Goal: Task Accomplishment & Management: Manage account settings

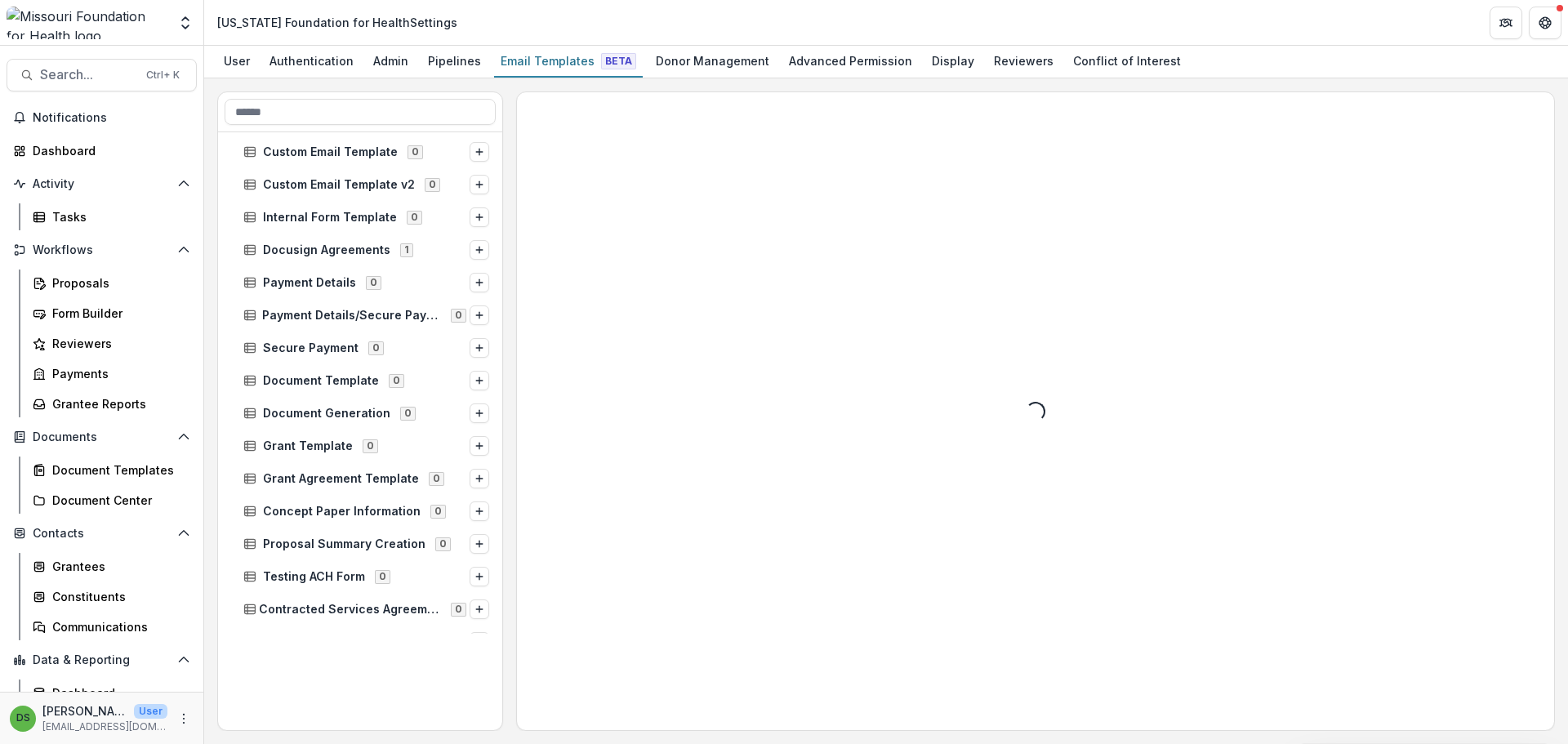
scroll to position [434, 0]
click at [270, 105] on input at bounding box center [360, 112] width 271 height 26
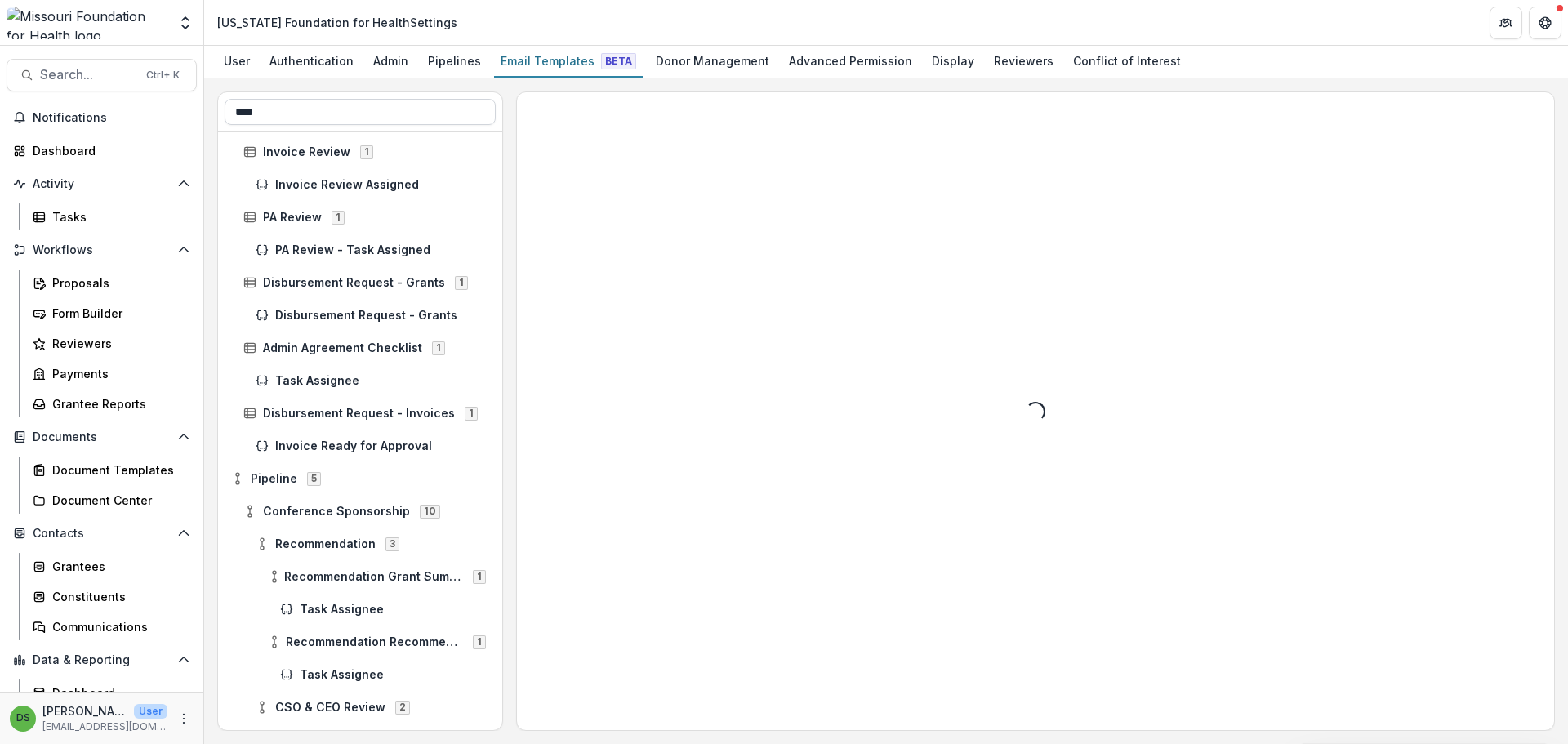
scroll to position [0, 0]
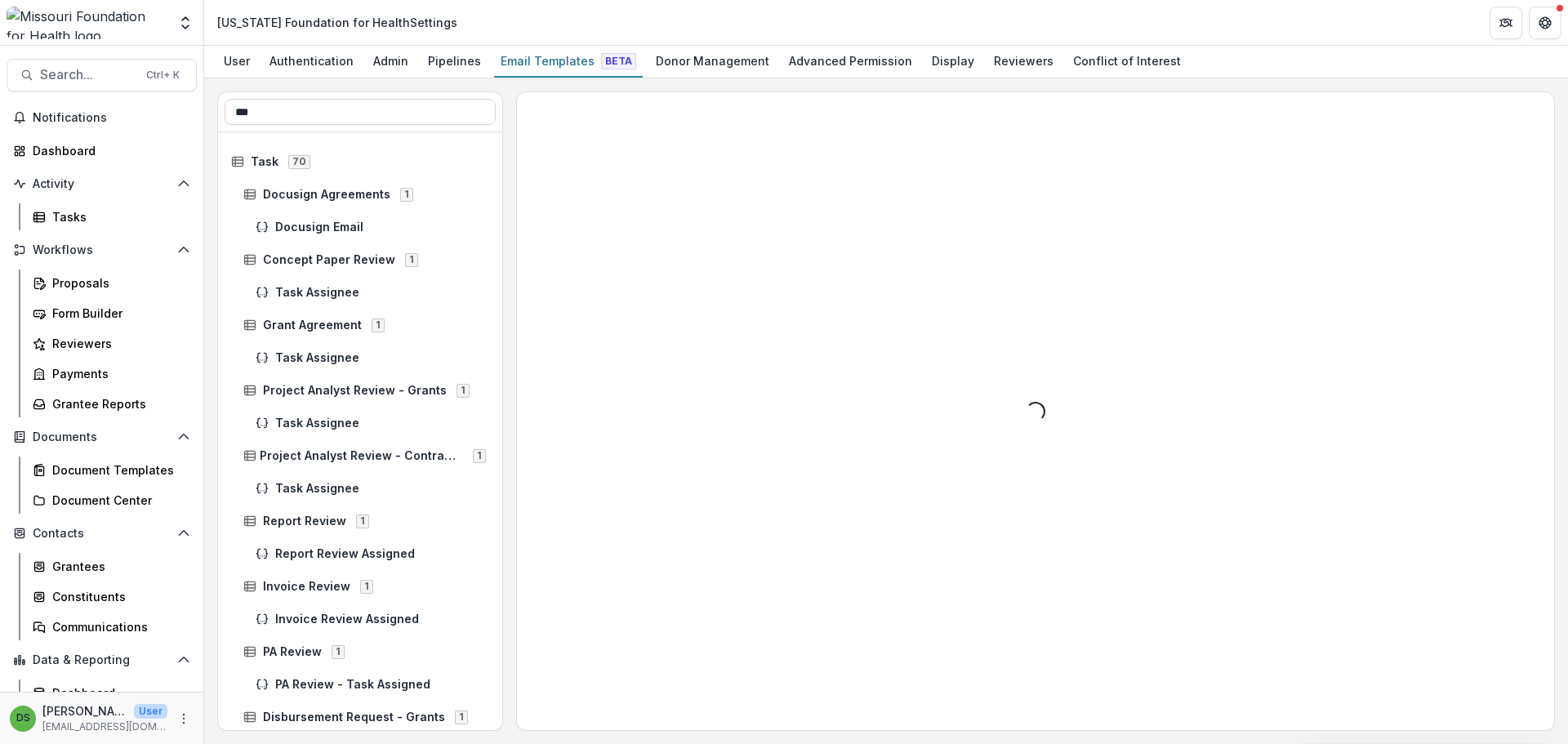
click at [270, 105] on input "***" at bounding box center [360, 112] width 271 height 26
type input "*"
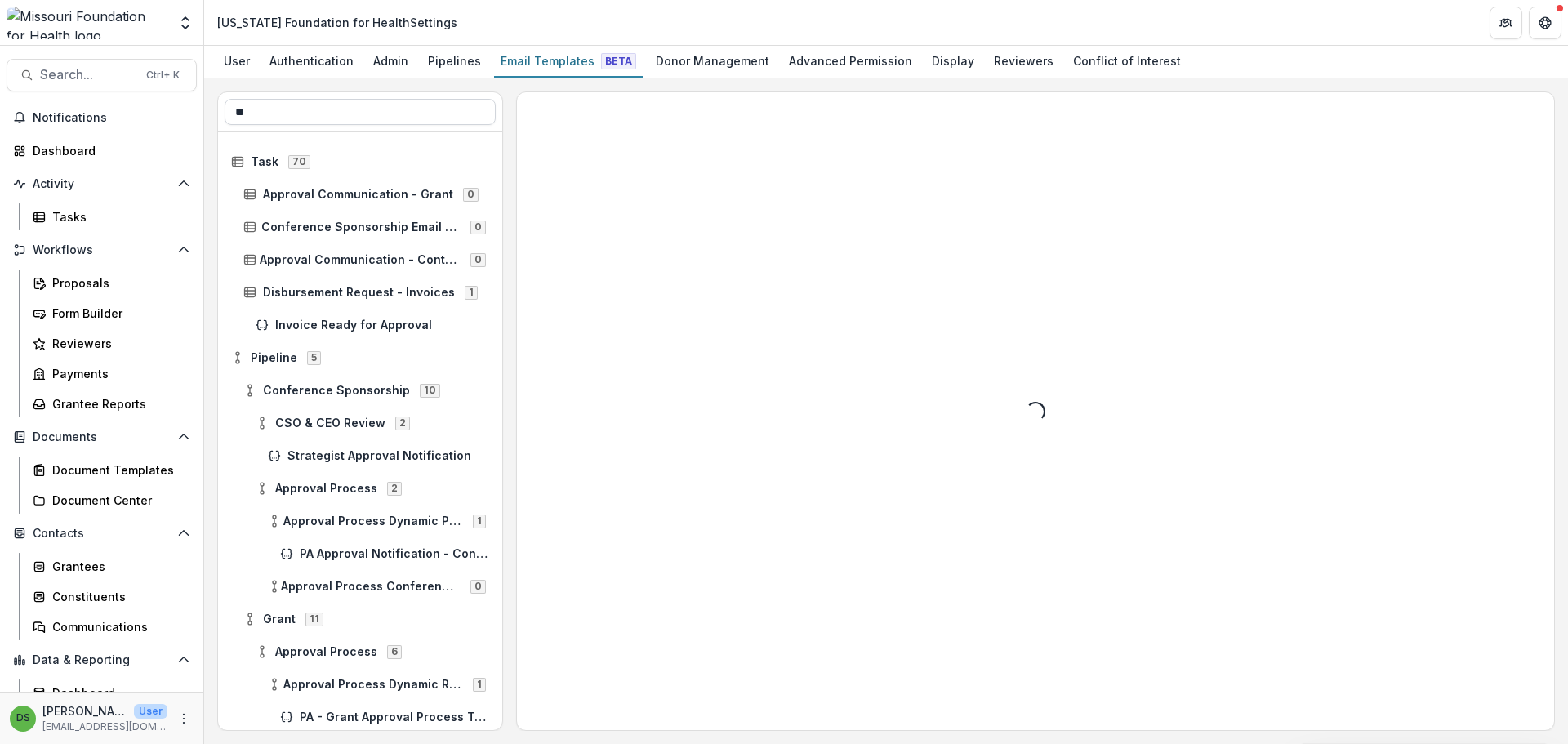
type input "*"
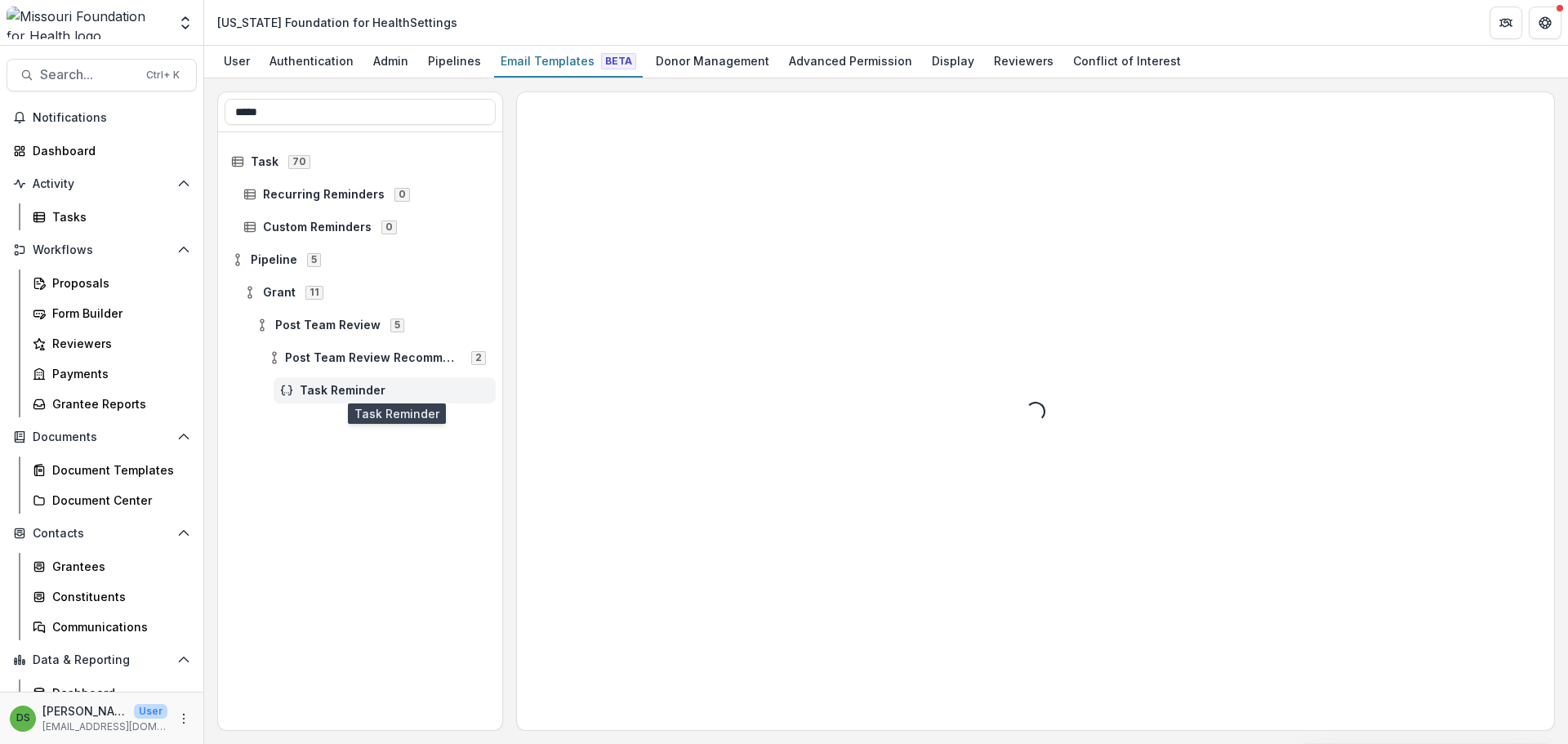
click at [329, 389] on span "Task Reminder" at bounding box center [395, 391] width 189 height 14
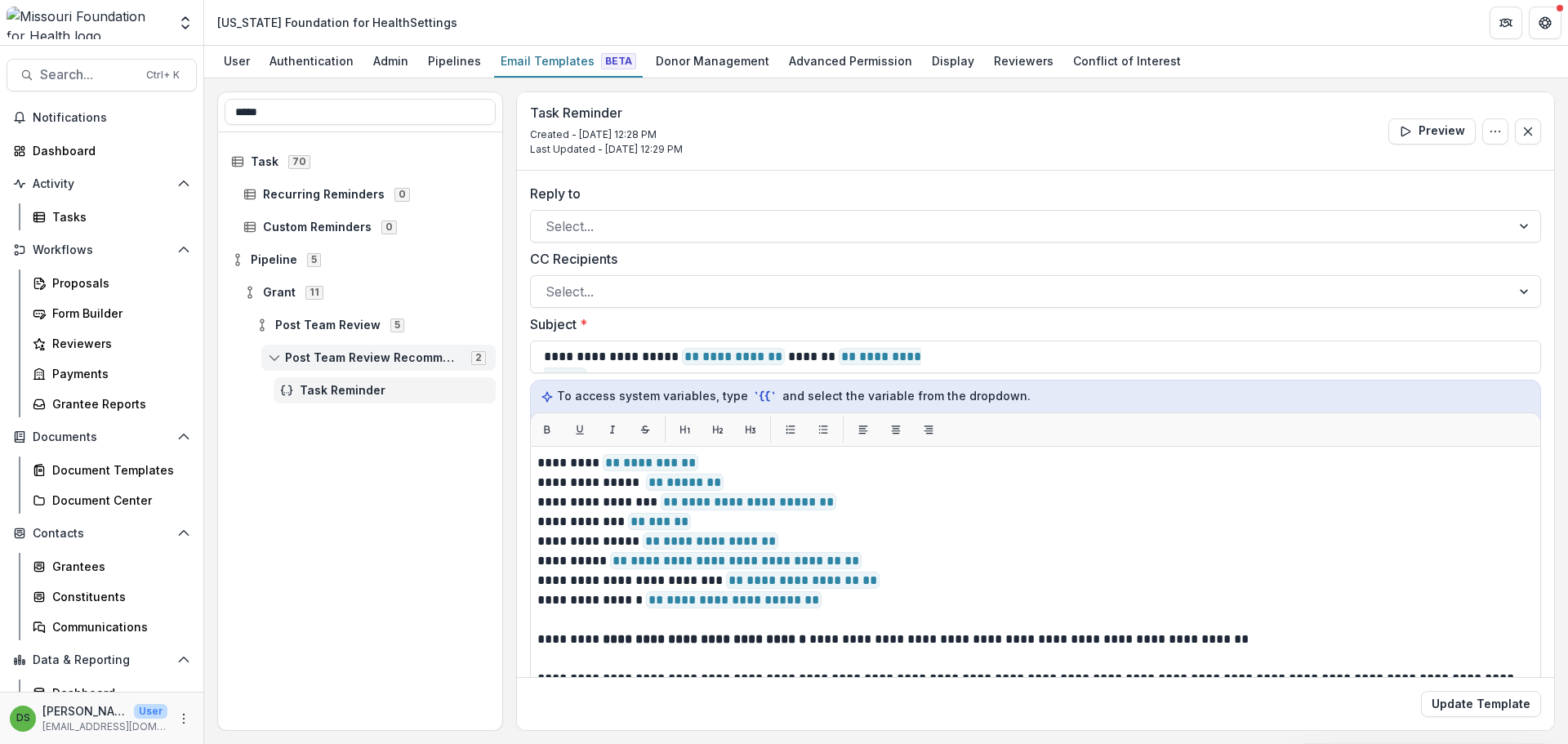
click at [341, 352] on span "Post Team Review Recommendation" at bounding box center [373, 358] width 177 height 14
click at [345, 388] on span "Task Reminder" at bounding box center [395, 391] width 189 height 14
click at [355, 329] on span "Post Team Review" at bounding box center [328, 326] width 106 height 14
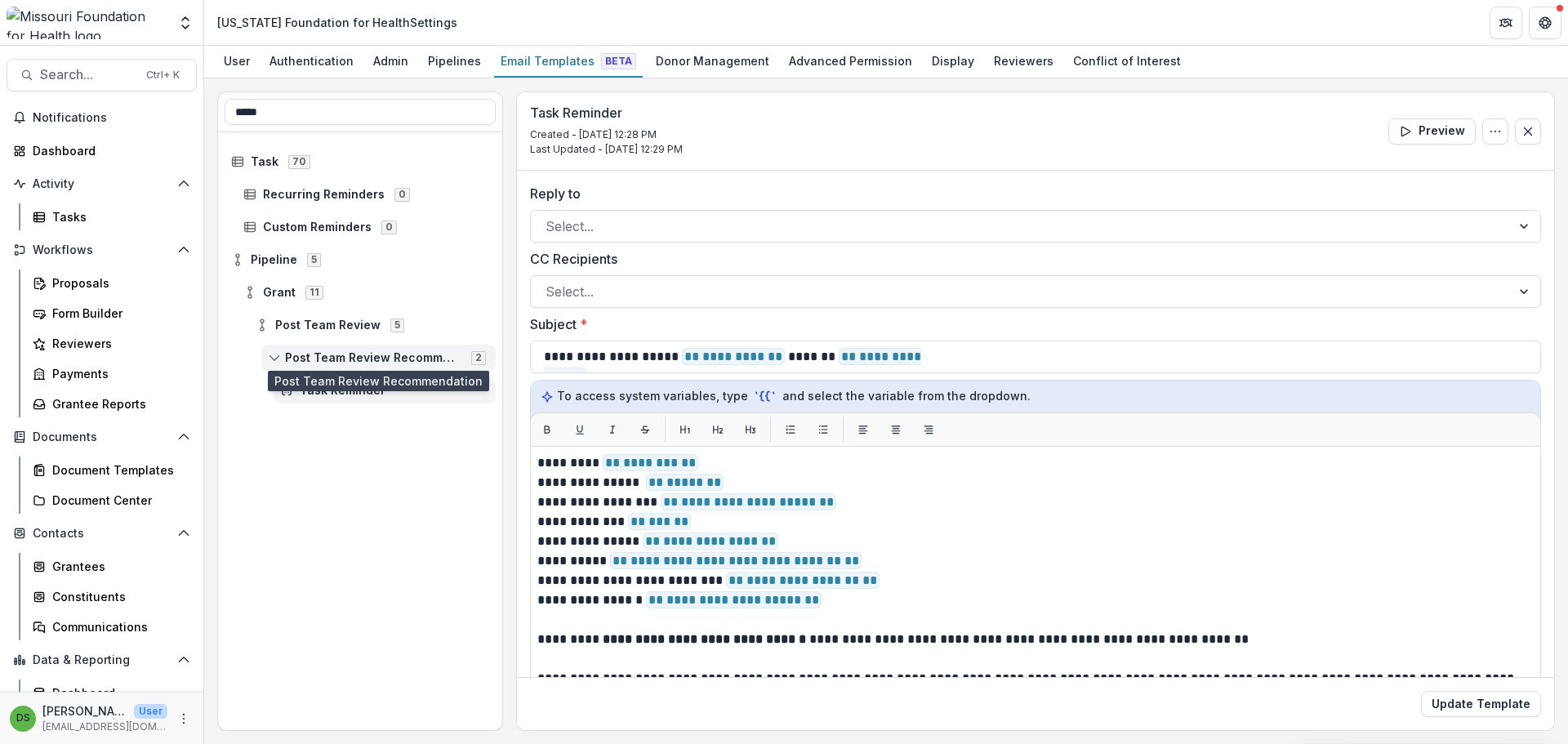
click at [357, 354] on span "Post Team Review Recommendation" at bounding box center [373, 358] width 177 height 14
drag, startPoint x: 361, startPoint y: 107, endPoint x: 228, endPoint y: 116, distance: 133.3
click at [228, 116] on input "*****" at bounding box center [360, 112] width 271 height 26
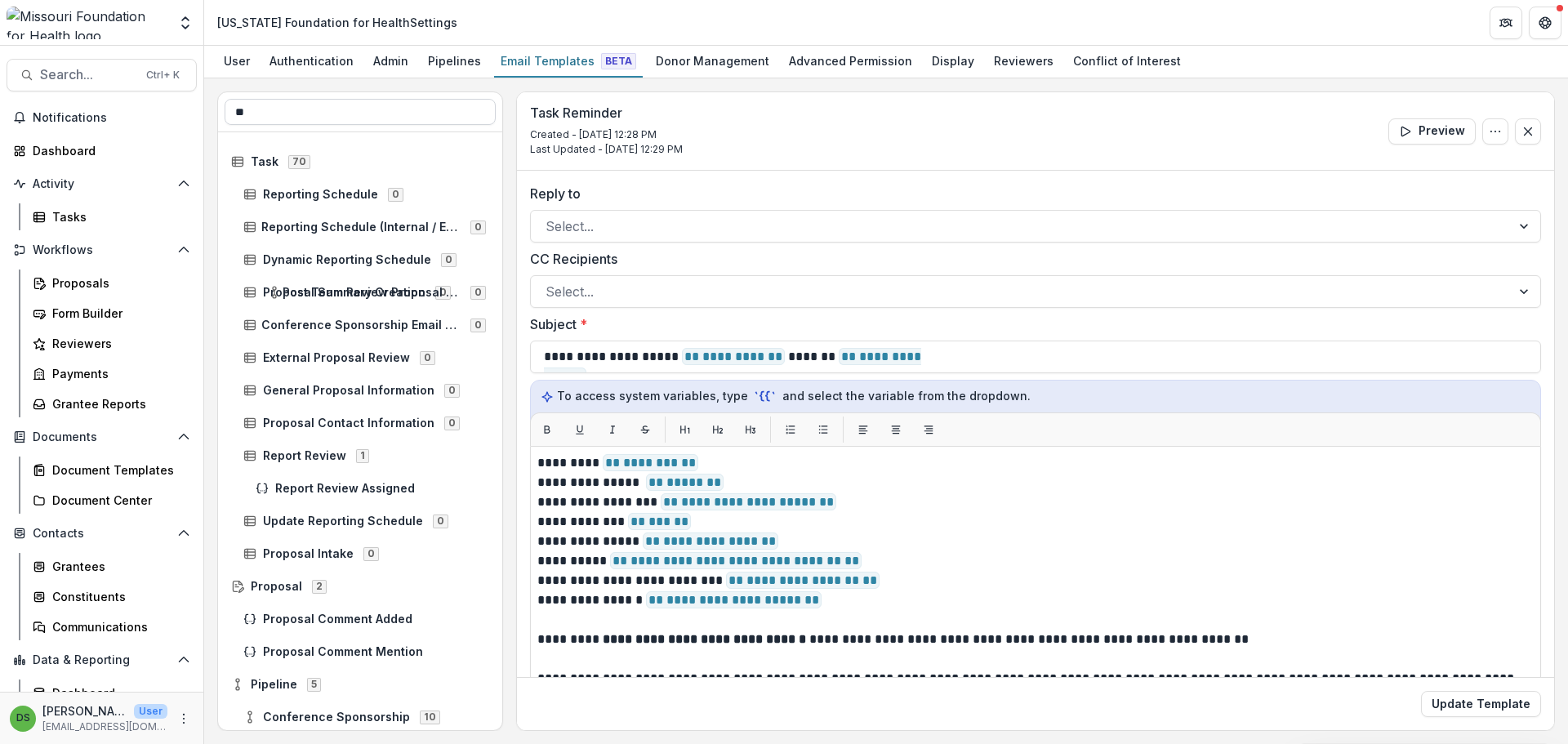
type input "*"
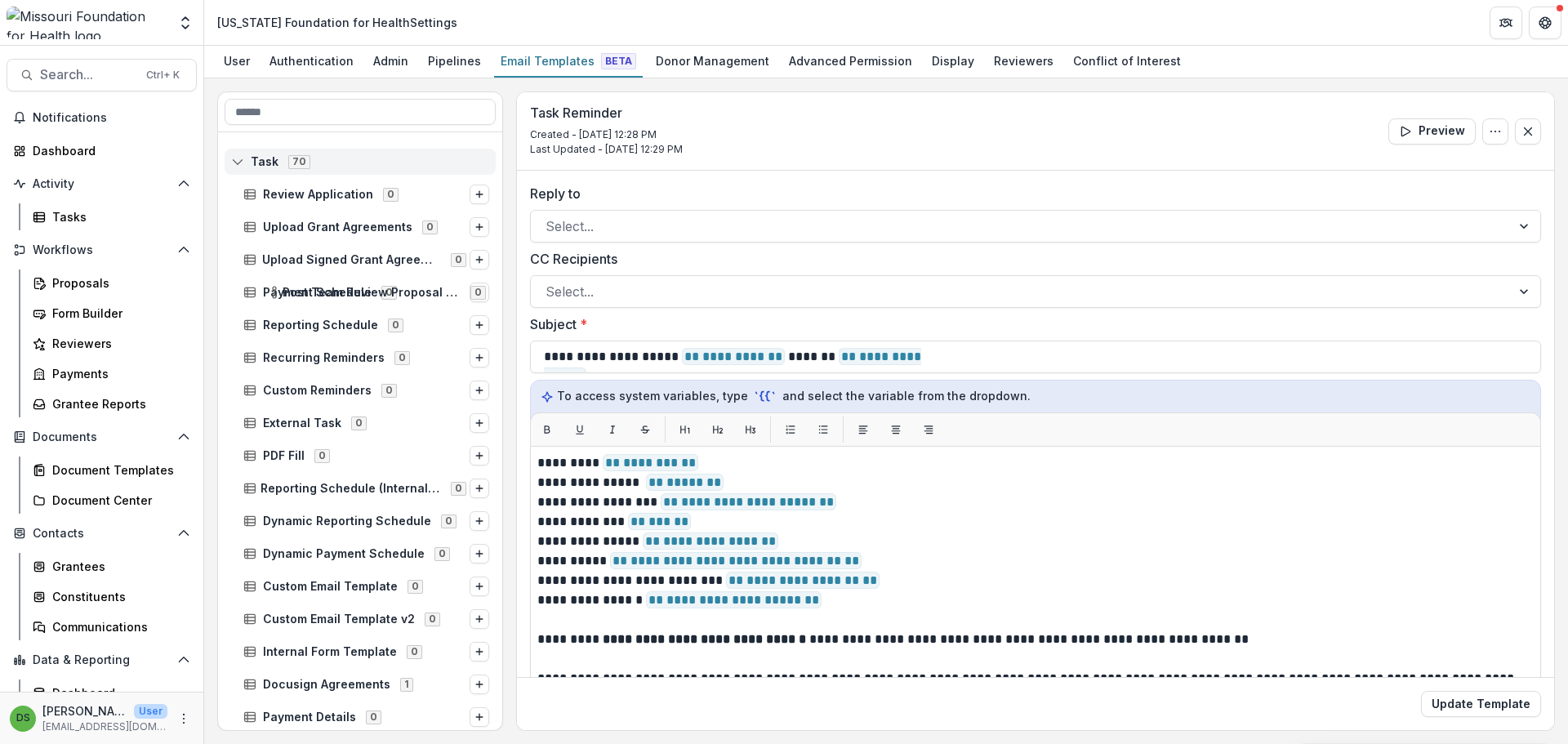
click at [261, 155] on span "Task" at bounding box center [264, 162] width 28 height 14
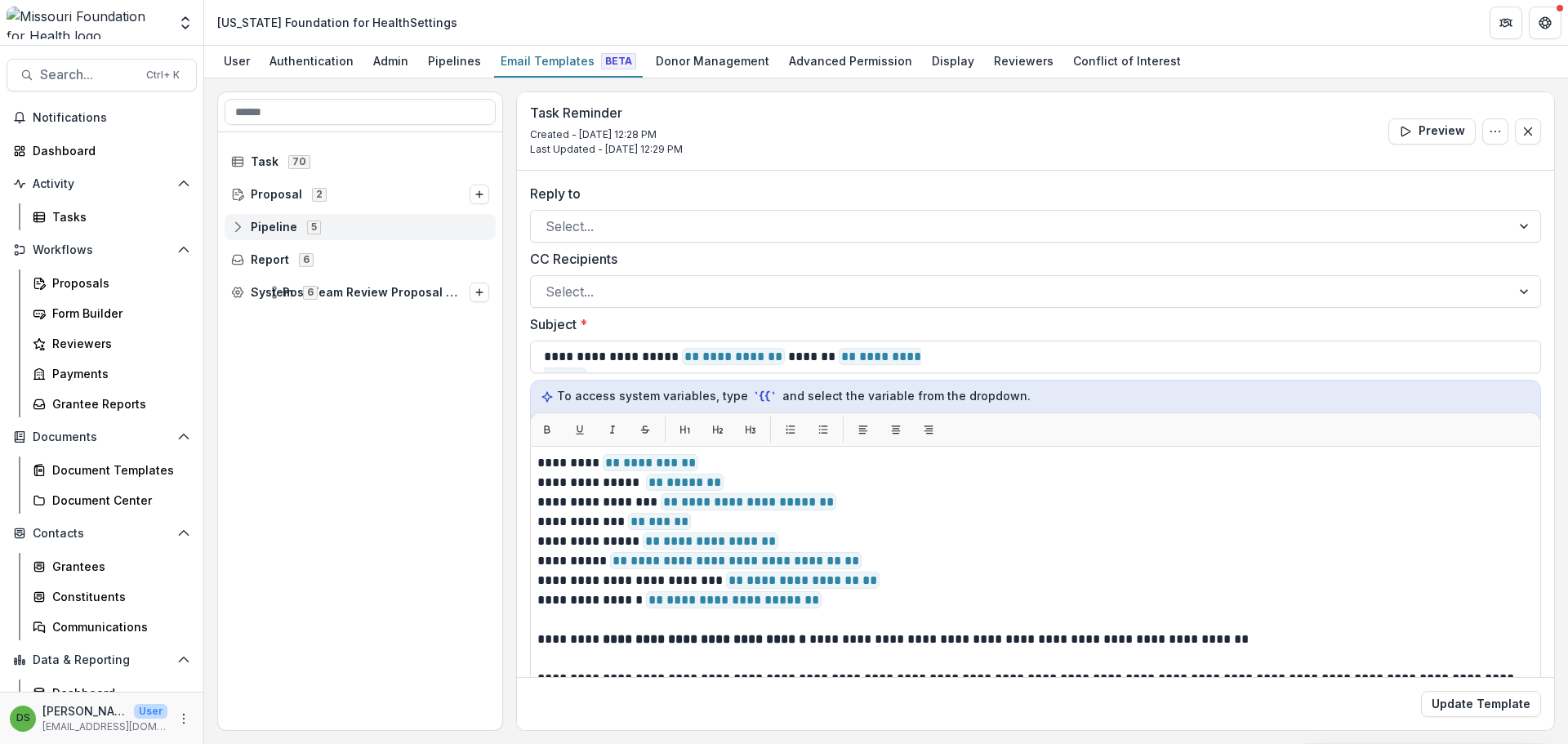
click at [263, 229] on span "Pipeline" at bounding box center [273, 227] width 46 height 14
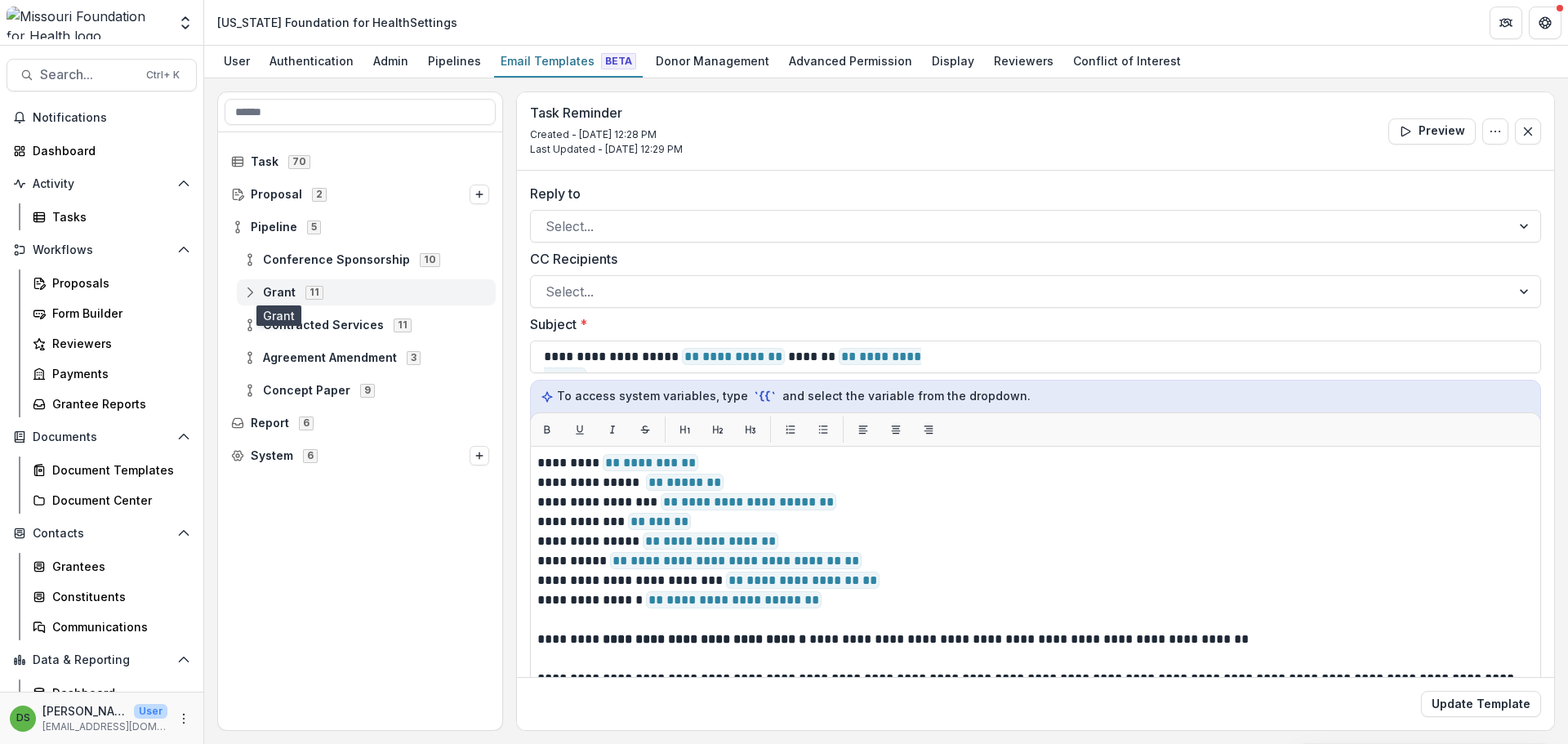
click at [271, 298] on span "Grant" at bounding box center [278, 293] width 33 height 14
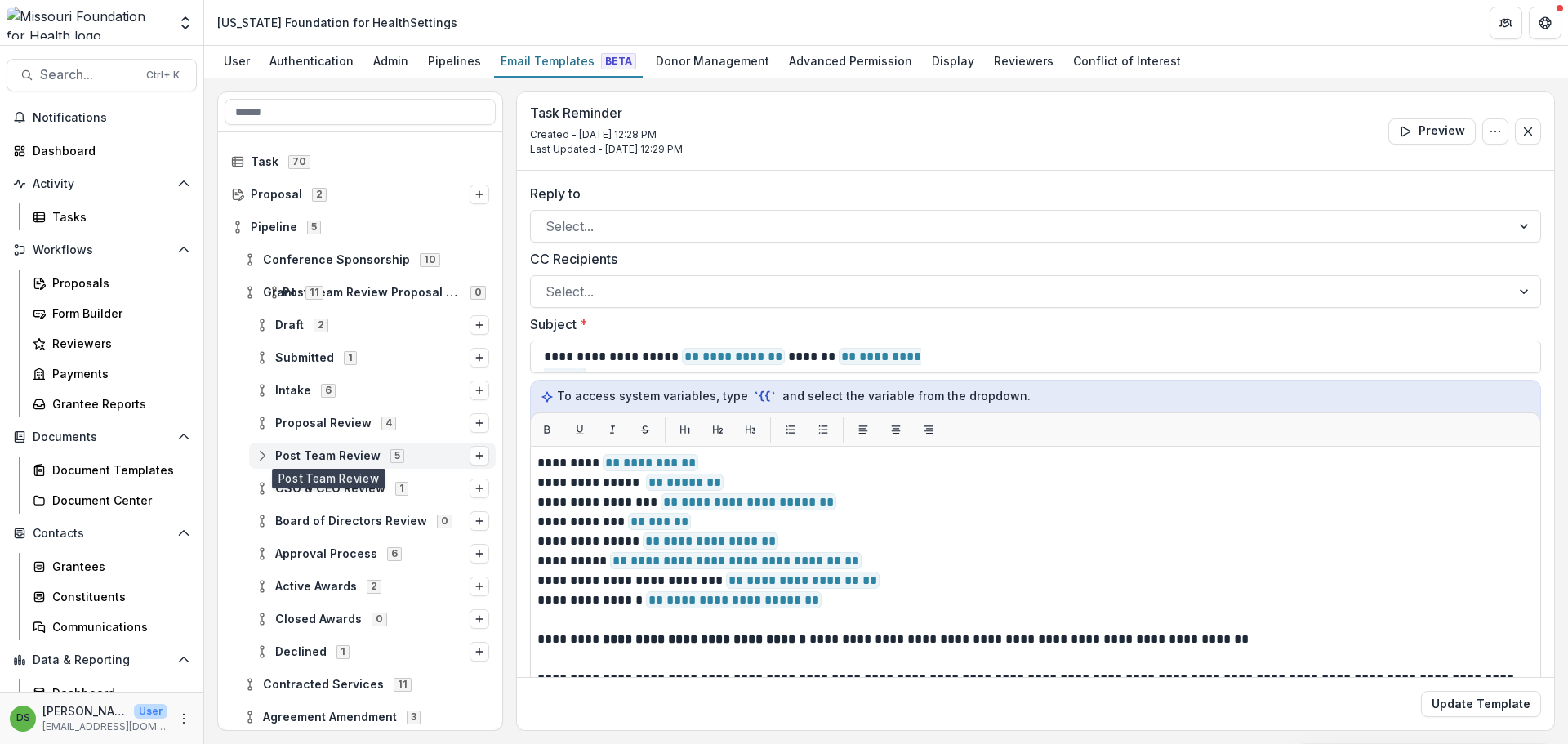
click at [291, 451] on span "Post Team Review" at bounding box center [328, 456] width 106 height 14
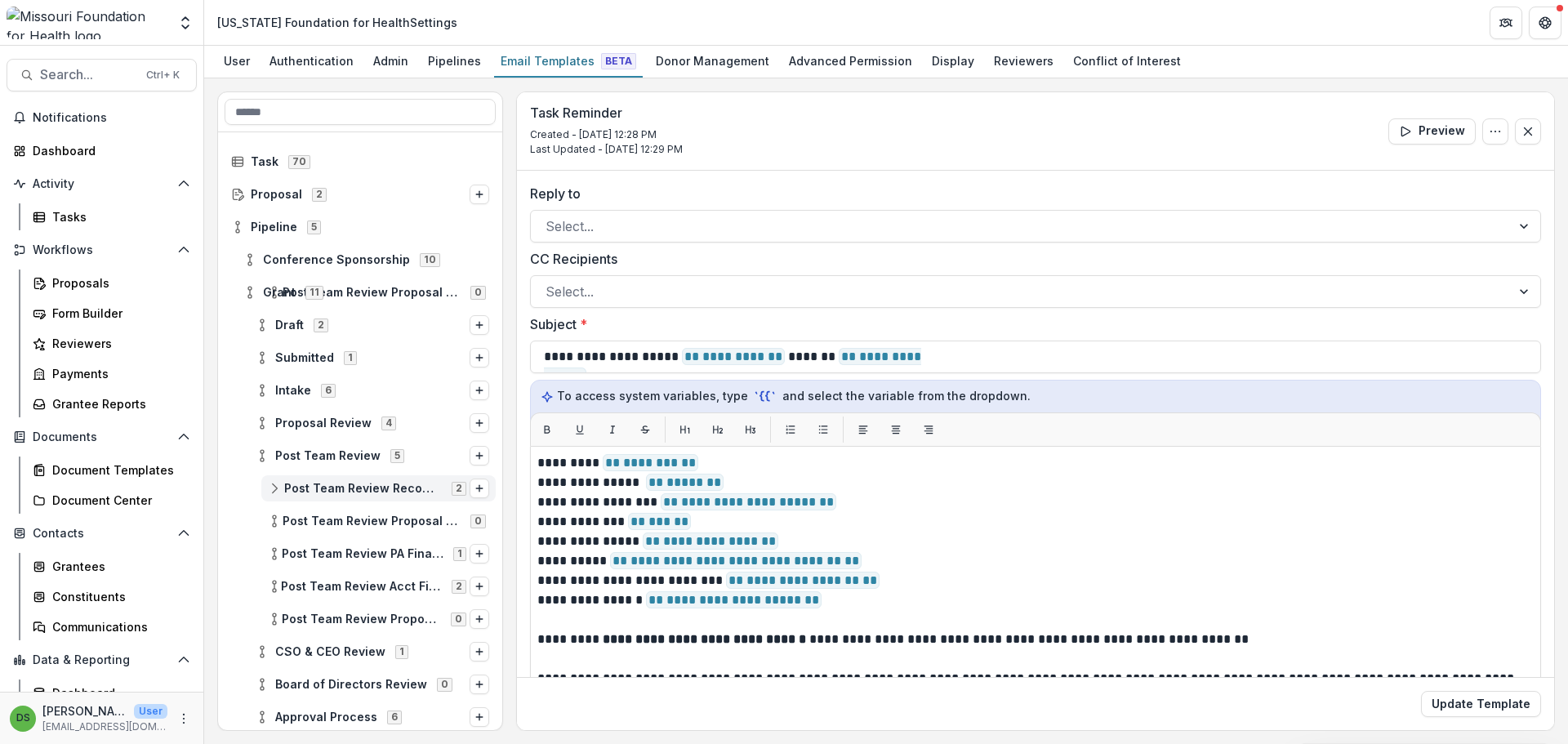
click at [305, 485] on span "Post Team Review Recommendation" at bounding box center [363, 488] width 158 height 14
click at [320, 519] on span "Staff Recommendation" at bounding box center [395, 521] width 189 height 14
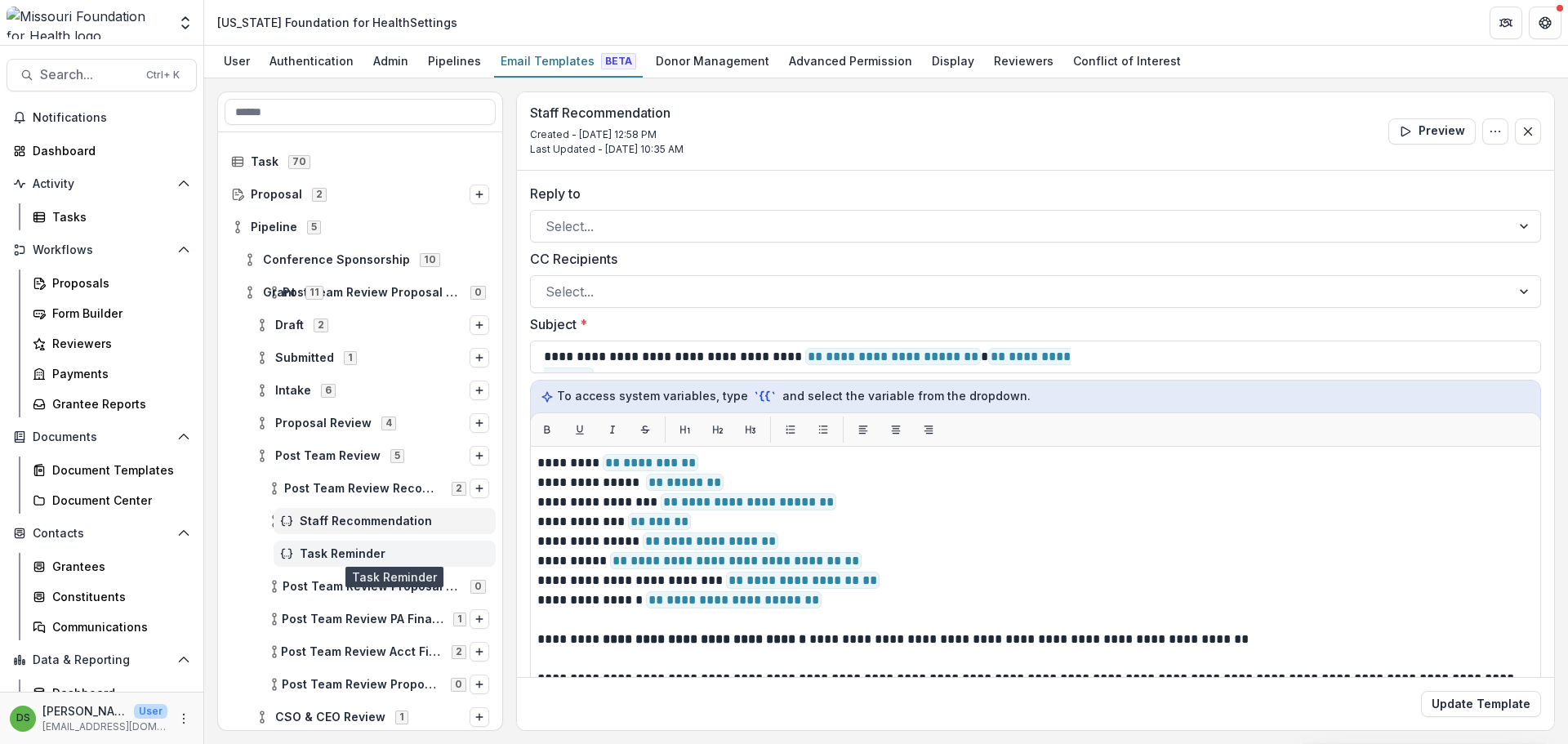
click at [321, 553] on span "Task Reminder" at bounding box center [395, 554] width 189 height 14
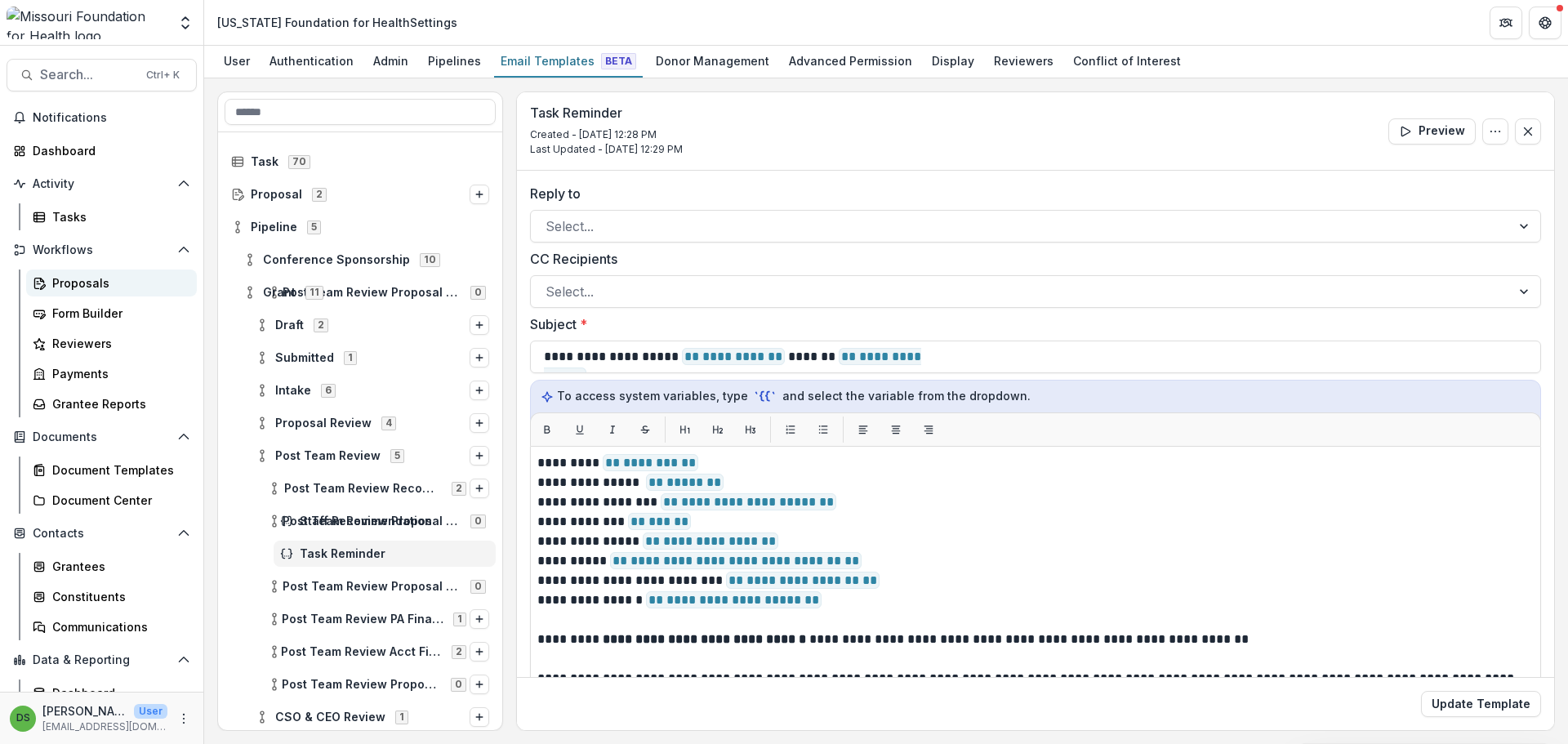
click at [61, 272] on link "Proposals" at bounding box center [111, 282] width 171 height 27
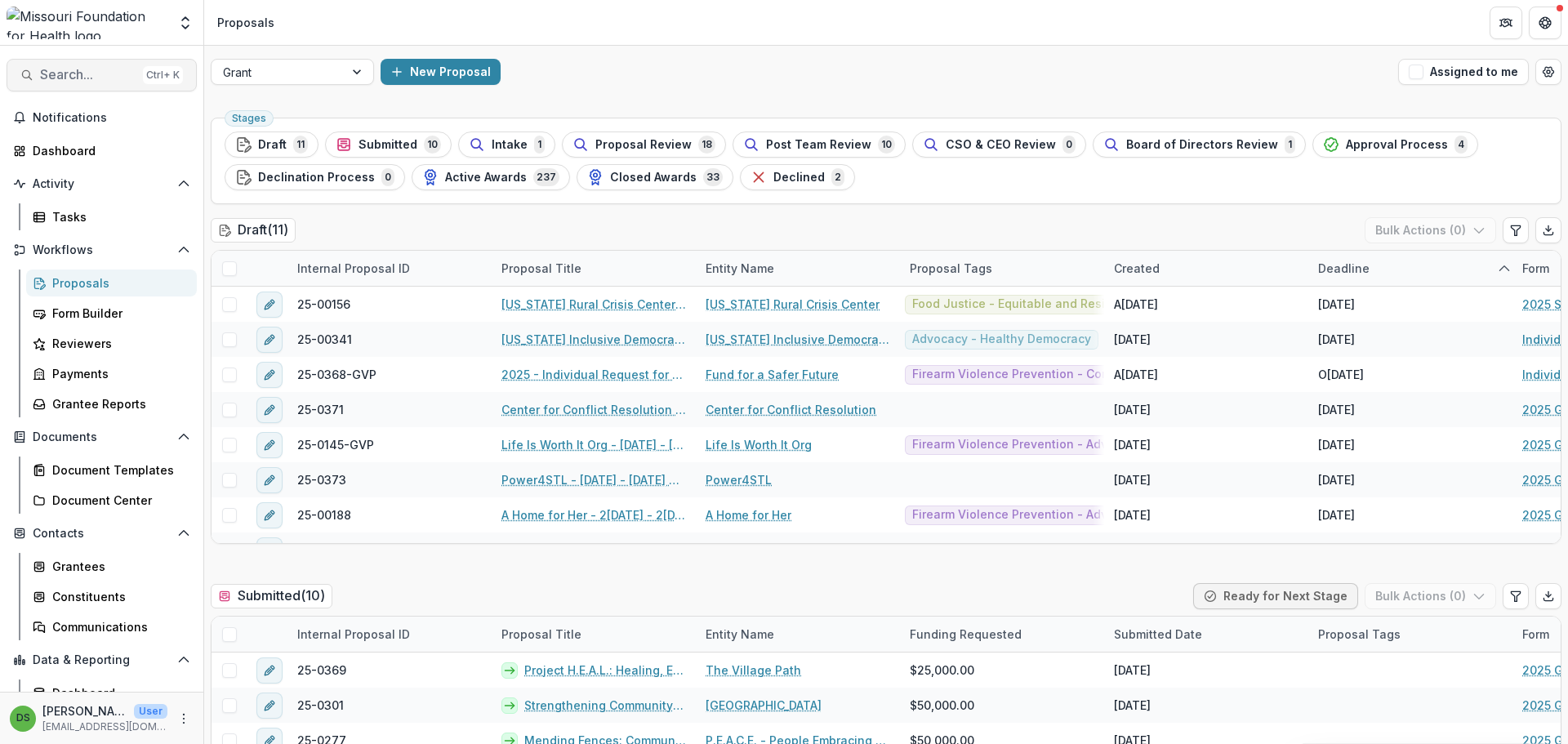
click at [122, 62] on button "Search... Ctrl + K" at bounding box center [102, 75] width 190 height 33
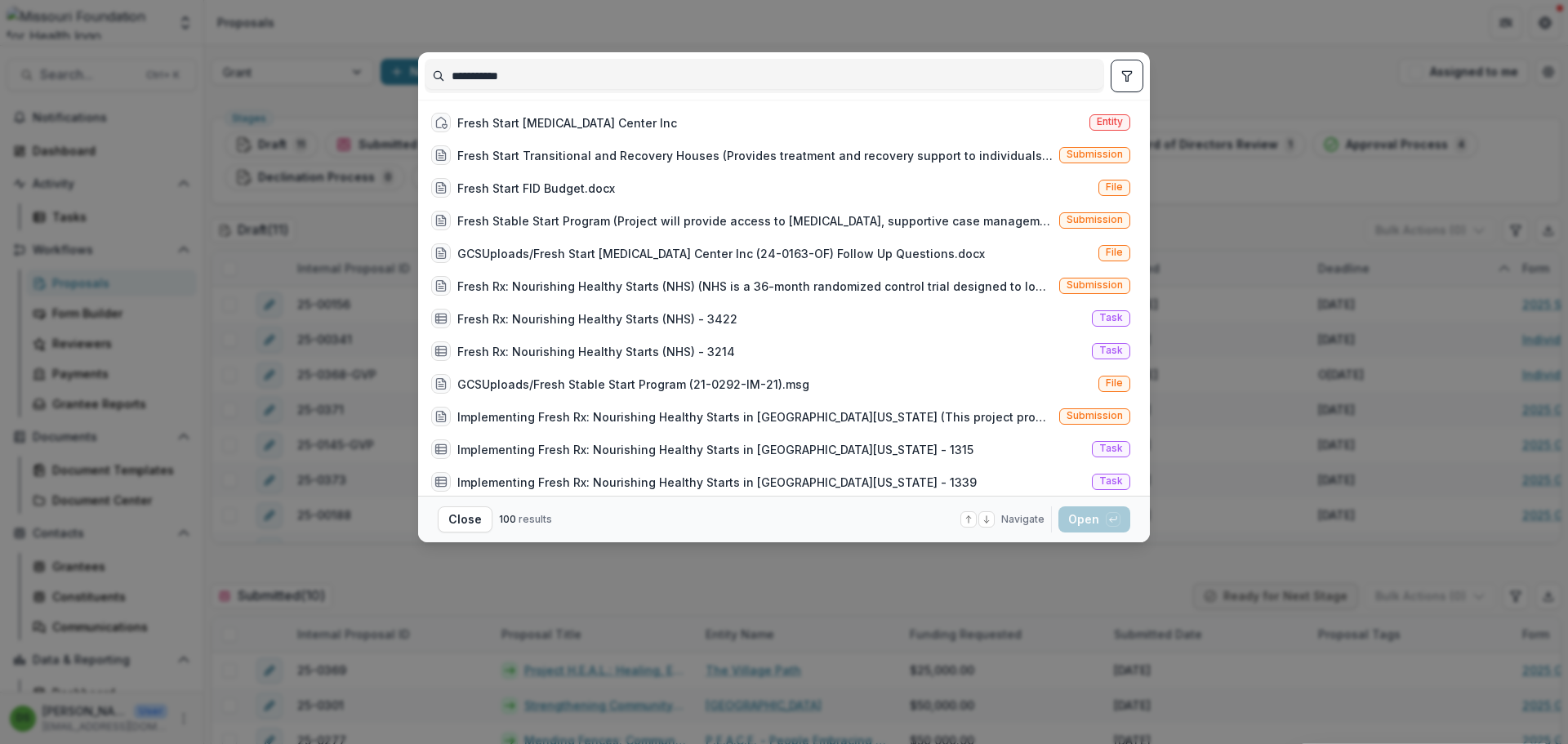
type input "**********"
click at [618, 106] on div "Fresh Start Self Improvement Center Inc Entity Fresh Start Transitional and Rec…" at bounding box center [784, 297] width 718 height 396
click at [616, 114] on div "Fresh Start Self Improvement Center Inc" at bounding box center [566, 122] width 220 height 17
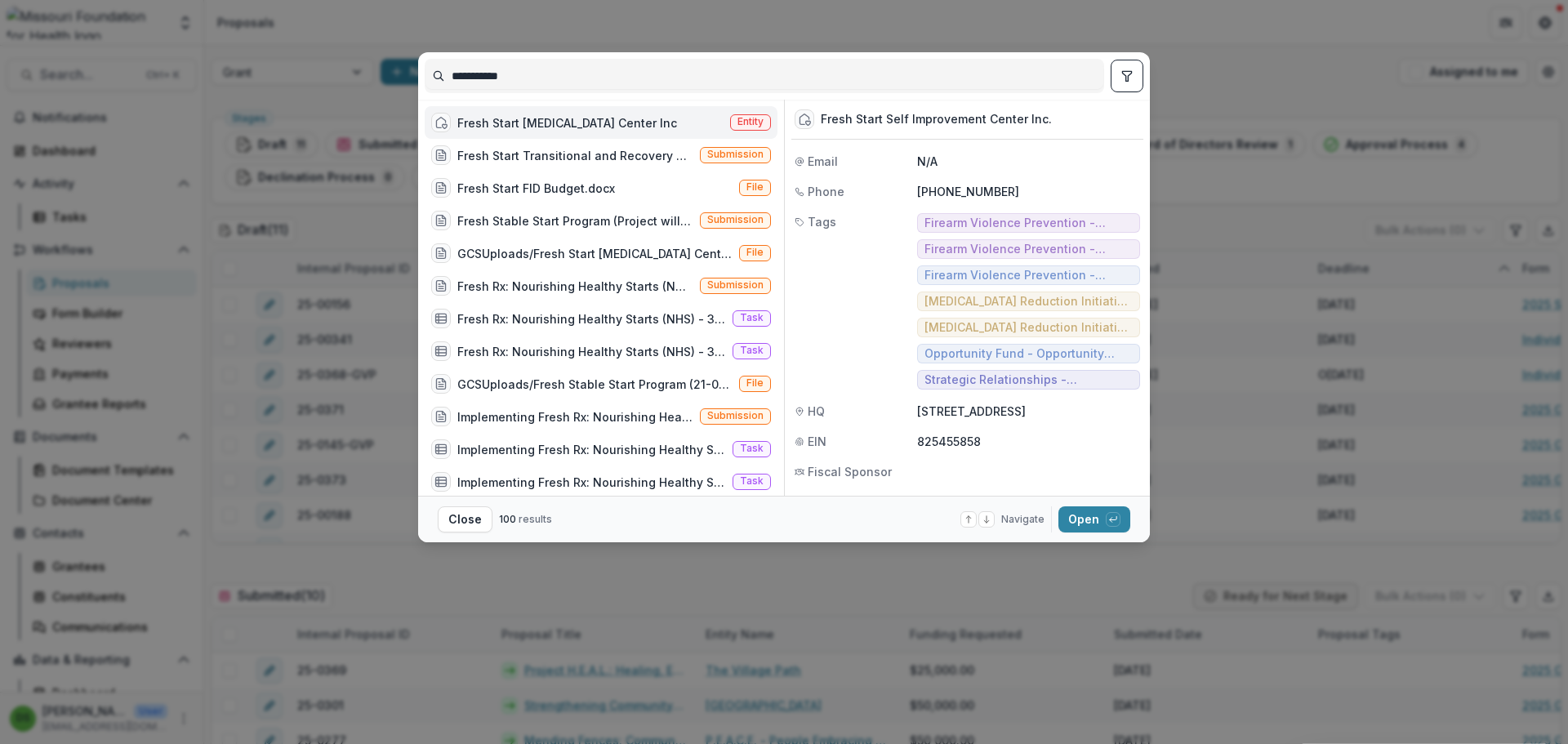
click at [616, 114] on div "Fresh Start Self Improvement Center Inc" at bounding box center [566, 122] width 220 height 17
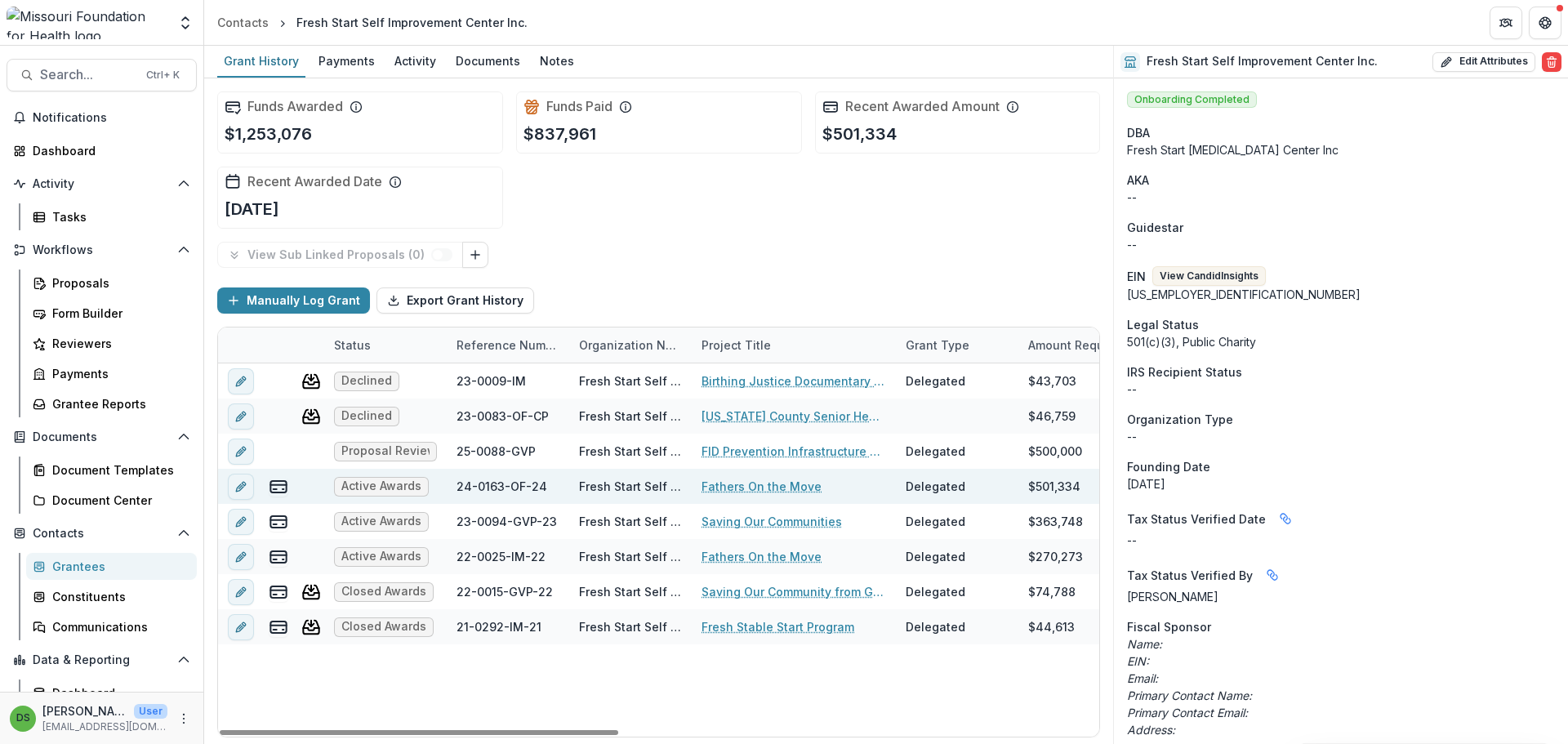
click at [727, 485] on link "Fathers On the Move" at bounding box center [762, 485] width 120 height 17
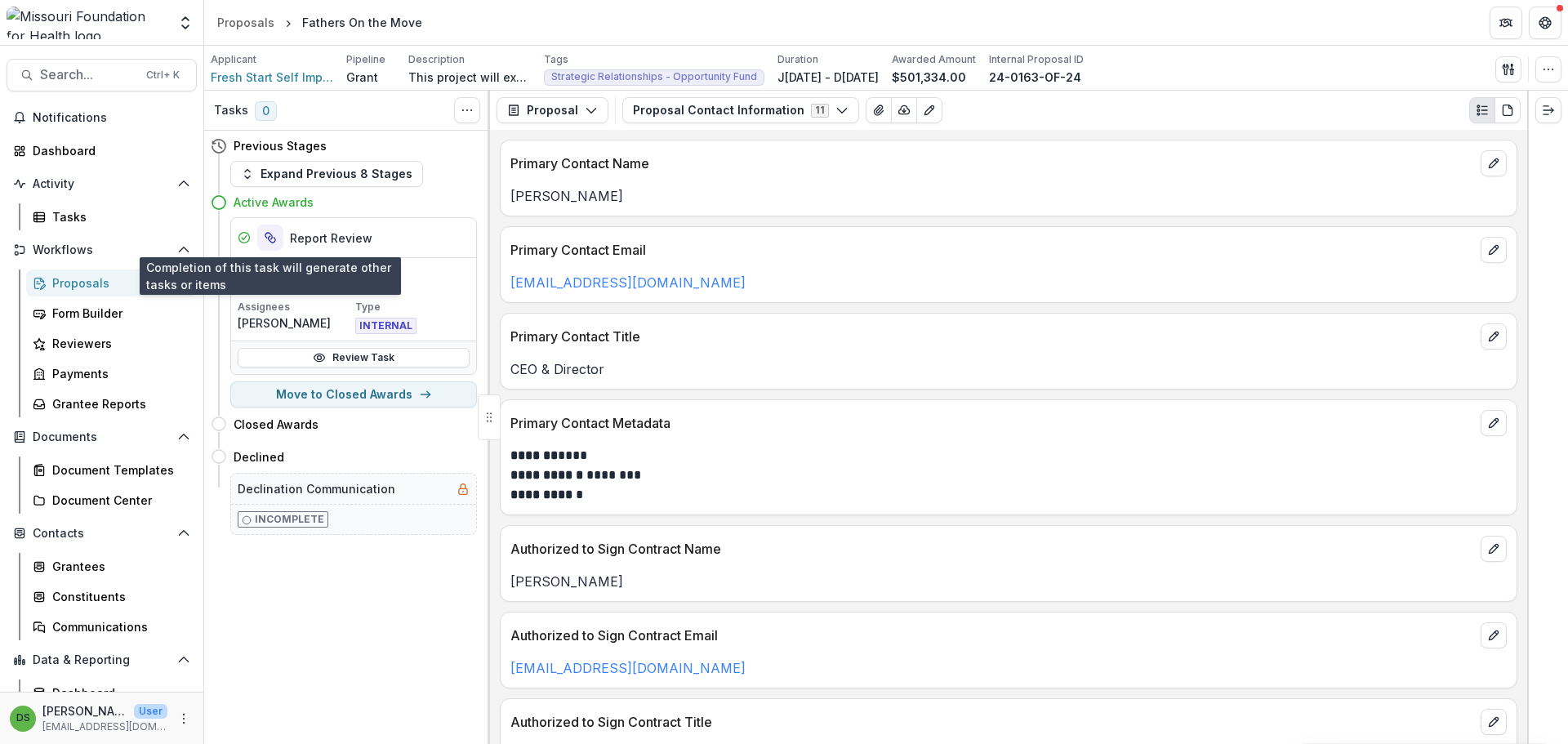
click at [269, 233] on icon "View dependent tasks" at bounding box center [269, 237] width 13 height 13
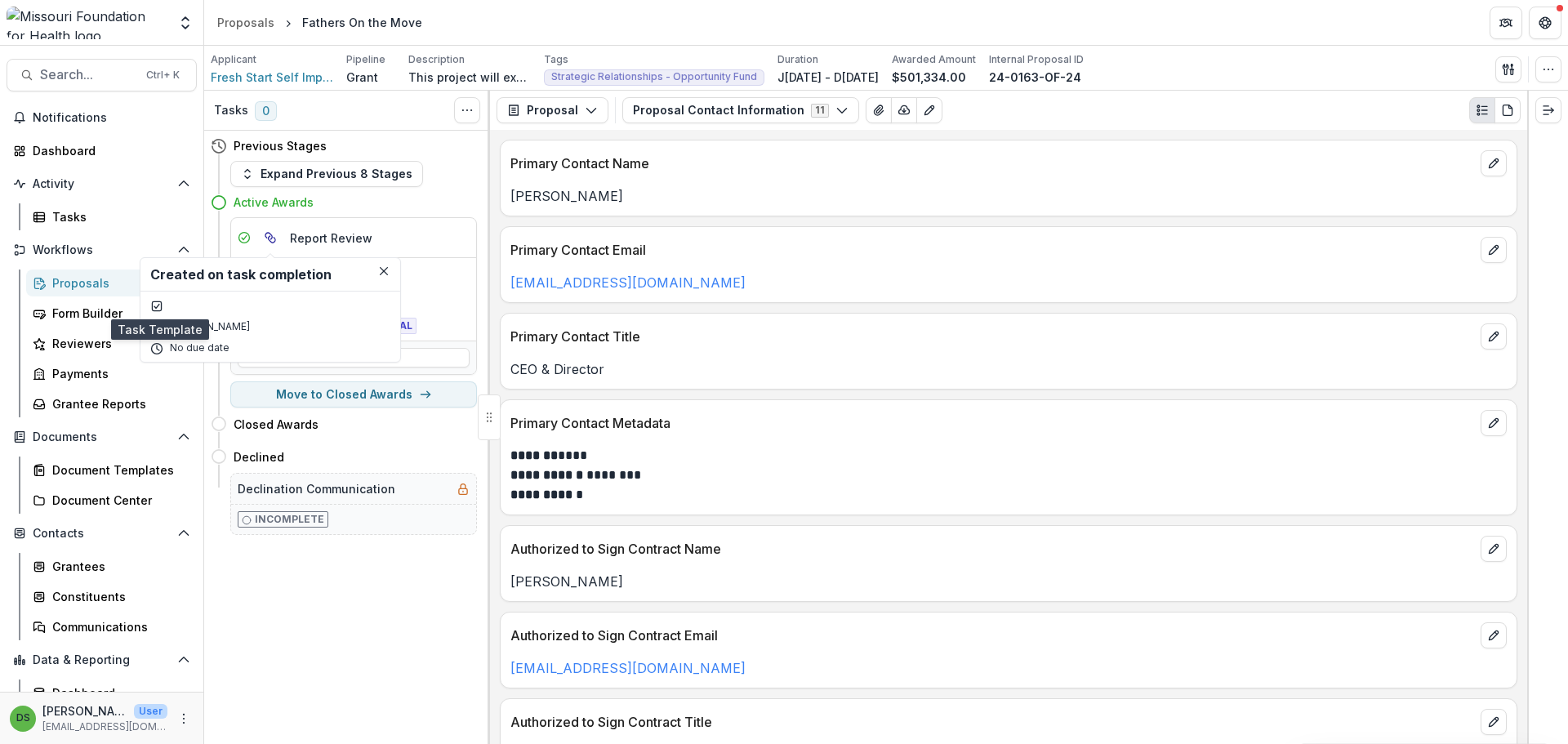
click at [155, 309] on icon at bounding box center [156, 306] width 13 height 13
click at [156, 309] on icon at bounding box center [156, 306] width 13 height 13
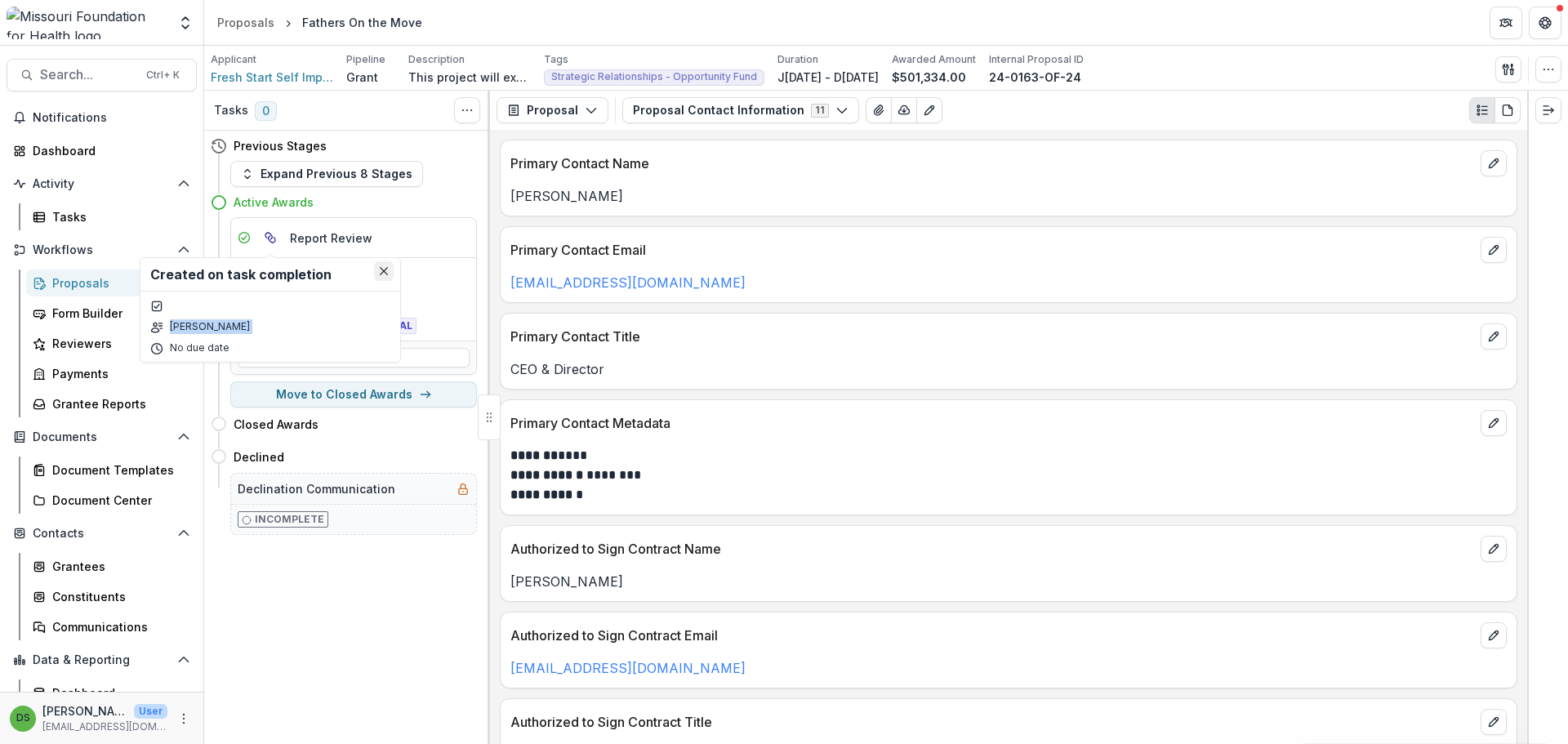
click at [388, 274] on button "Close" at bounding box center [384, 271] width 20 height 20
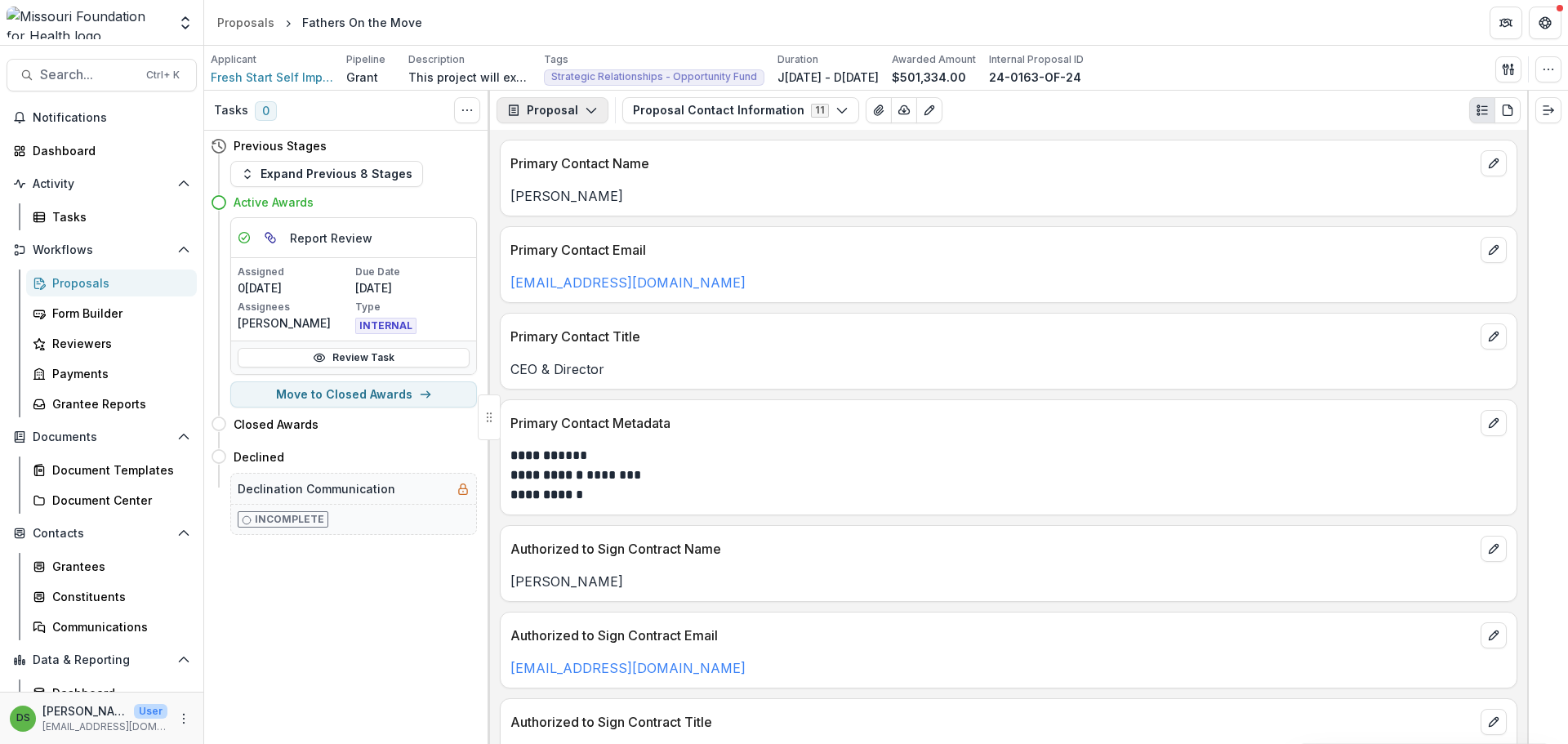
click at [585, 107] on icon "button" at bounding box center [591, 110] width 13 height 13
click at [589, 201] on div "Reports" at bounding box center [603, 200] width 149 height 17
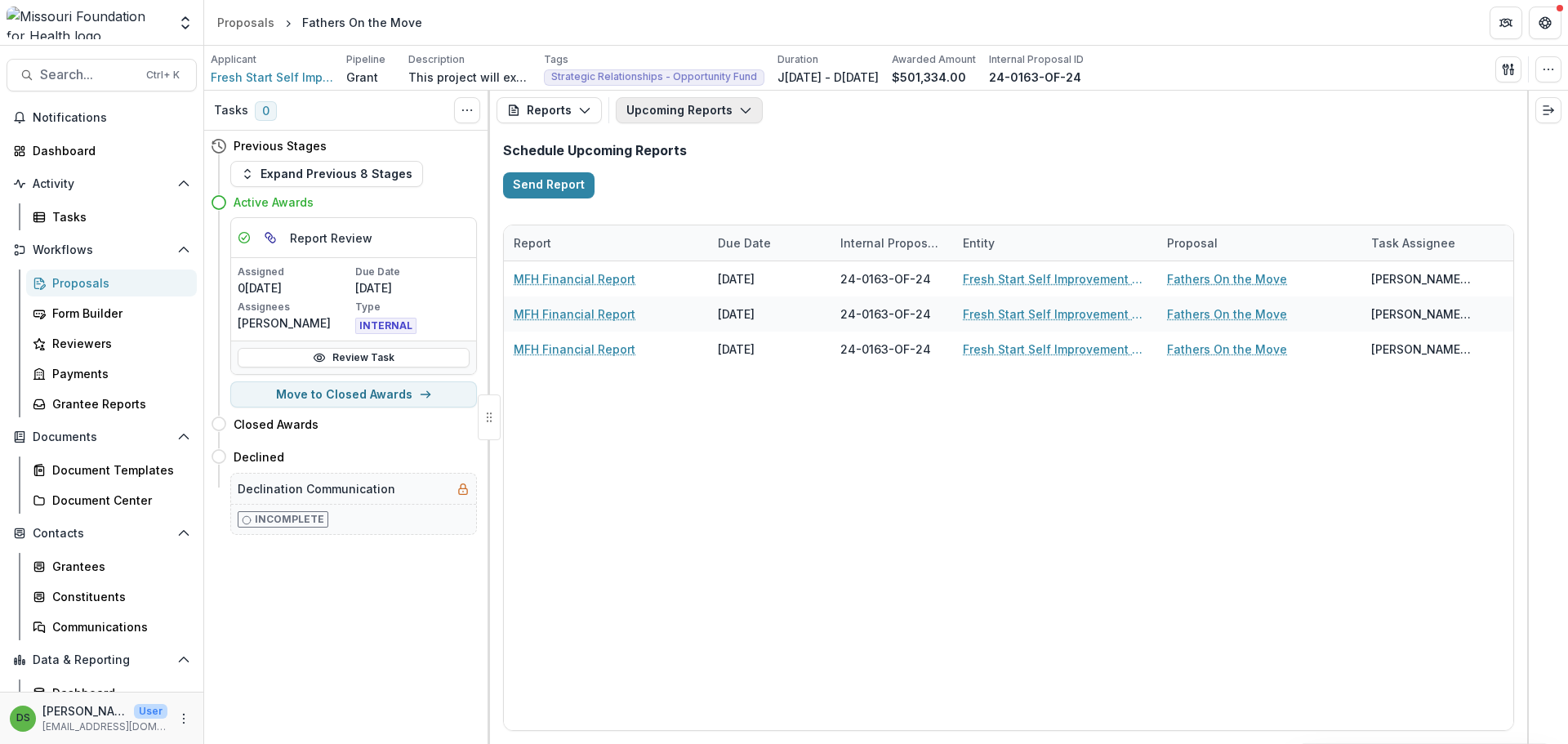
click at [708, 100] on button "Upcoming Reports" at bounding box center [689, 110] width 147 height 26
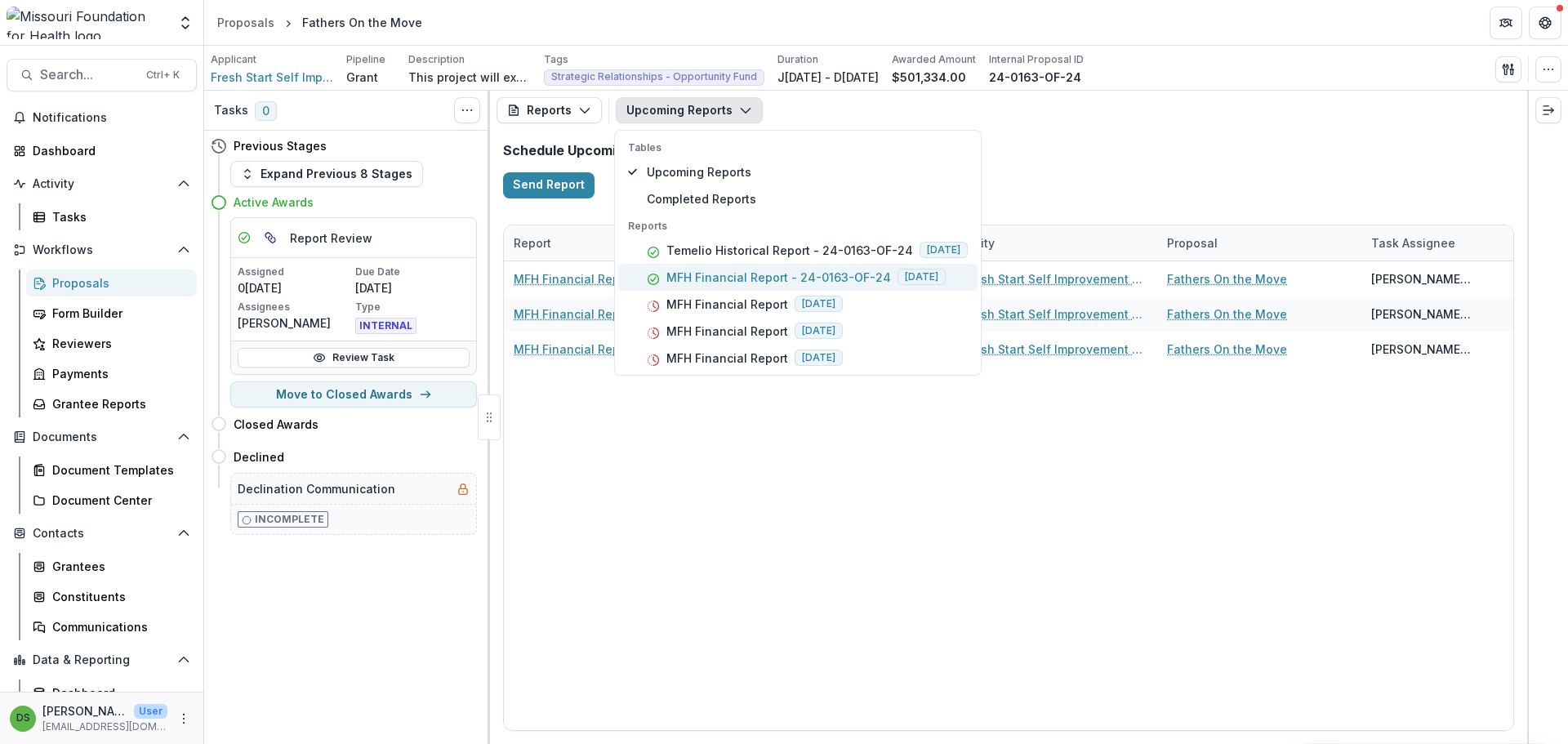
click at [711, 272] on p "MFH Financial Report - 24-0163-OF-24" at bounding box center [779, 276] width 225 height 17
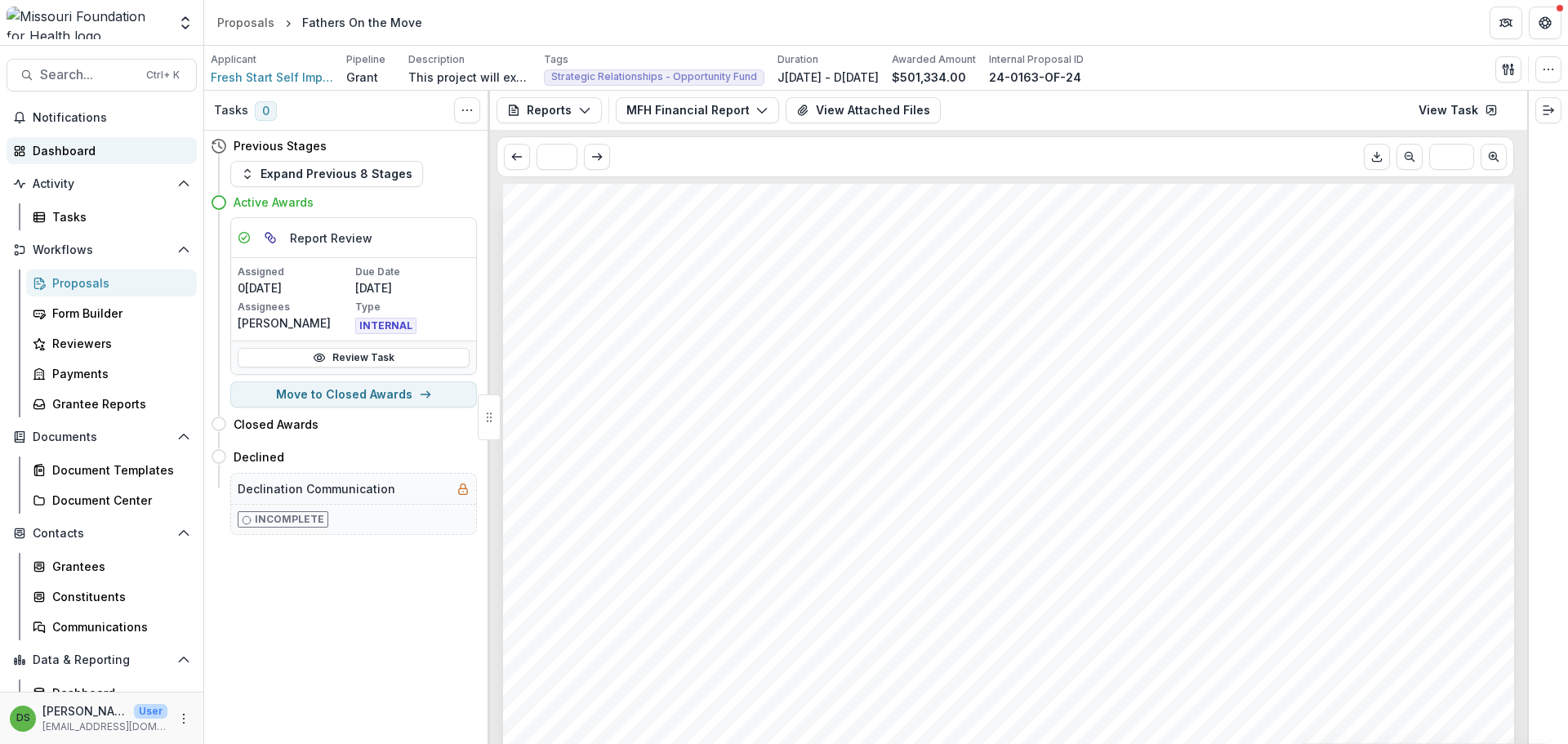
click at [107, 137] on link "Dashboard" at bounding box center [102, 150] width 190 height 27
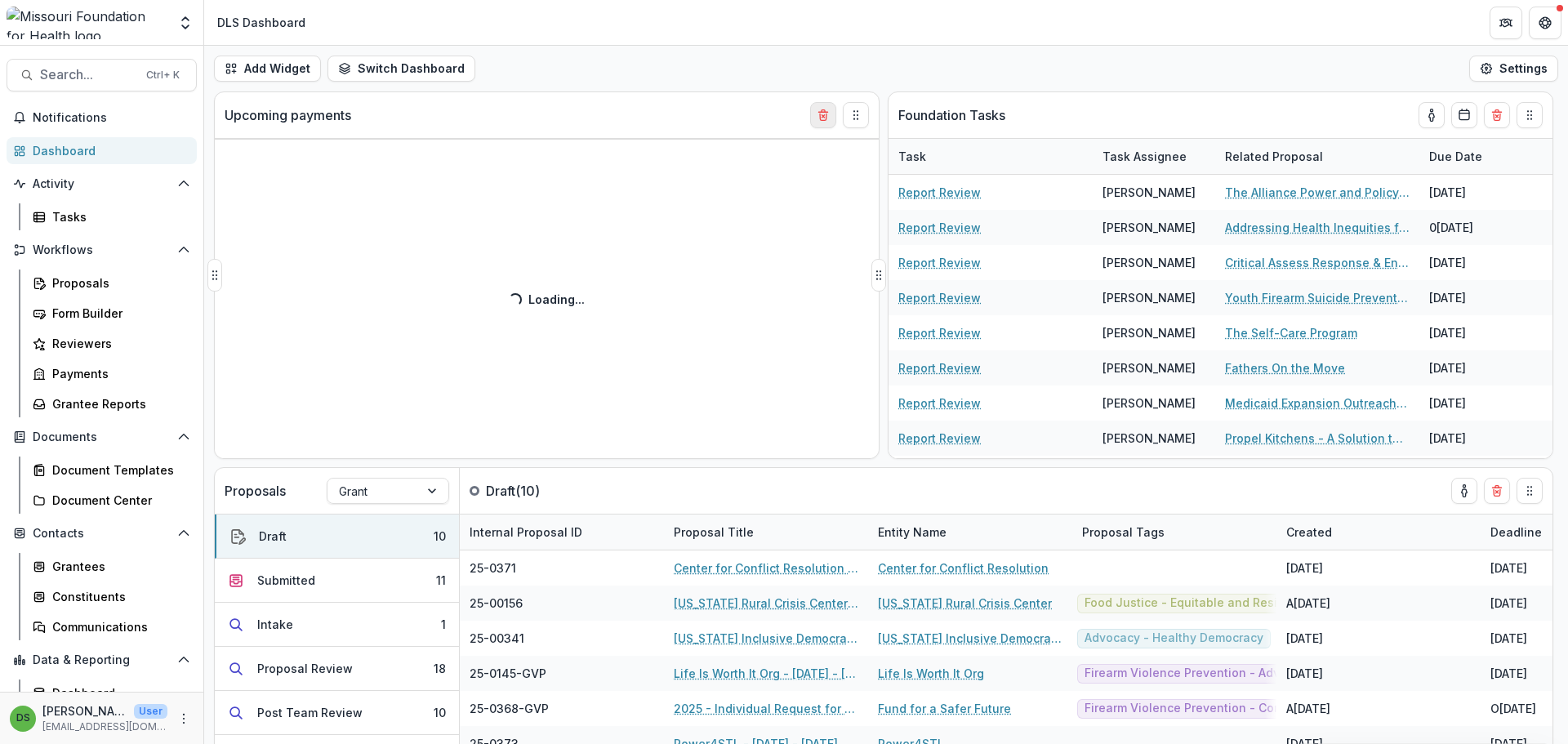
click at [821, 110] on icon "Delete card" at bounding box center [823, 114] width 13 height 13
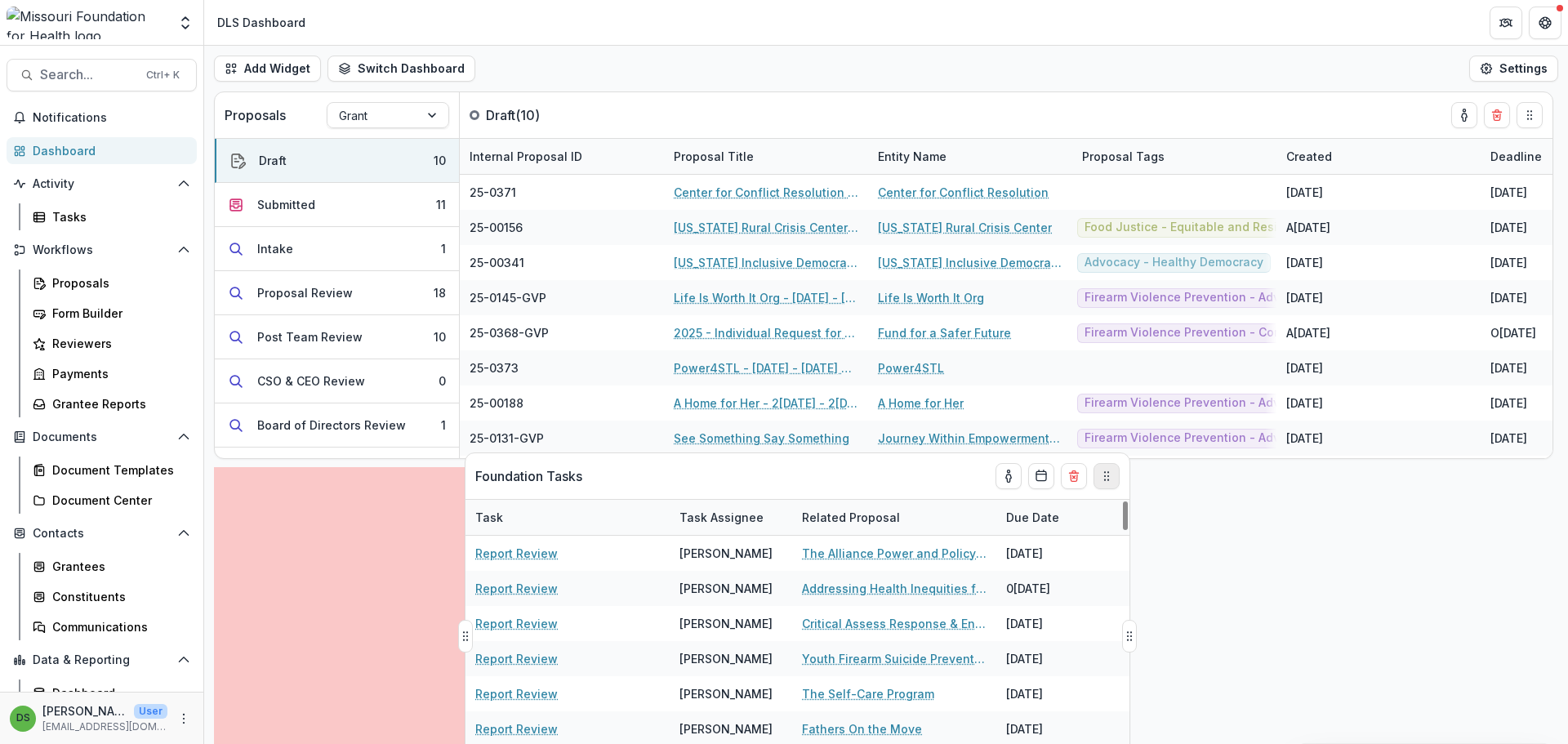
drag, startPoint x: 1531, startPoint y: 116, endPoint x: 1108, endPoint y: 478, distance: 556.8
click at [1108, 478] on icon "Drag" at bounding box center [1106, 476] width 13 height 13
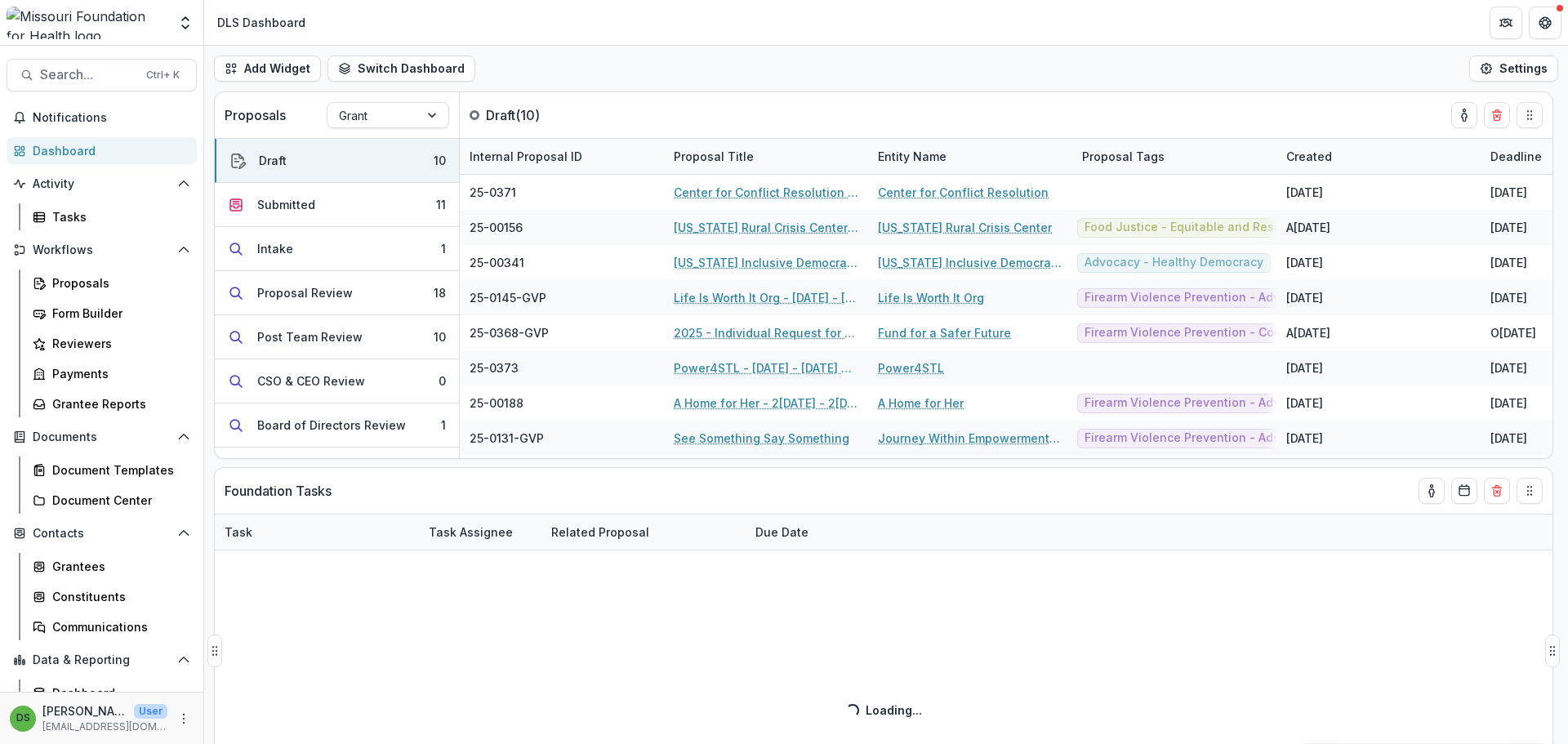
drag, startPoint x: 1567, startPoint y: 617, endPoint x: 791, endPoint y: 489, distance: 786.5
click at [791, 489] on div "Foundation Tasks" at bounding box center [855, 490] width 1259 height 45
click at [81, 212] on div "Tasks" at bounding box center [117, 216] width 131 height 17
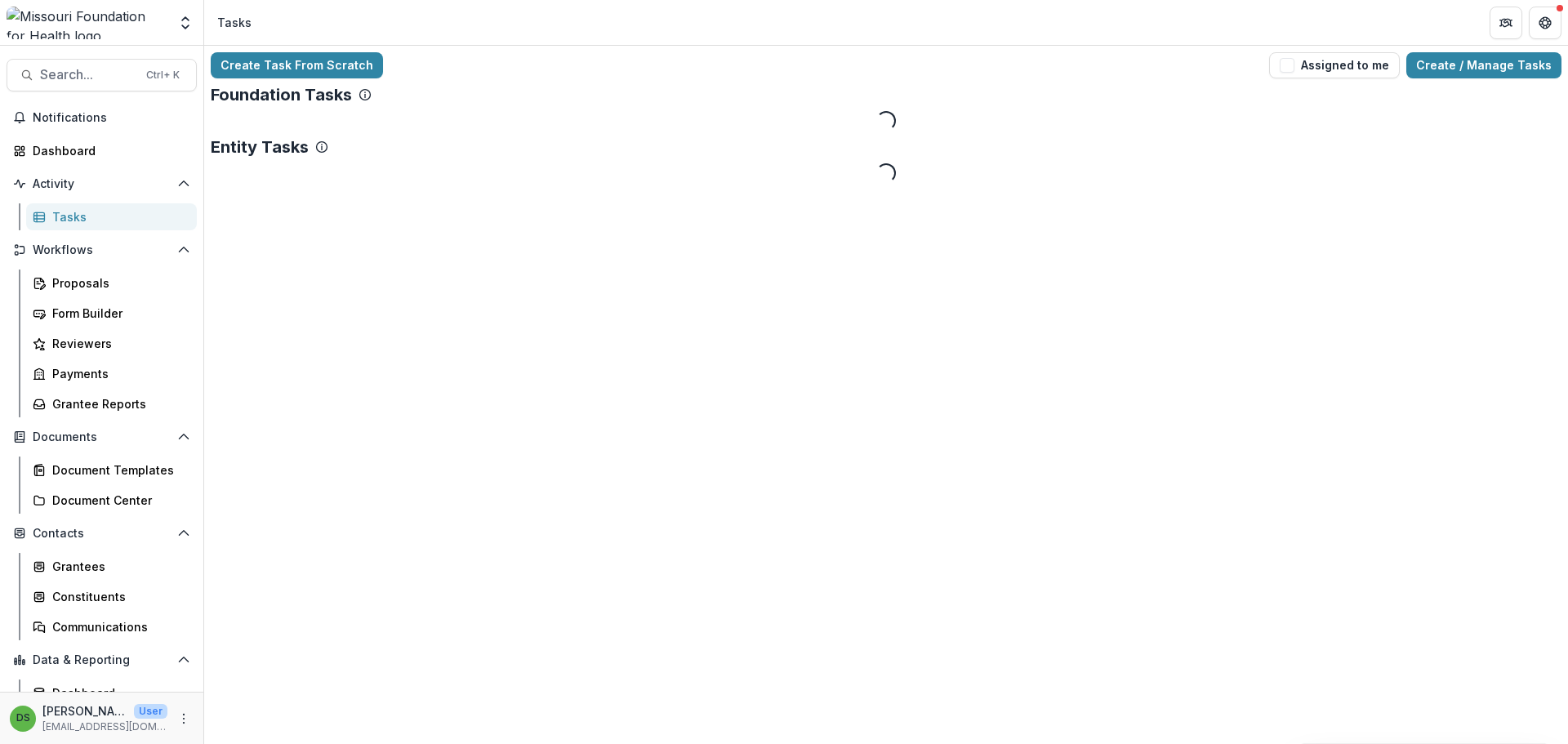
click at [322, 146] on icon at bounding box center [321, 146] width 13 height 13
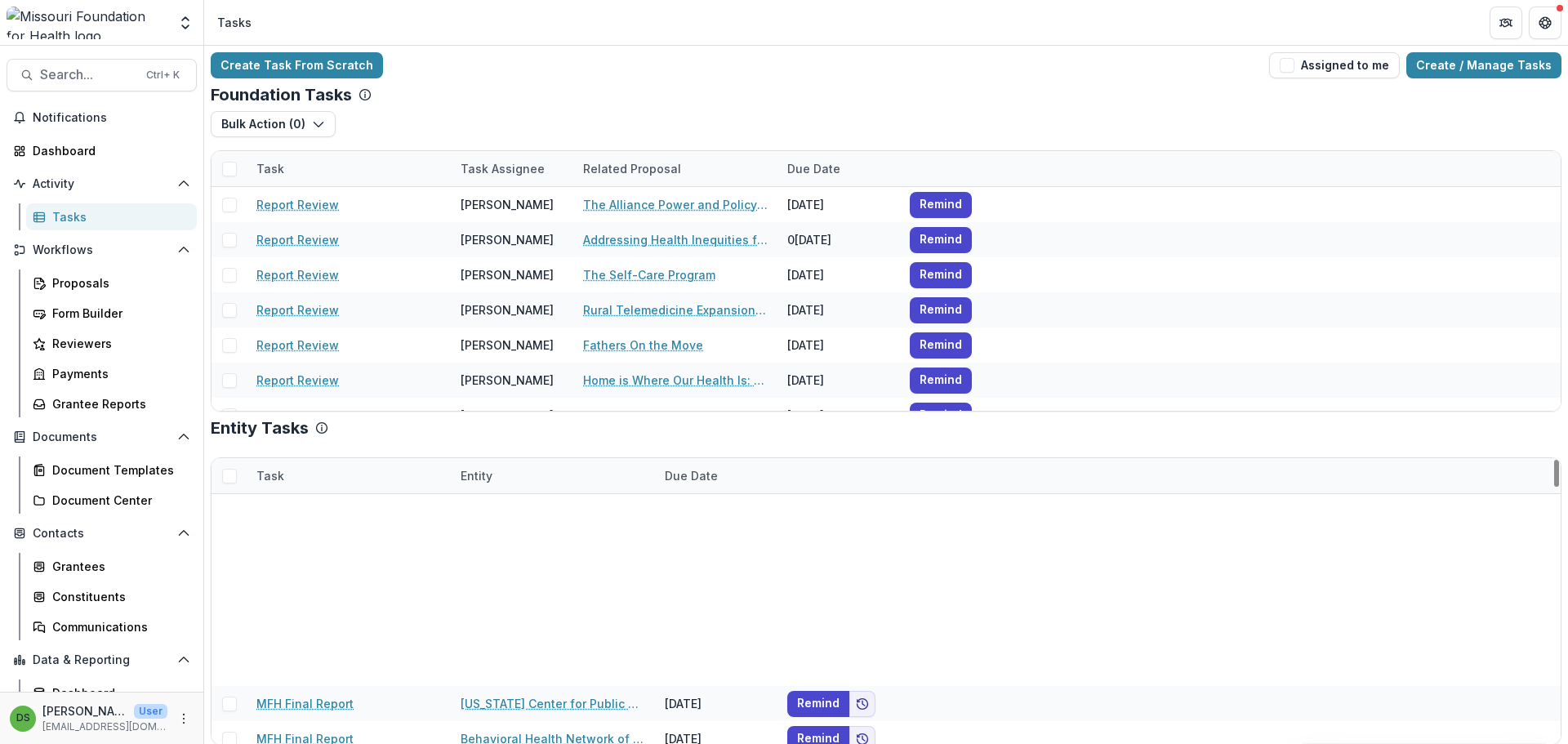
scroll to position [1960, 0]
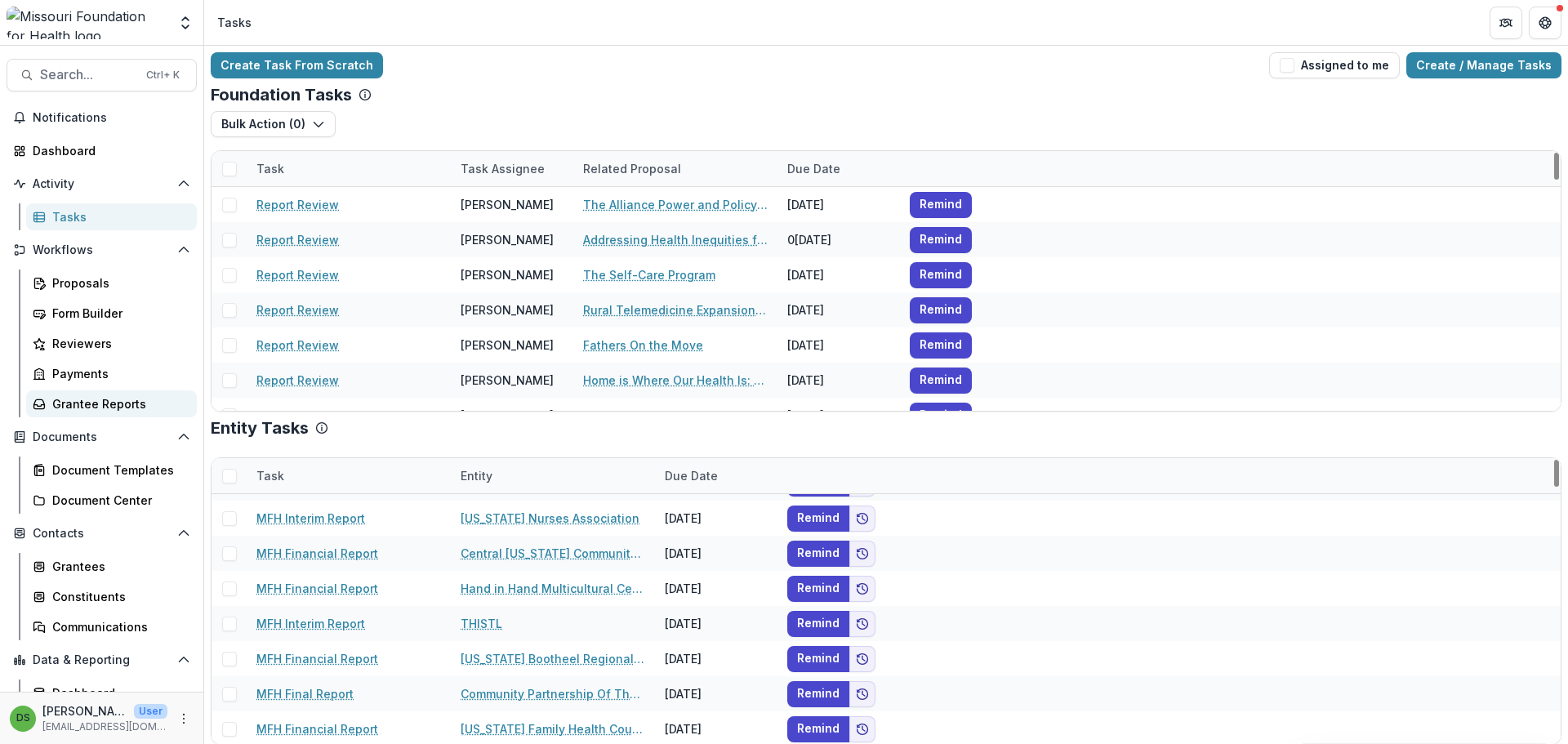
click at [49, 414] on link "Grantee Reports" at bounding box center [111, 404] width 171 height 27
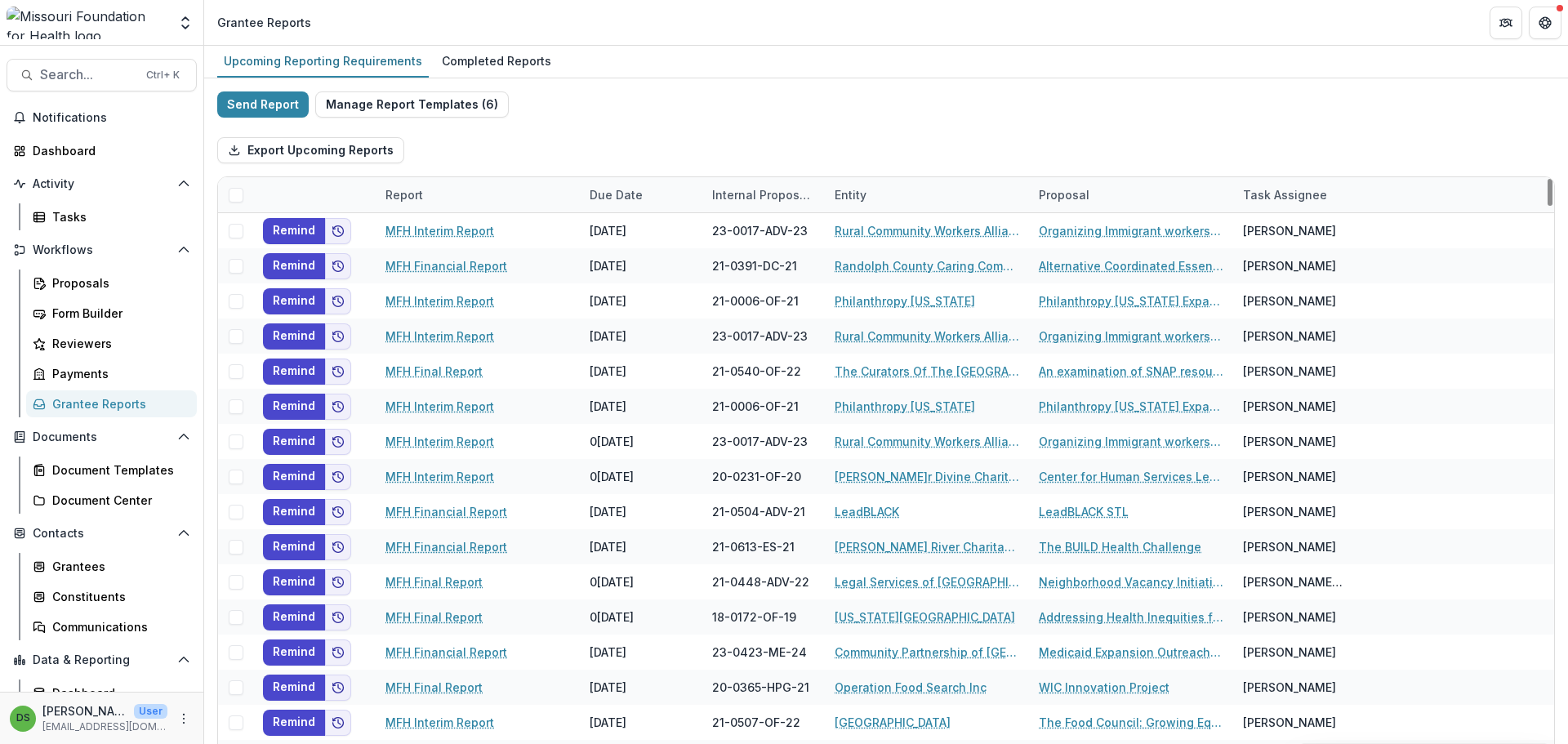
click at [241, 187] on label at bounding box center [236, 194] width 15 height 15
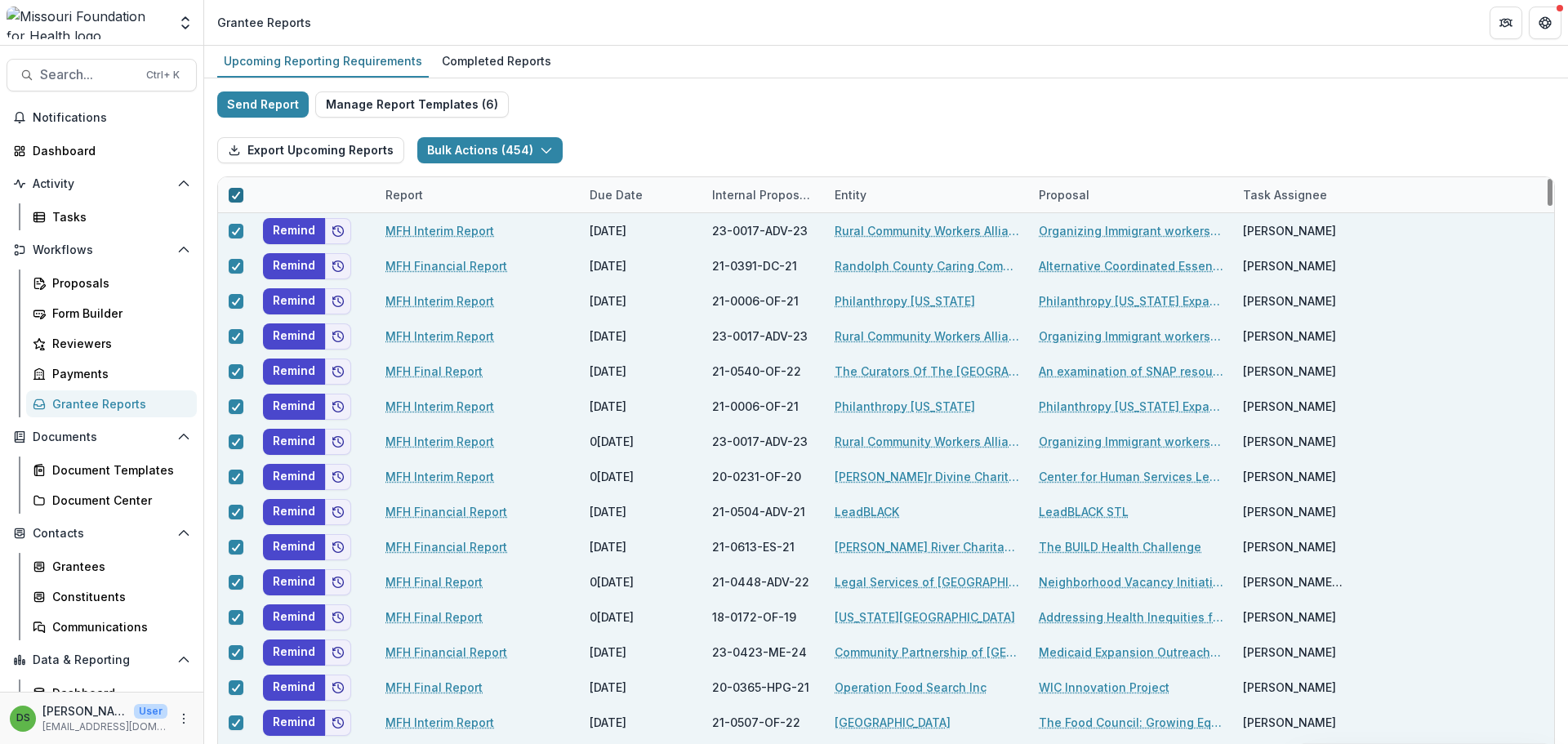
click at [241, 187] on span at bounding box center [236, 194] width 15 height 15
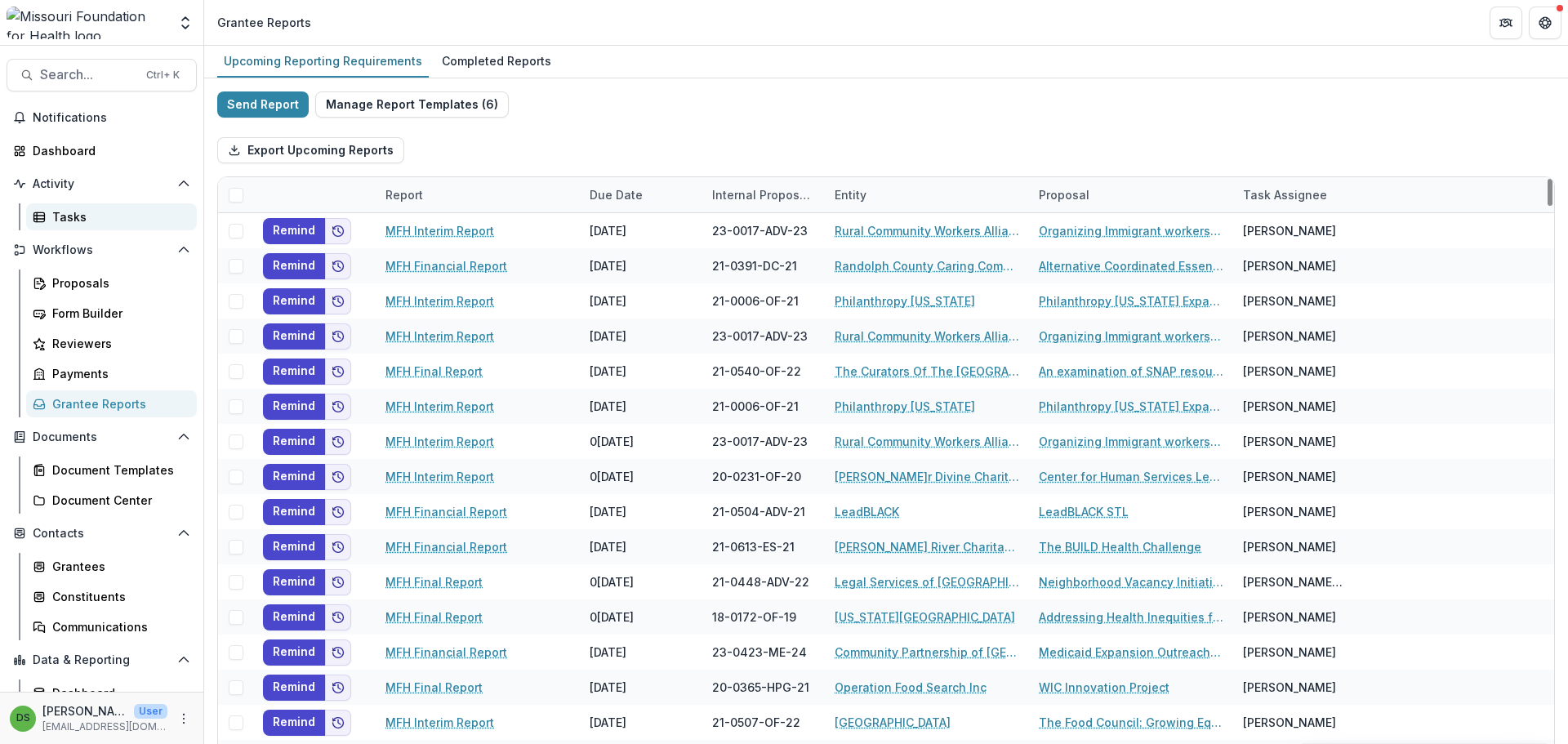
click at [115, 216] on div "Tasks" at bounding box center [117, 216] width 131 height 17
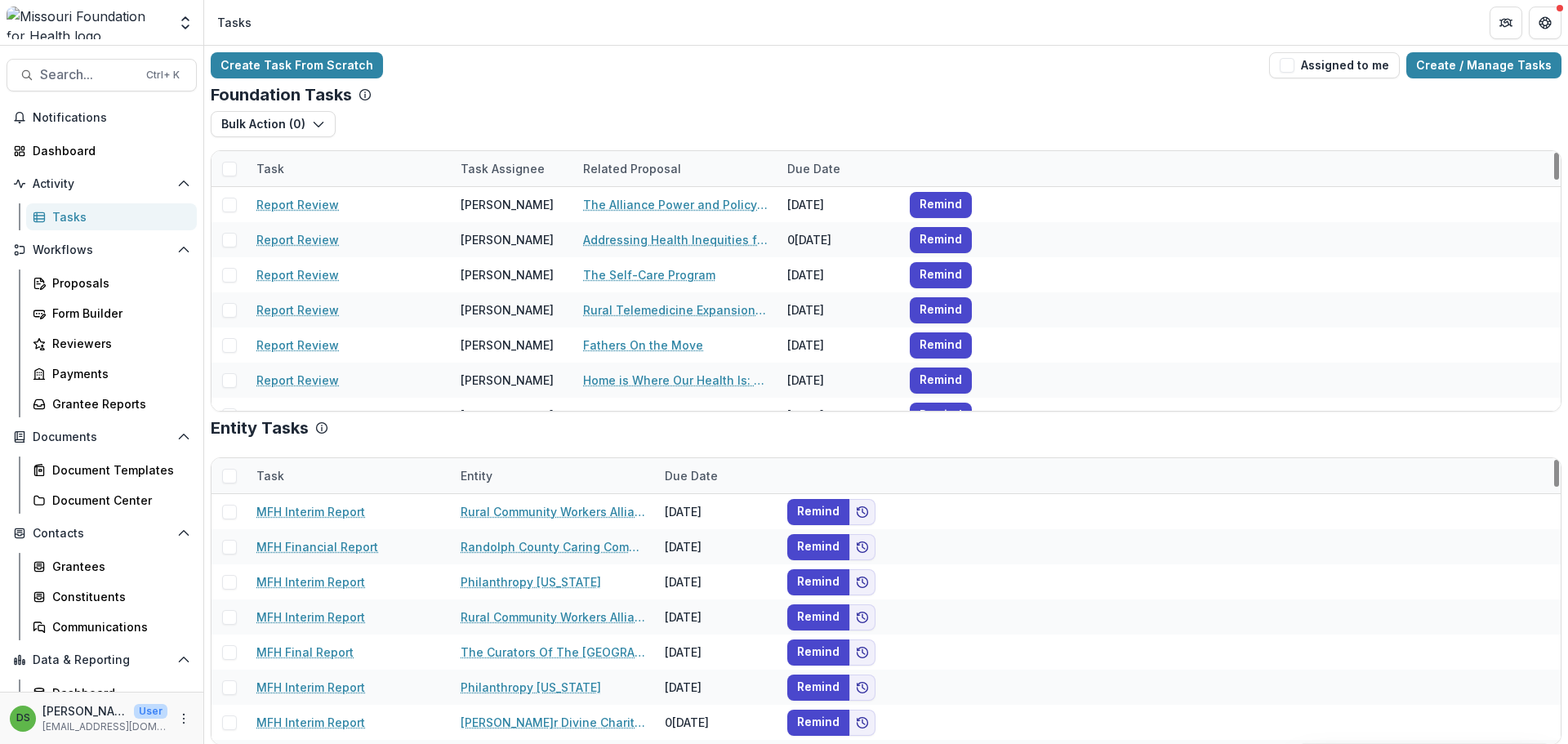
click at [227, 473] on span at bounding box center [229, 476] width 15 height 15
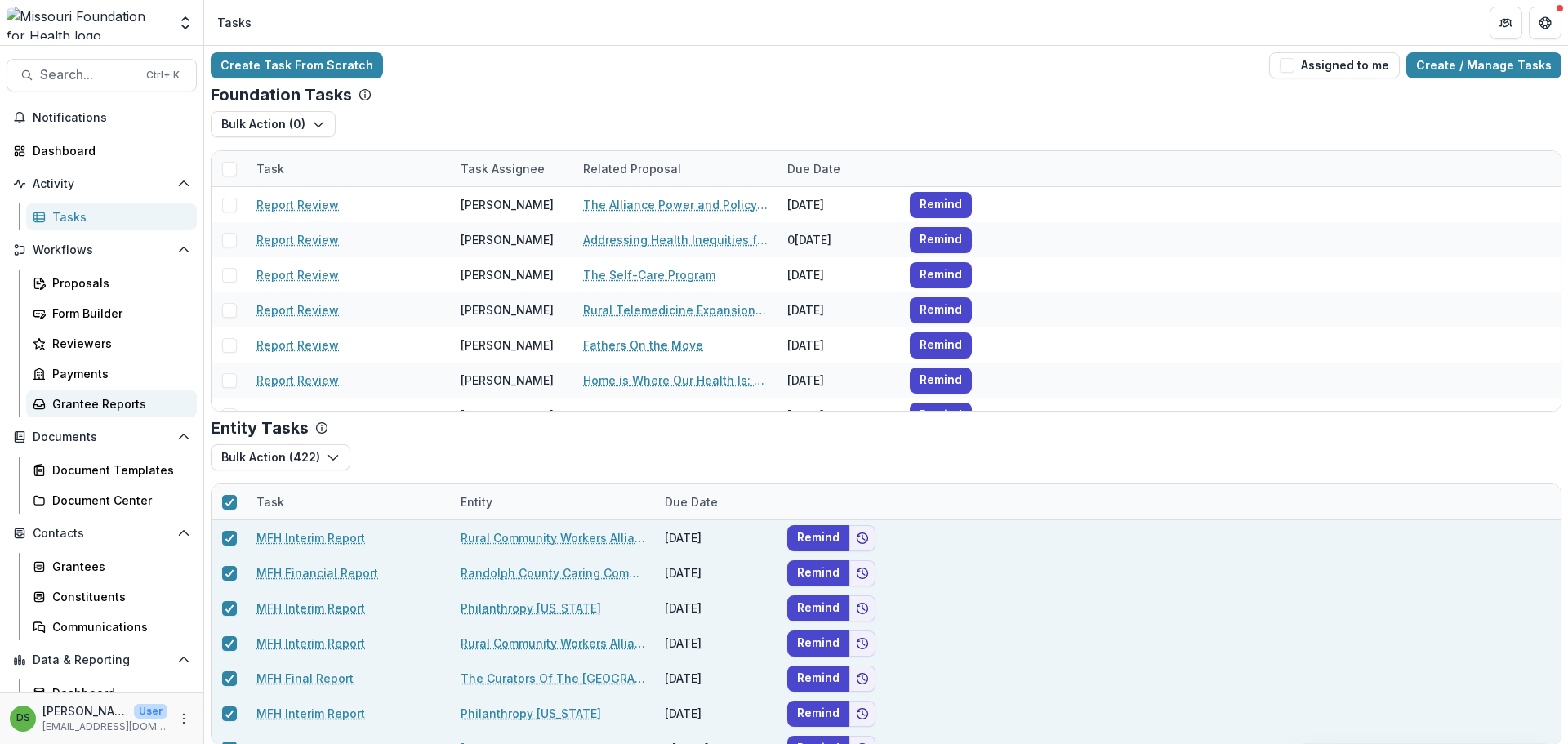
click at [73, 409] on div "Grantee Reports" at bounding box center [117, 404] width 131 height 17
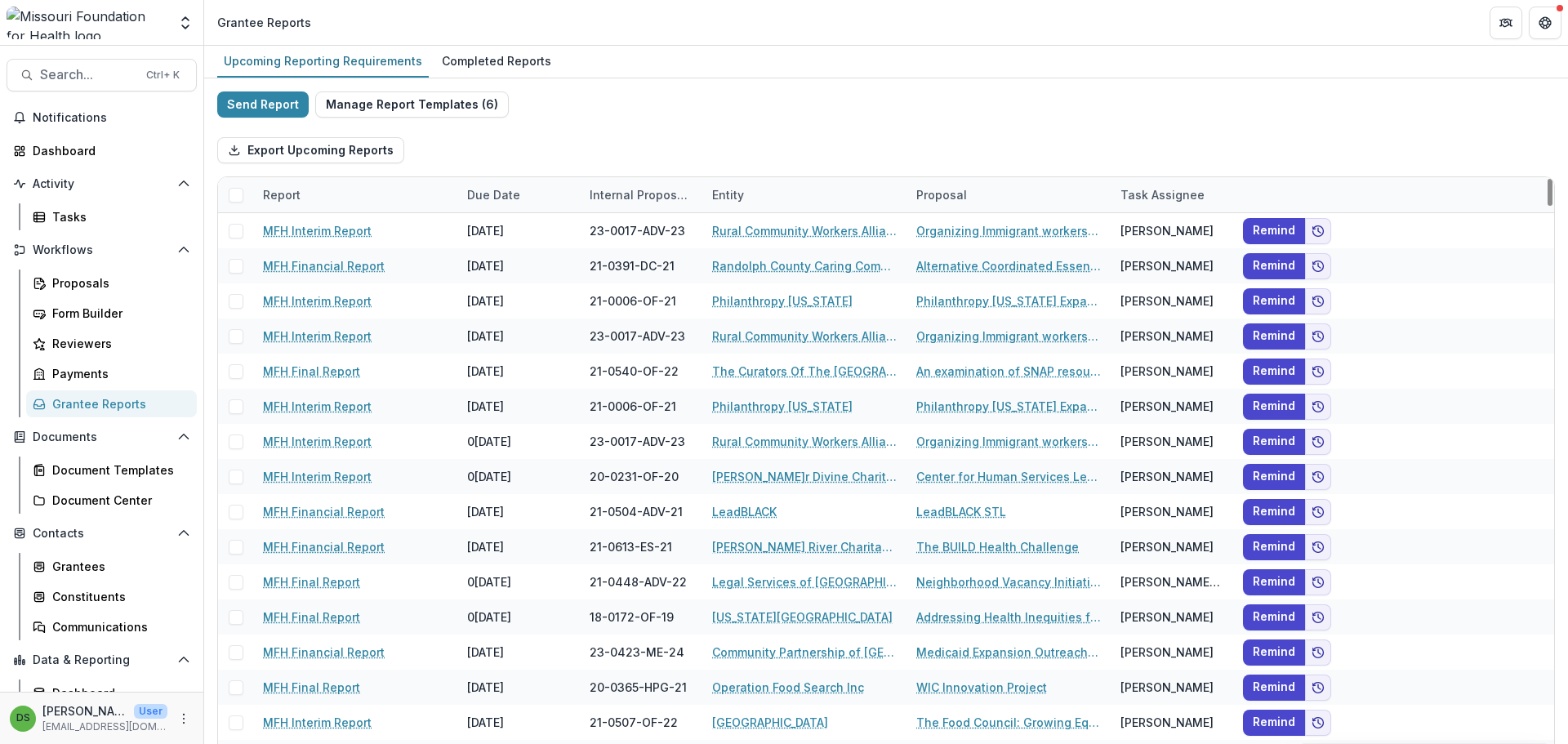
click at [238, 194] on span at bounding box center [236, 194] width 15 height 15
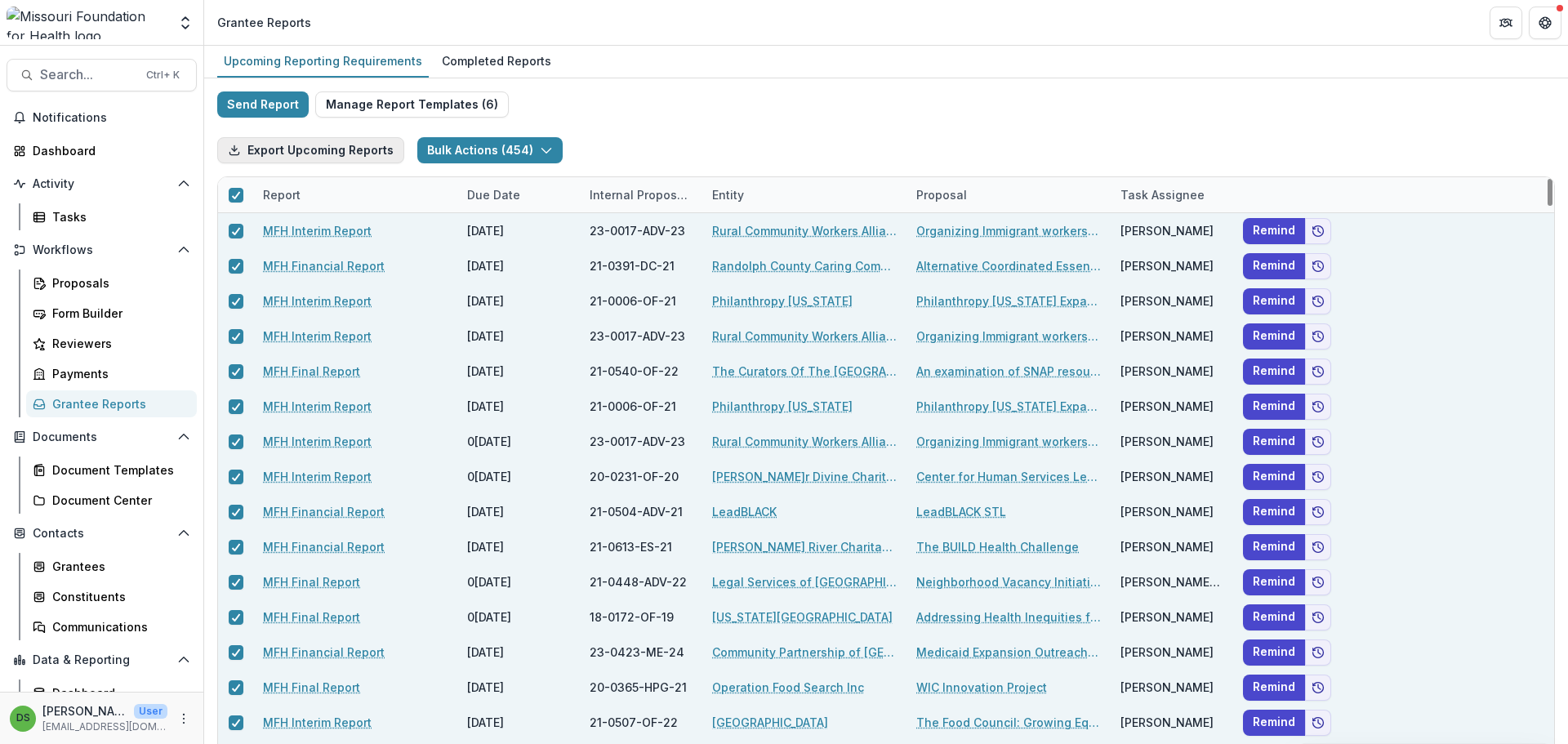
click at [353, 159] on button "Export Upcoming Reports" at bounding box center [311, 150] width 187 height 26
click at [75, 225] on link "Tasks" at bounding box center [111, 216] width 171 height 27
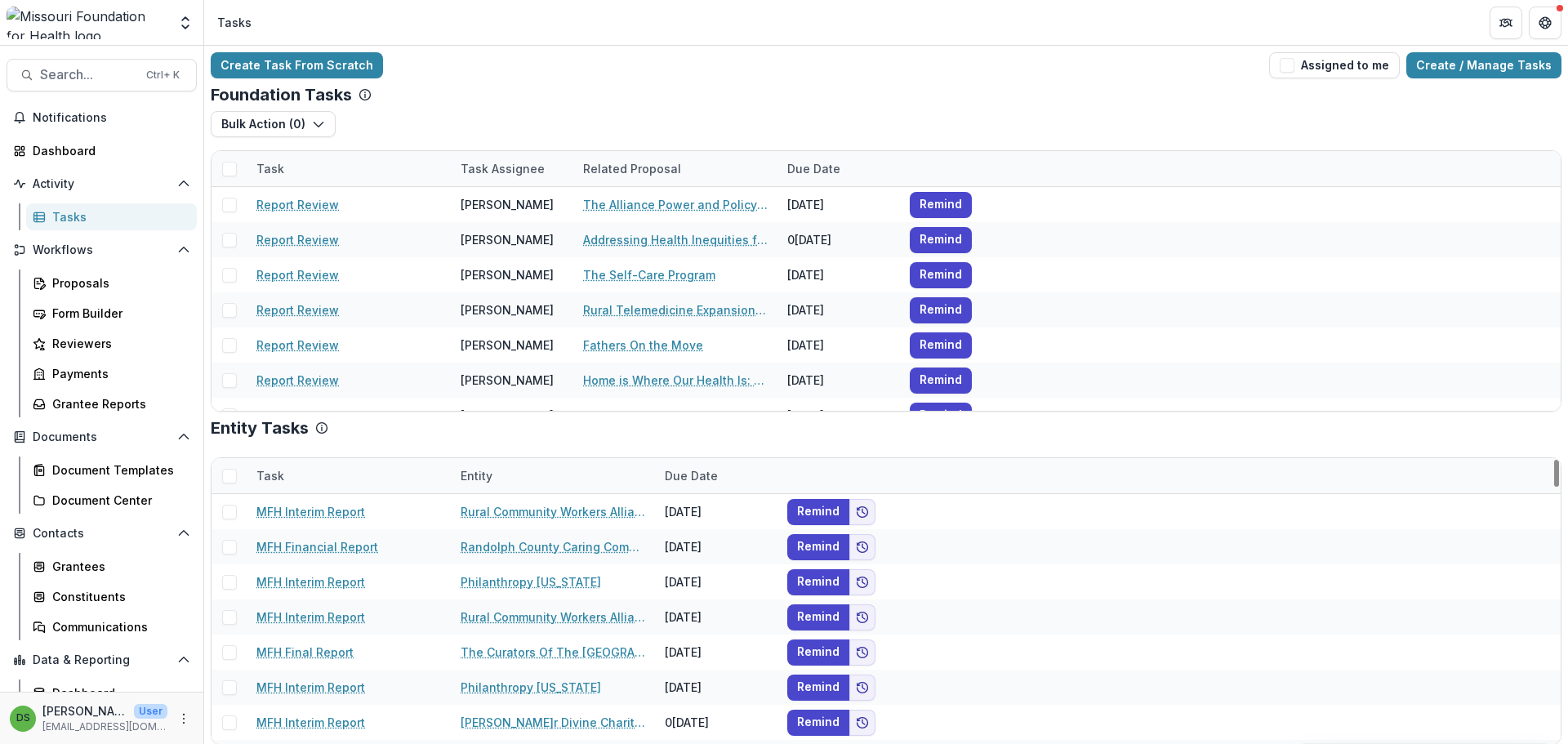
click at [231, 477] on span at bounding box center [229, 476] width 15 height 15
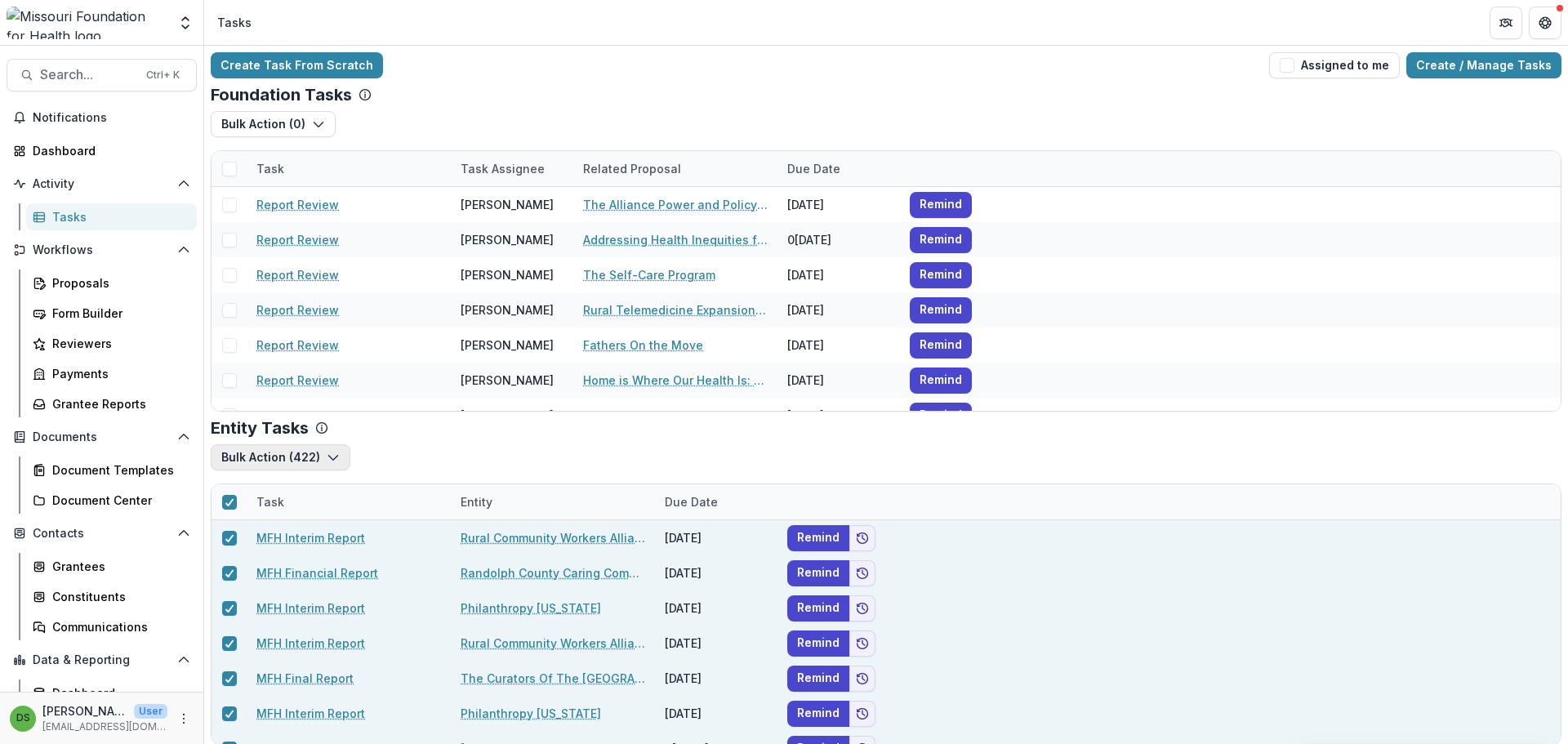
click at [306, 462] on button "Bulk Action ( 422 )" at bounding box center [281, 457] width 140 height 26
drag, startPoint x: 327, startPoint y: 453, endPoint x: 319, endPoint y: 499, distance: 46.7
click at [327, 453] on icon "button" at bounding box center [333, 457] width 13 height 13
click at [396, 447] on div "Bulk Action ( 422 ) Bulk Cancel ( 422 )" at bounding box center [886, 457] width 1351 height 26
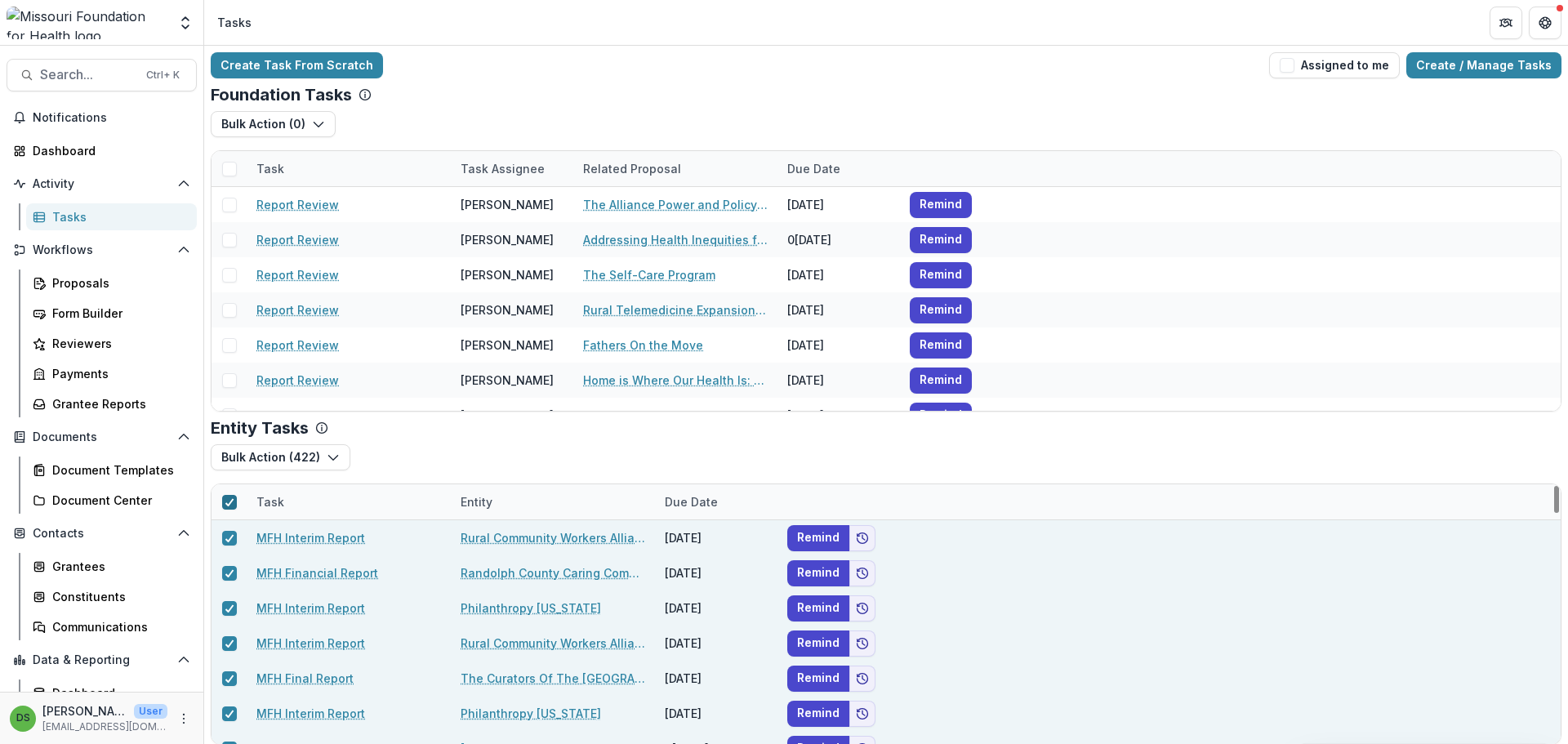
click at [230, 502] on polyline at bounding box center [228, 502] width 7 height 7
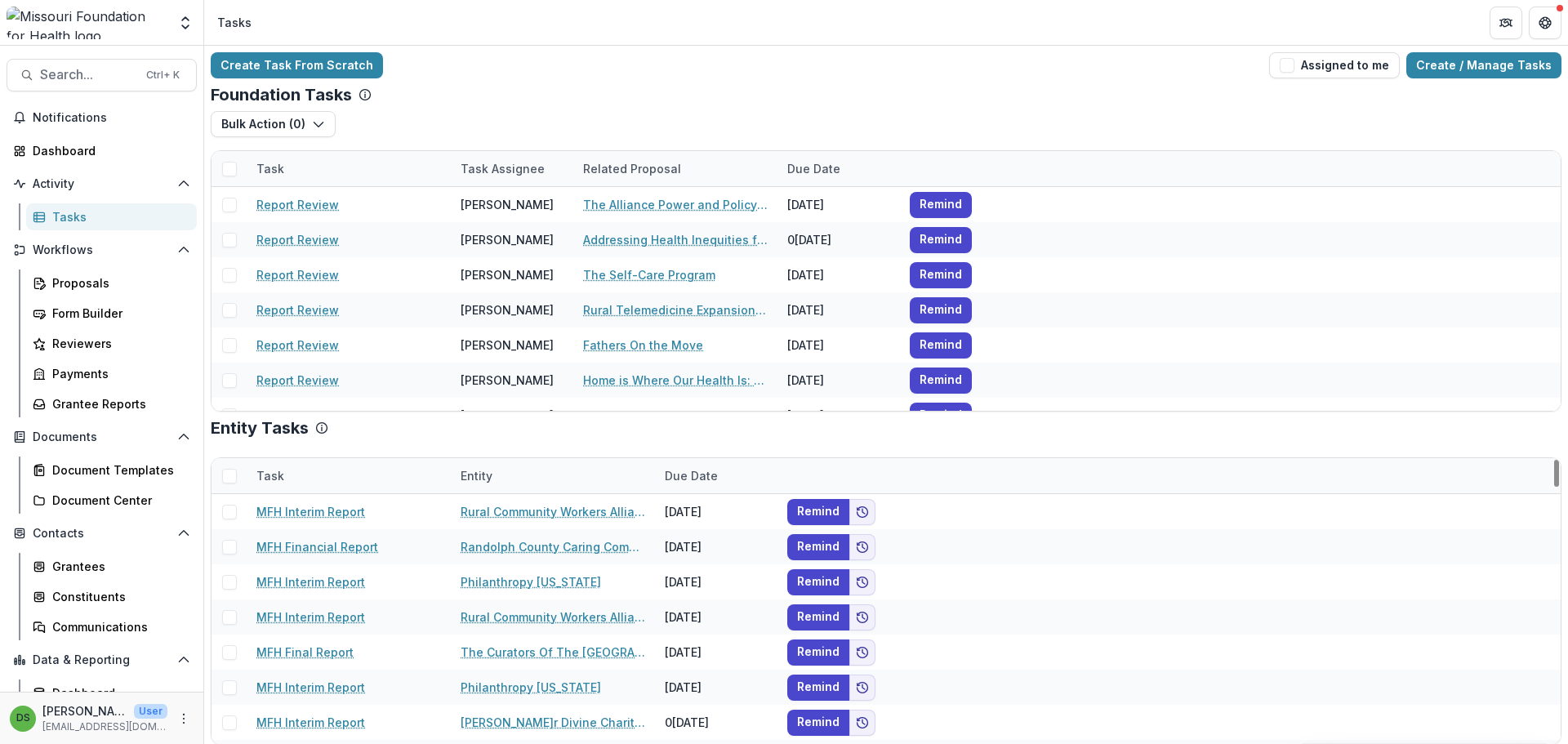
click at [262, 474] on div "Task" at bounding box center [270, 475] width 47 height 17
click at [287, 519] on input at bounding box center [347, 512] width 196 height 26
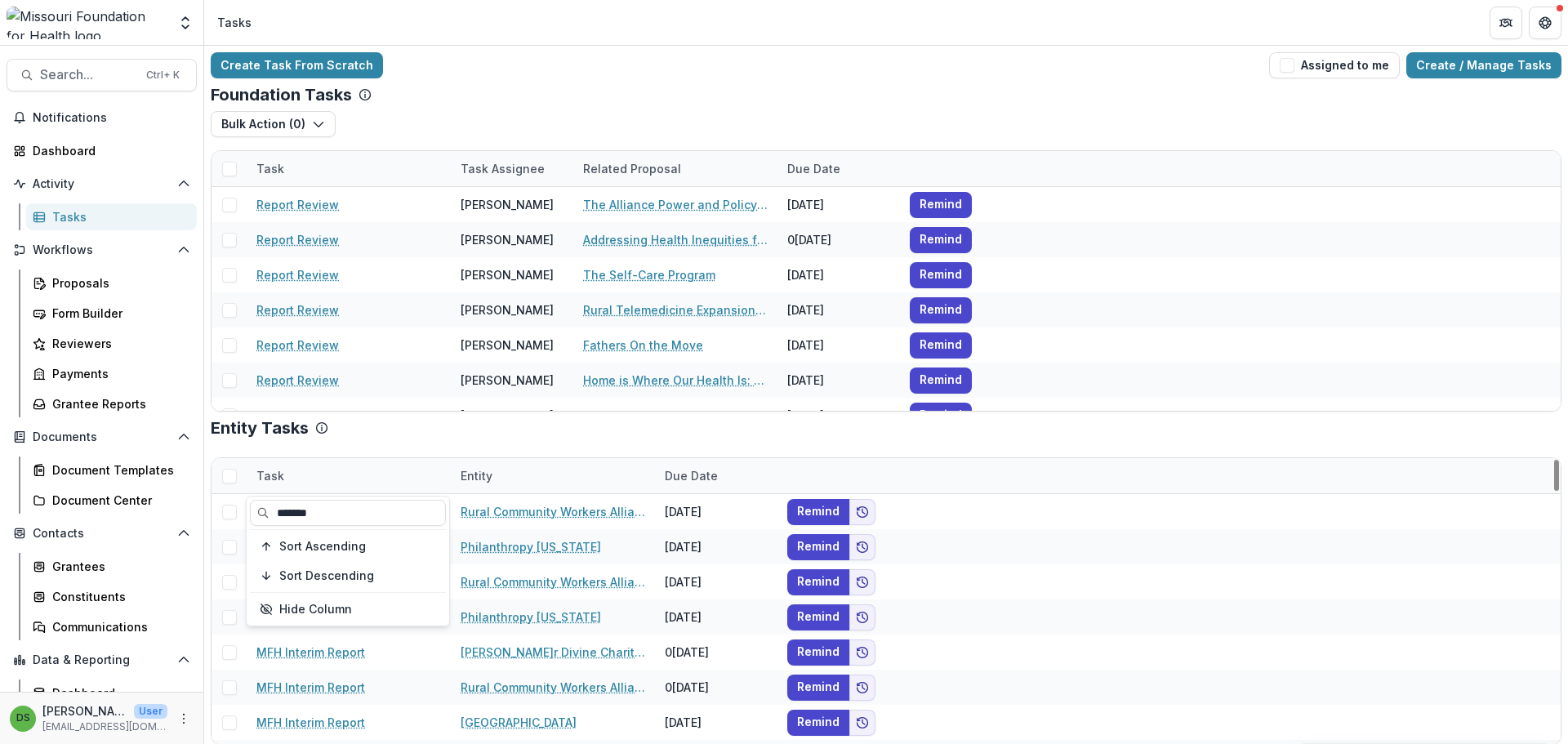
type input "*******"
click at [395, 432] on div "Entity Tasks" at bounding box center [886, 428] width 1351 height 20
click at [227, 479] on span at bounding box center [229, 476] width 15 height 15
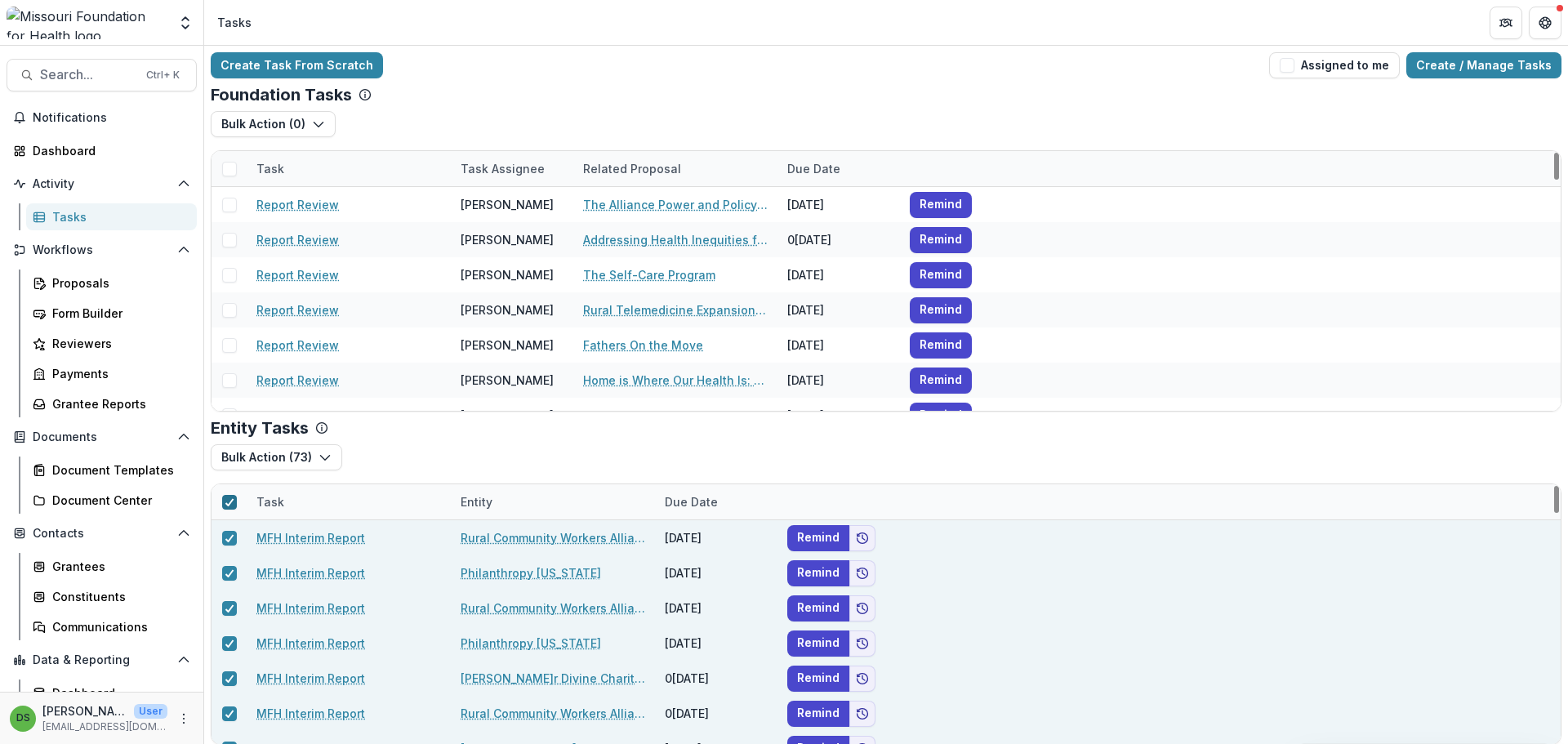
click at [233, 504] on icon at bounding box center [230, 502] width 10 height 8
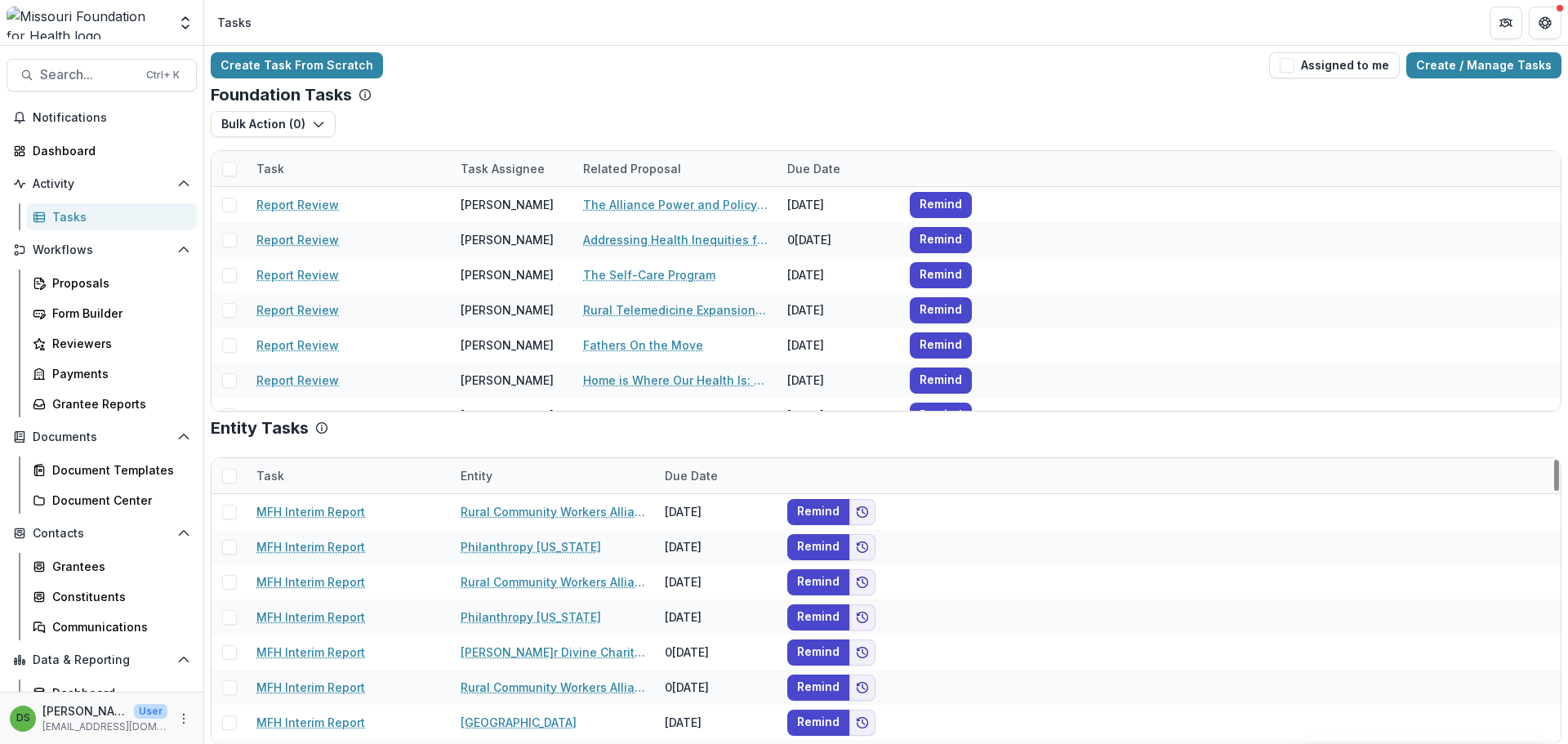
click at [377, 441] on div "Entity Tasks Task Entity Due Date MFH Interim Report Rural Community Workers Al…" at bounding box center [886, 581] width 1351 height 327
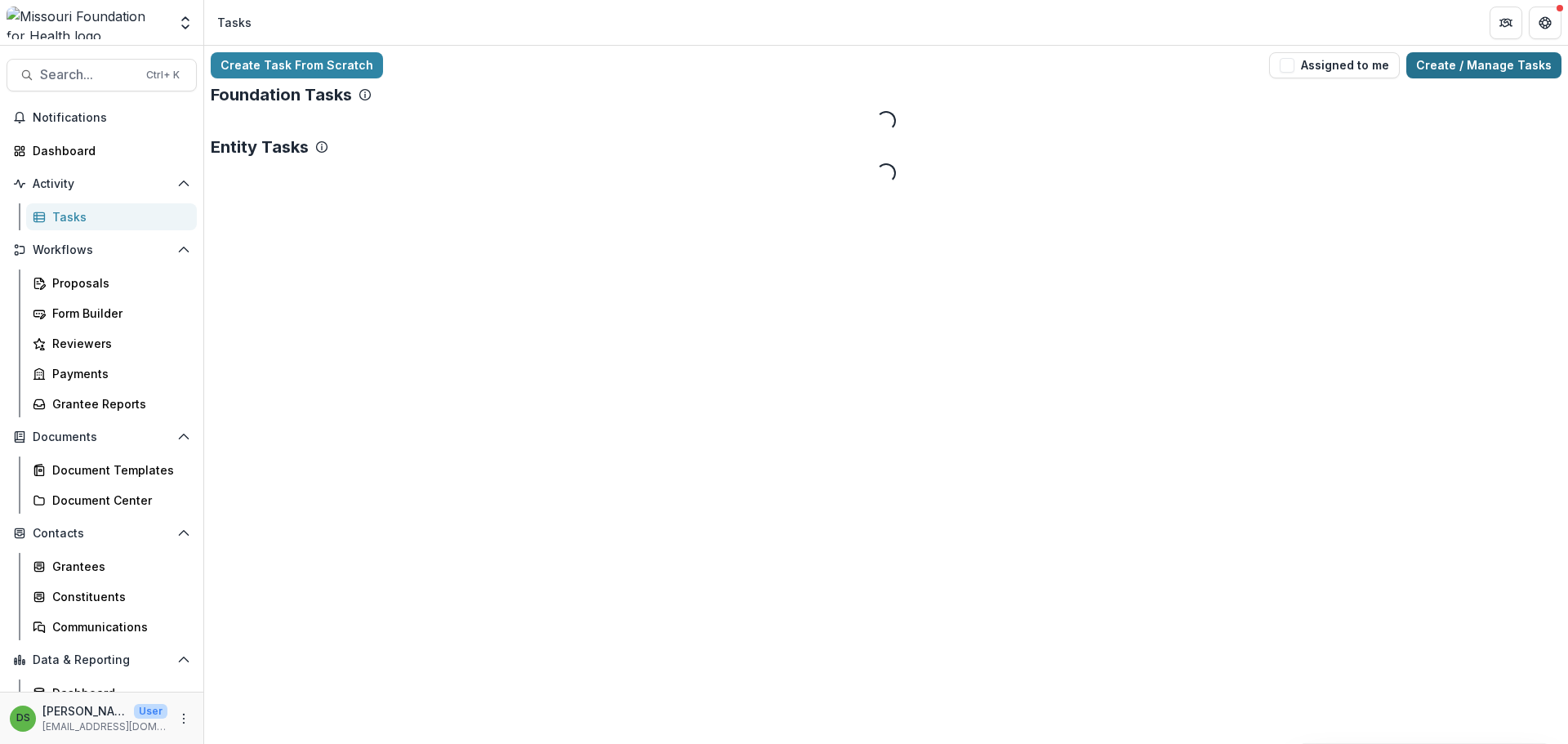
click at [1513, 67] on link "Create / Manage Tasks" at bounding box center [1483, 65] width 155 height 26
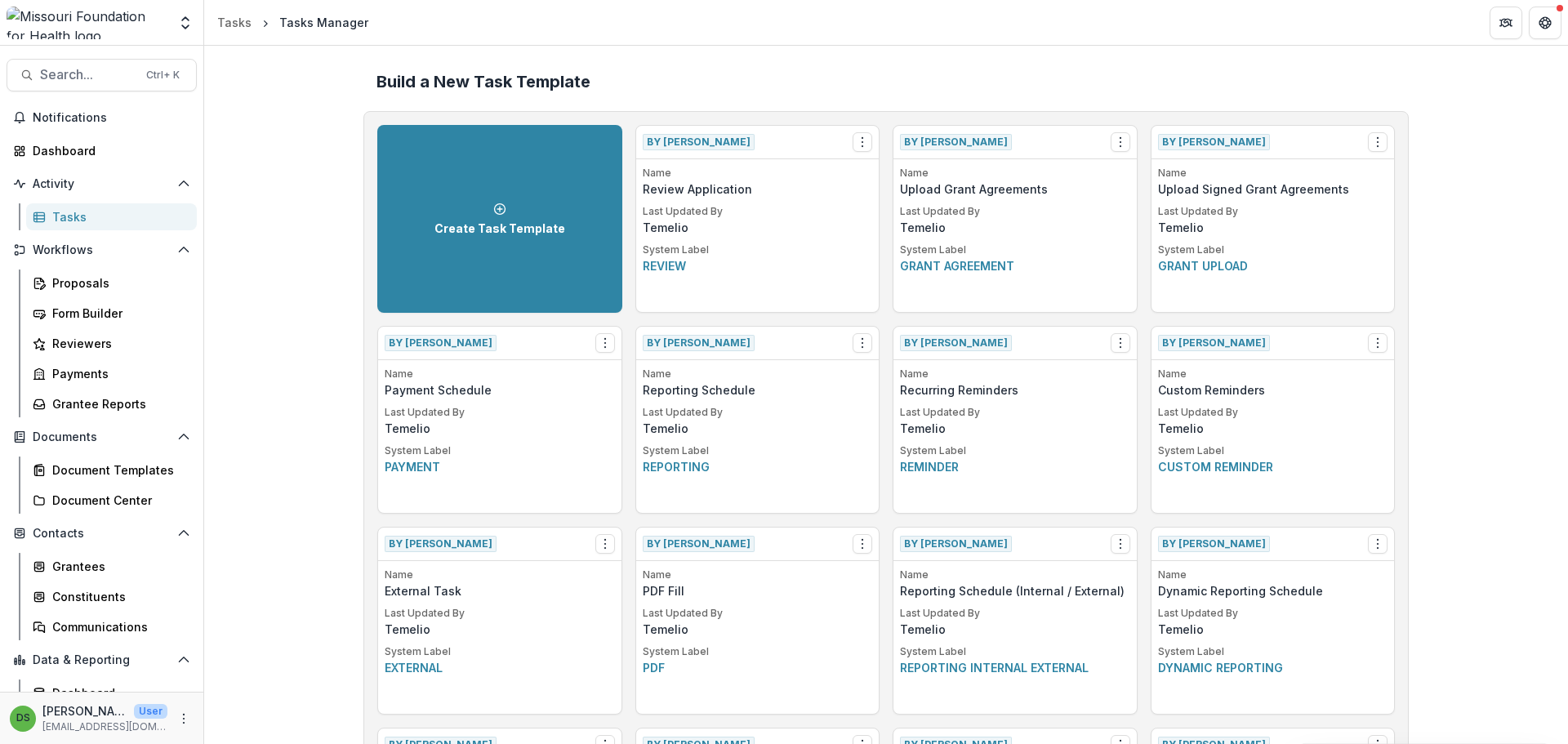
scroll to position [2204, 0]
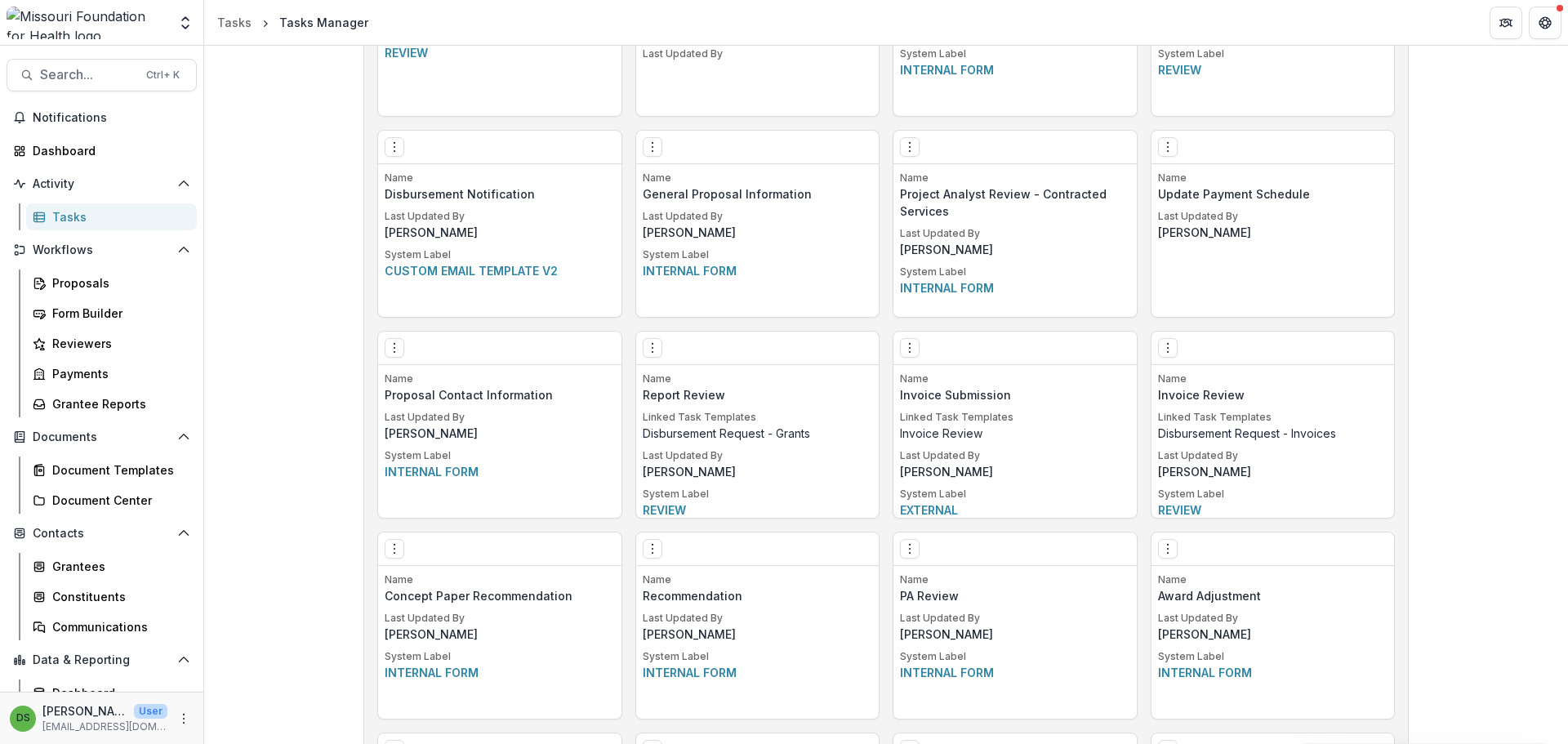
click at [650, 359] on div "Edit Make a Copy Create Task From Template Delete Task" at bounding box center [758, 348] width 244 height 34
click at [651, 357] on button "Options" at bounding box center [652, 348] width 20 height 20
click at [673, 383] on link "Edit" at bounding box center [744, 381] width 200 height 27
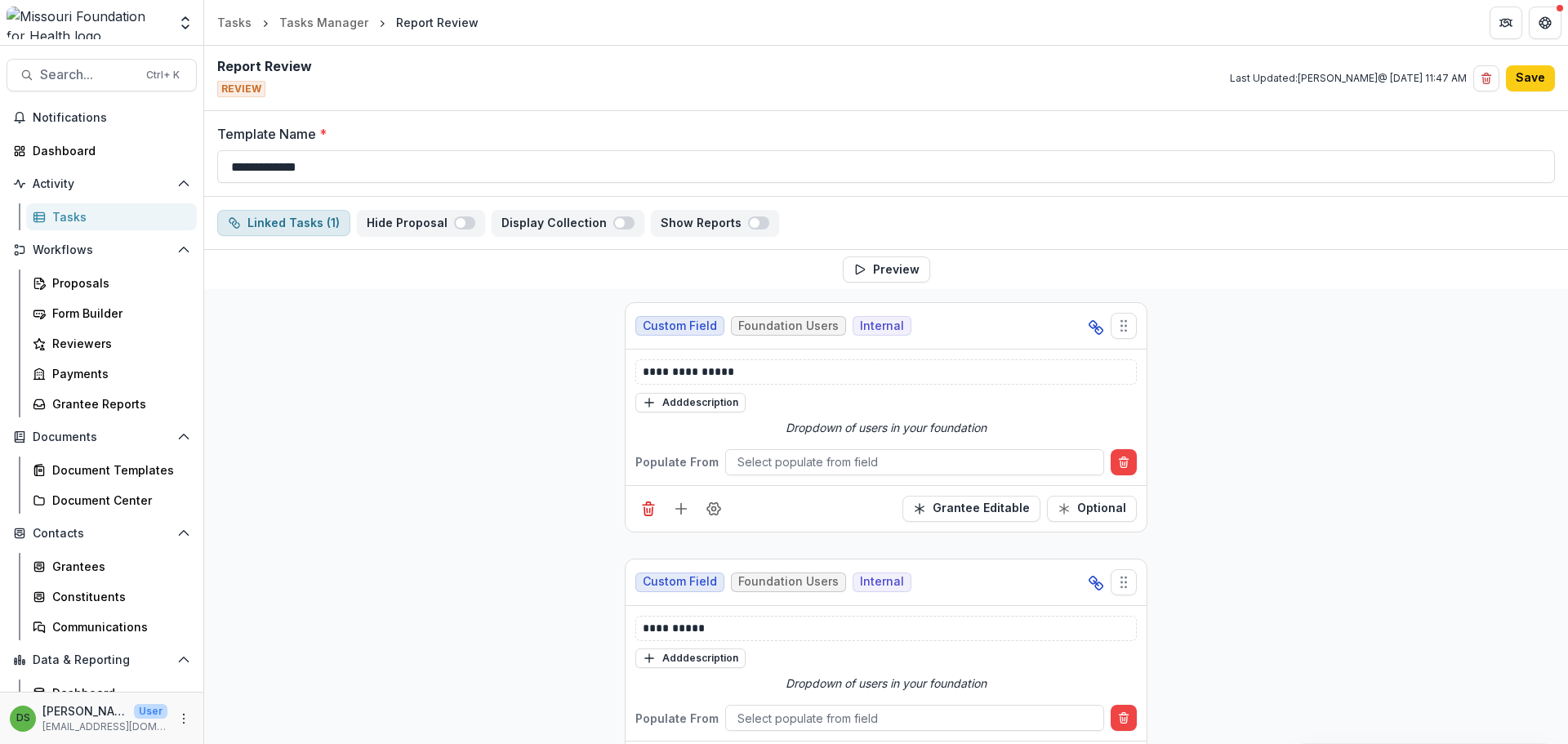
click at [295, 222] on button "Linked Tasks ( 1 )" at bounding box center [283, 223] width 133 height 26
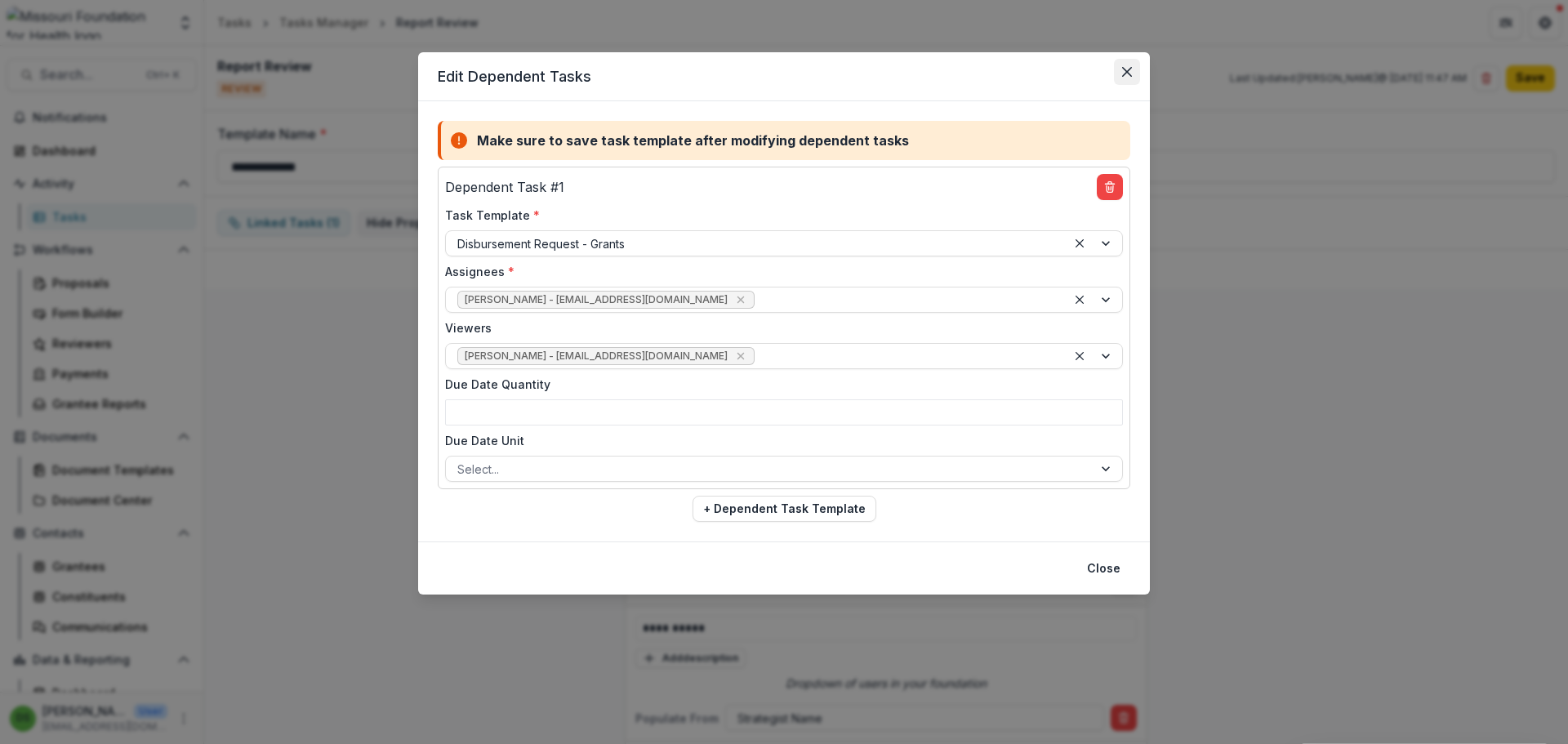
click at [1125, 73] on icon "Close" at bounding box center [1127, 72] width 10 height 10
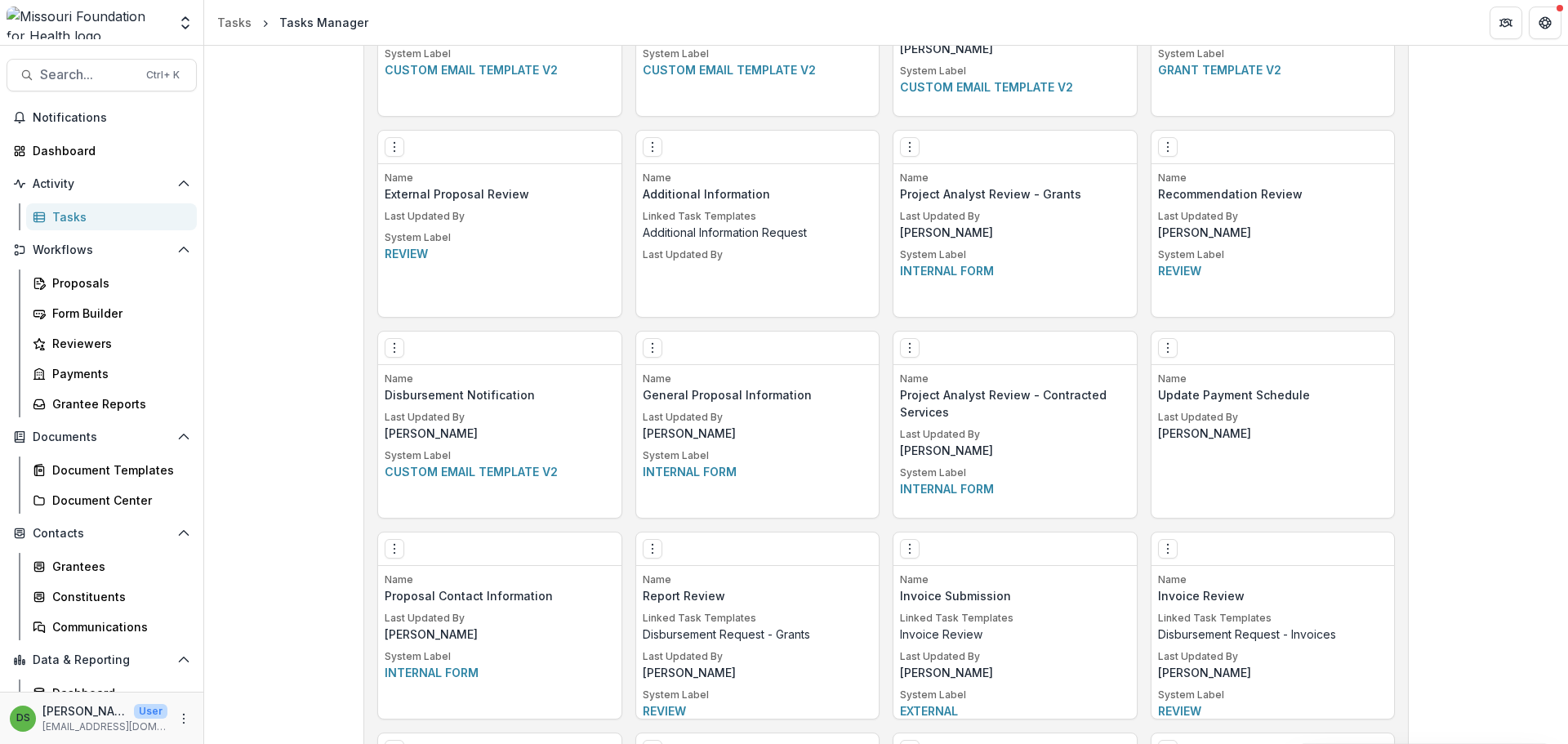
scroll to position [2606, 0]
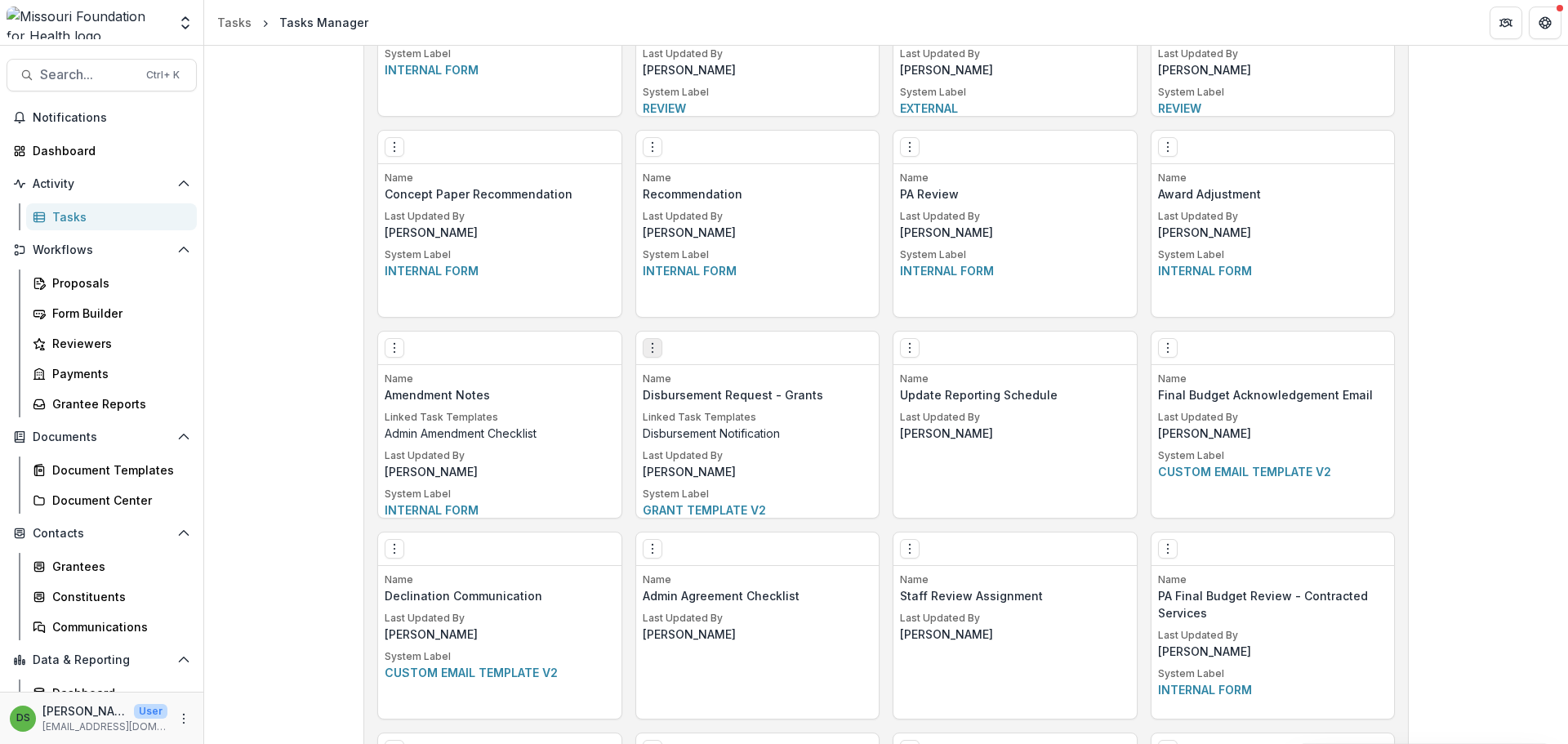
click at [651, 341] on icon "Options" at bounding box center [652, 347] width 13 height 13
click at [585, 314] on div "Name Concept Paper Recommendation Last Updated By Deena Lauver Scotti System La…" at bounding box center [499, 244] width 244 height 146
click at [97, 283] on div "Proposals" at bounding box center [117, 282] width 131 height 17
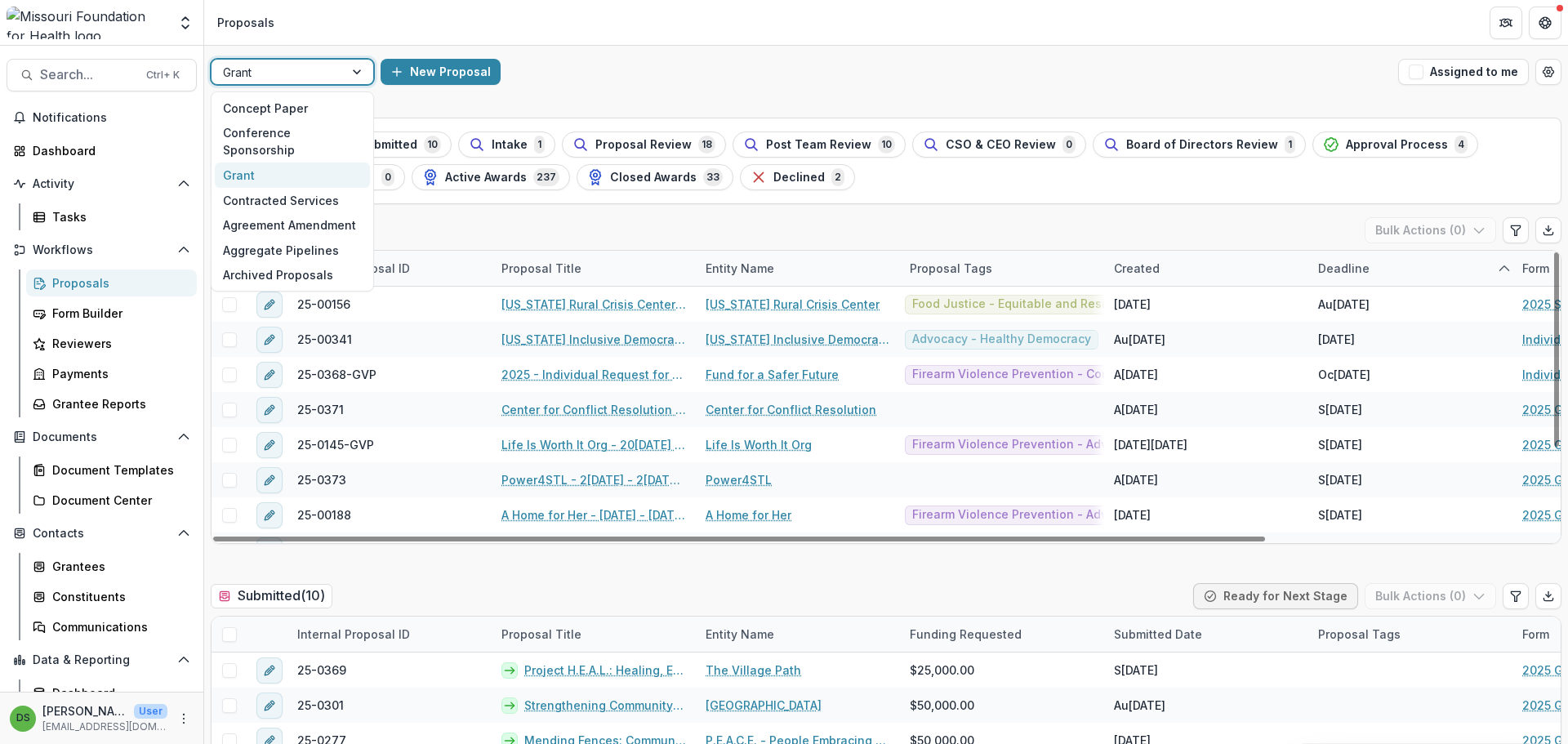
click at [335, 71] on div "Grant" at bounding box center [277, 72] width 132 height 24
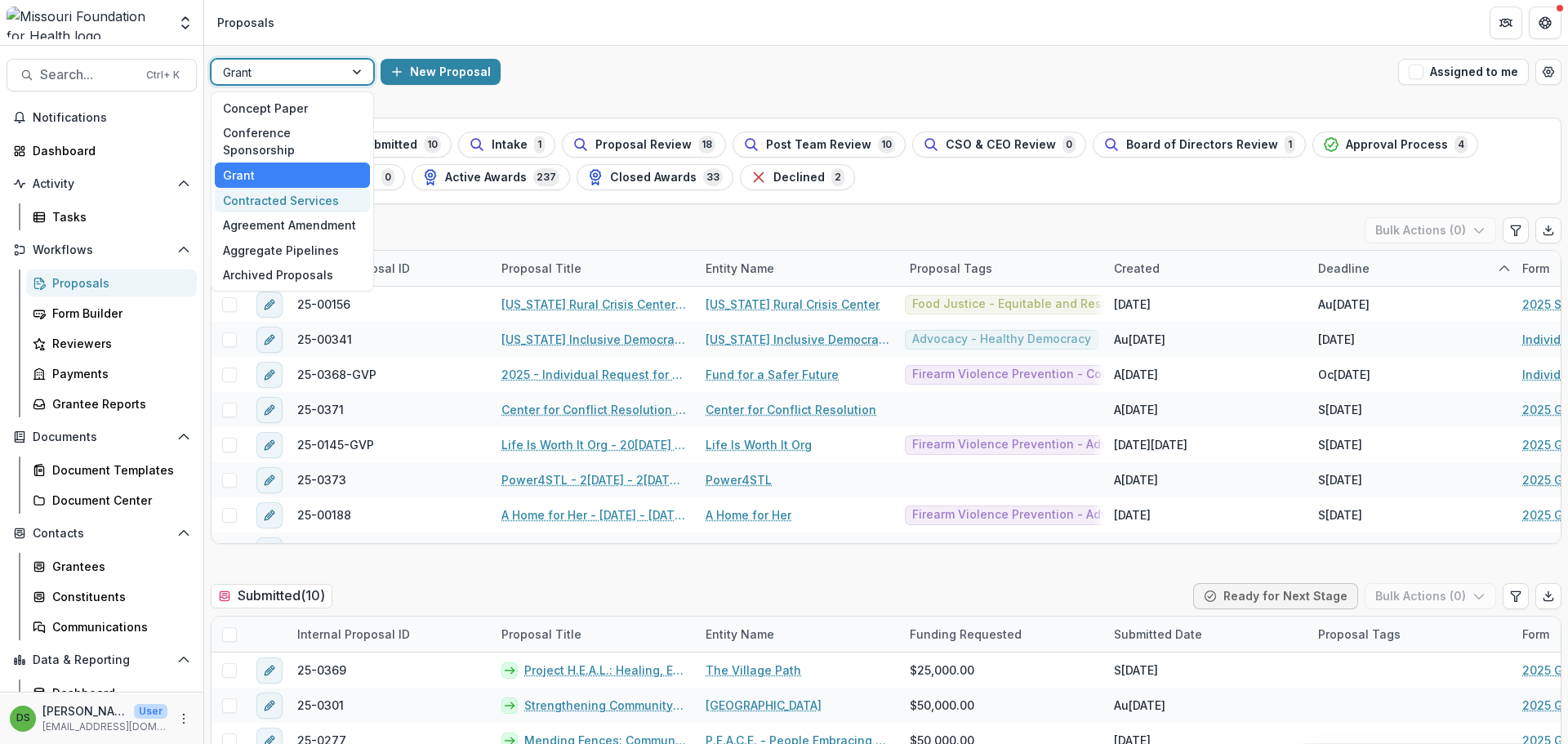
click at [331, 187] on div "Contracted Services" at bounding box center [292, 200] width 155 height 26
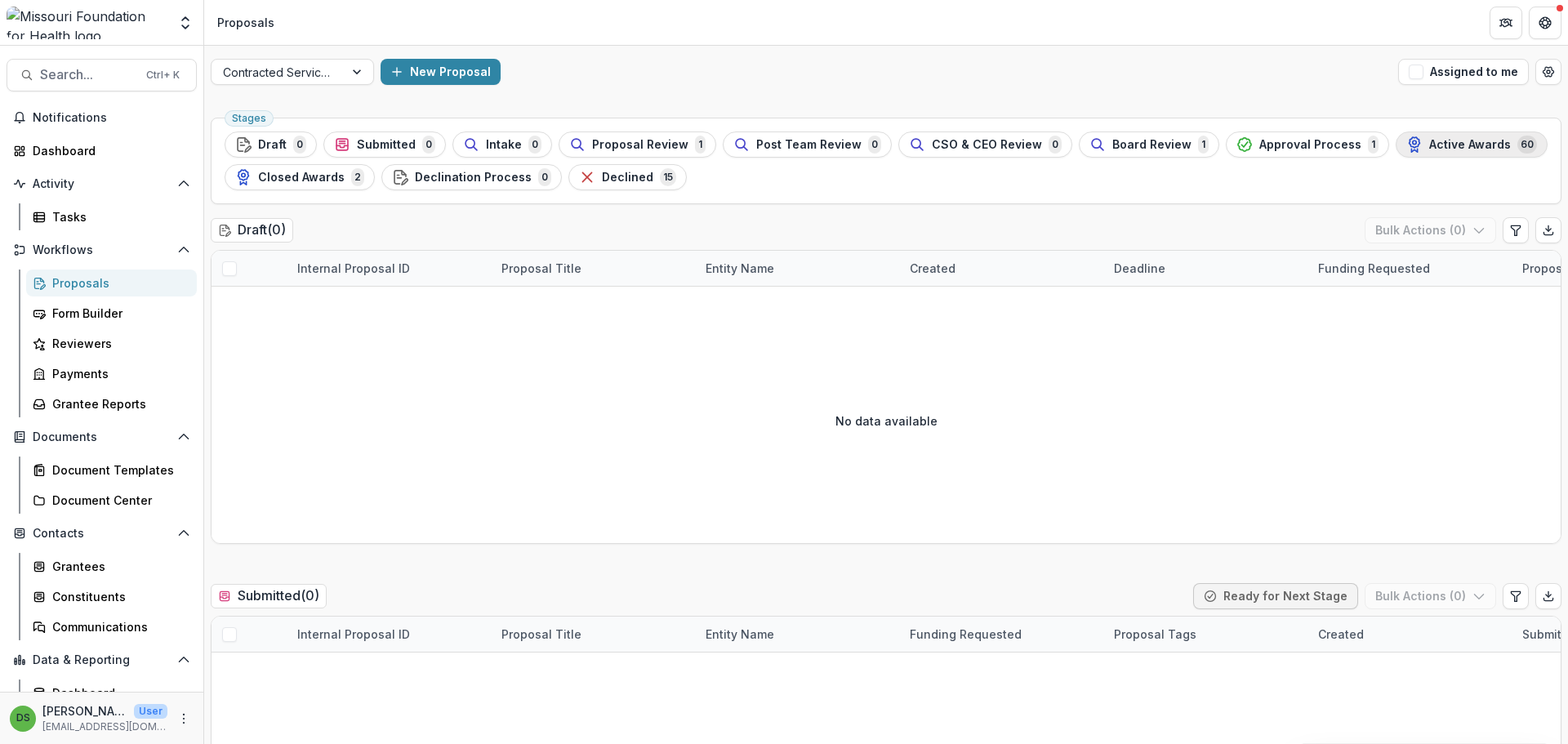
click at [1434, 142] on span "Active Awards" at bounding box center [1469, 145] width 82 height 14
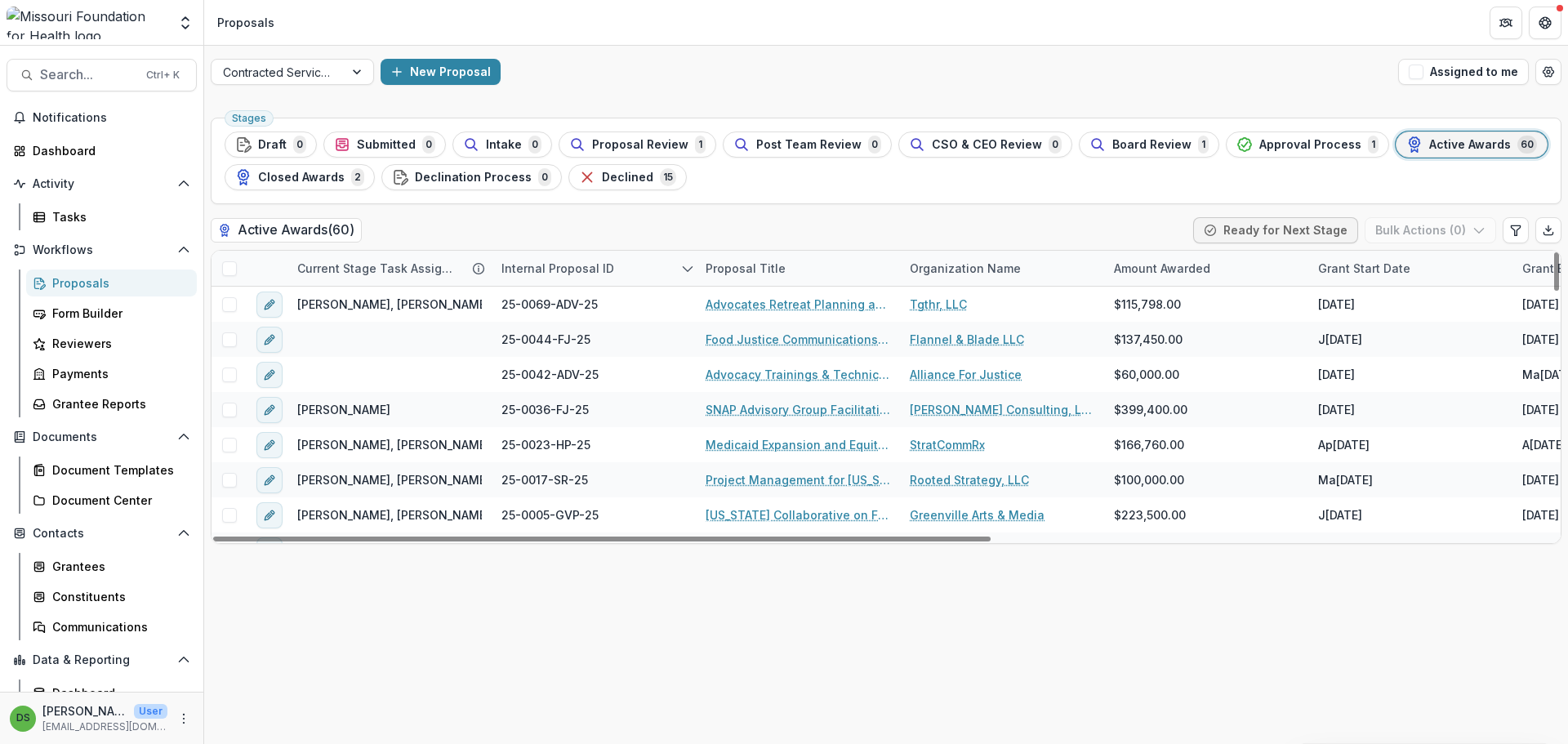
click at [550, 272] on div "Internal Proposal ID" at bounding box center [558, 267] width 132 height 17
click at [555, 313] on input at bounding box center [592, 305] width 196 height 26
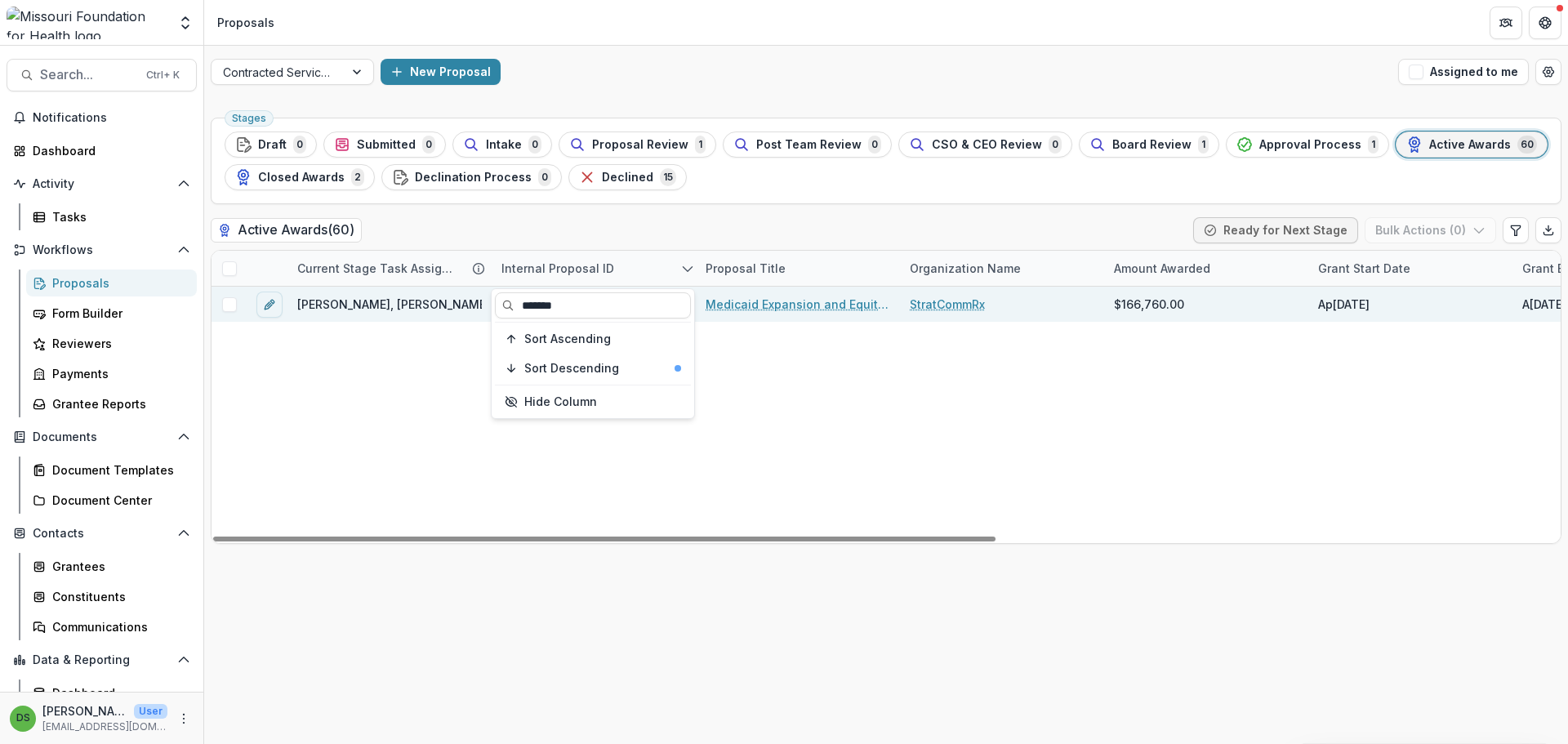
type input "*******"
click at [230, 305] on span at bounding box center [229, 304] width 15 height 15
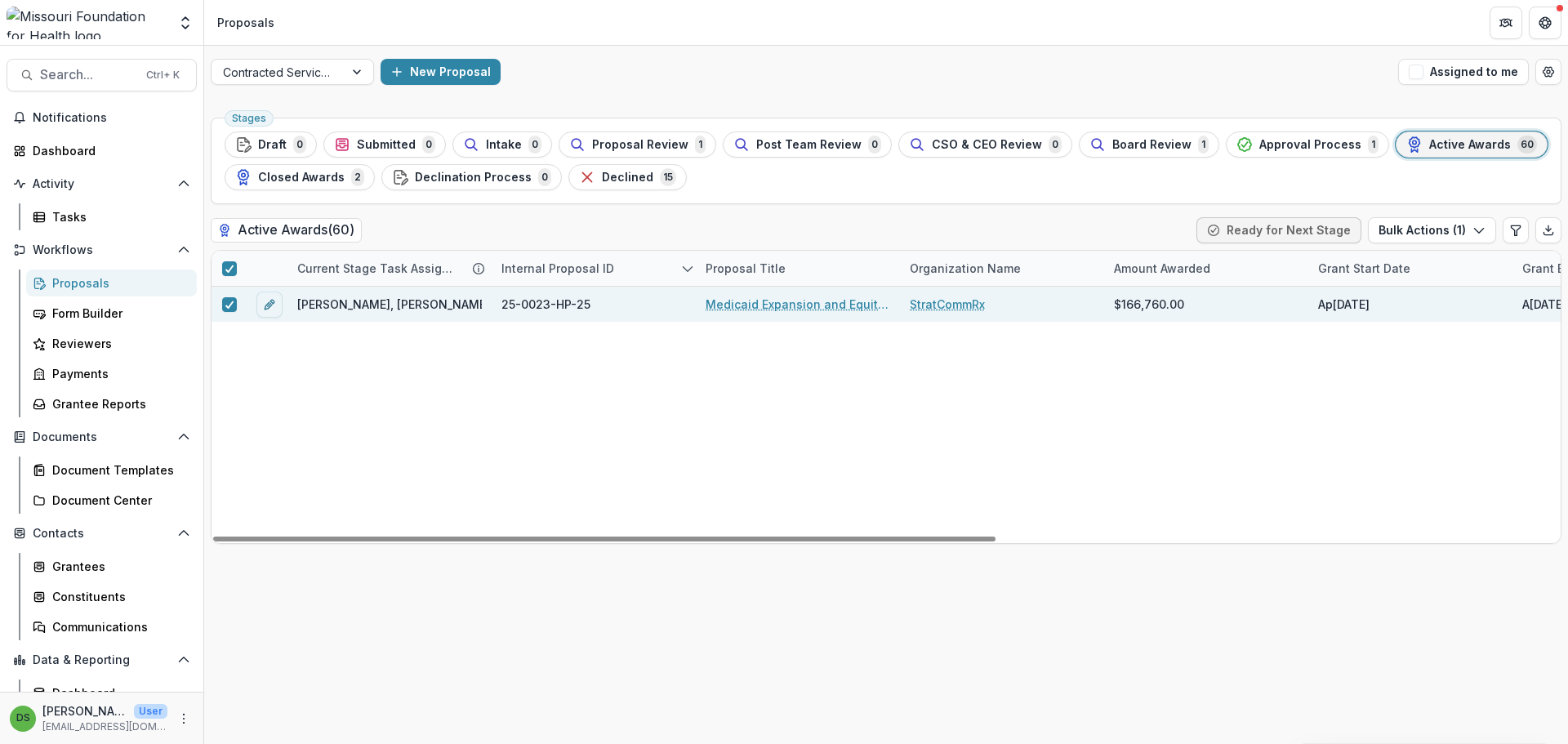
click at [592, 270] on div "Internal Proposal ID" at bounding box center [558, 267] width 132 height 17
drag, startPoint x: 593, startPoint y: 308, endPoint x: 520, endPoint y: 316, distance: 73.4
click at [520, 316] on input "*******" at bounding box center [592, 305] width 196 height 26
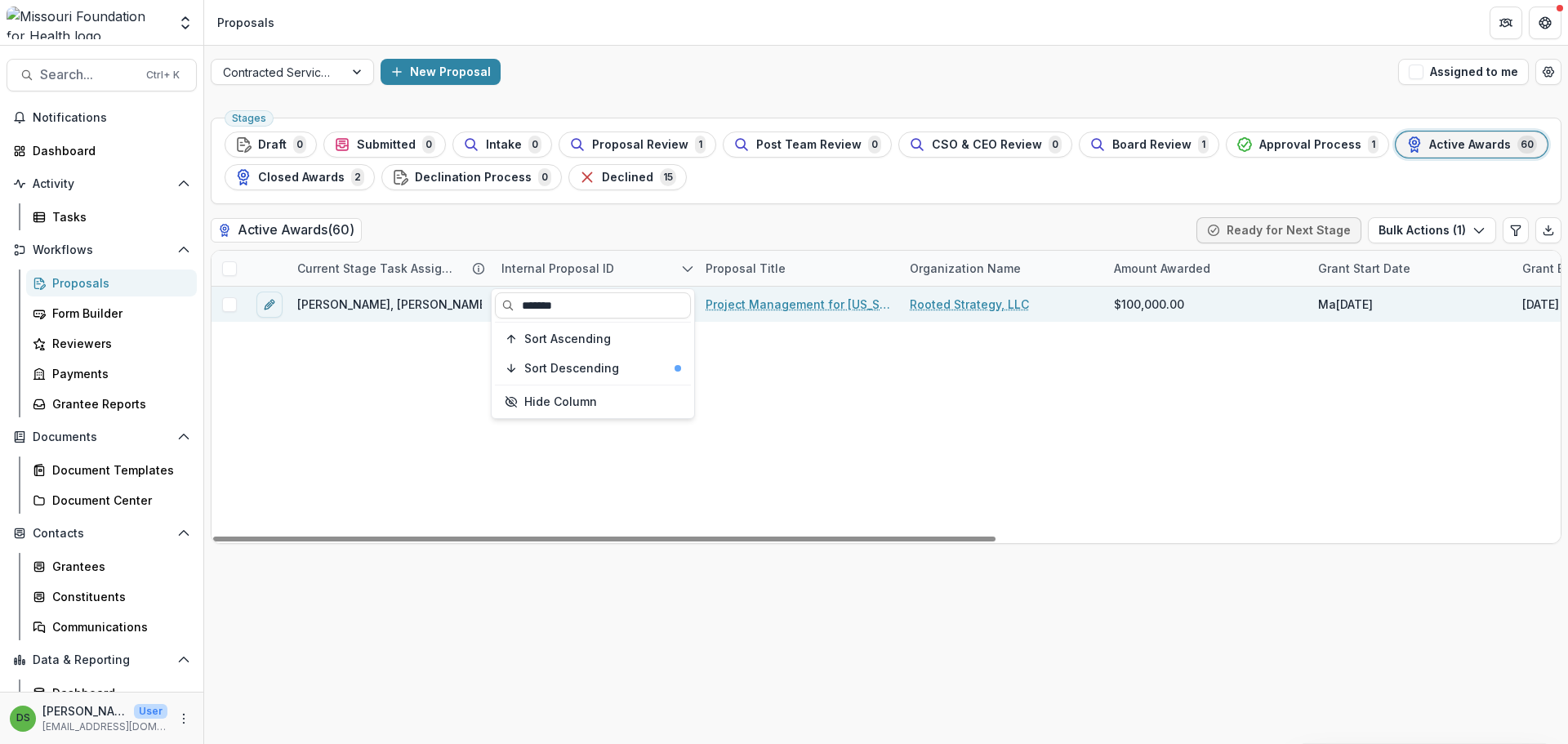
type input "*******"
click at [223, 310] on span at bounding box center [229, 304] width 15 height 15
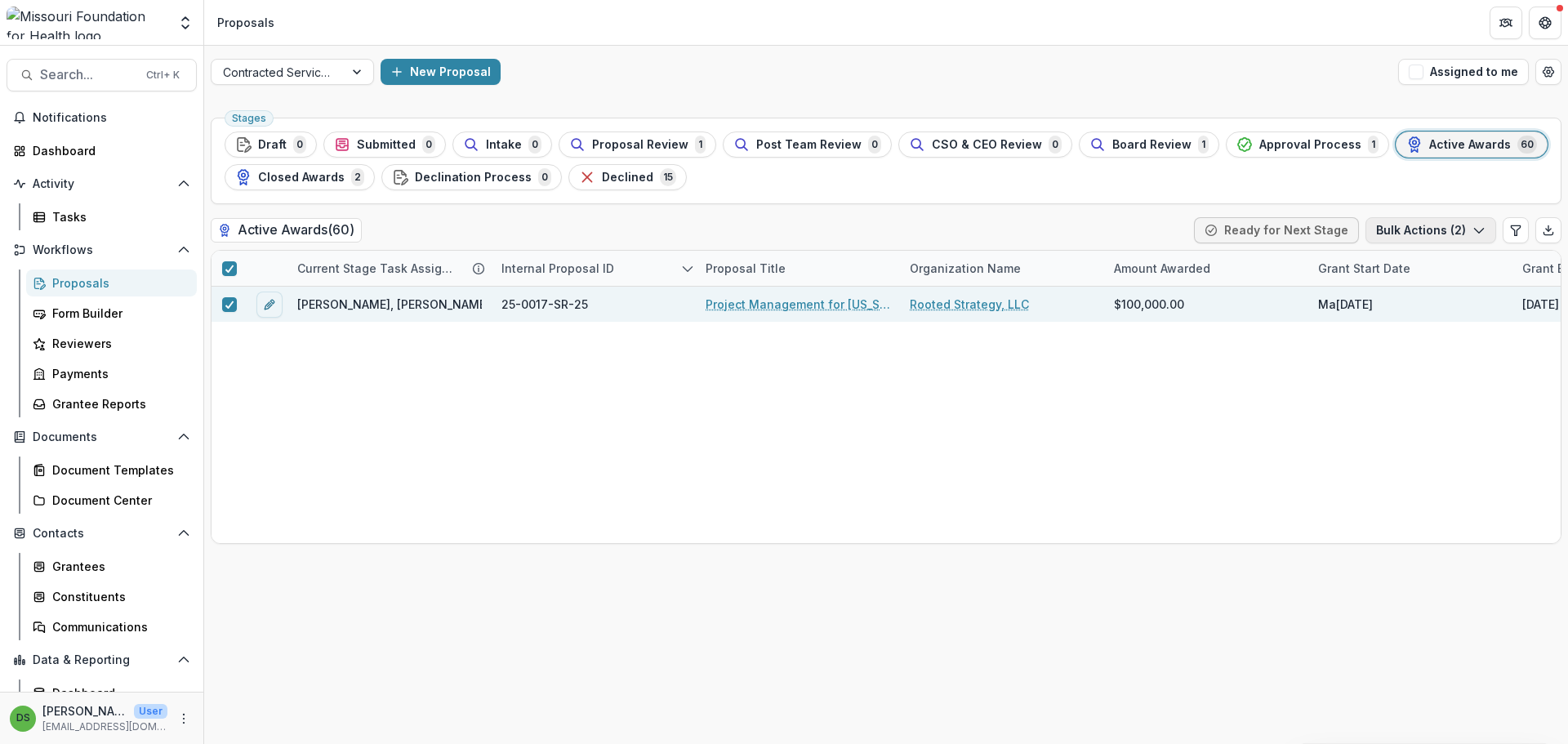
click at [1453, 242] on button "Bulk Actions ( 2 )" at bounding box center [1431, 230] width 130 height 26
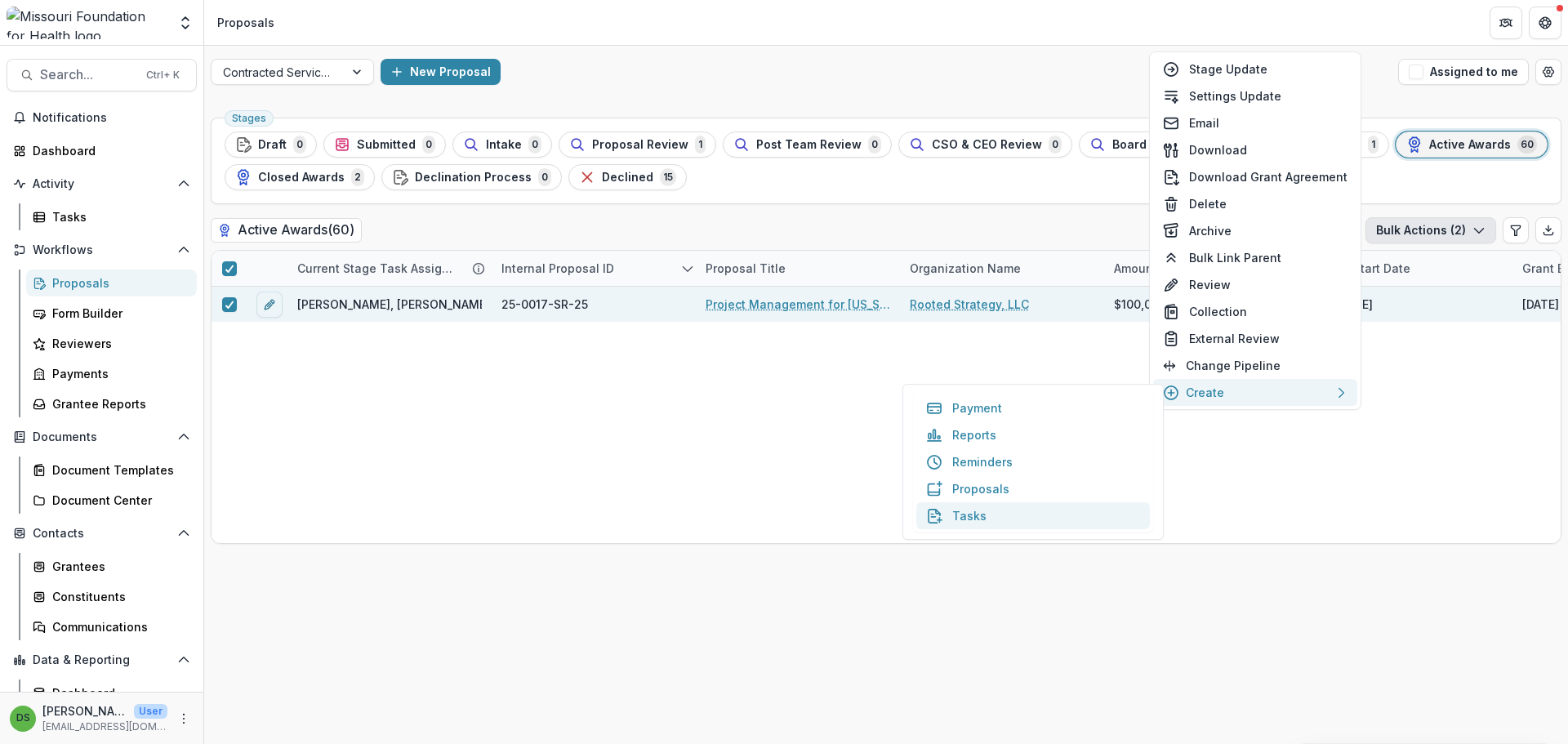
click at [978, 516] on button "Tasks" at bounding box center [1032, 515] width 234 height 27
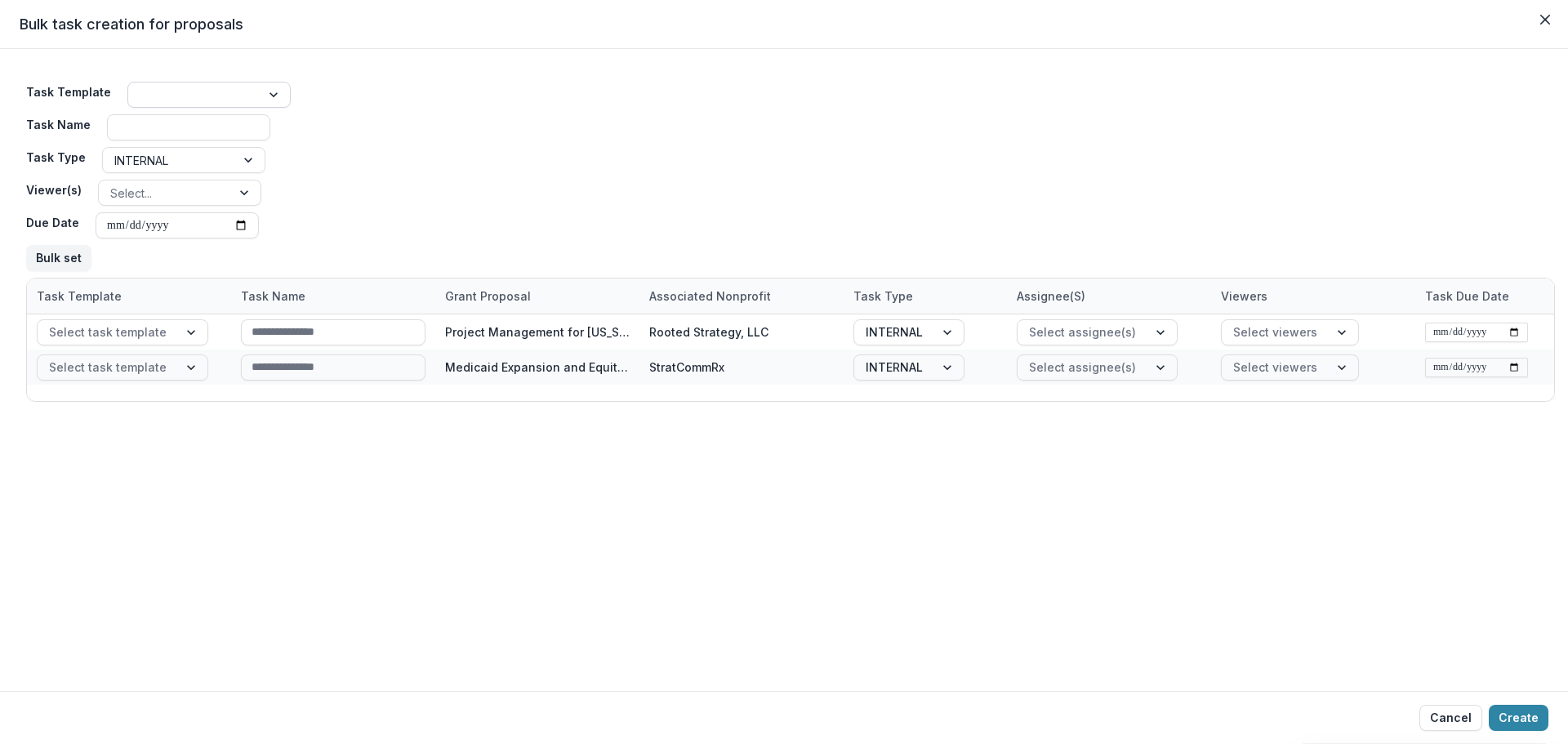
click at [144, 96] on div at bounding box center [194, 95] width 110 height 21
type input "***"
click at [168, 137] on div "Invoice Submission" at bounding box center [203, 131] width 155 height 26
type input "**********"
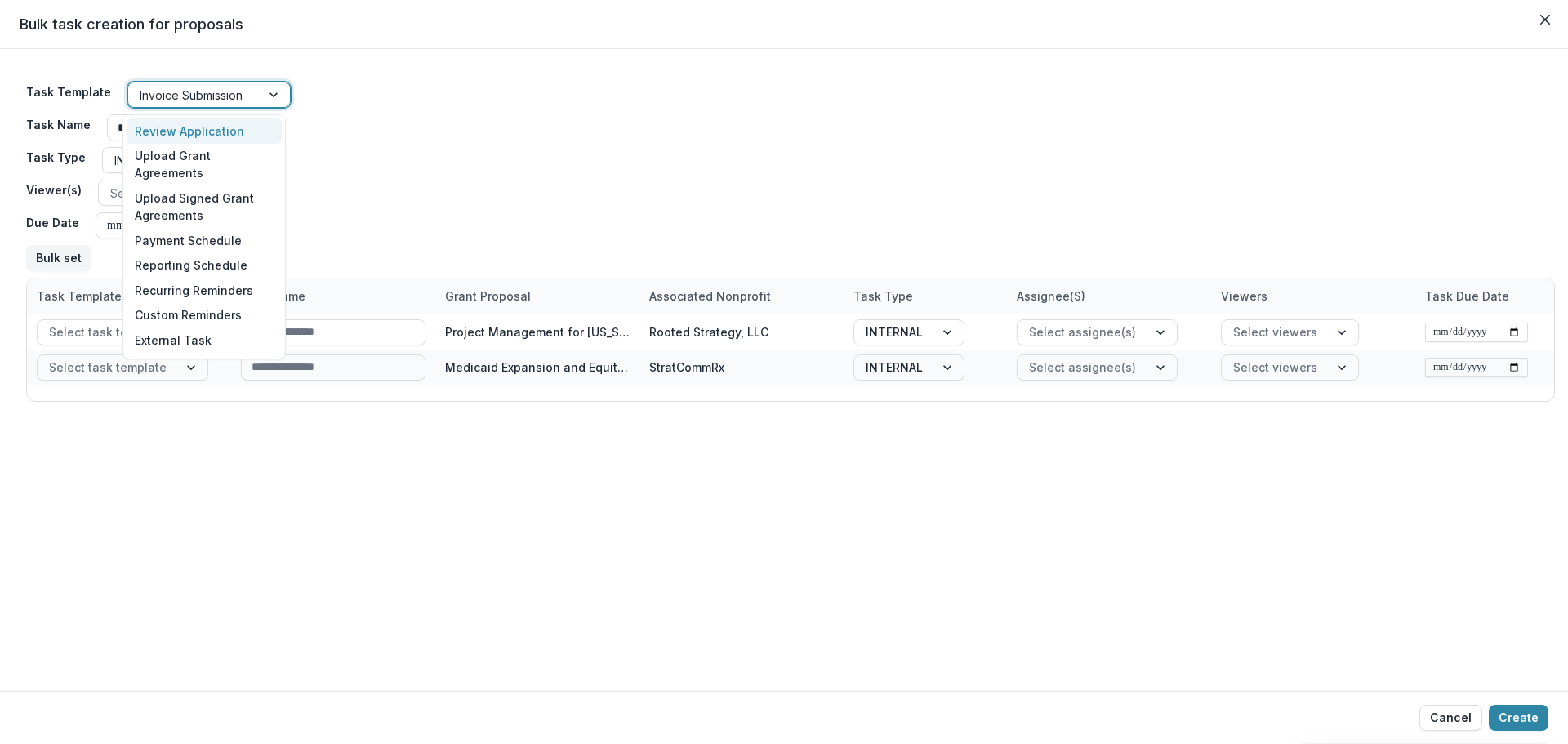
click at [185, 104] on div at bounding box center [194, 95] width 110 height 21
type input "***"
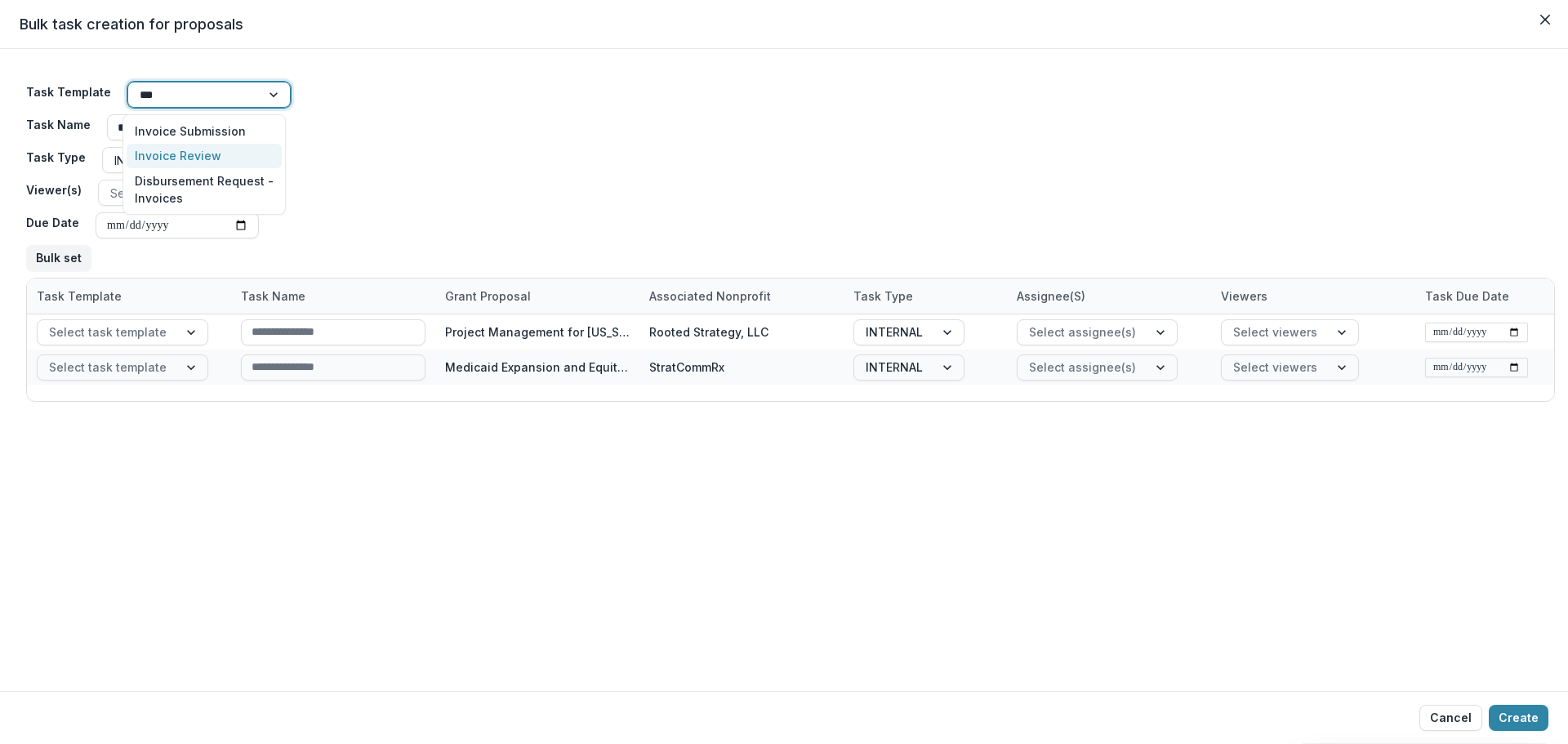
click at [177, 154] on div "Invoice Review" at bounding box center [203, 157] width 155 height 26
type input "**********"
click at [52, 263] on button "Bulk set" at bounding box center [58, 258] width 65 height 26
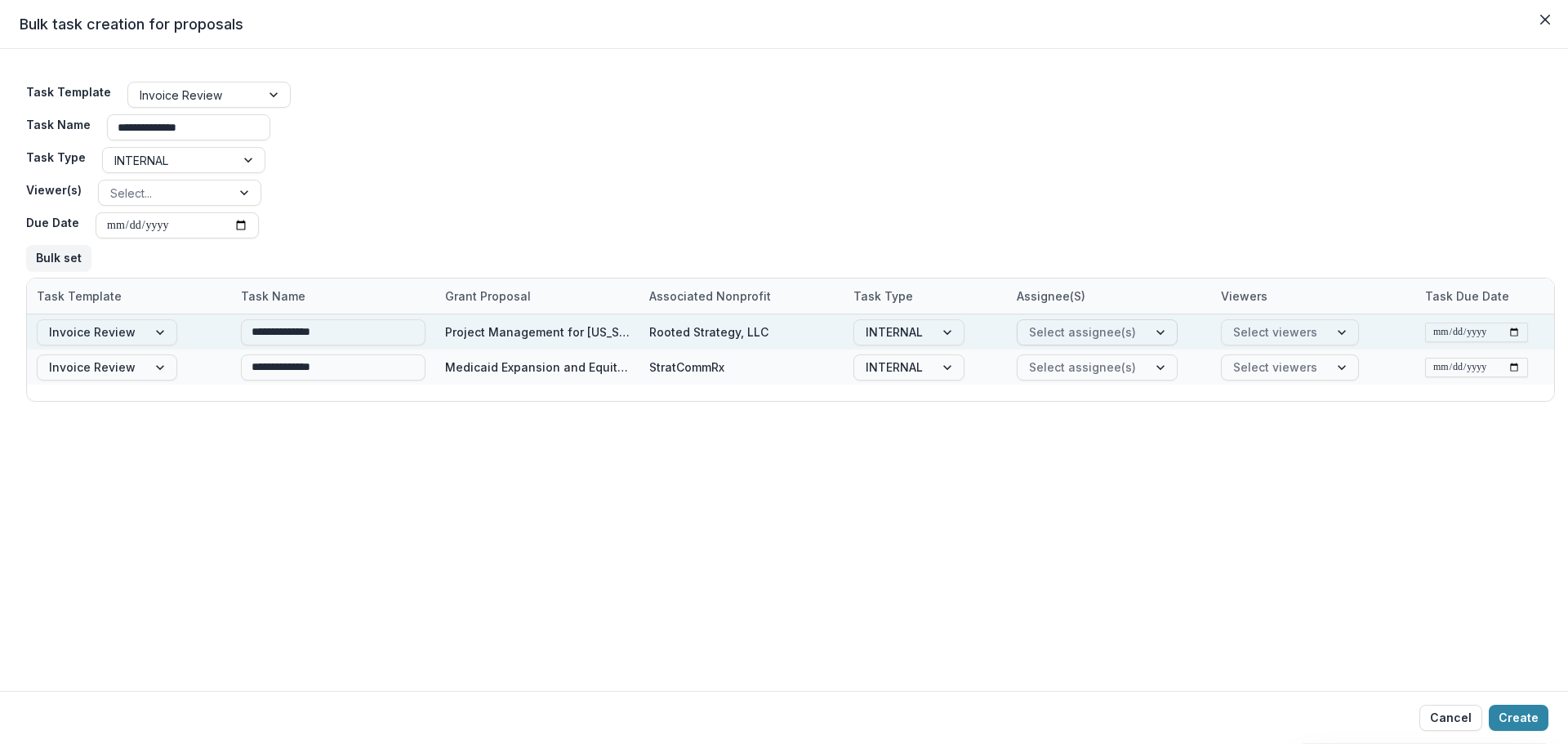
click at [1113, 322] on div at bounding box center [1083, 332] width 107 height 21
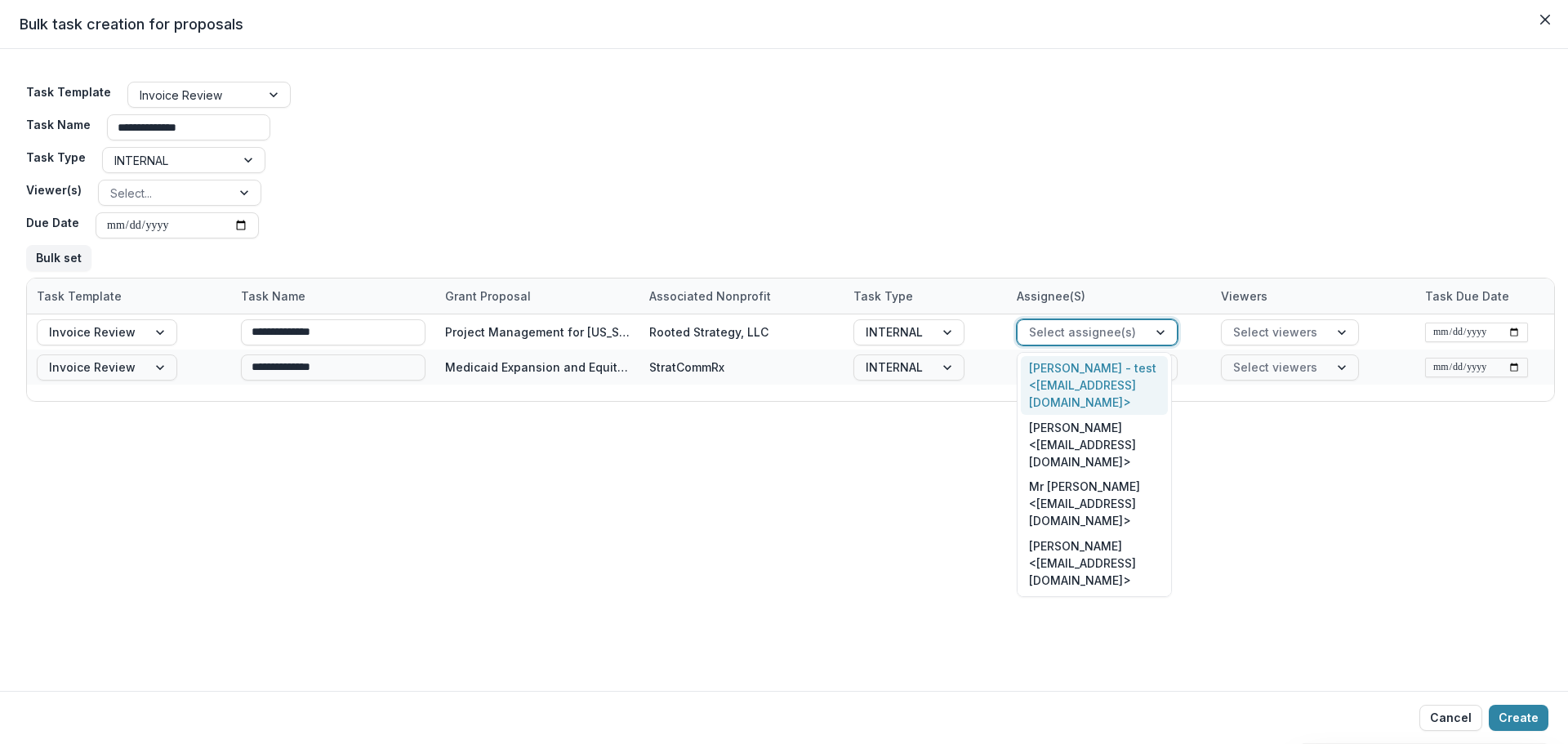
click at [1105, 176] on div "**********" at bounding box center [789, 176] width 1529 height 202
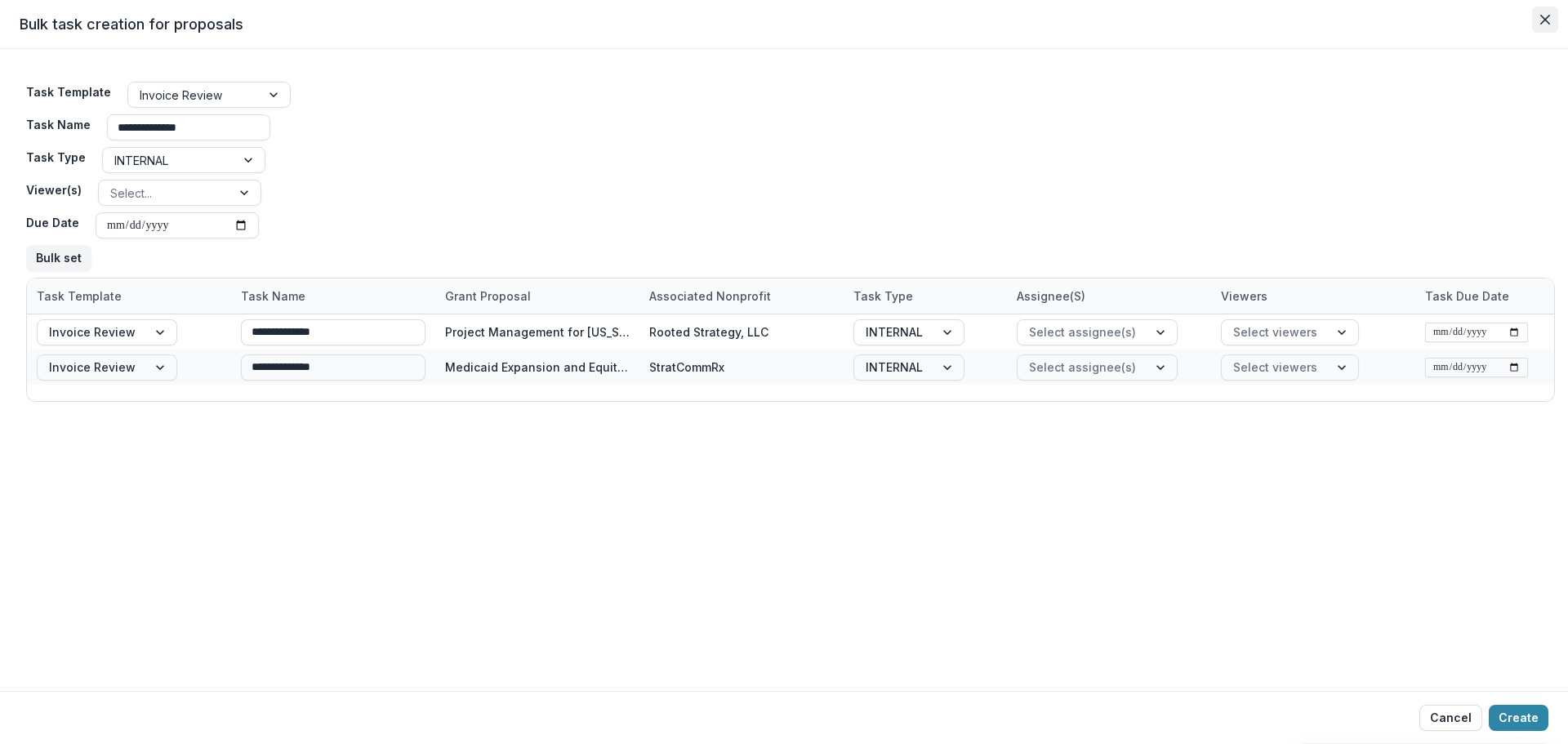
click at [1542, 17] on icon "Close" at bounding box center [1545, 20] width 10 height 10
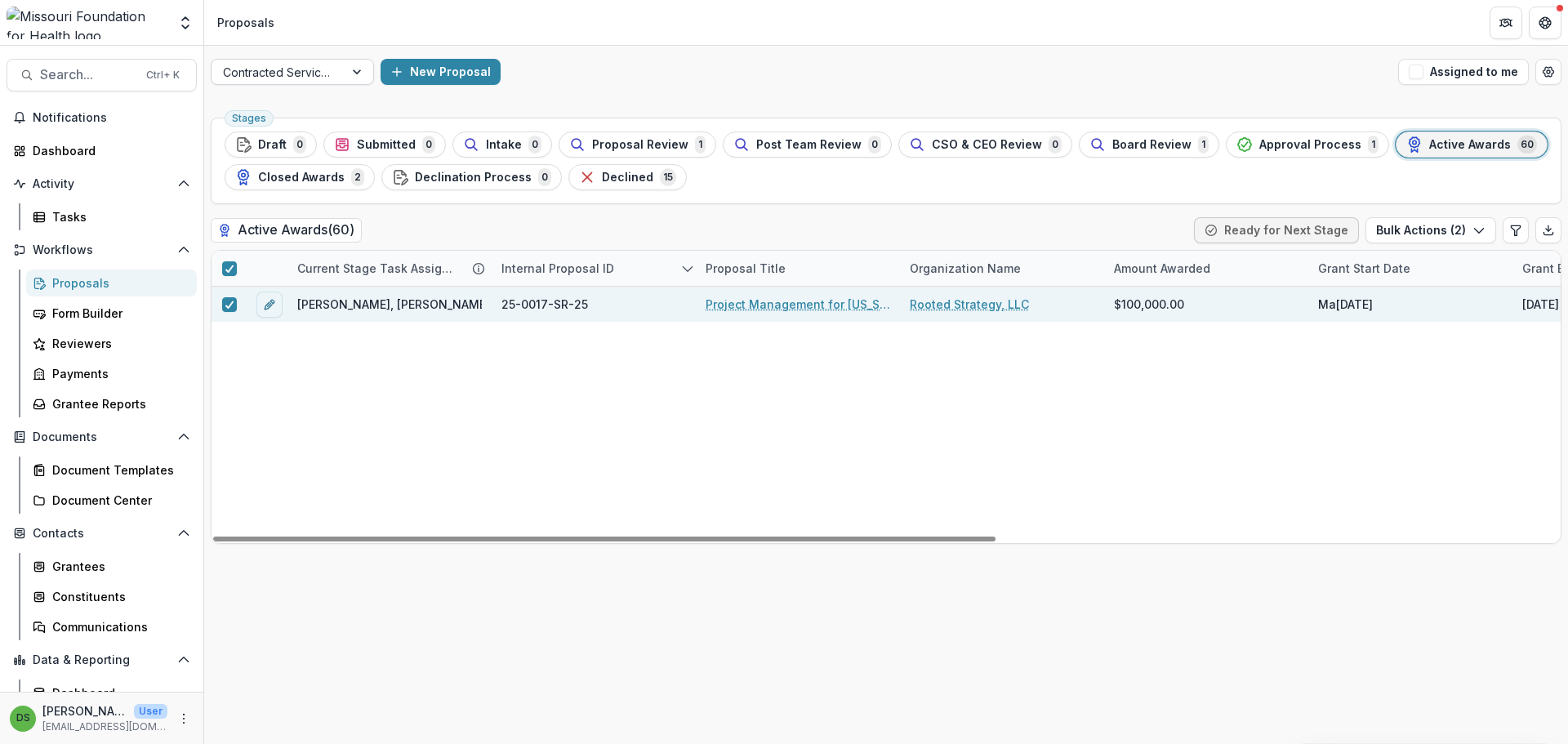
click at [338, 64] on div "Contracted Services" at bounding box center [277, 72] width 132 height 24
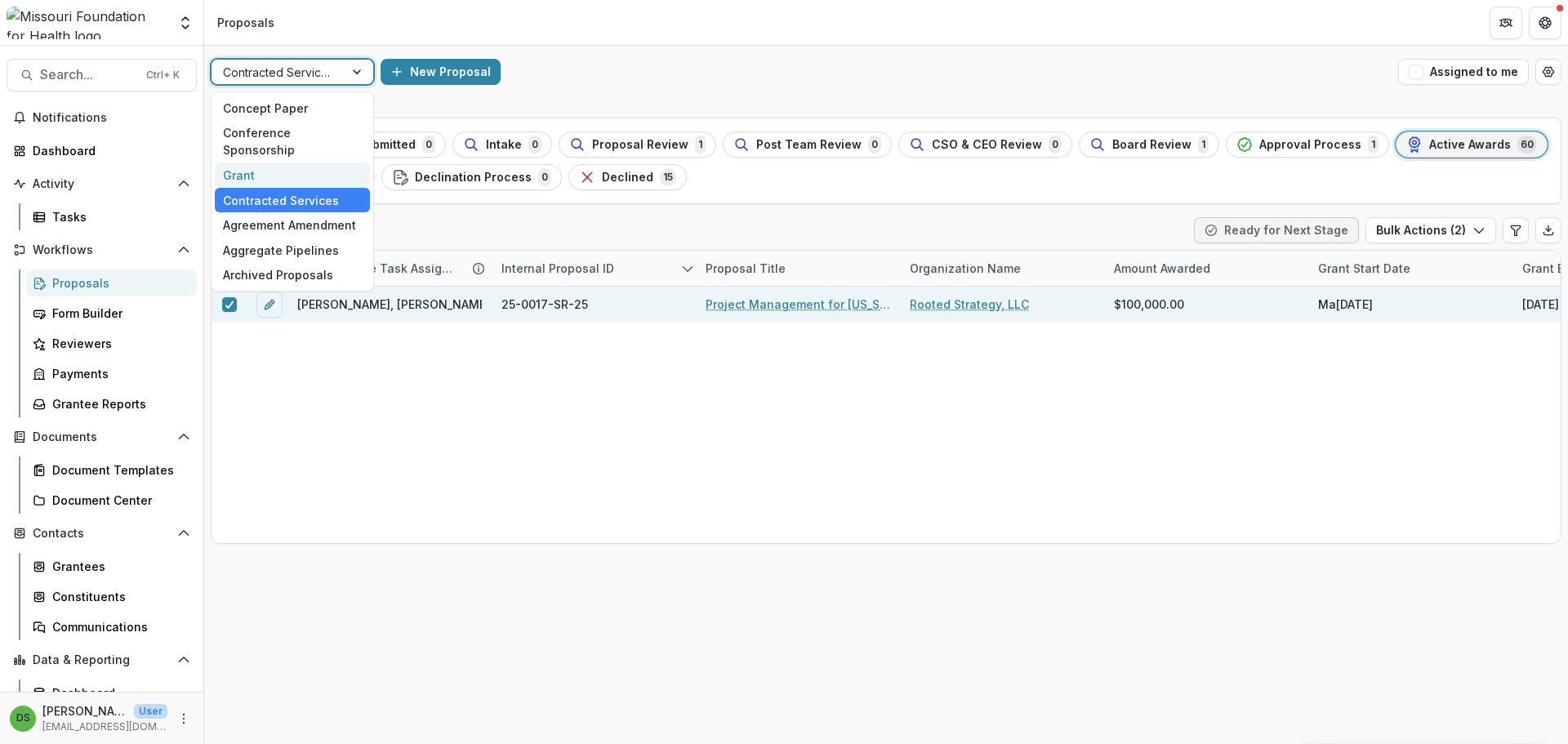
click at [332, 163] on div "Grant" at bounding box center [292, 176] width 155 height 26
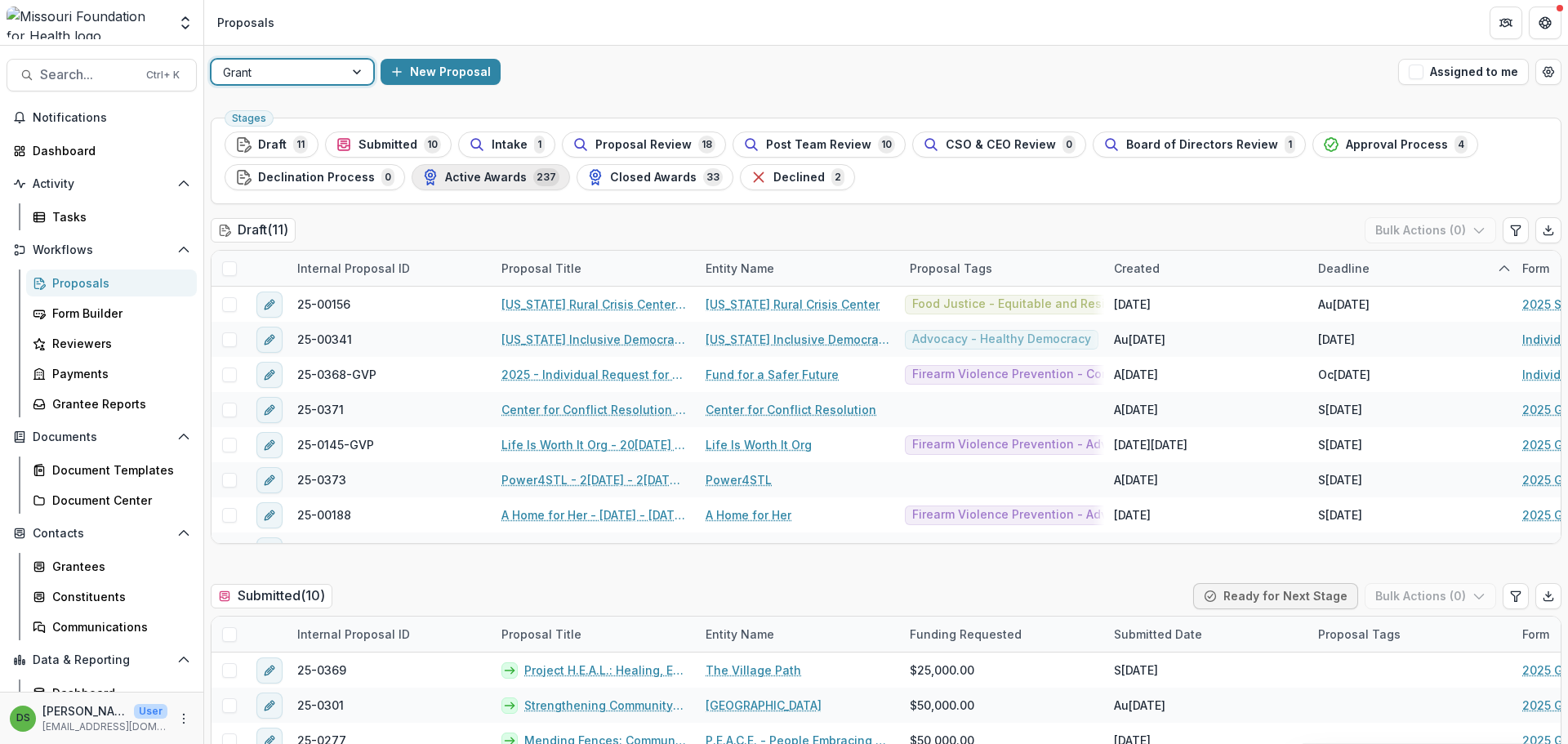
click at [428, 182] on icon "button" at bounding box center [430, 177] width 17 height 17
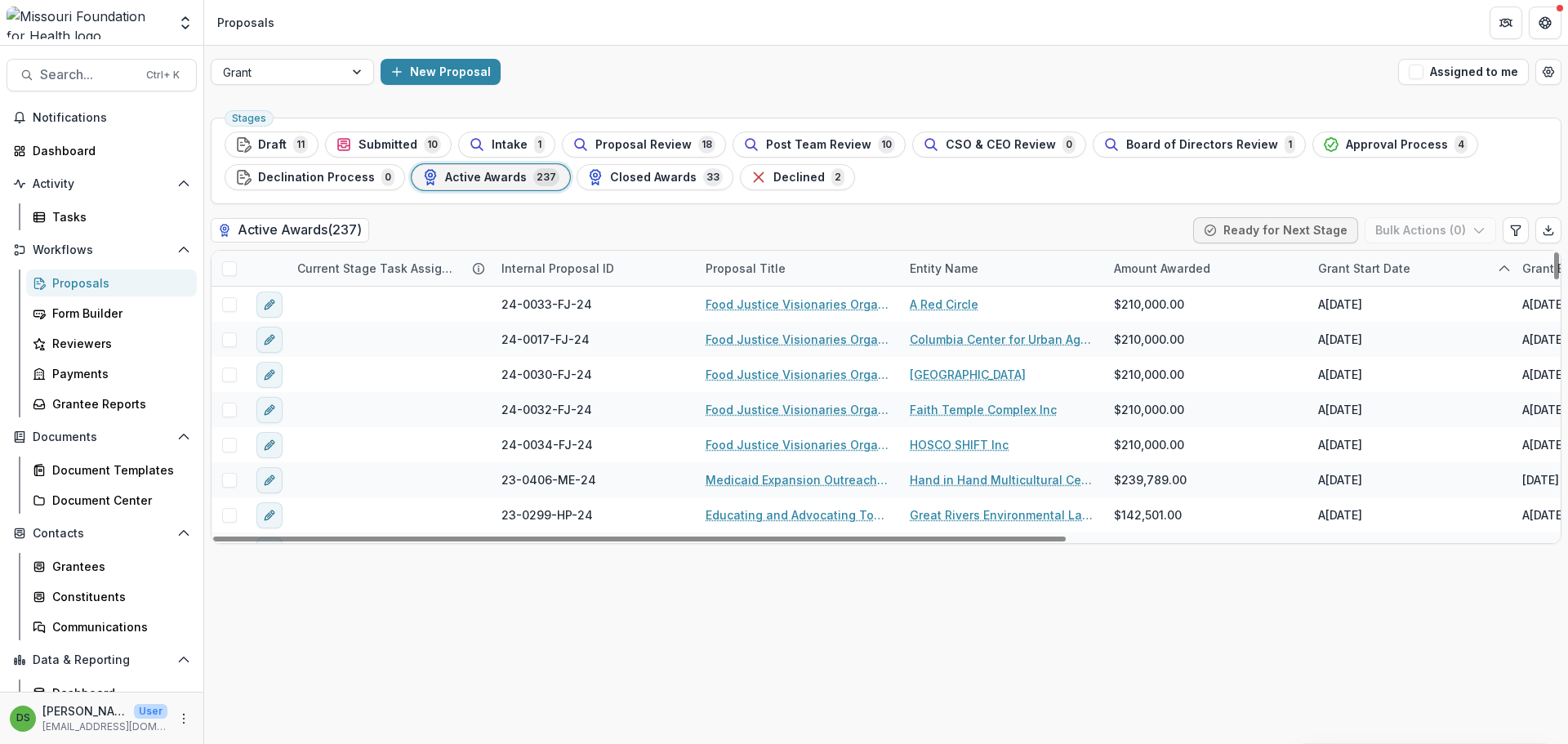
click at [736, 266] on div "Proposal Title" at bounding box center [745, 267] width 100 height 17
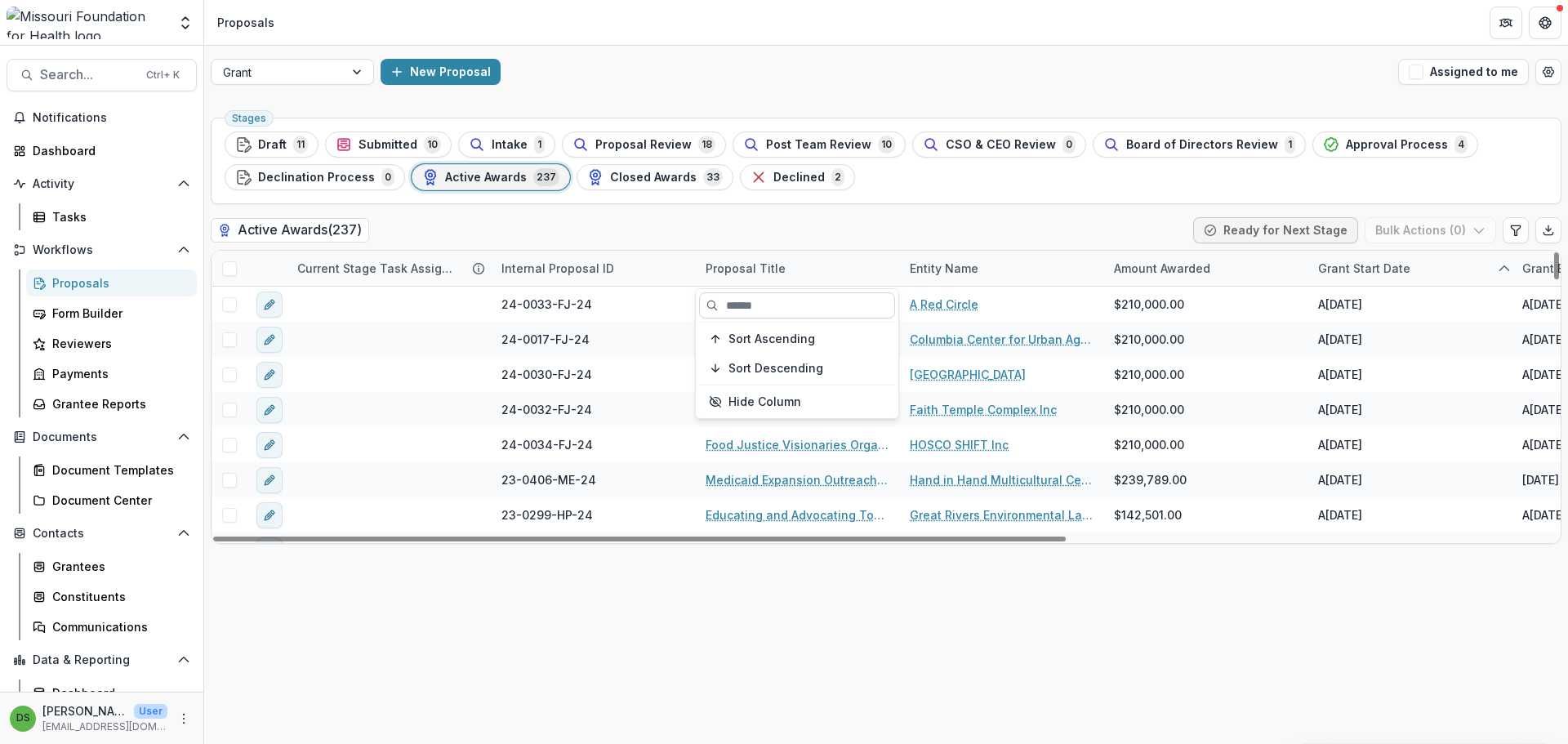
click at [738, 296] on input at bounding box center [796, 305] width 196 height 26
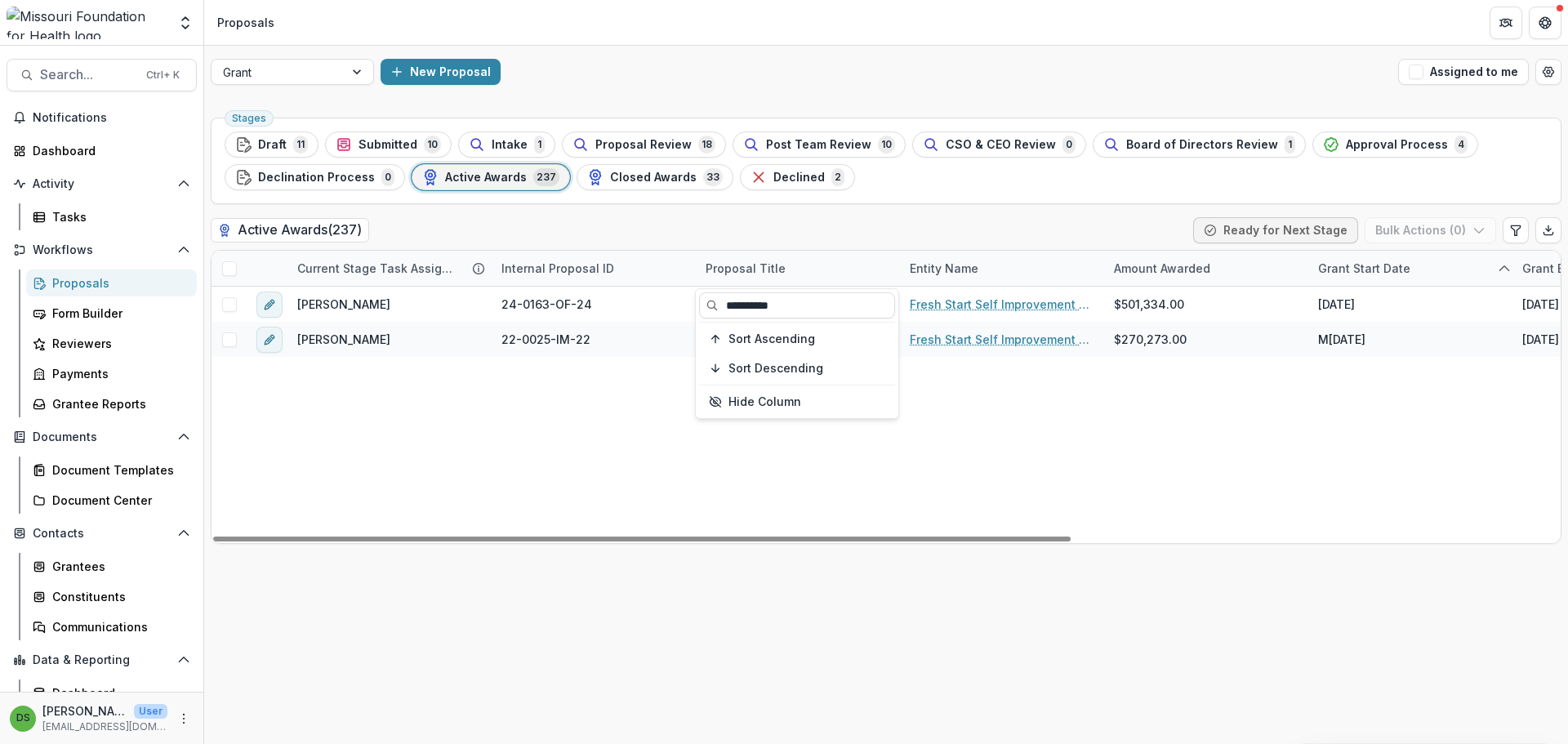
type input "**********"
click at [892, 201] on div "Stages Draft 11 Submitted 10 Intake 1 Proposal Review 18 Post Team Review 10 CS…" at bounding box center [886, 161] width 1351 height 87
drag, startPoint x: 952, startPoint y: 536, endPoint x: 836, endPoint y: 546, distance: 116.4
click at [836, 542] on div at bounding box center [641, 539] width 858 height 5
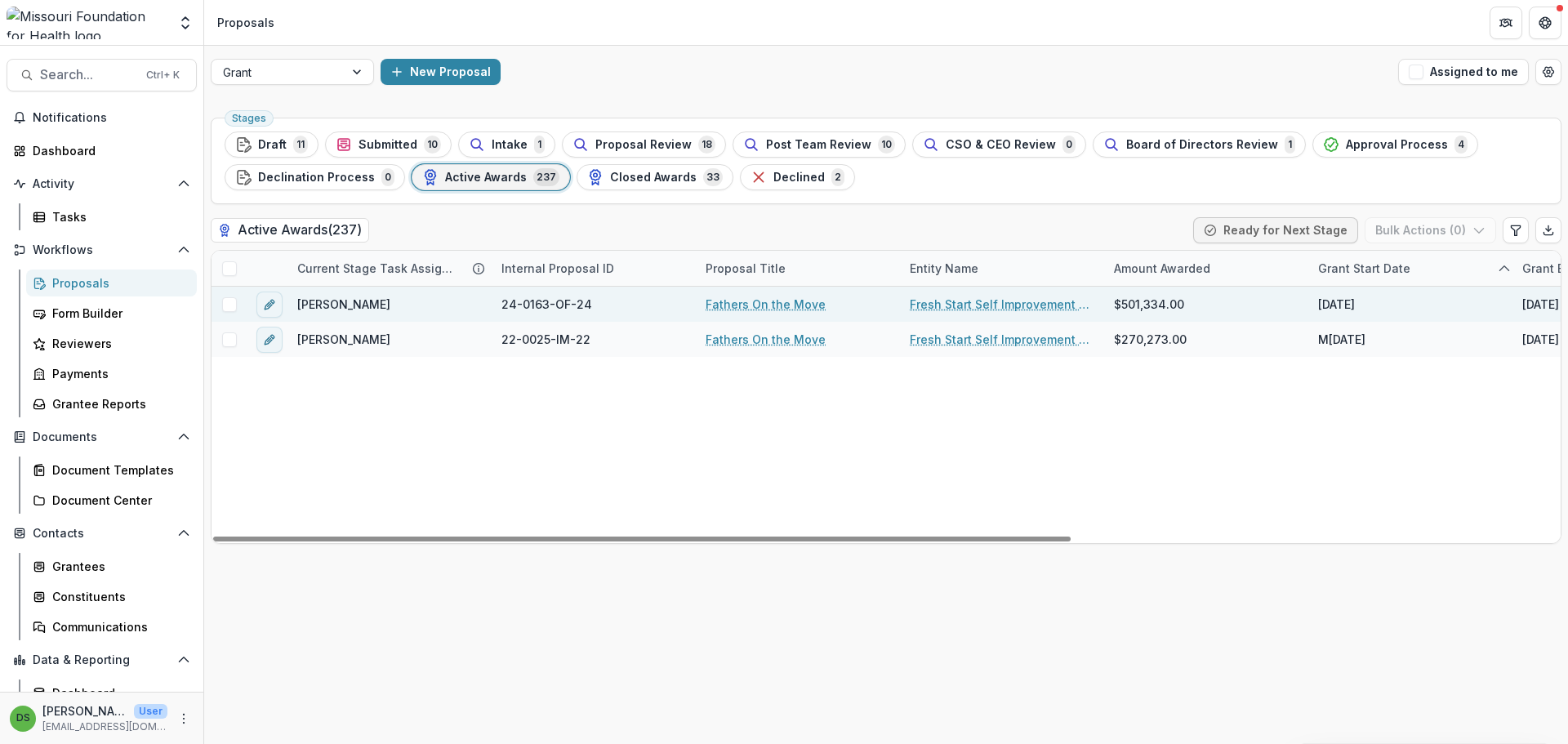
click at [231, 303] on span at bounding box center [229, 304] width 15 height 15
click at [1431, 226] on button "Bulk Actions ( 1 )" at bounding box center [1432, 230] width 128 height 26
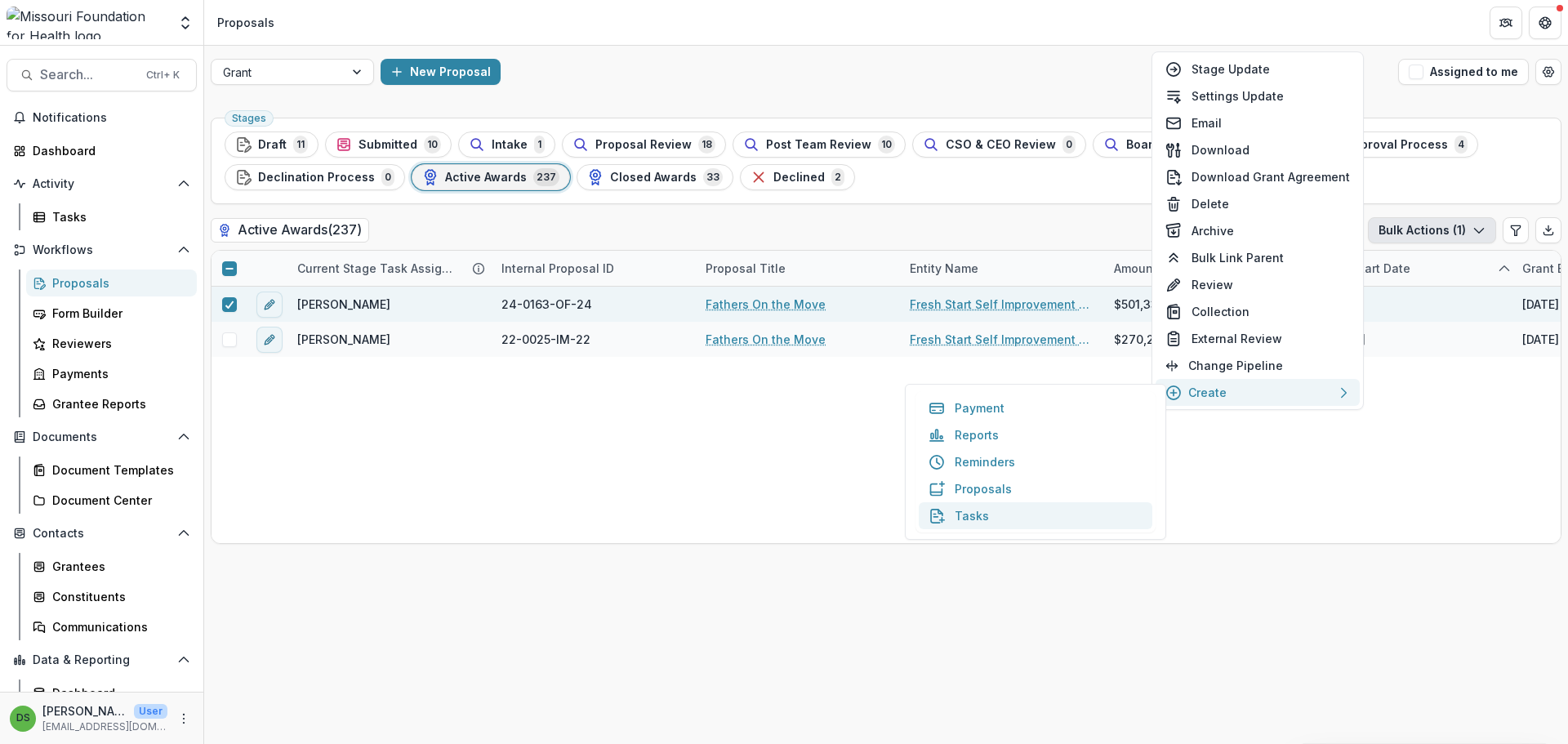
click at [969, 517] on button "Tasks" at bounding box center [1035, 515] width 234 height 27
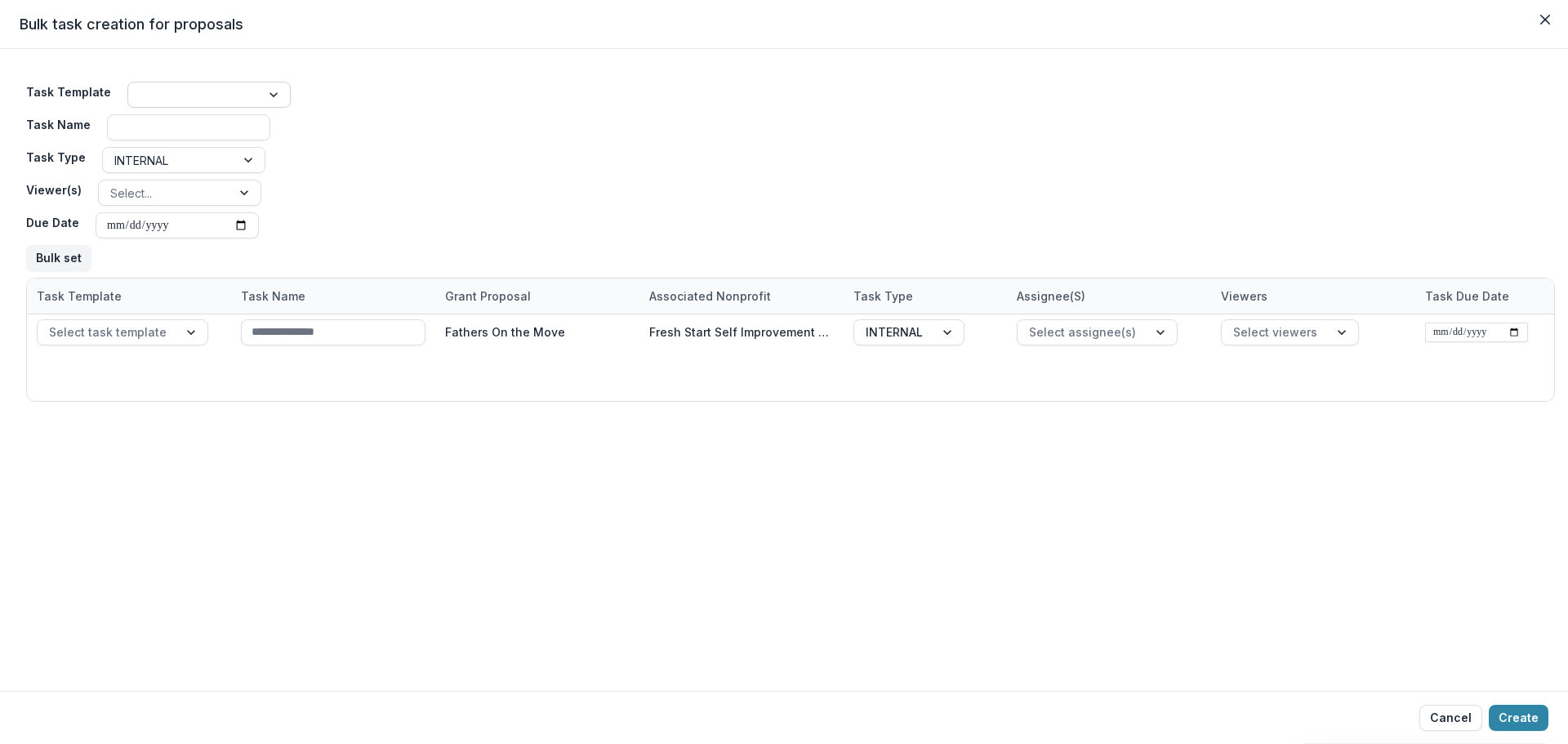
click at [261, 89] on div at bounding box center [275, 95] width 30 height 25
type input "****"
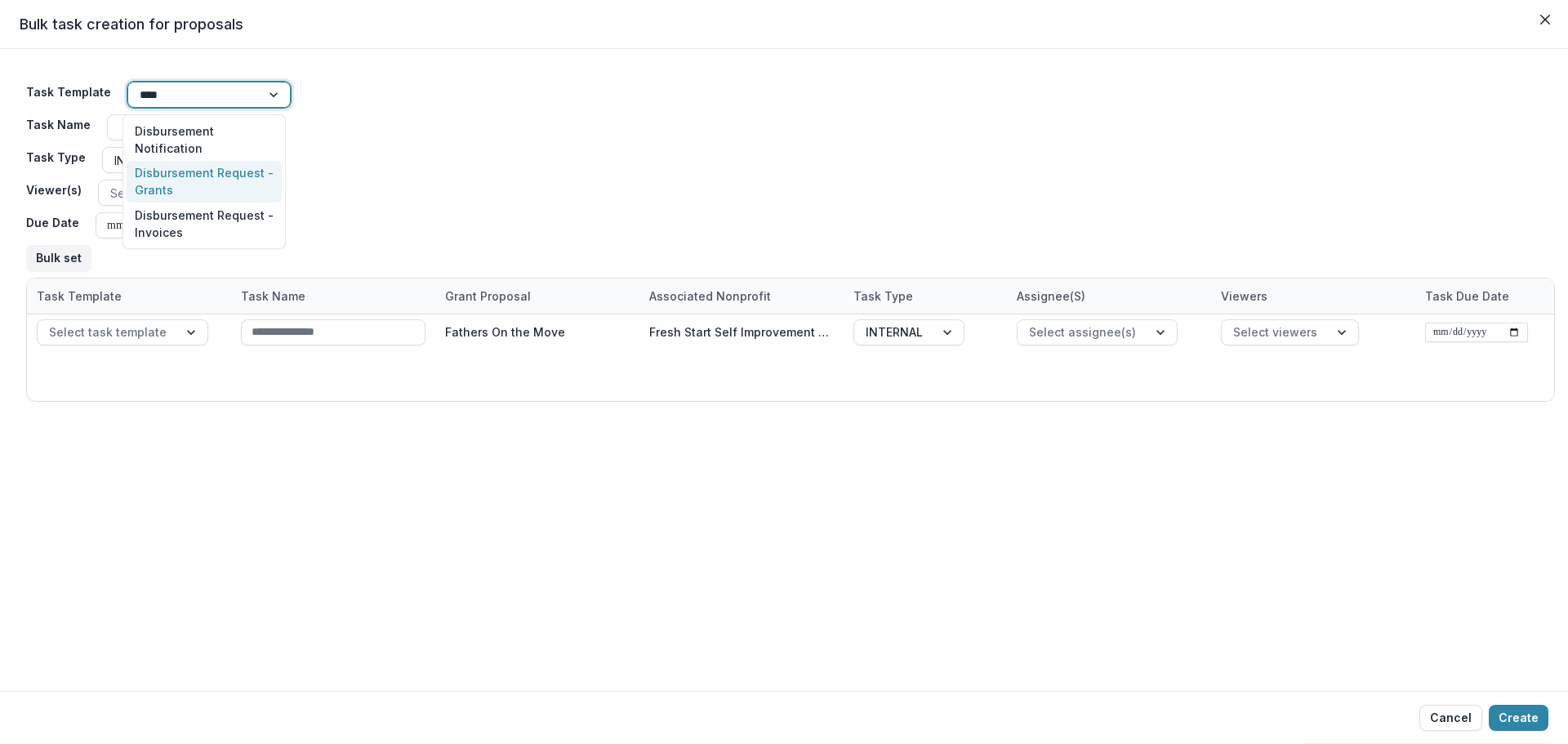
click at [189, 175] on div "Disbursement Request - Grants" at bounding box center [203, 182] width 155 height 42
type input "**********"
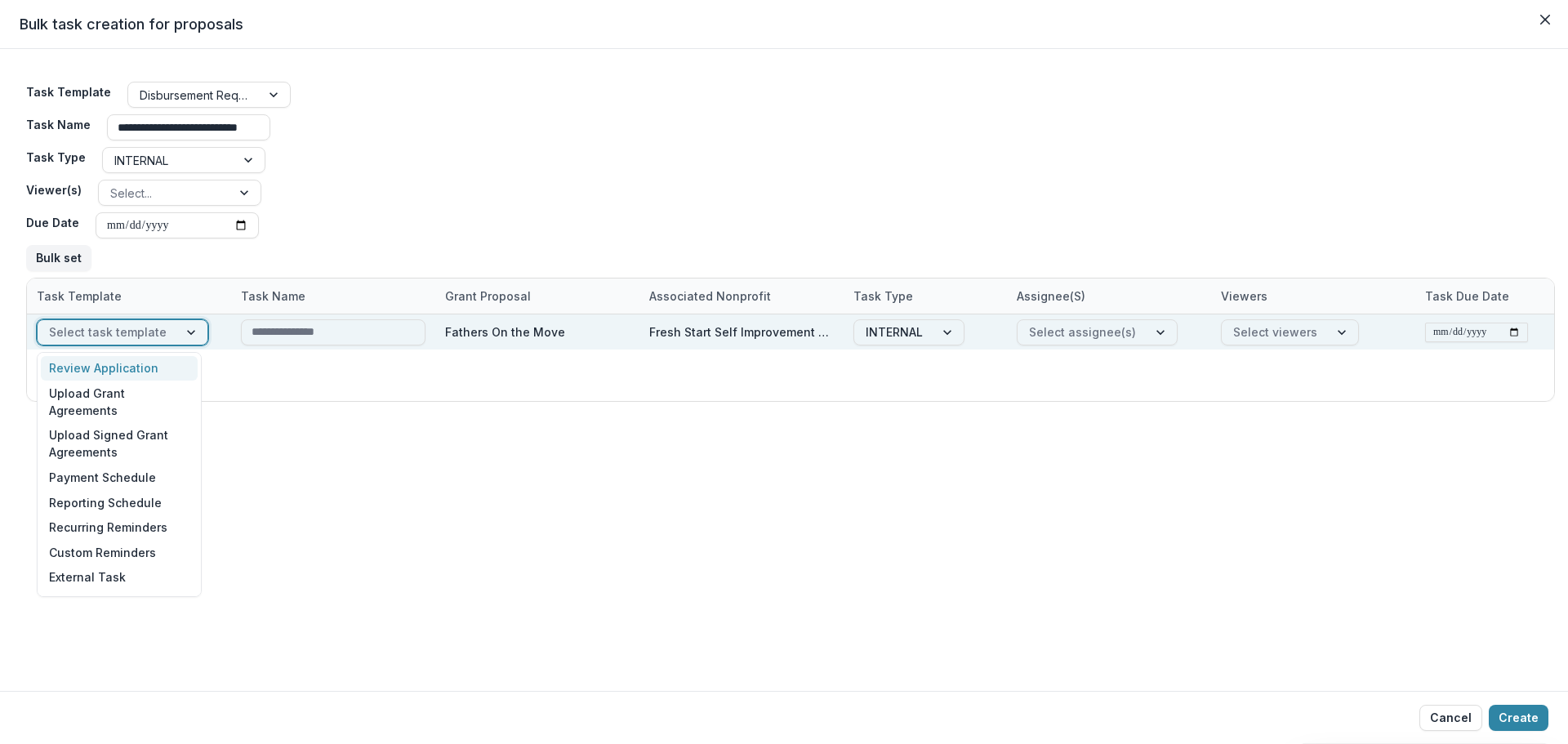
click at [135, 322] on div at bounding box center [108, 332] width 117 height 21
click at [136, 326] on div at bounding box center [108, 332] width 117 height 21
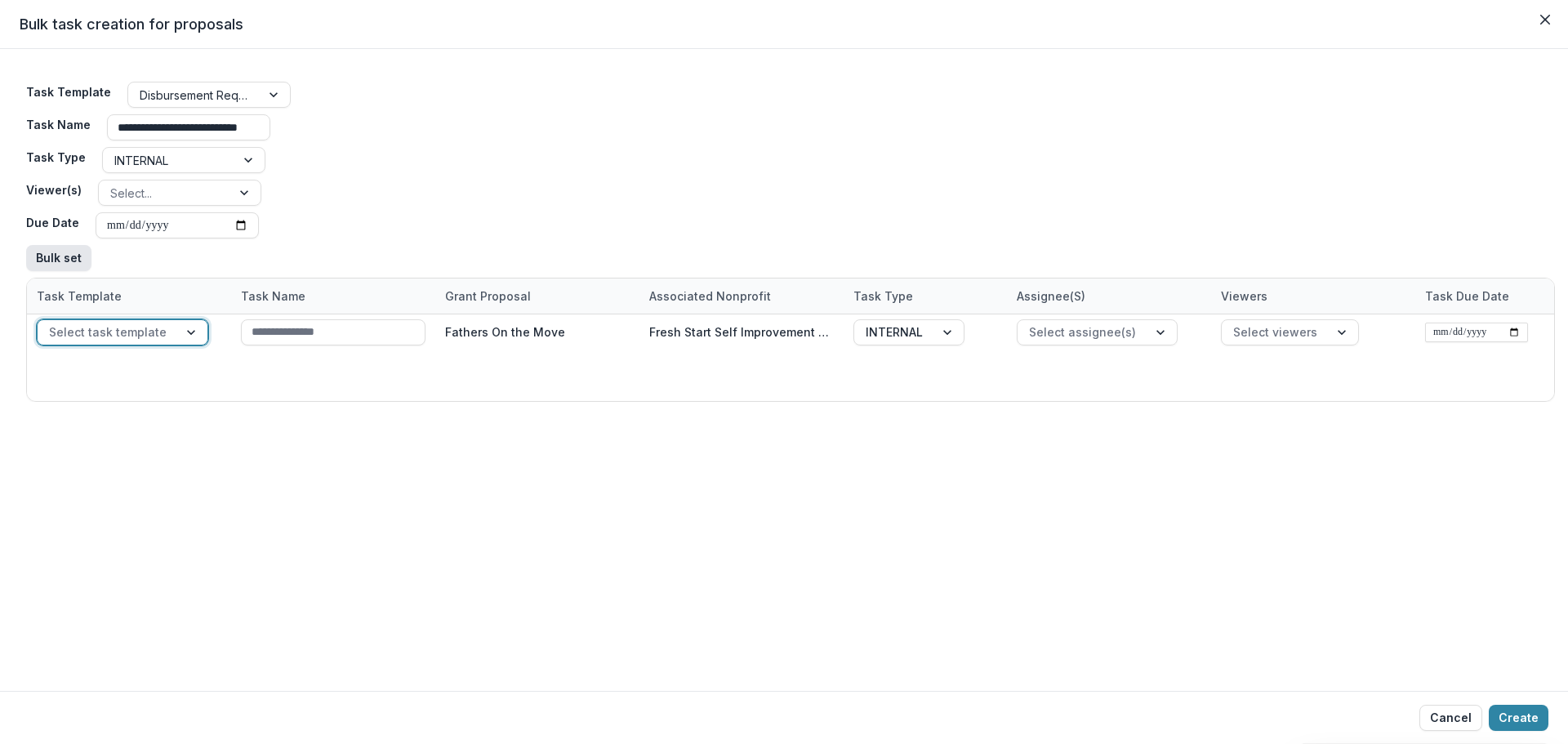
click at [47, 264] on button "Bulk set" at bounding box center [58, 258] width 65 height 26
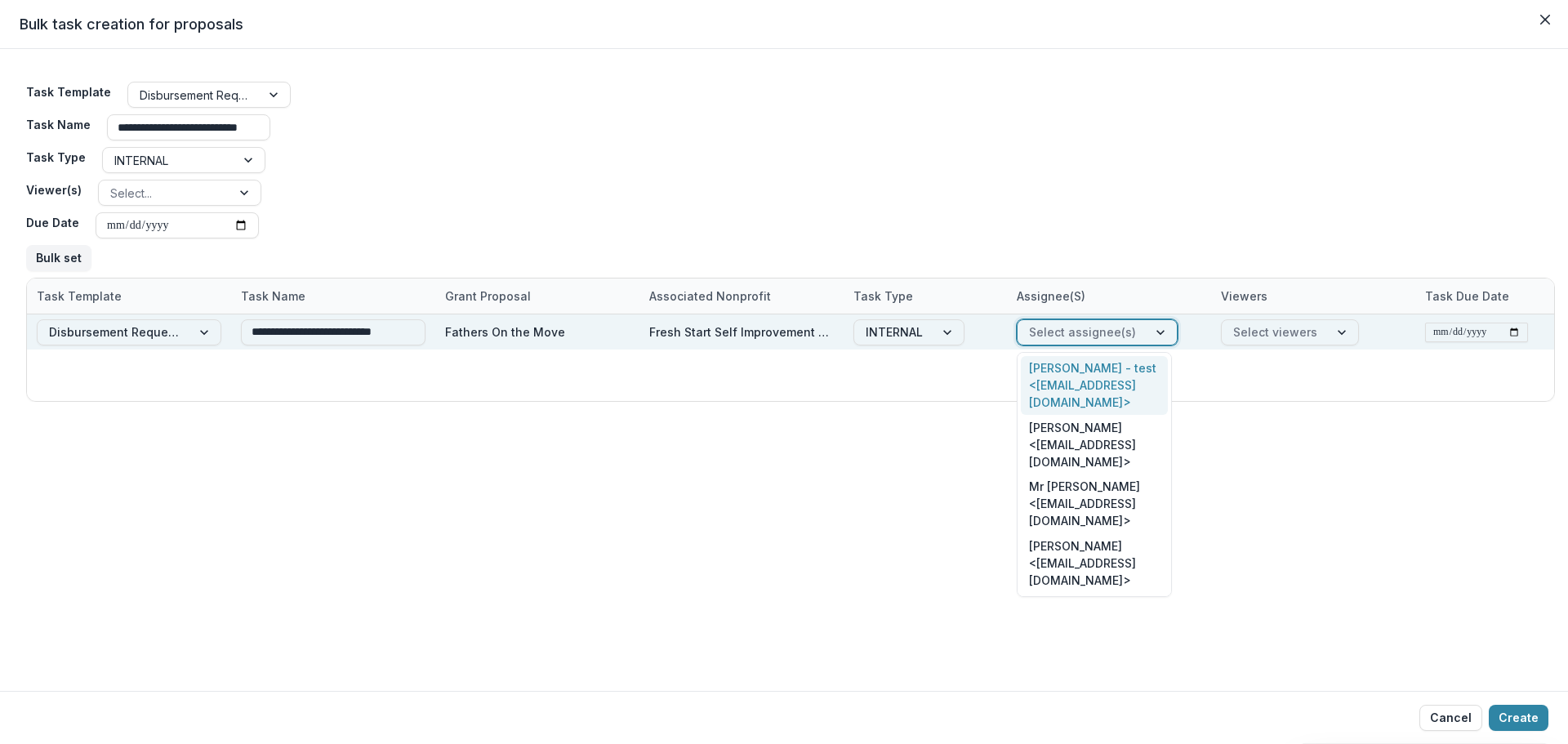
click at [1077, 330] on div at bounding box center [1083, 332] width 107 height 21
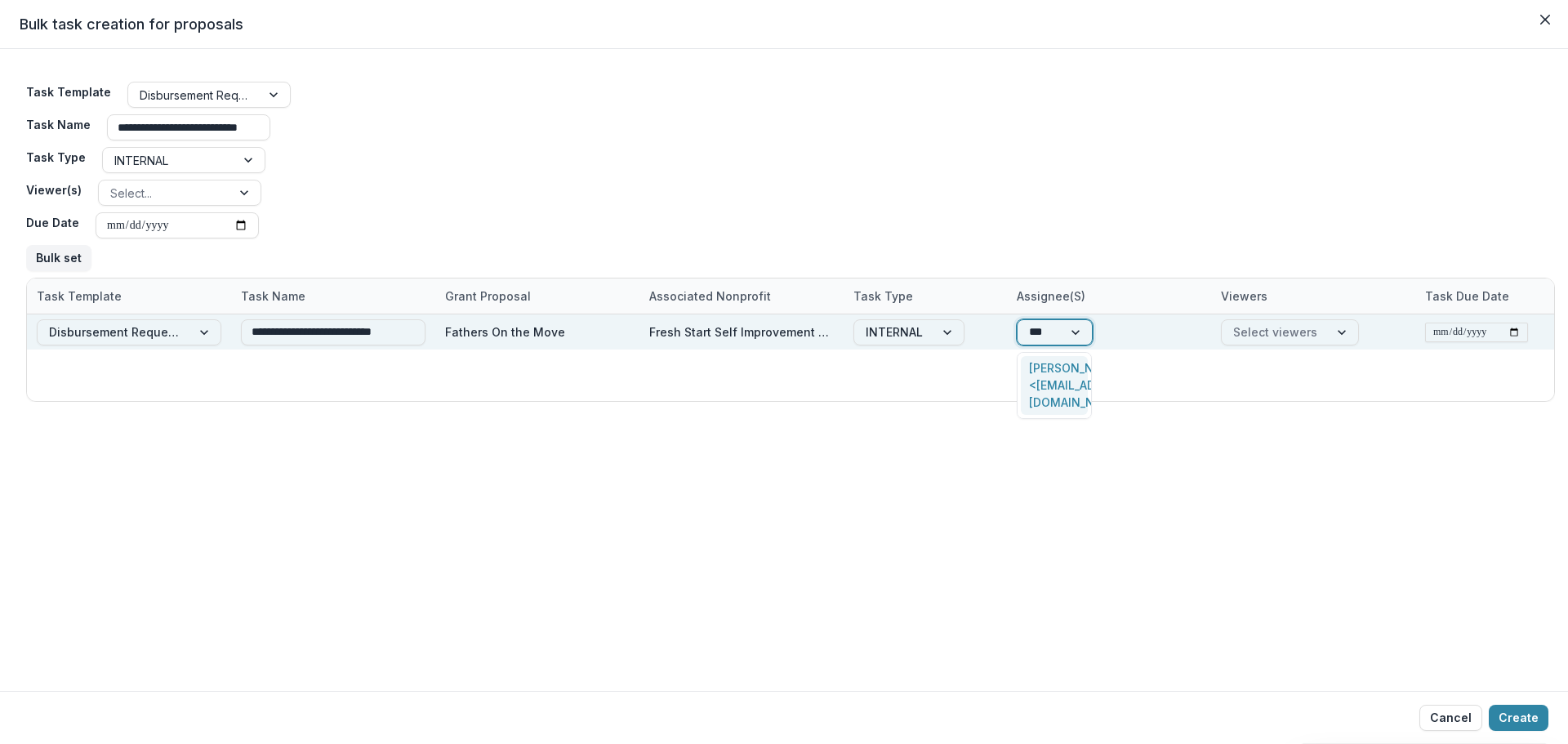
type input "****"
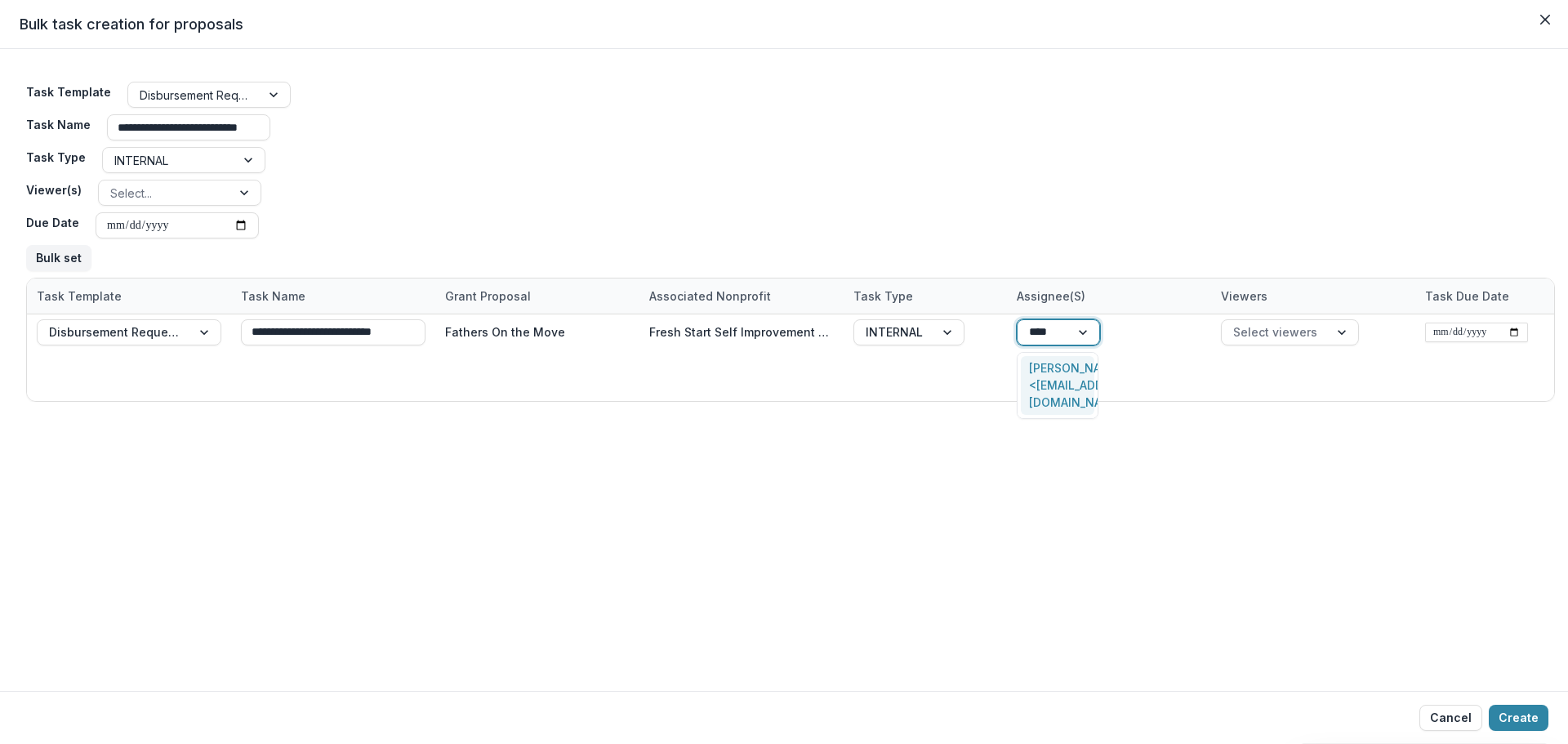
click at [1063, 363] on div "Brandy Boyer <bboyer@mffh.org>" at bounding box center [1057, 386] width 73 height 59
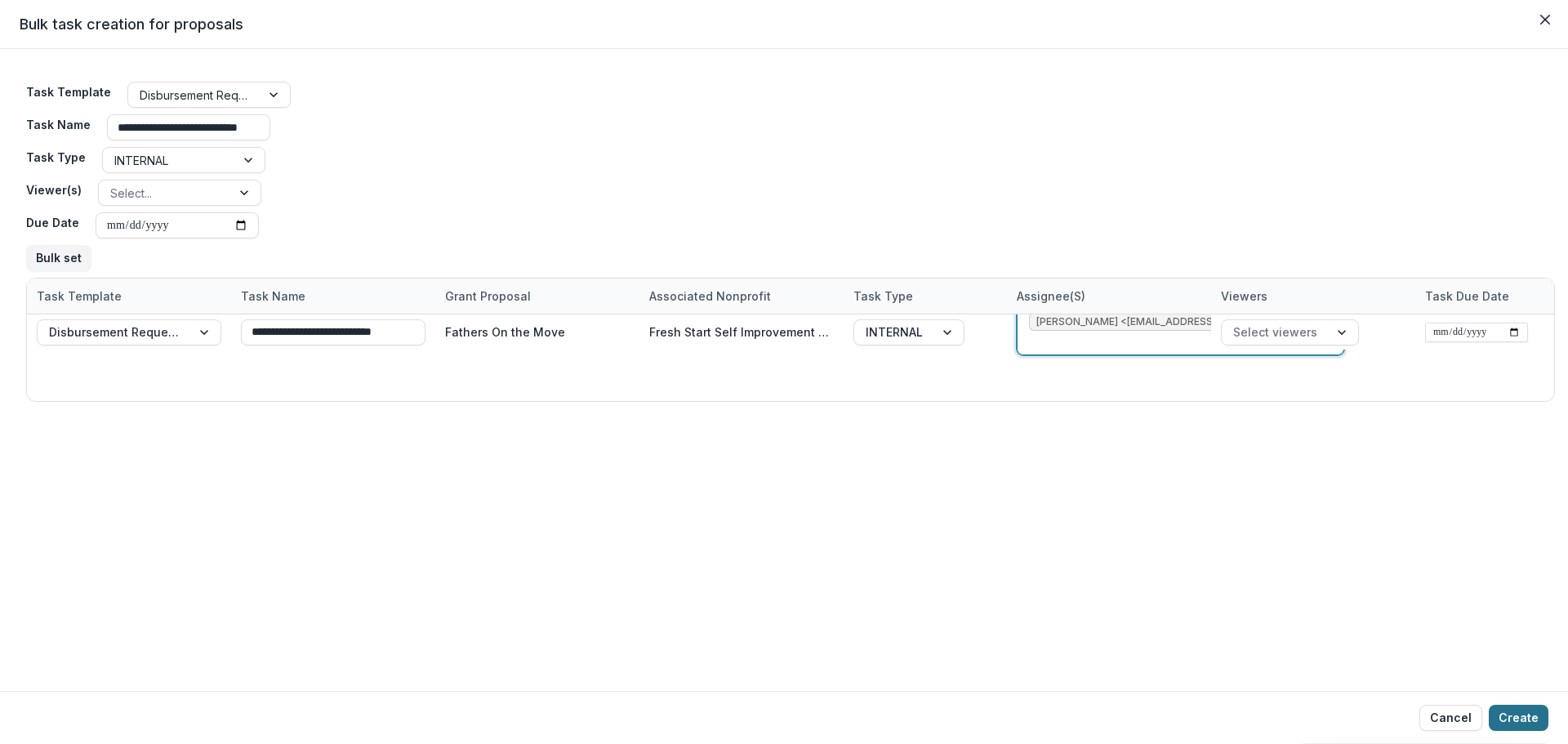
click at [1518, 710] on button "Create" at bounding box center [1519, 717] width 59 height 26
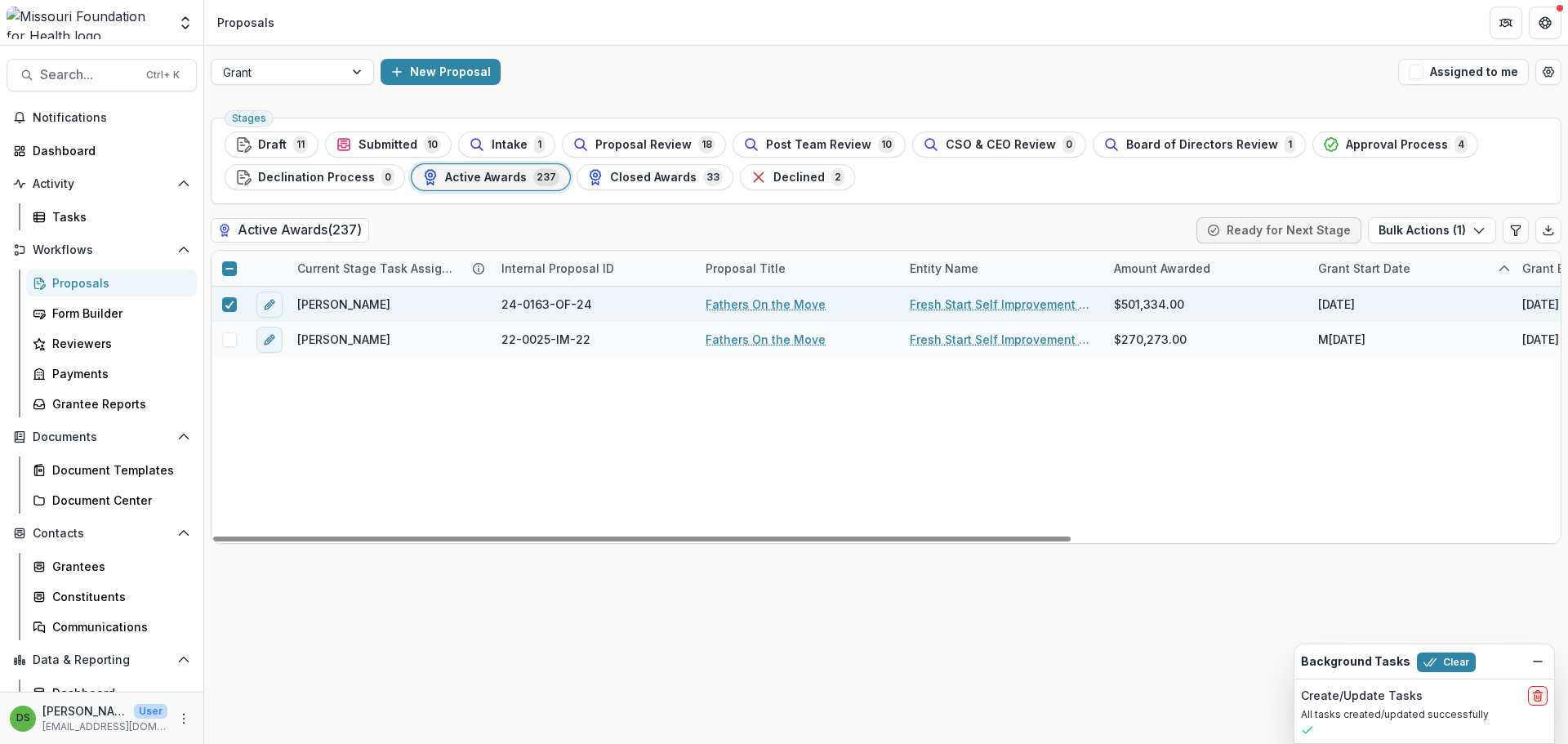
click at [776, 308] on link "Fathers On the Move" at bounding box center [766, 304] width 120 height 17
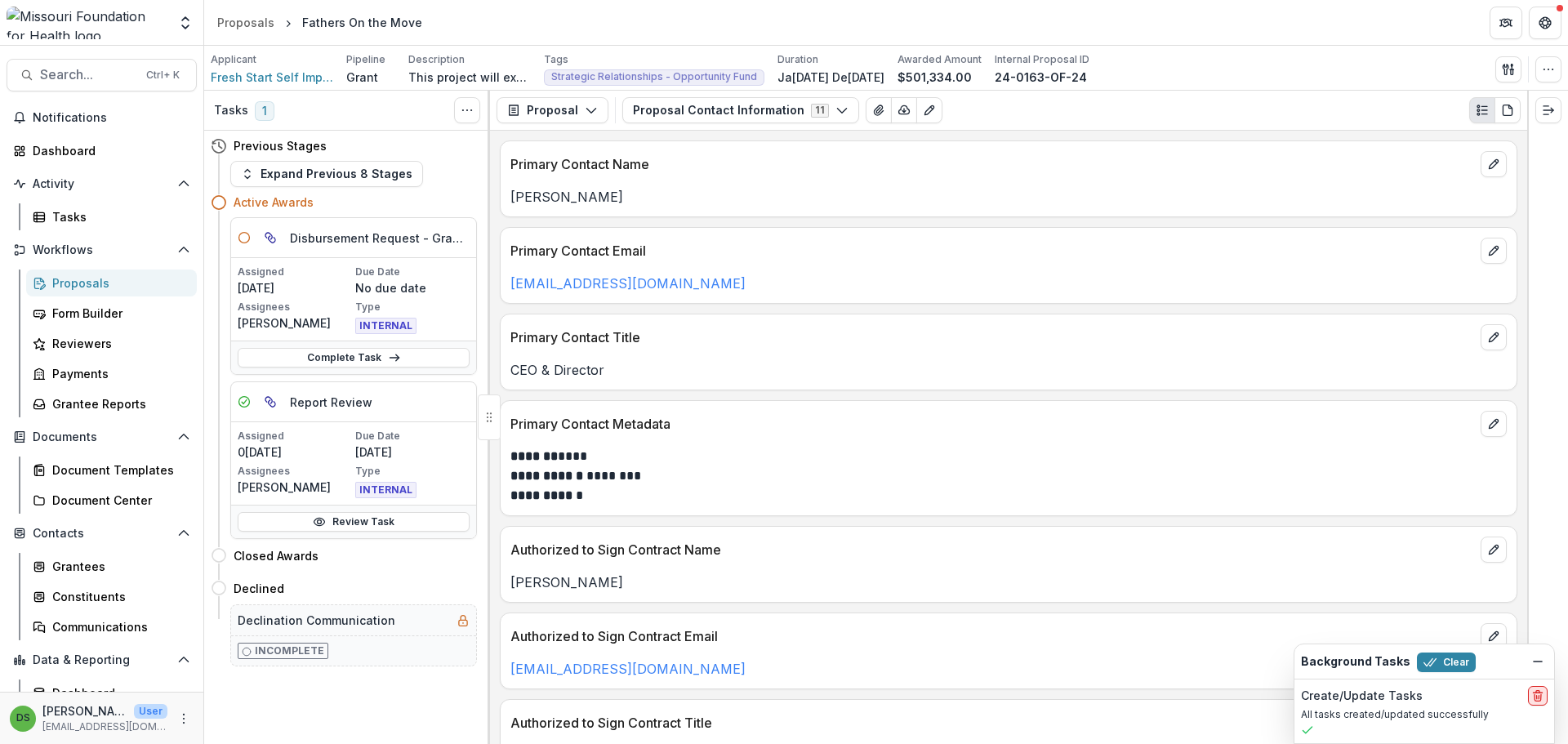
click at [1531, 695] on icon "delete" at bounding box center [1537, 695] width 13 height 13
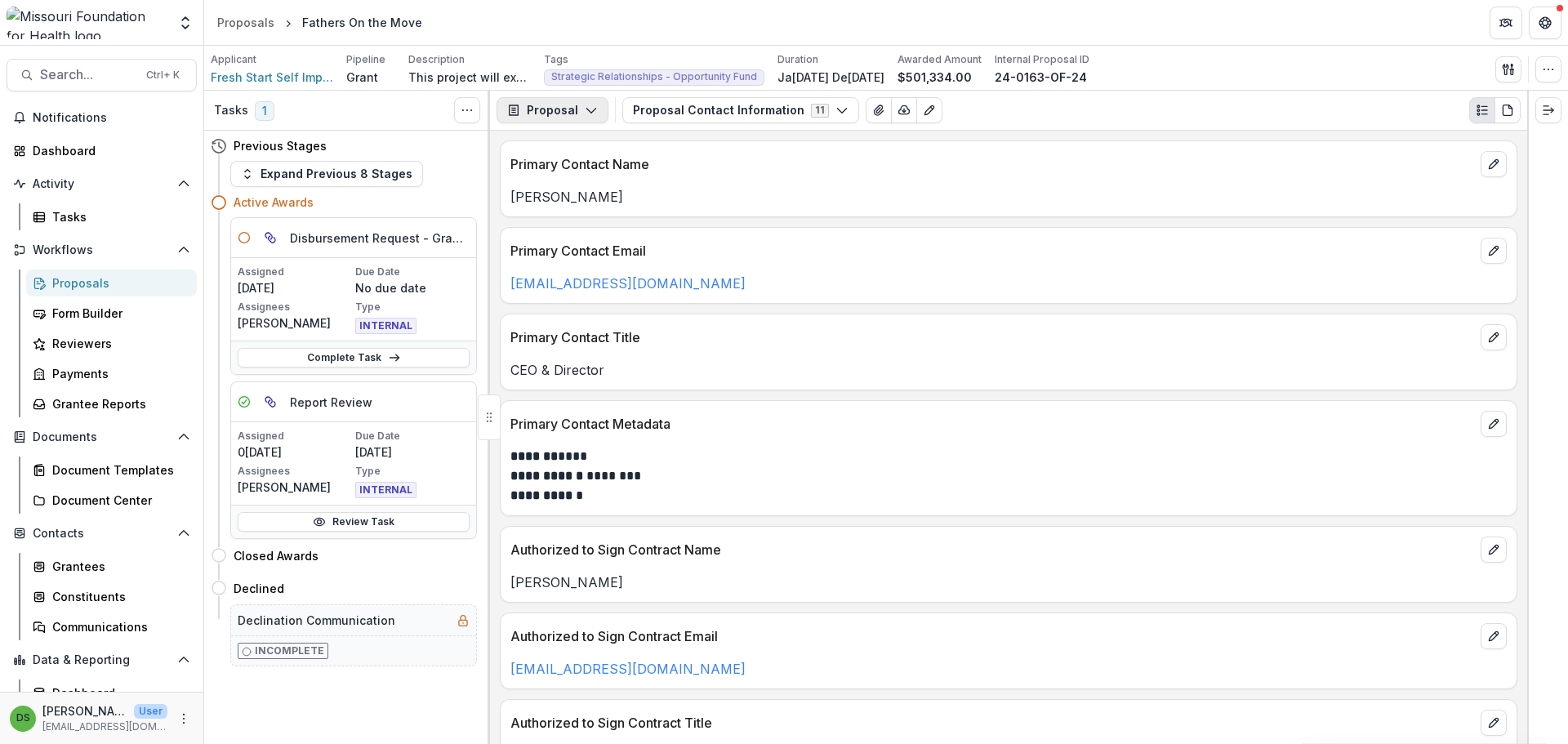
click at [563, 107] on button "Proposal" at bounding box center [552, 110] width 112 height 26
click at [555, 195] on div "Reports" at bounding box center [603, 200] width 149 height 17
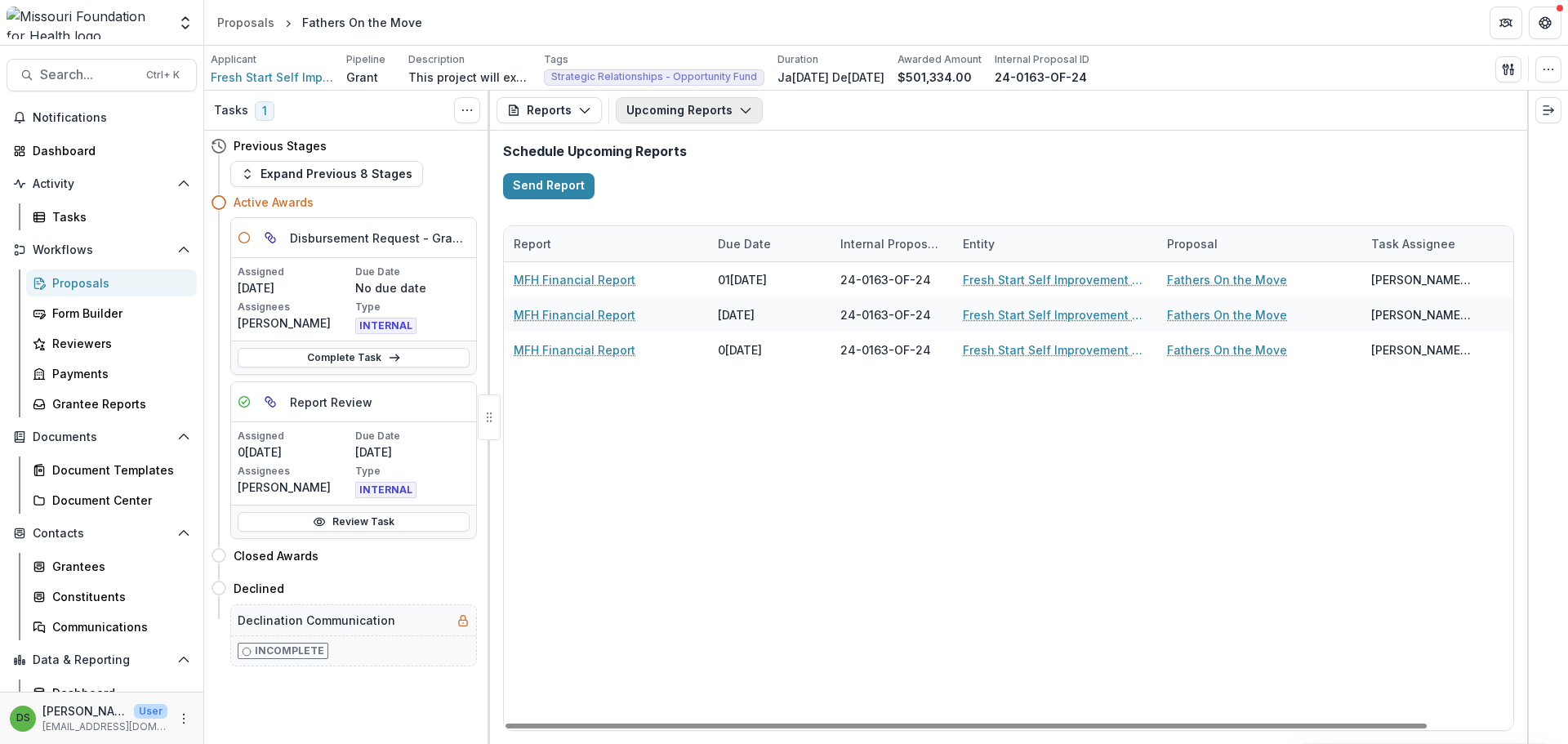
click at [748, 112] on button "Upcoming Reports" at bounding box center [689, 110] width 147 height 26
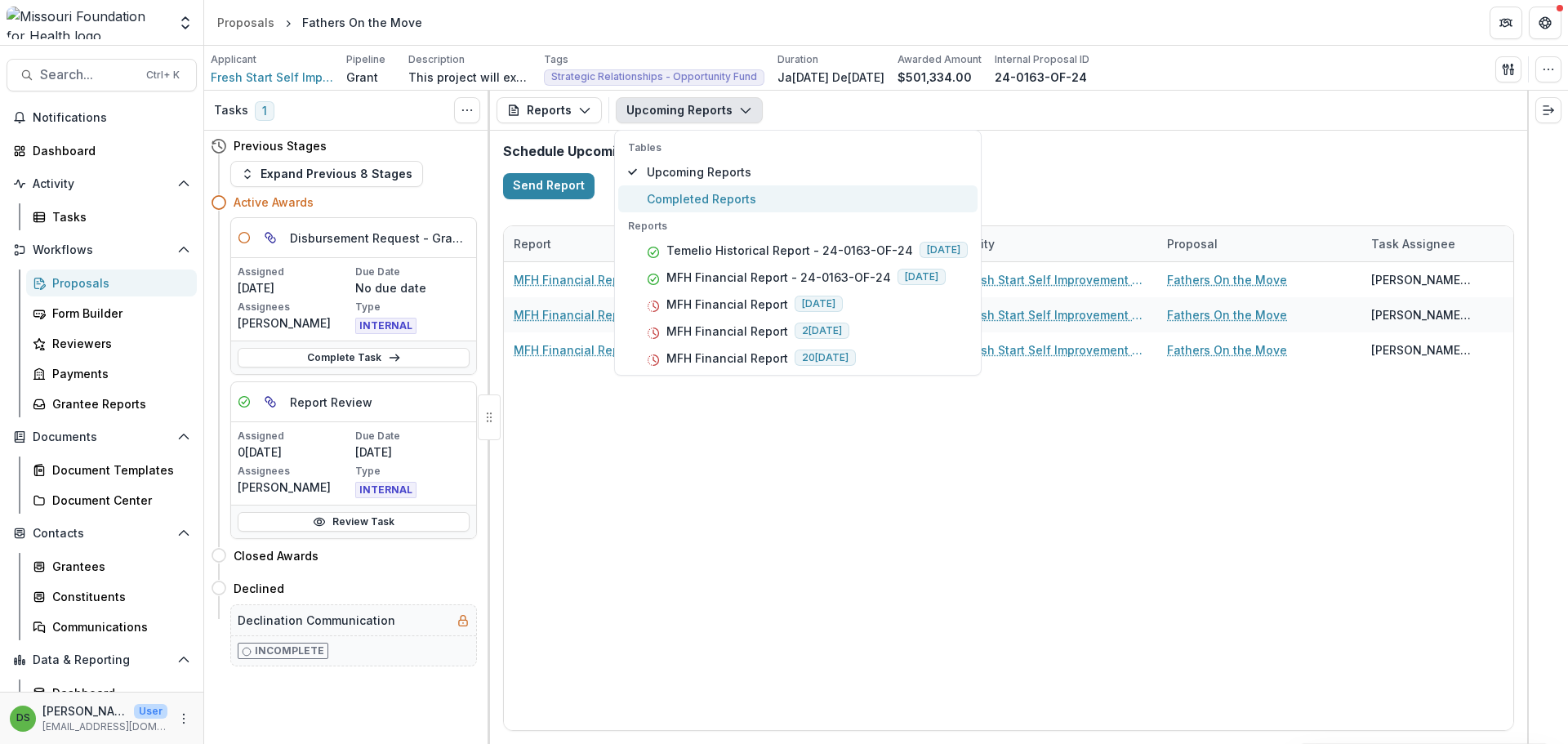
click at [742, 191] on span "Completed Reports" at bounding box center [806, 198] width 321 height 17
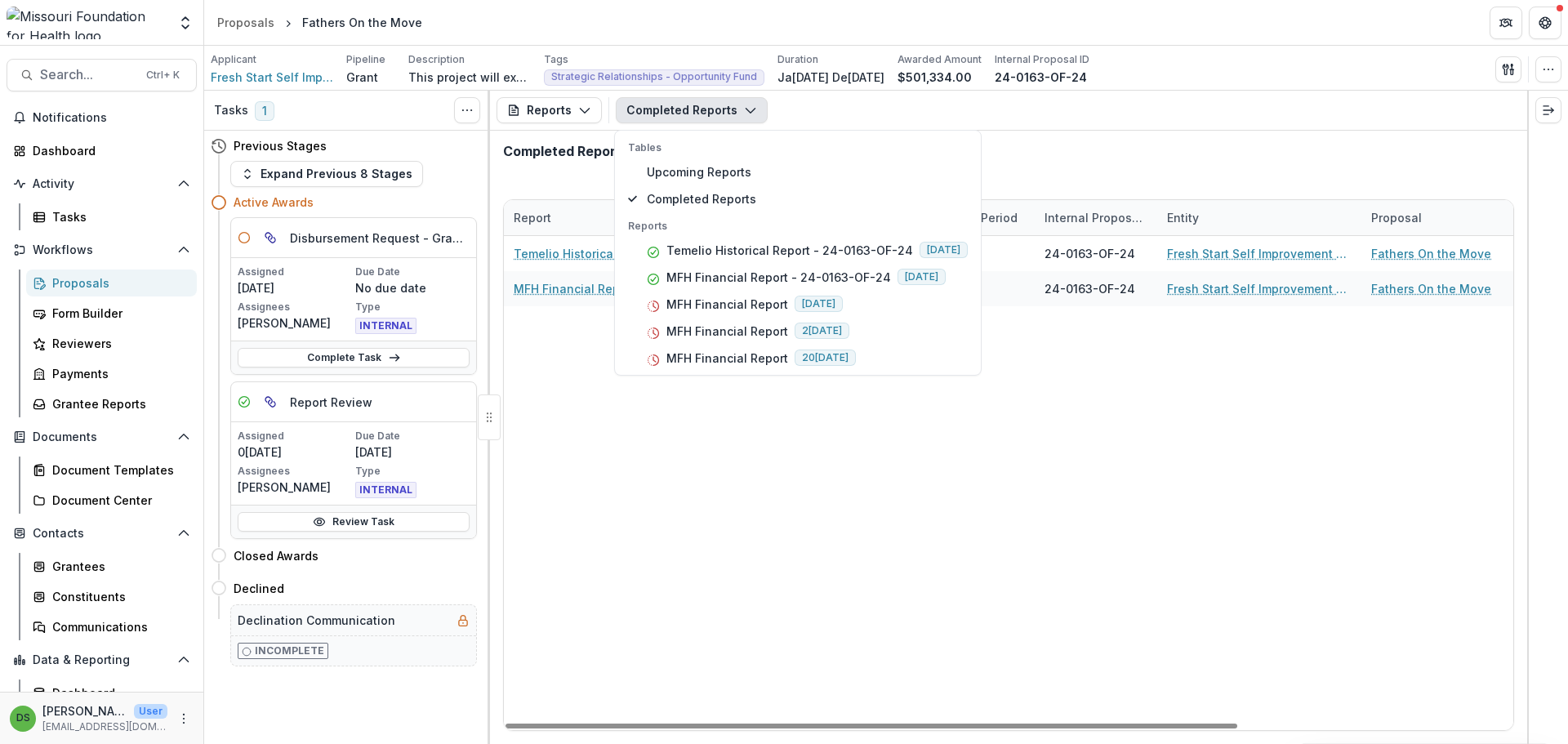
click at [794, 533] on div "Temelio Historical Report - 24-0163-OF-24 06/08/2025 24-0163-OF-24 Fresh Start …" at bounding box center [1198, 483] width 1388 height 494
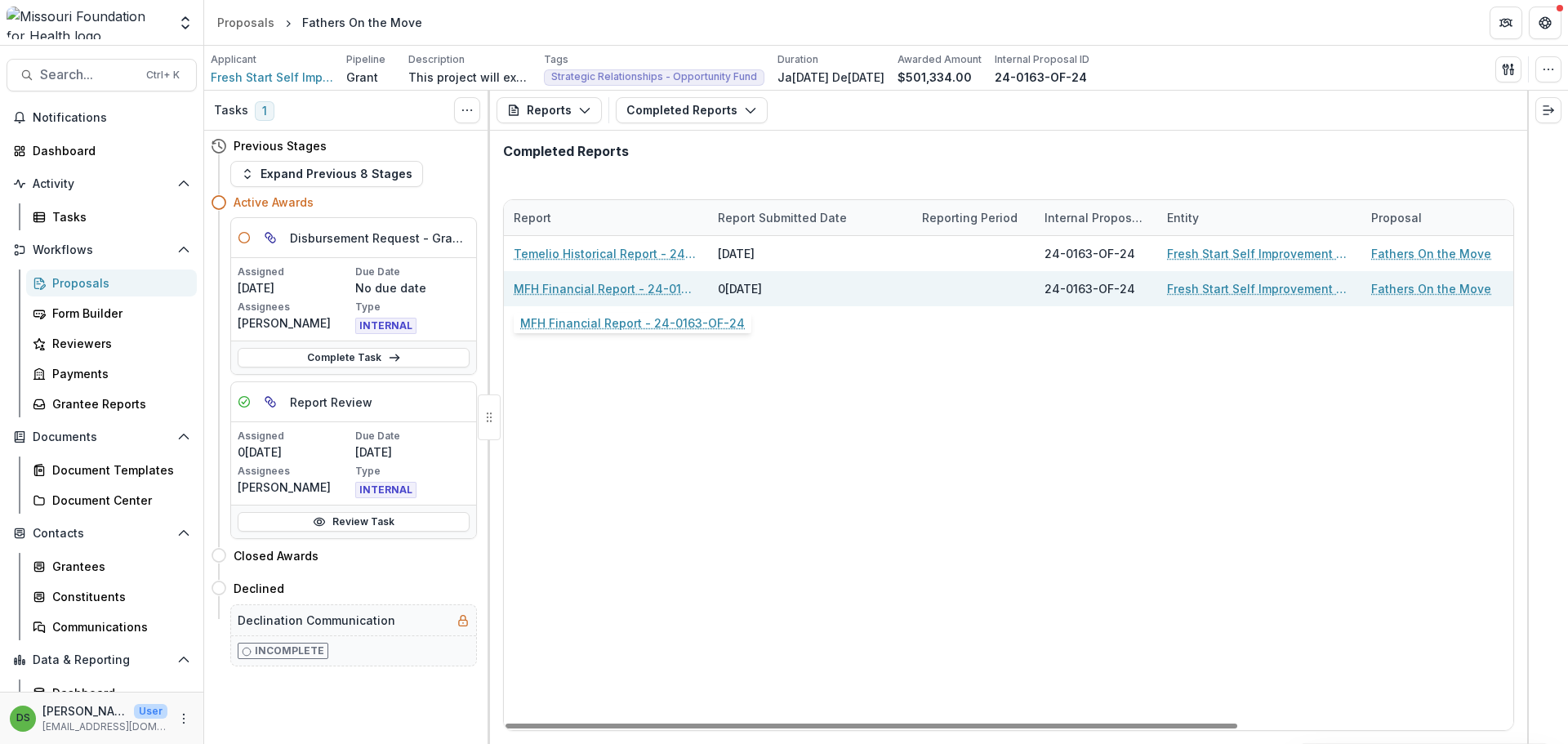
click at [594, 288] on link "MFH Financial Report - 24-0163-OF-24" at bounding box center [606, 288] width 185 height 17
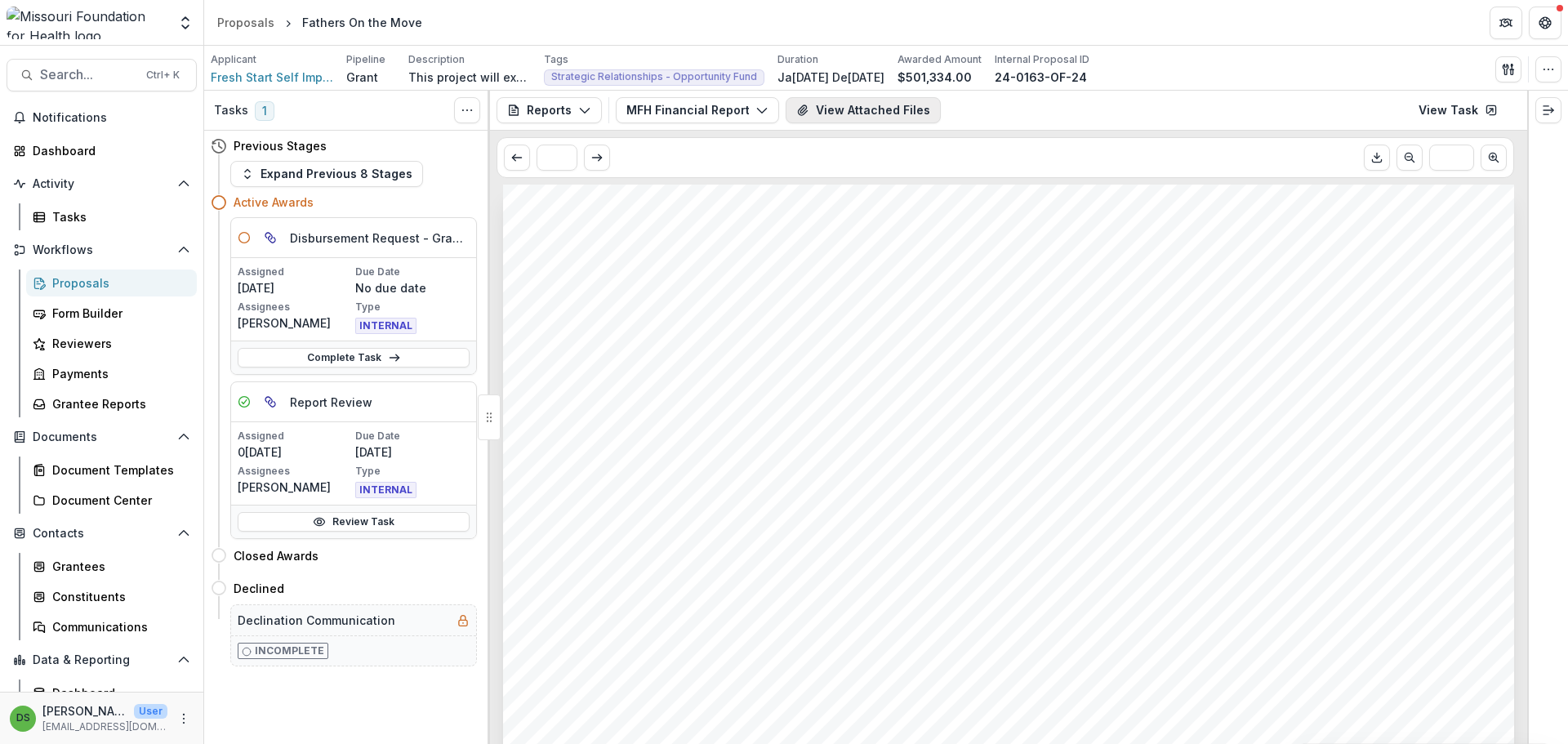
click at [821, 118] on button "View Attached Files" at bounding box center [862, 110] width 155 height 26
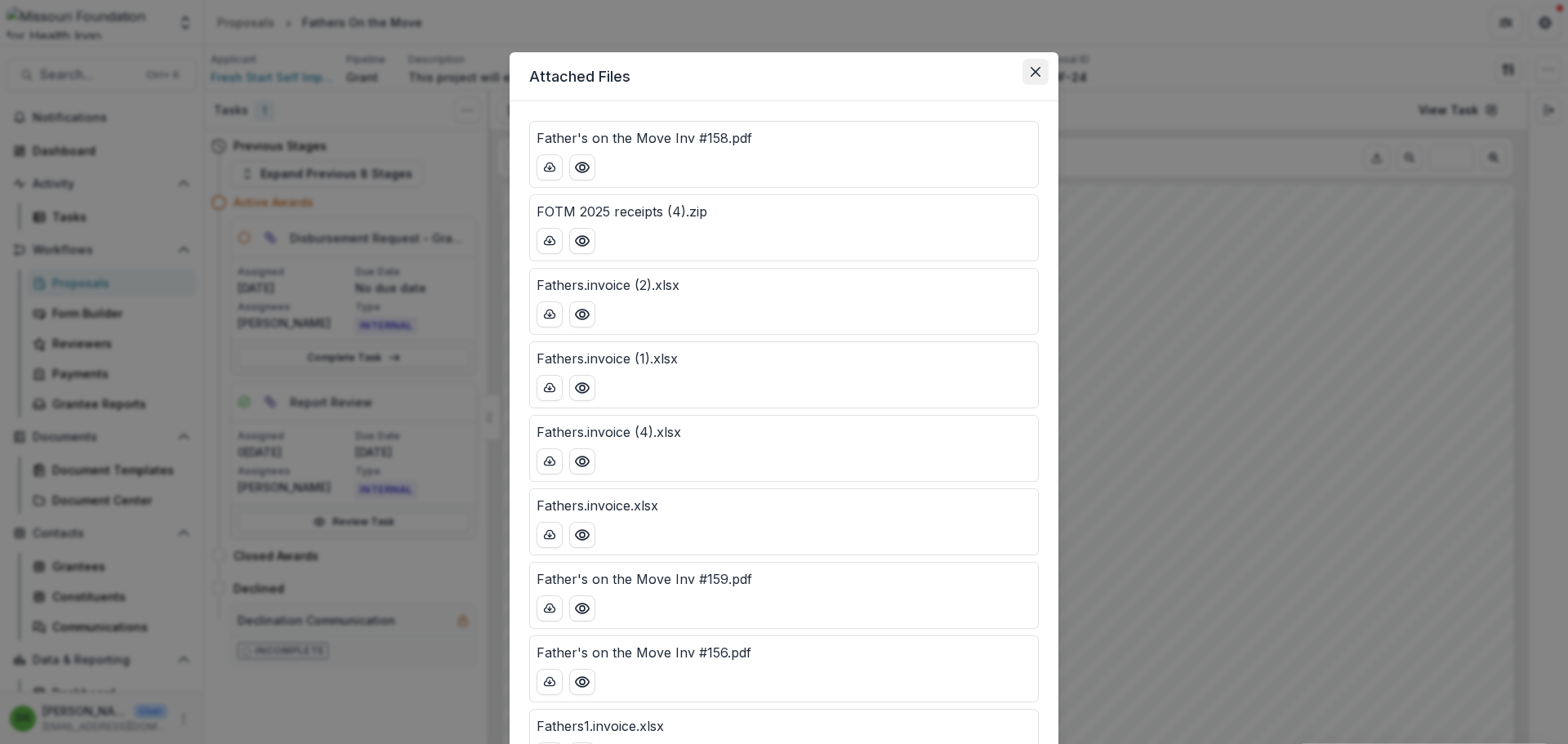
click at [1033, 74] on icon "Close" at bounding box center [1035, 72] width 10 height 10
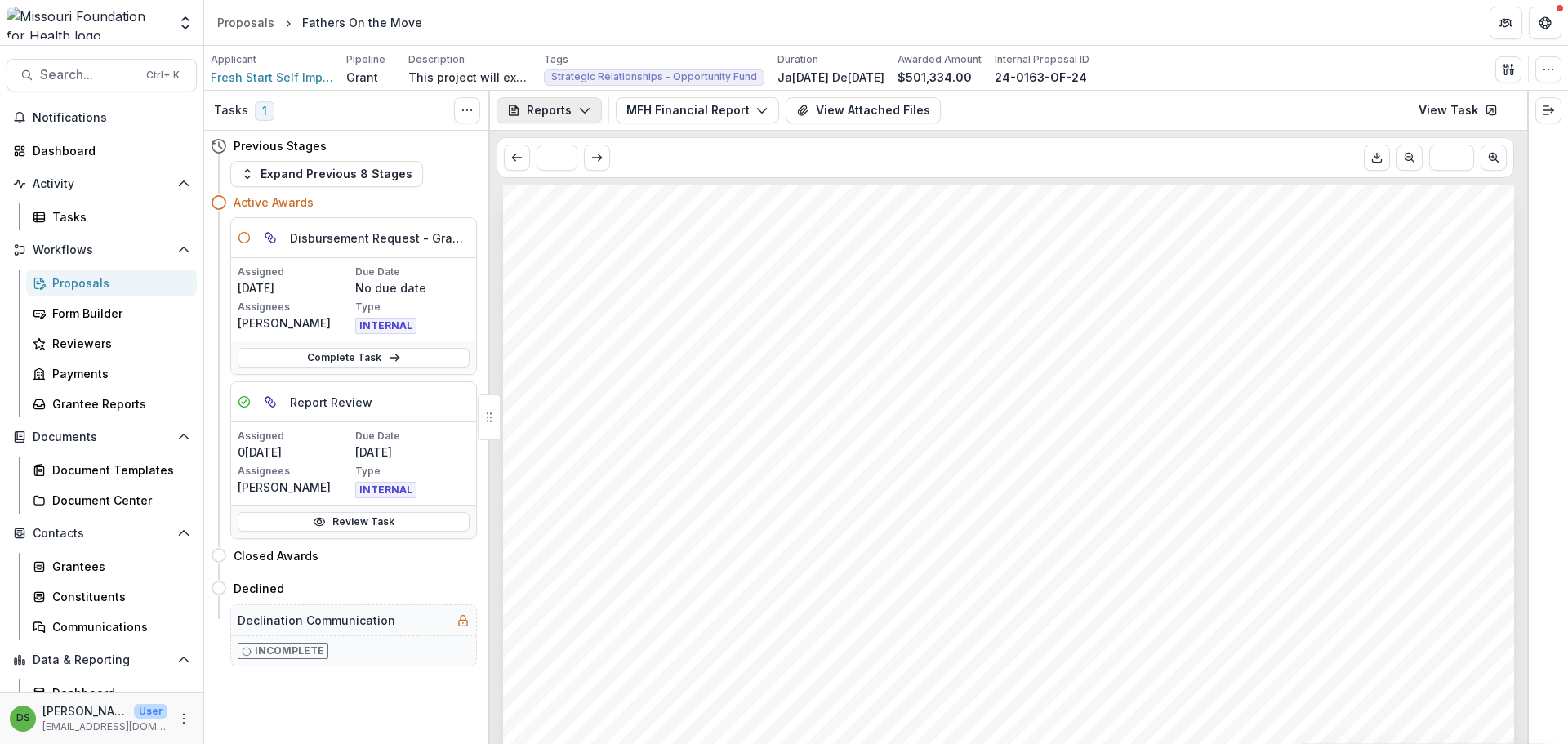
click at [570, 112] on button "Reports" at bounding box center [549, 110] width 106 height 26
click at [640, 108] on button "MFH Financial Report - 24-0163-OF-24" at bounding box center [698, 110] width 164 height 26
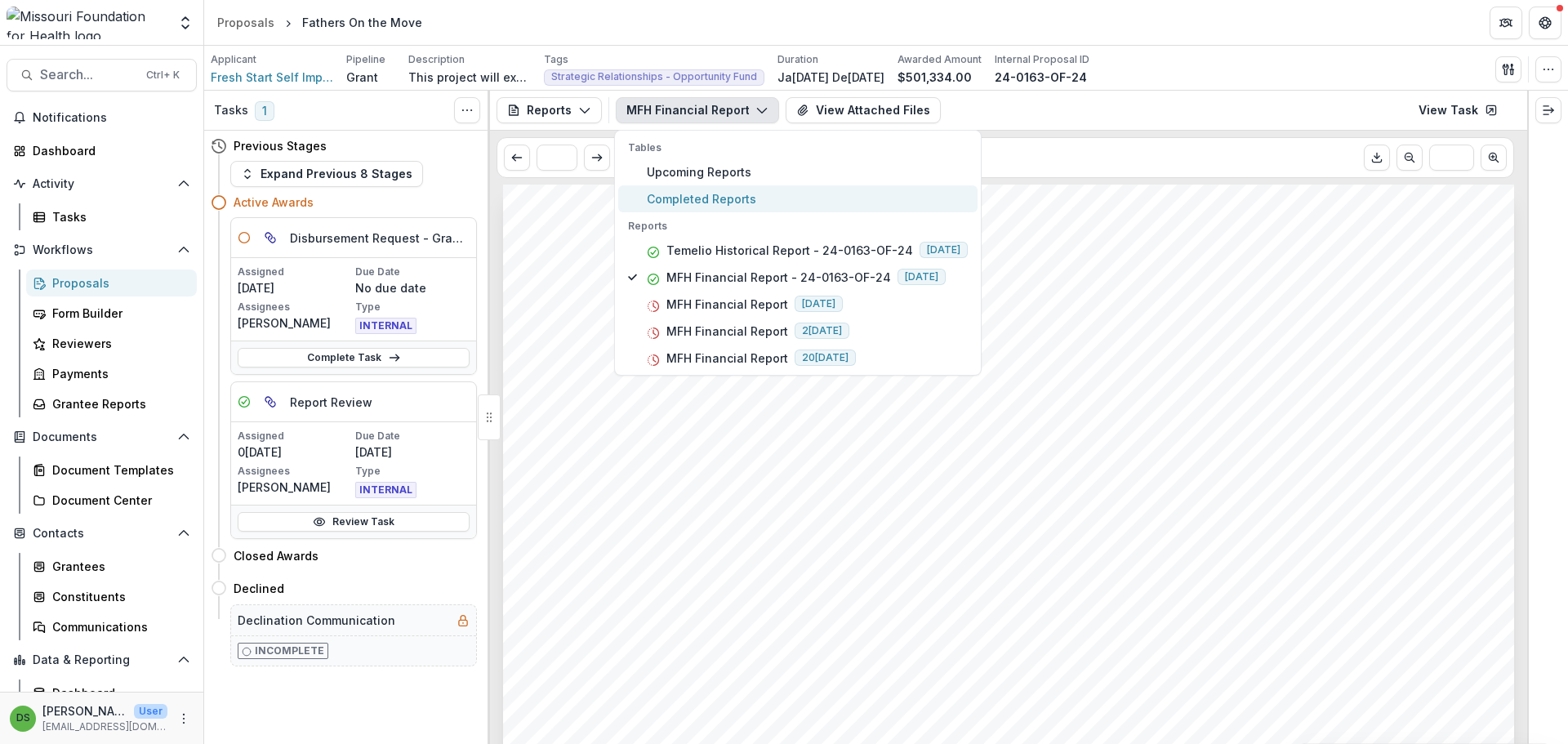
click at [656, 201] on span "Completed Reports" at bounding box center [806, 198] width 321 height 17
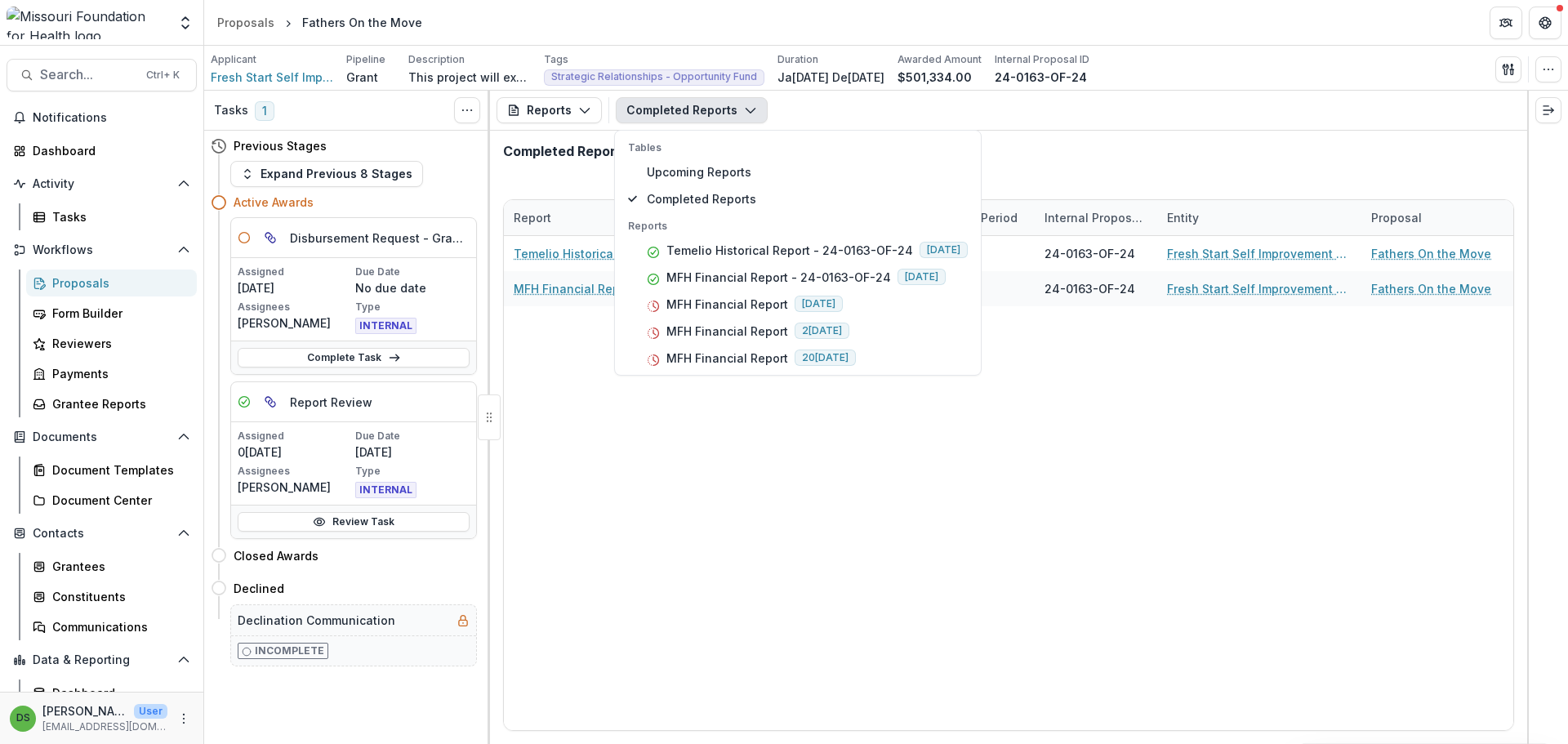
click at [666, 106] on button "Completed Reports" at bounding box center [692, 110] width 152 height 26
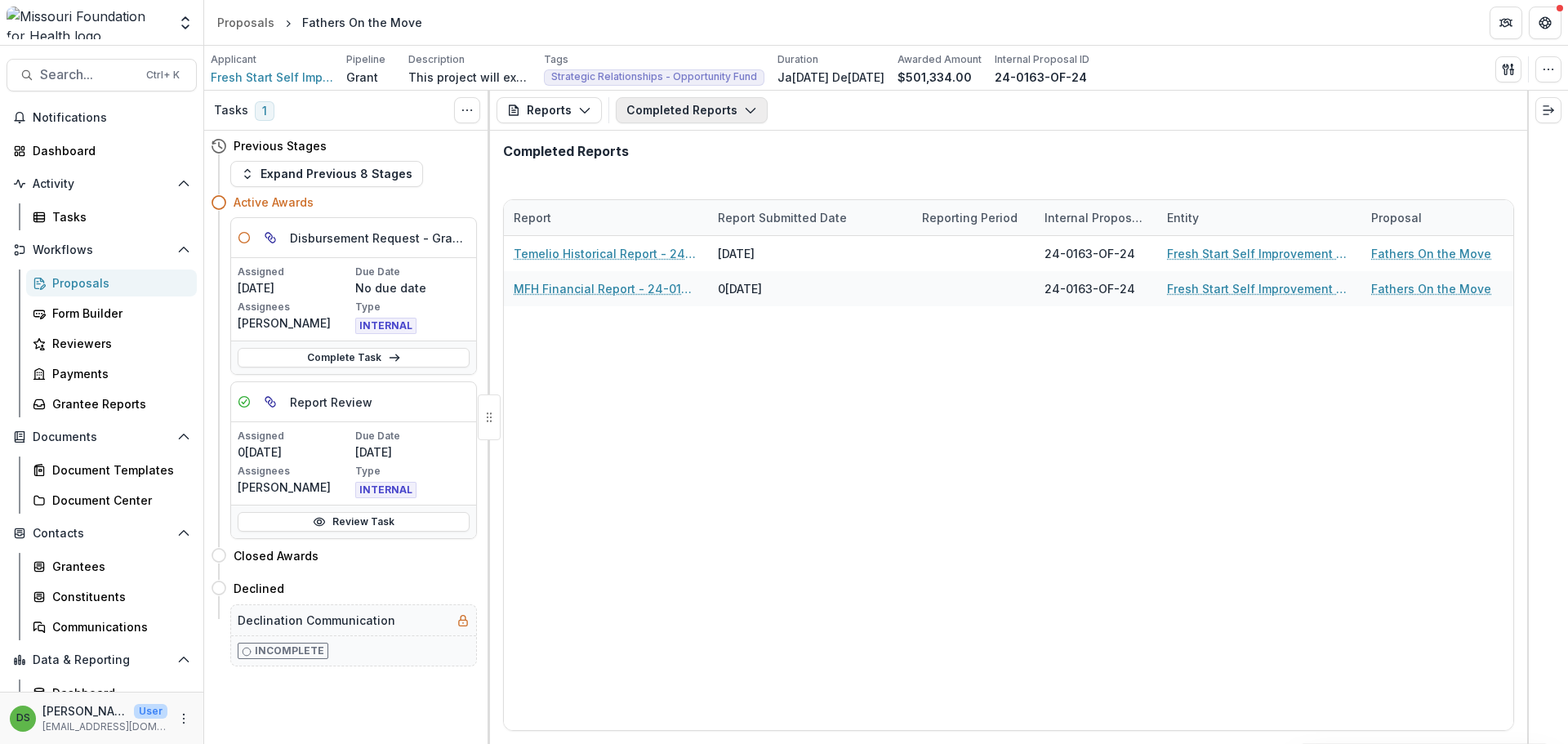
click at [666, 106] on button "Completed Reports" at bounding box center [692, 110] width 152 height 26
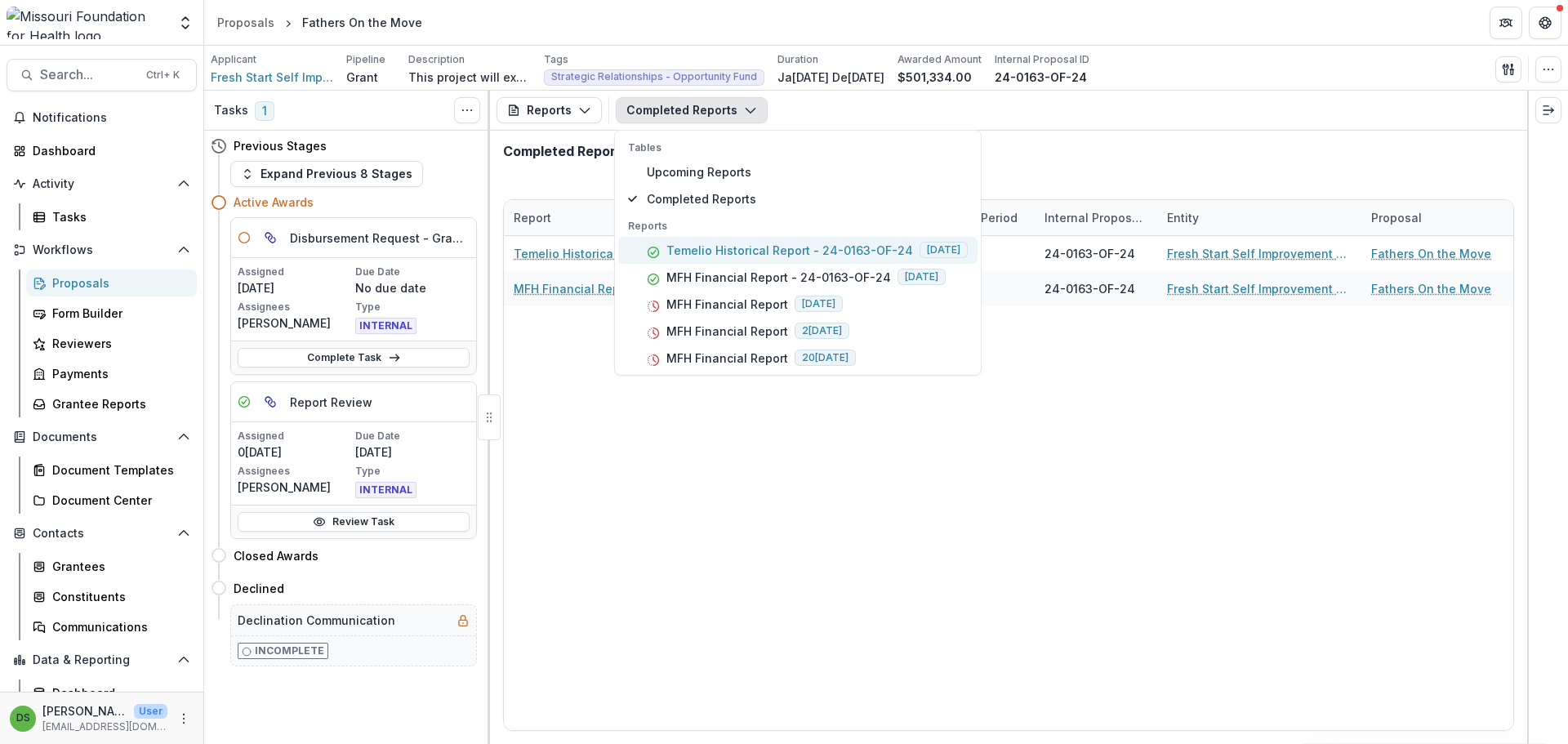
click at [839, 254] on p "Temelio Historical Report - 24-0163-OF-24" at bounding box center [789, 250] width 247 height 17
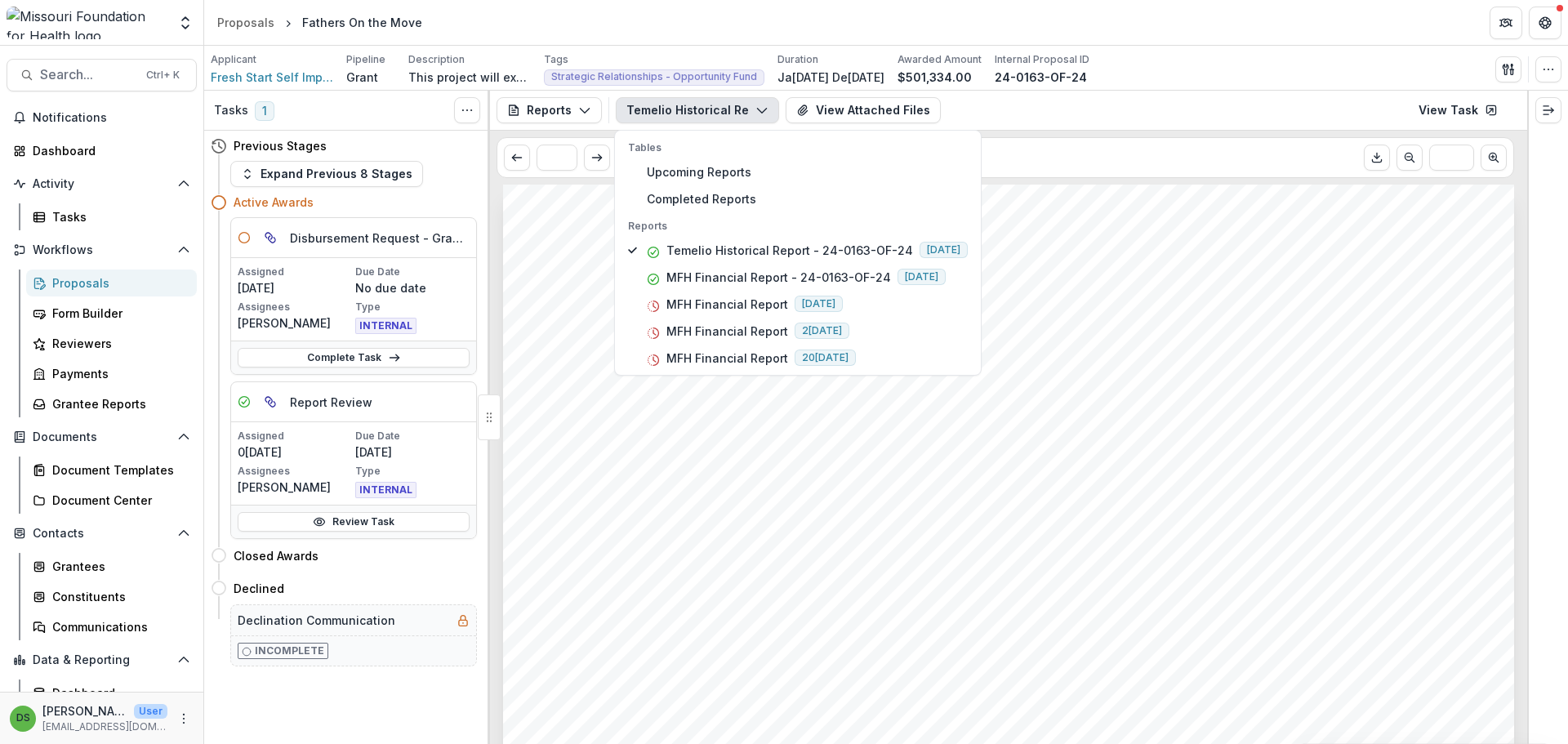
click at [1215, 140] on div "* ***" at bounding box center [1005, 157] width 1017 height 40
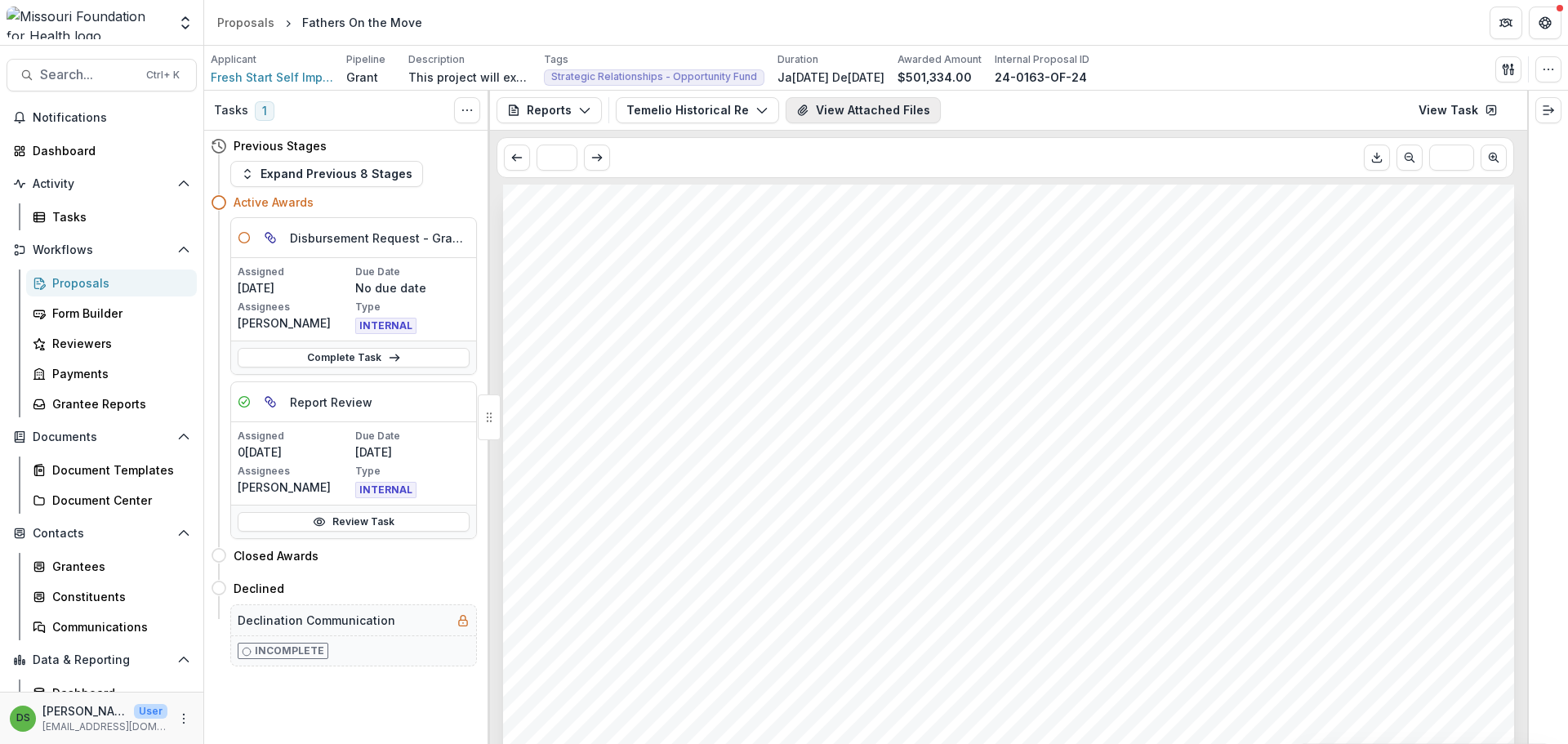
click at [851, 104] on button "View Attached Files" at bounding box center [862, 110] width 155 height 26
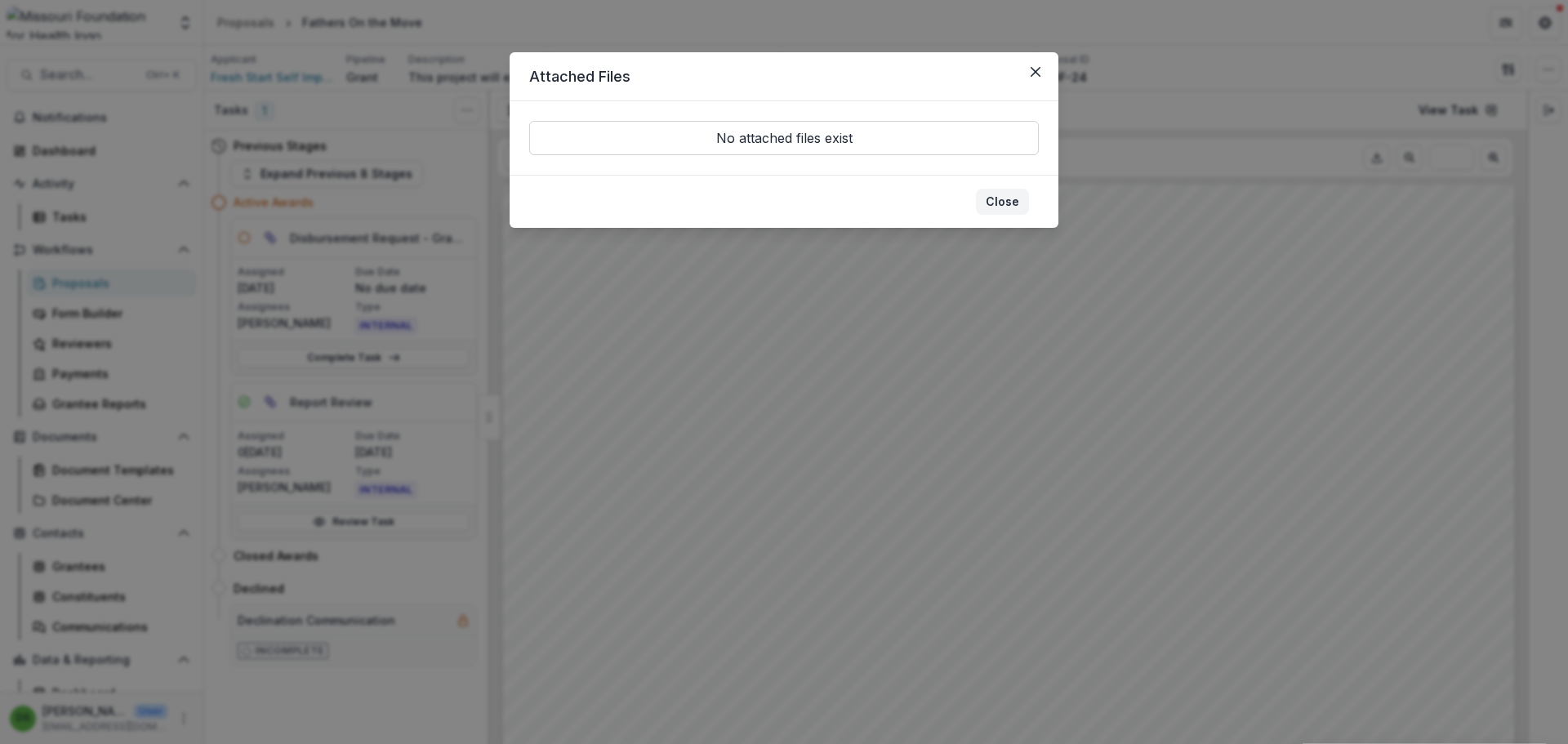
click at [1002, 195] on button "Close" at bounding box center [1003, 201] width 53 height 26
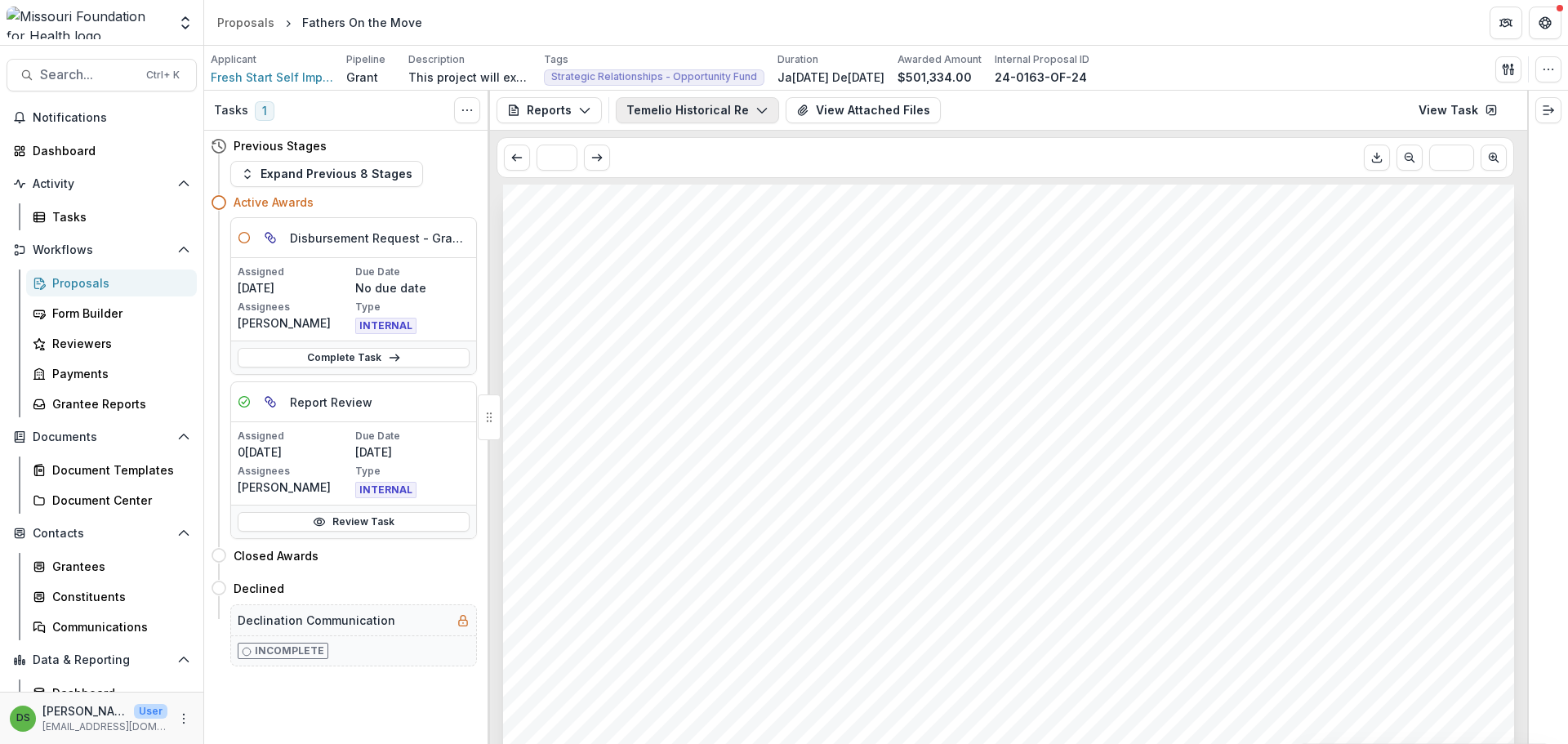
click at [708, 107] on button "Temelio Historical Report - 24-0163-OF-24" at bounding box center [698, 110] width 164 height 26
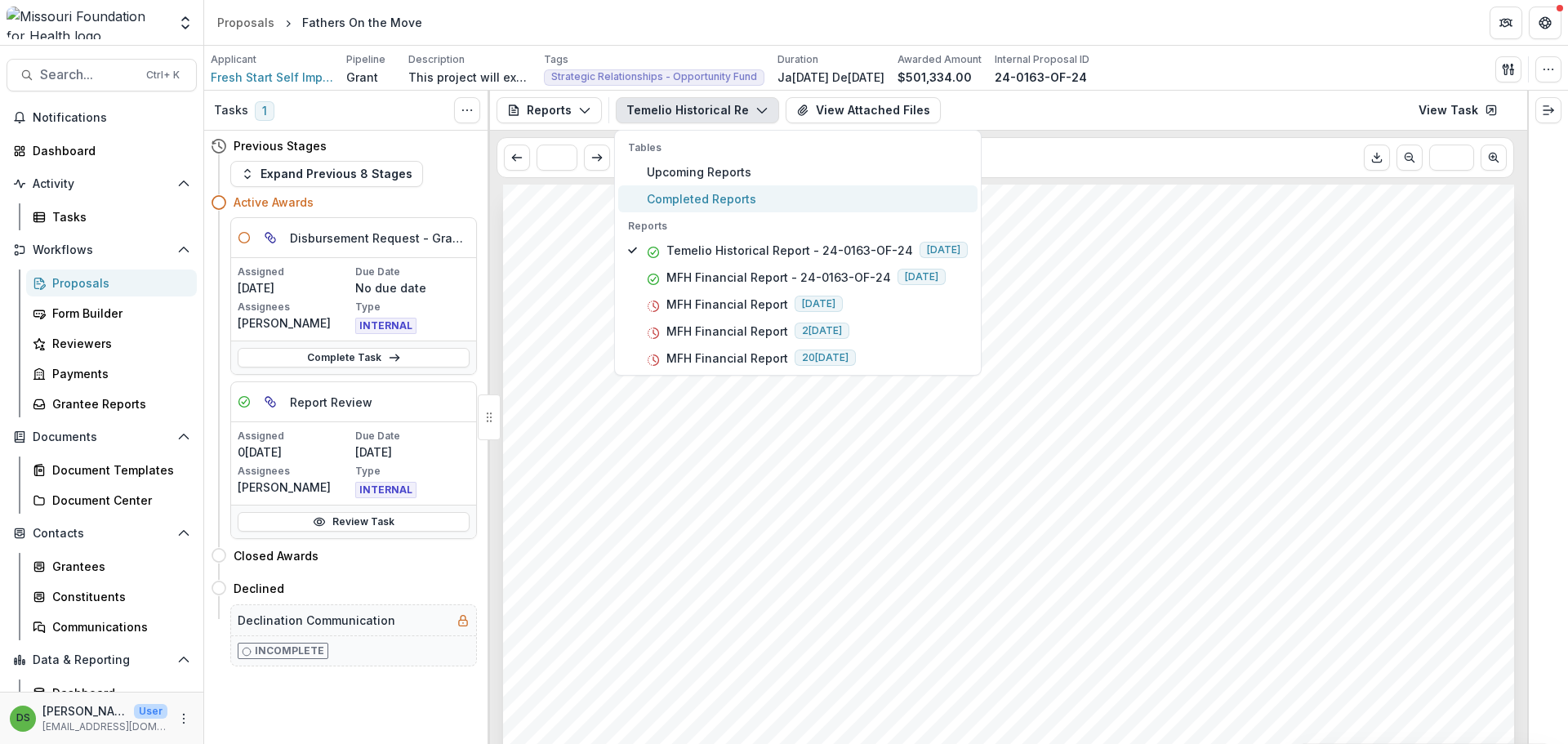
click at [698, 196] on span "Completed Reports" at bounding box center [806, 198] width 321 height 17
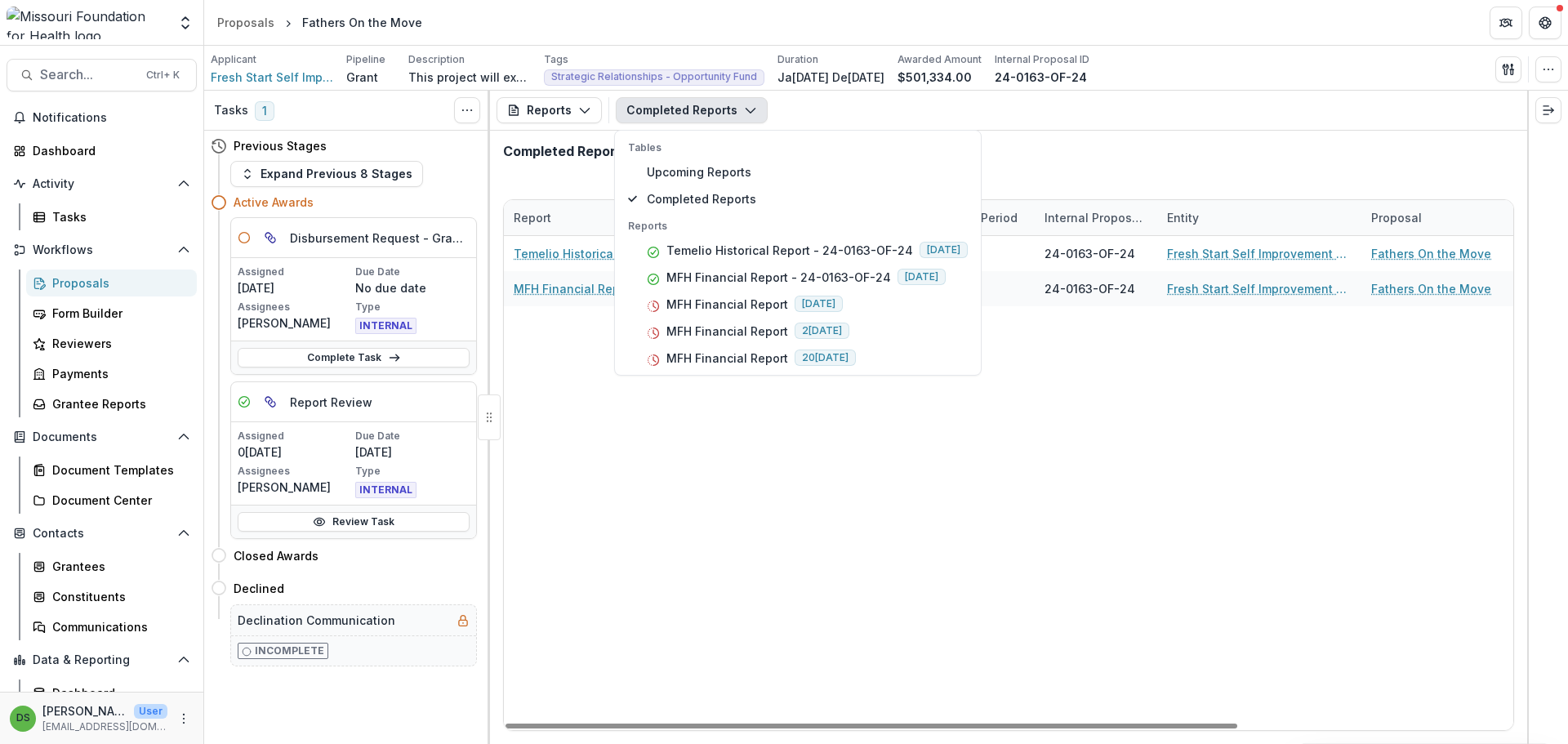
click at [672, 509] on div "Temelio Historical Report - 24-0163-OF-24 06/08/2025 24-0163-OF-24 Fresh Start …" at bounding box center [1198, 483] width 1388 height 494
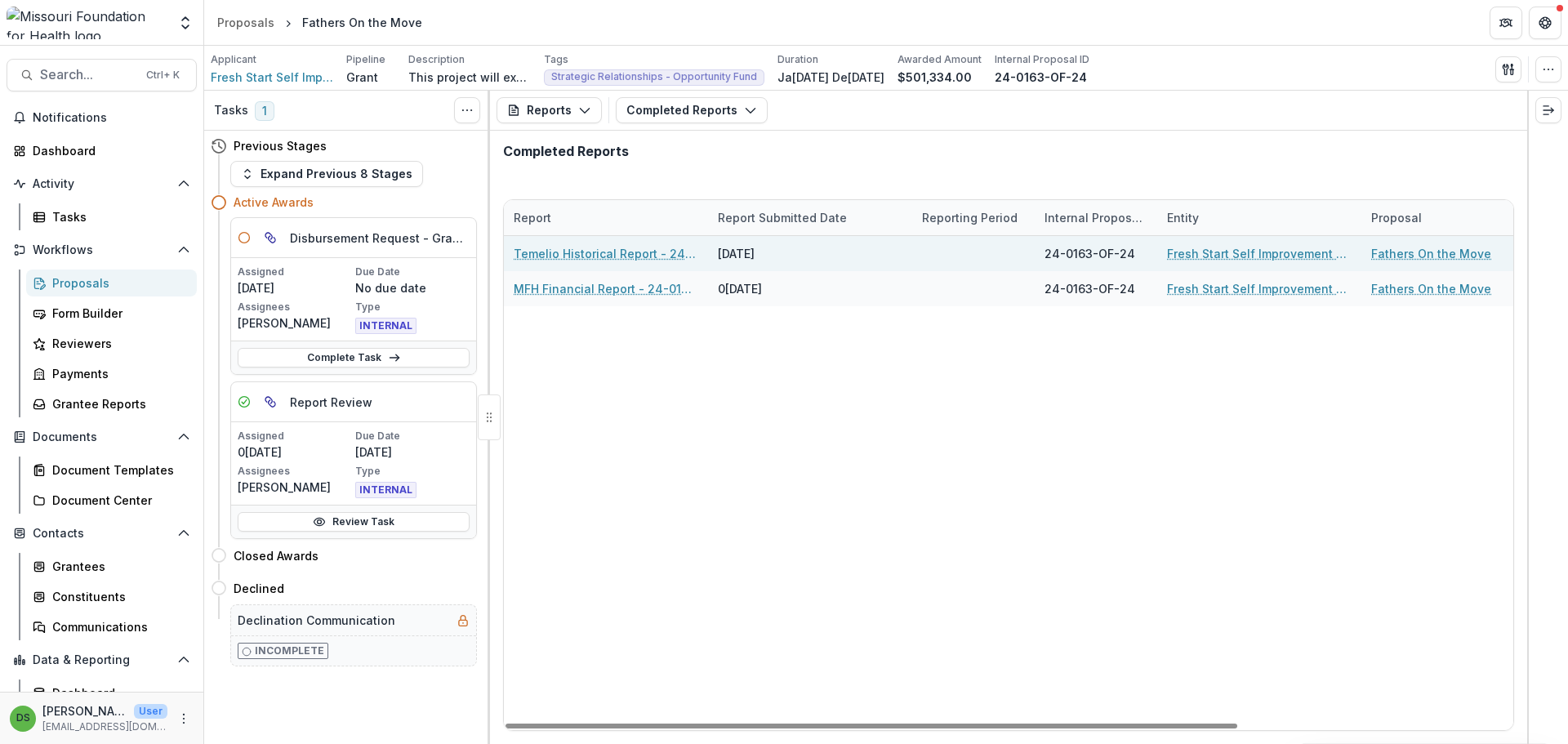
click at [605, 253] on link "Temelio Historical Report - 24-0163-OF-24" at bounding box center [606, 253] width 185 height 17
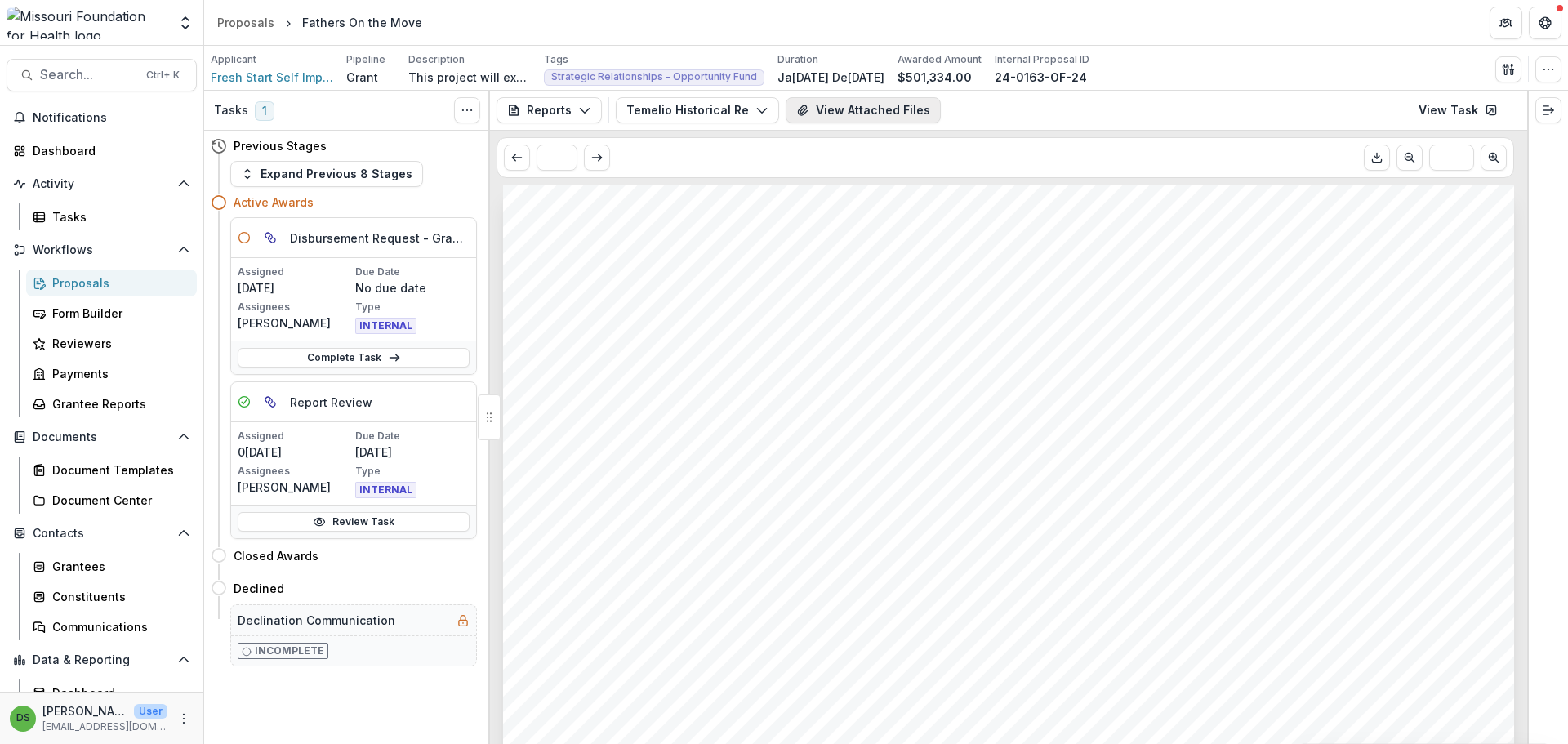
click at [891, 117] on button "View Attached Files" at bounding box center [862, 110] width 155 height 26
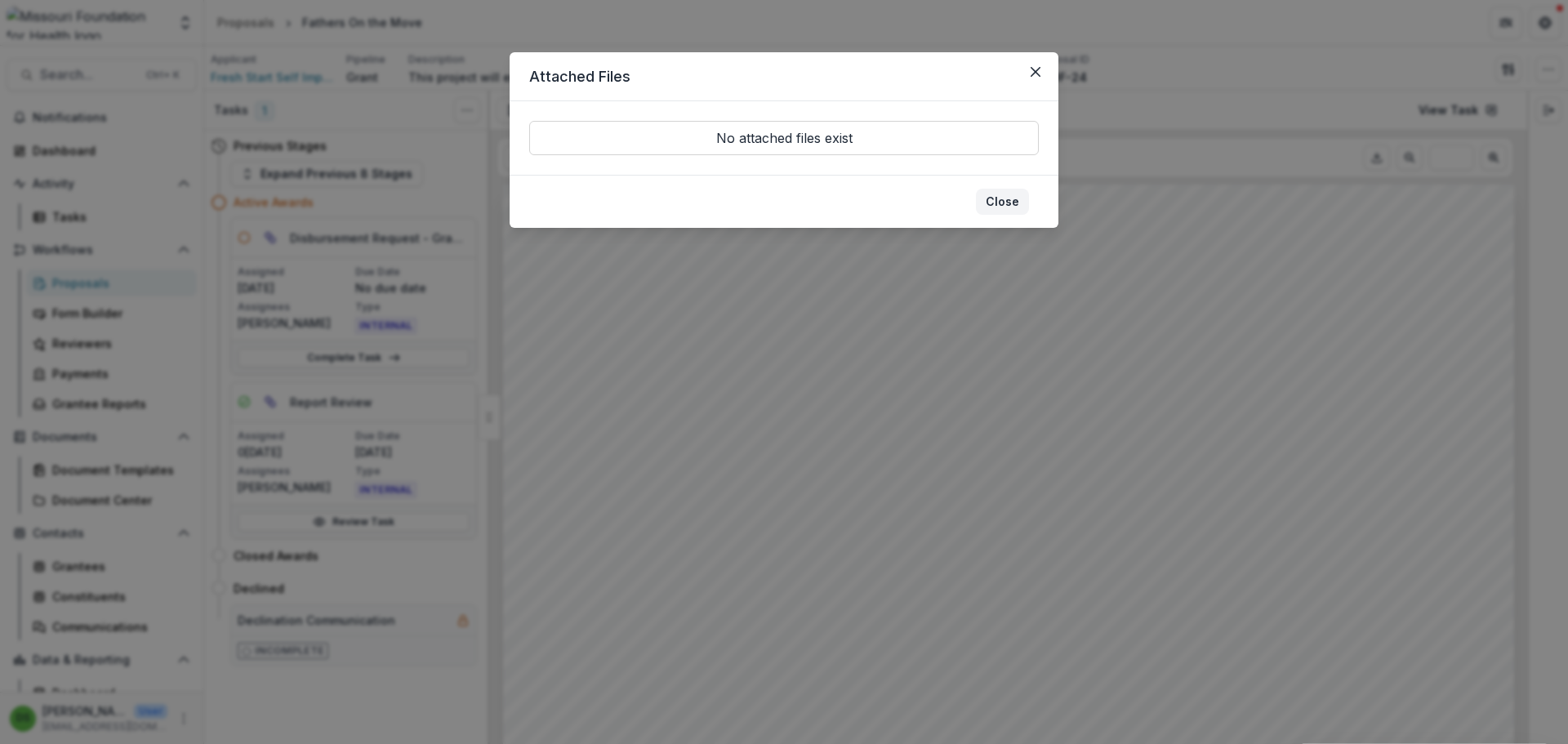
click at [984, 198] on button "Close" at bounding box center [1003, 201] width 53 height 26
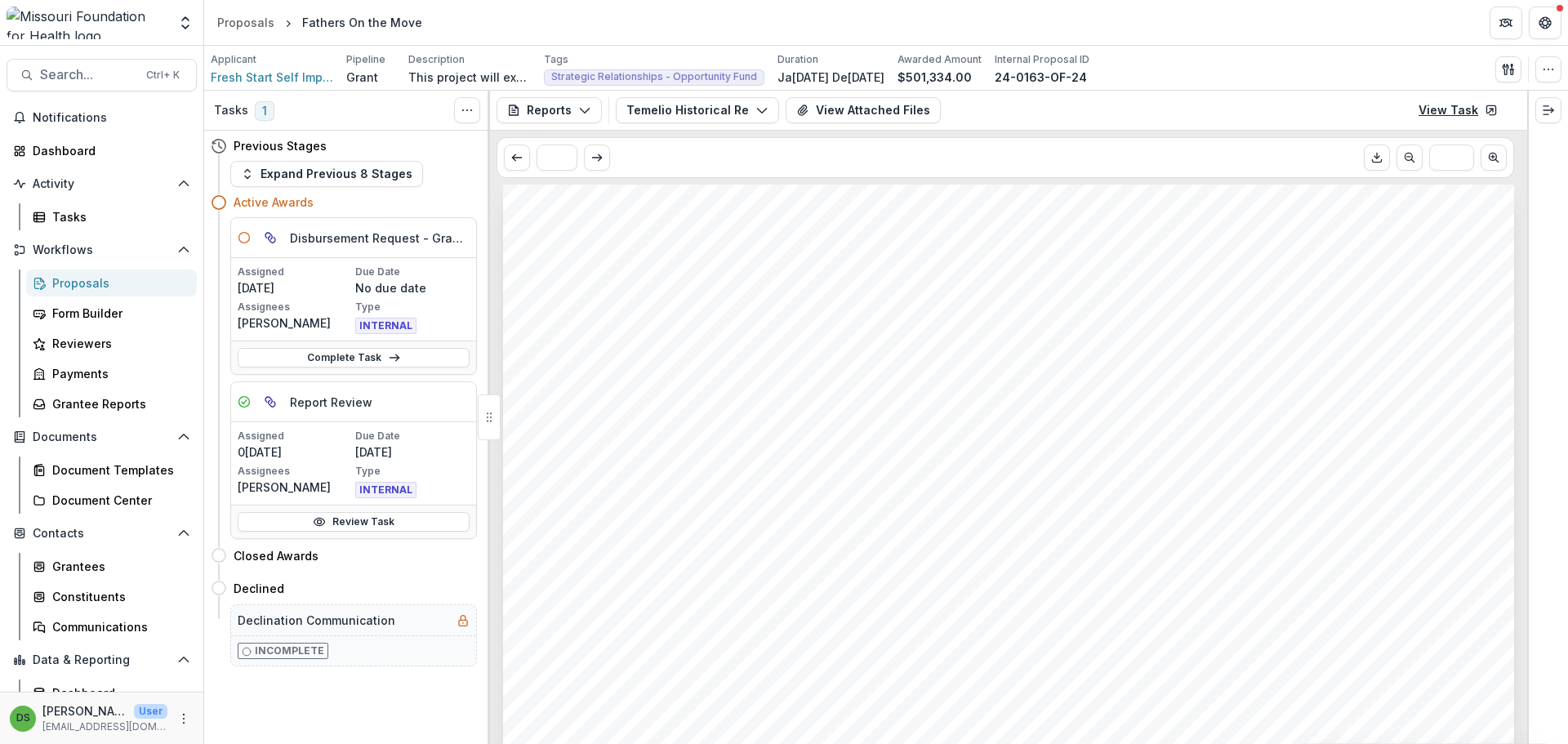
click at [1495, 112] on icon at bounding box center [1490, 111] width 9 height 9
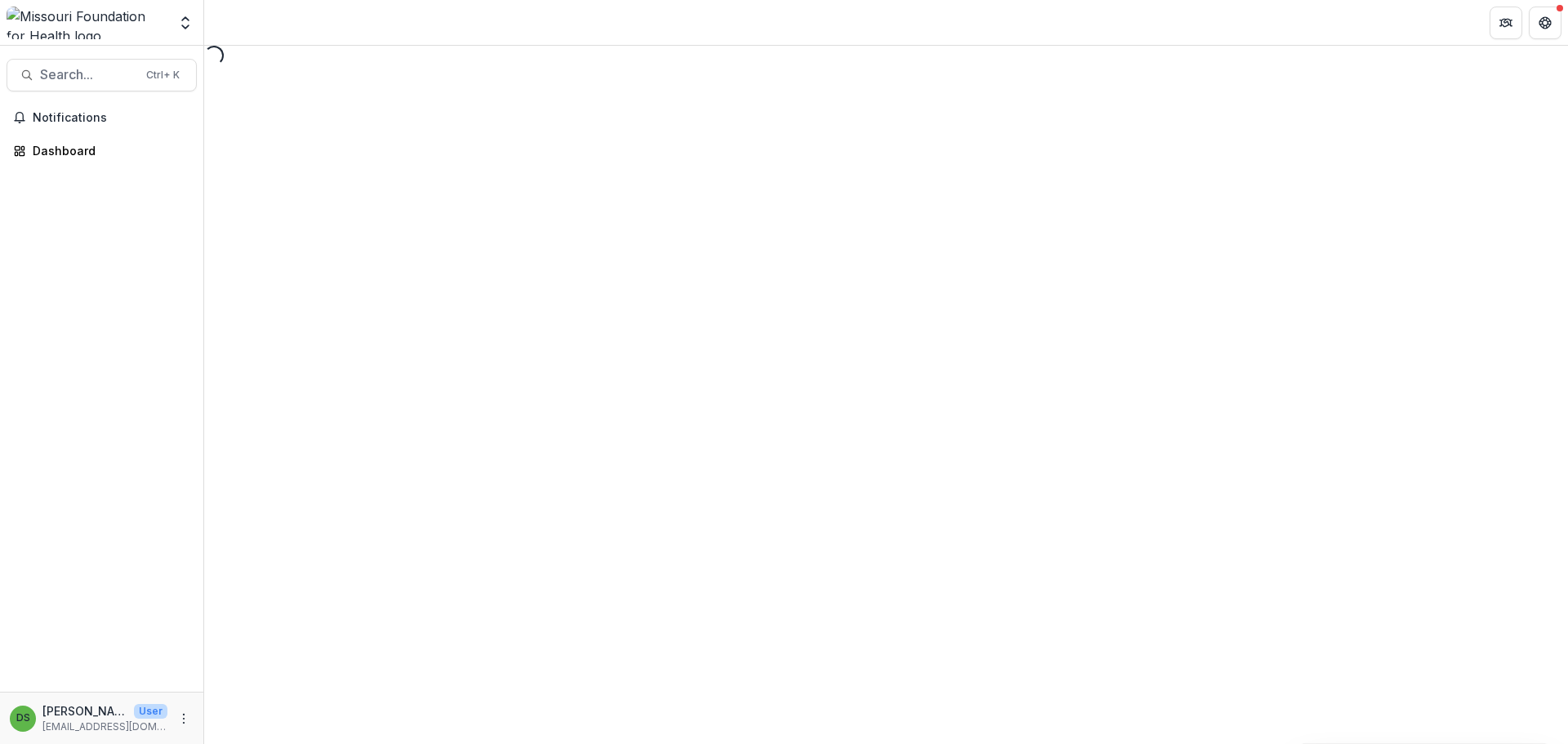
select select "********"
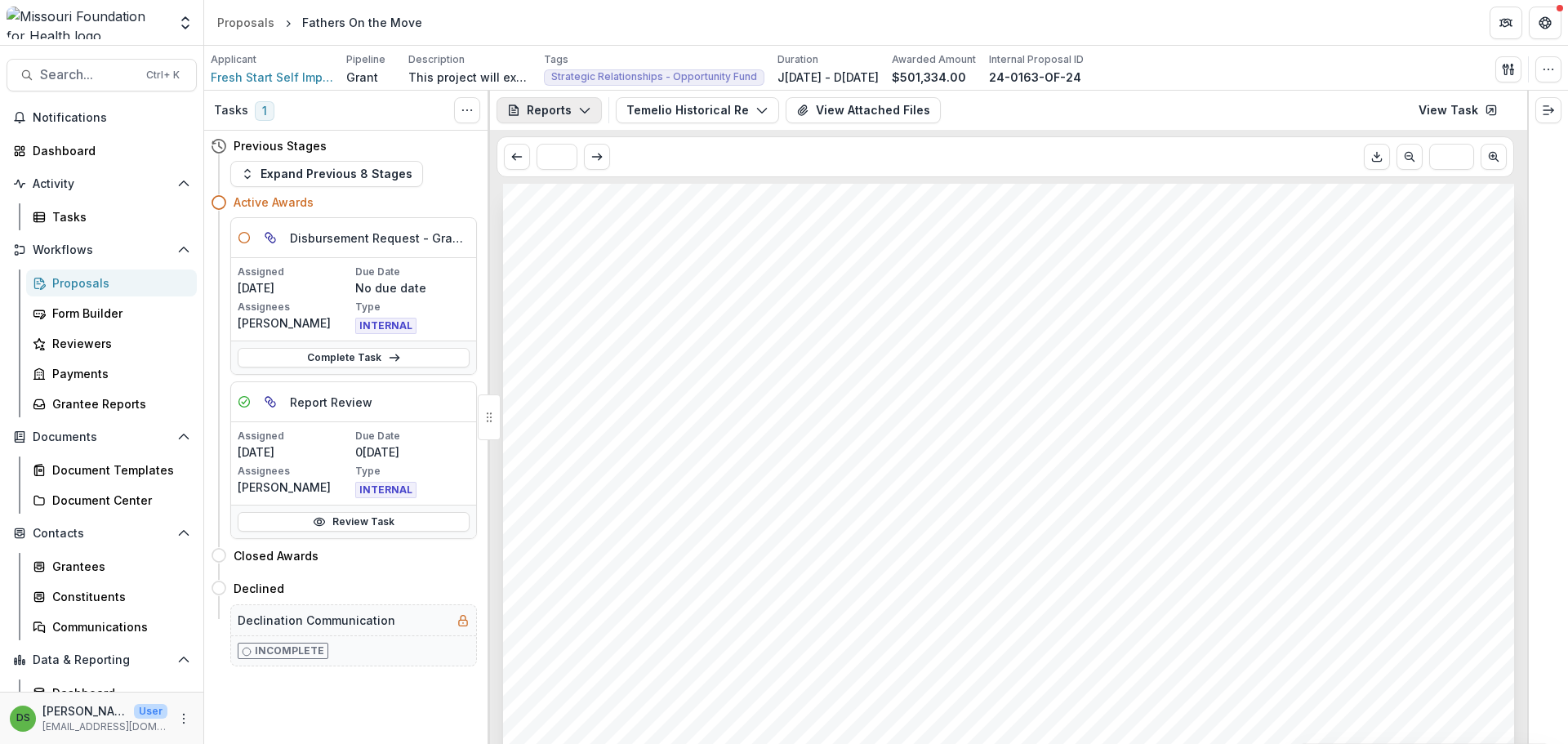
click at [561, 116] on button "Reports" at bounding box center [549, 110] width 106 height 26
click at [565, 198] on div "Reports" at bounding box center [603, 200] width 149 height 17
click at [642, 102] on button "Temelio Historical Report - 24-0163-OF-24" at bounding box center [698, 110] width 164 height 26
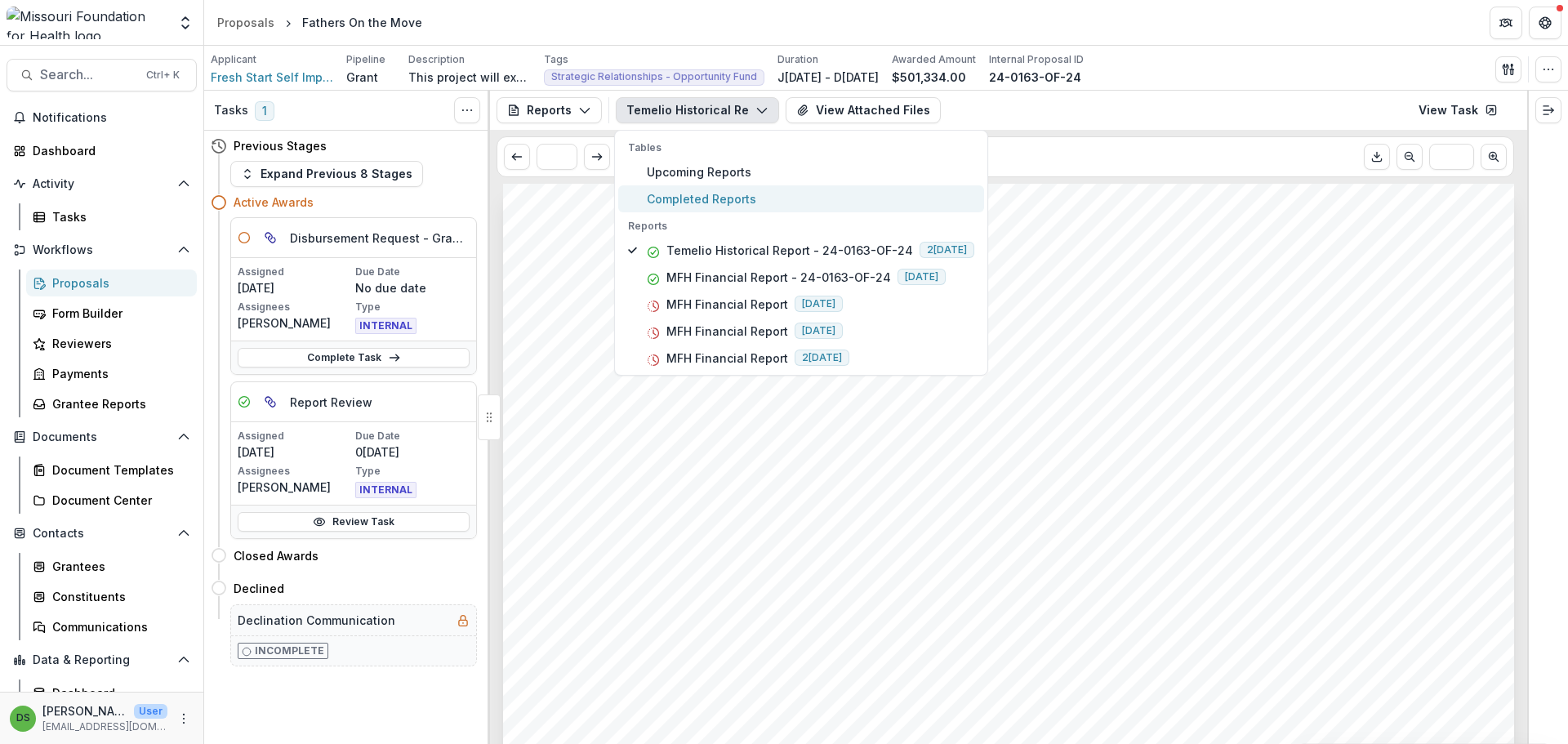
click at [646, 192] on button "Completed Reports" at bounding box center [800, 198] width 366 height 27
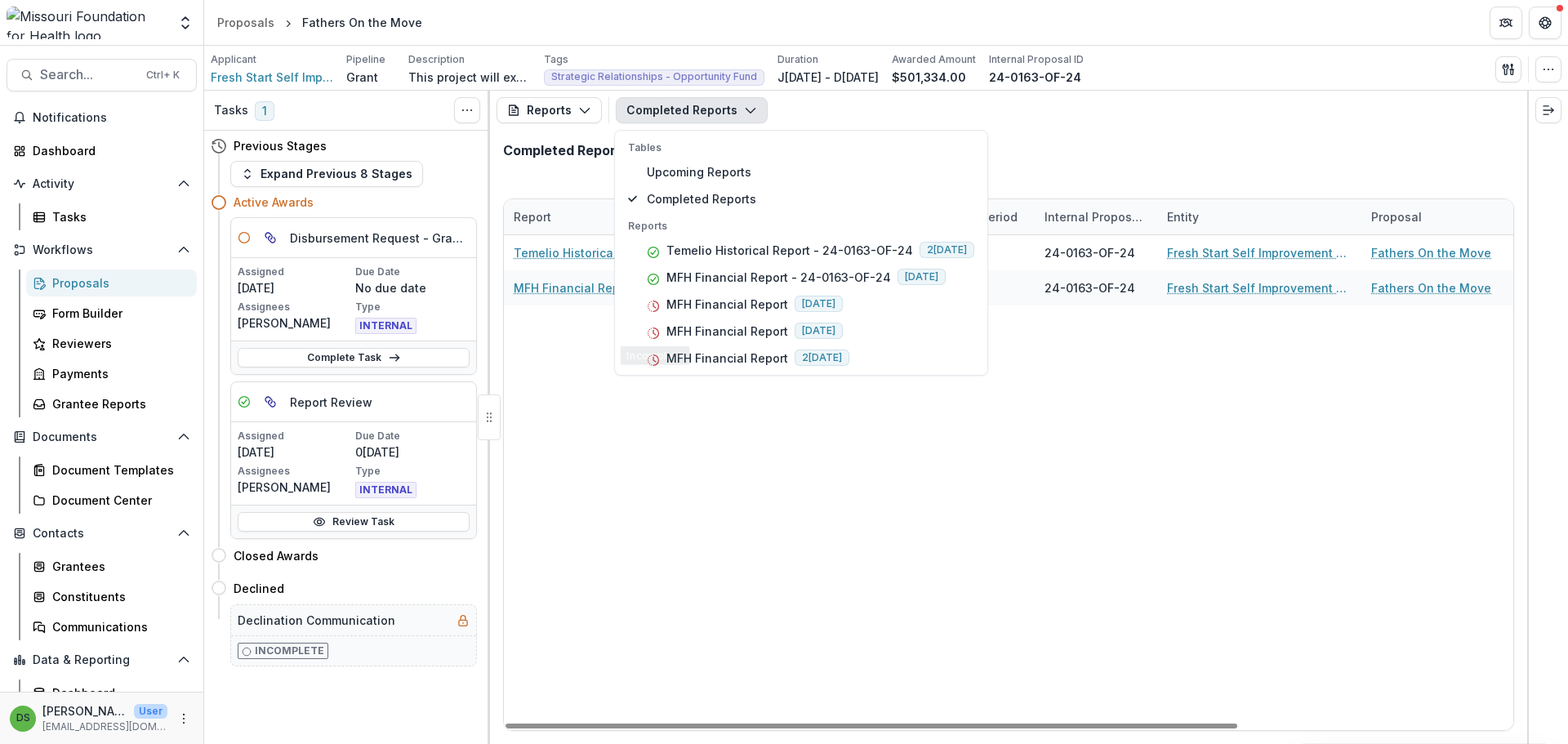
click at [694, 509] on div "Temelio Historical Report - 24-0163-OF-24 06/08/2025 24-0163-OF-24 Fresh Start …" at bounding box center [1198, 482] width 1388 height 494
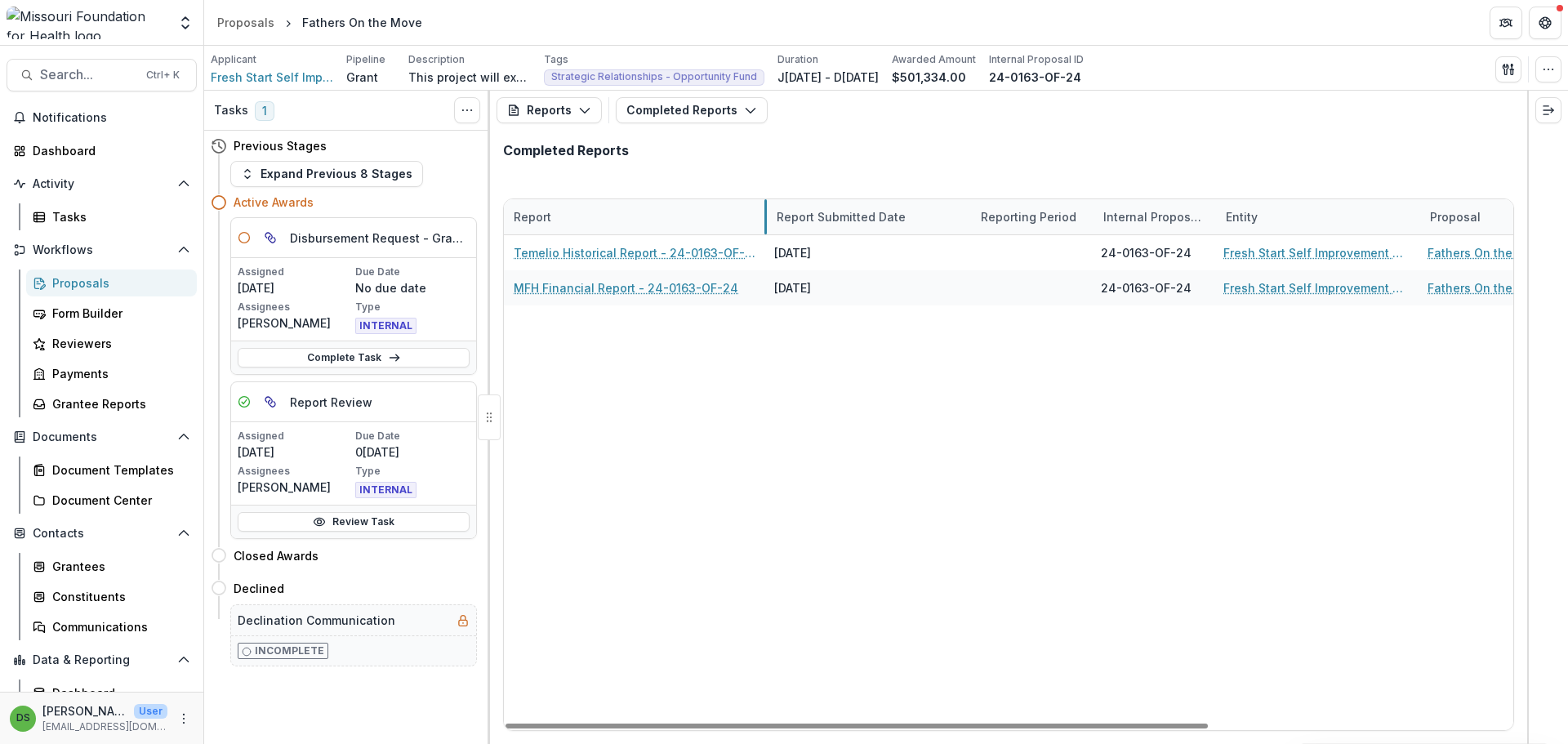
drag, startPoint x: 708, startPoint y: 225, endPoint x: 779, endPoint y: 196, distance: 76.7
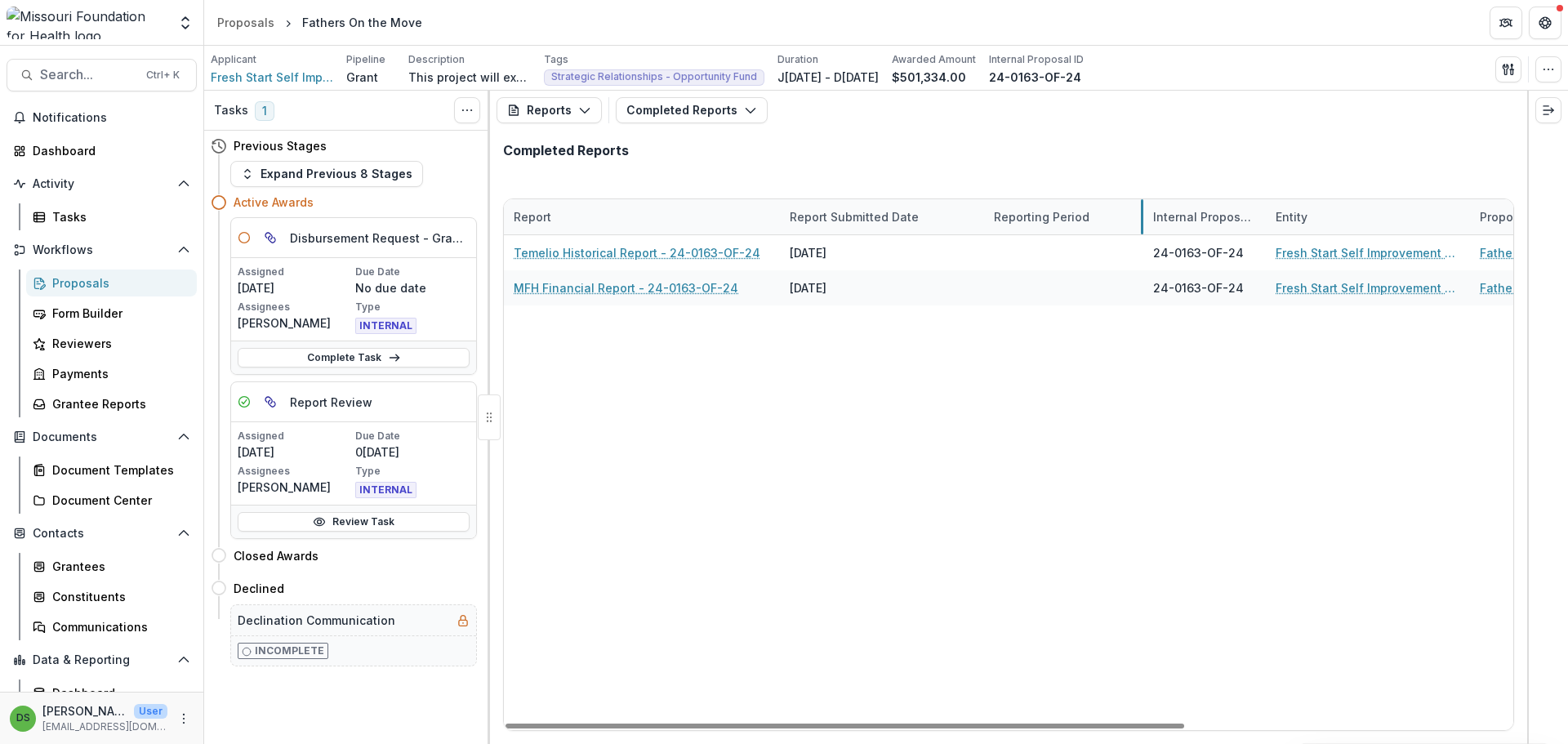
drag, startPoint x: 1105, startPoint y: 216, endPoint x: 1142, endPoint y: 206, distance: 38.3
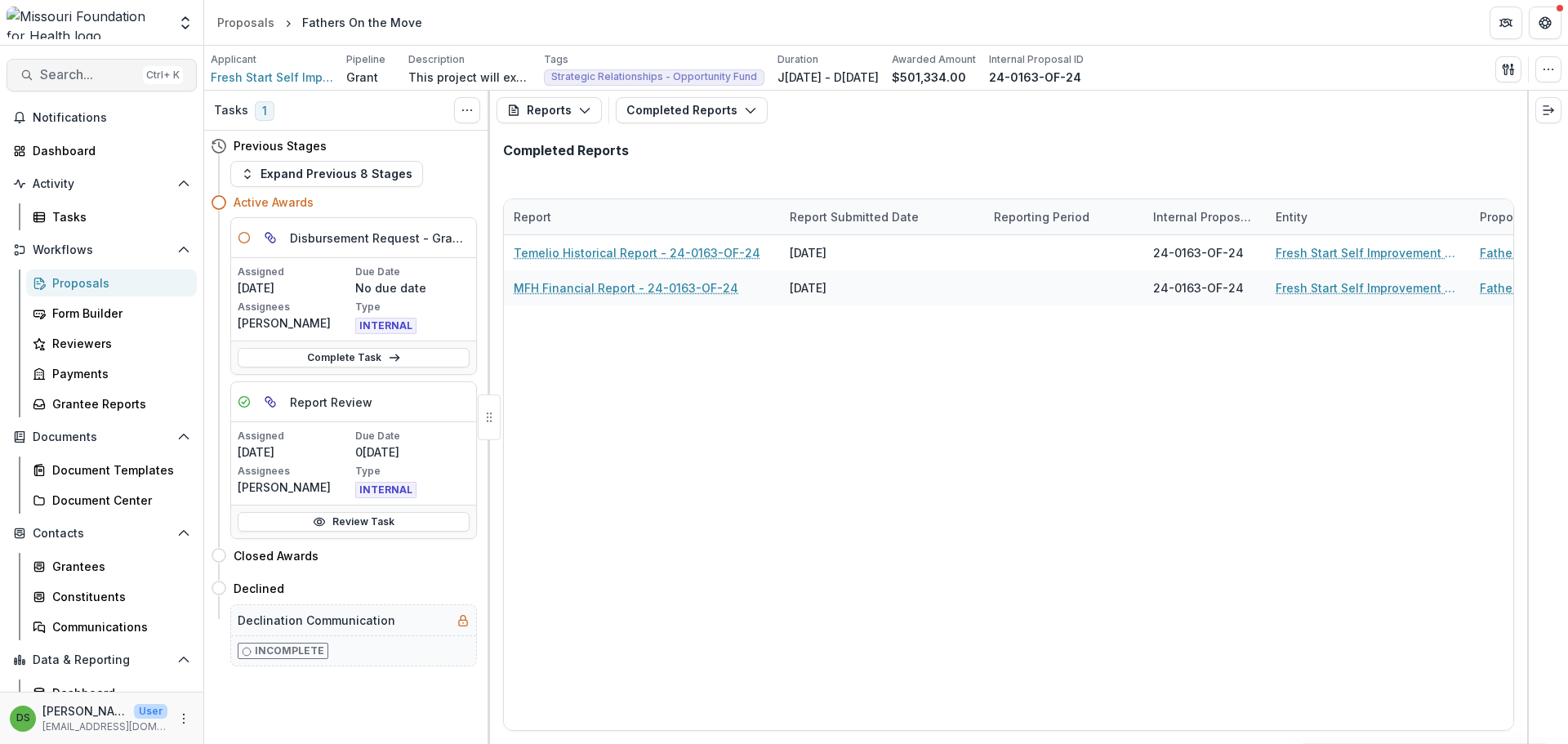
click at [111, 87] on button "Search... Ctrl + K" at bounding box center [102, 75] width 190 height 33
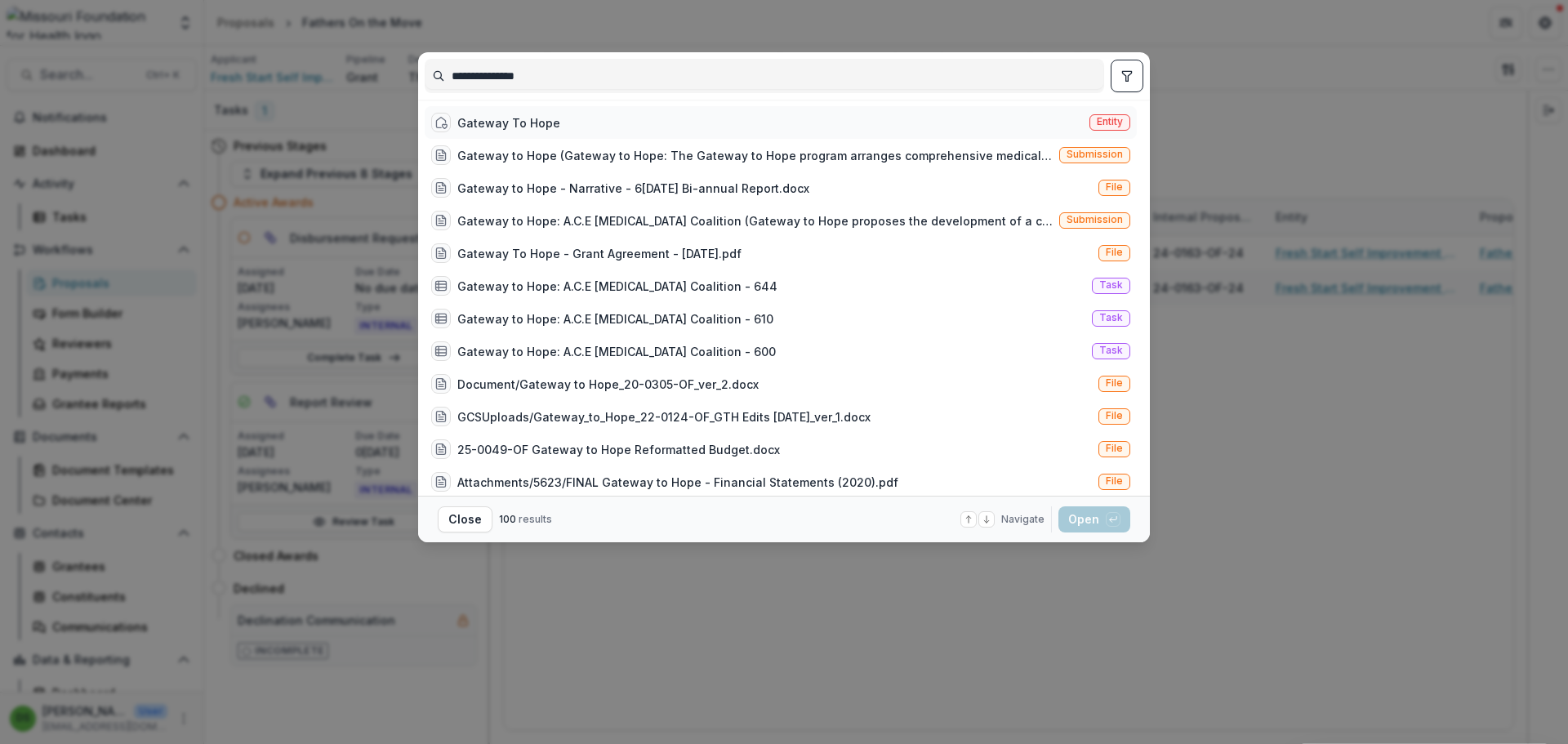
type input "**********"
click at [560, 122] on div "Gateway To Hope Entity" at bounding box center [781, 122] width 712 height 33
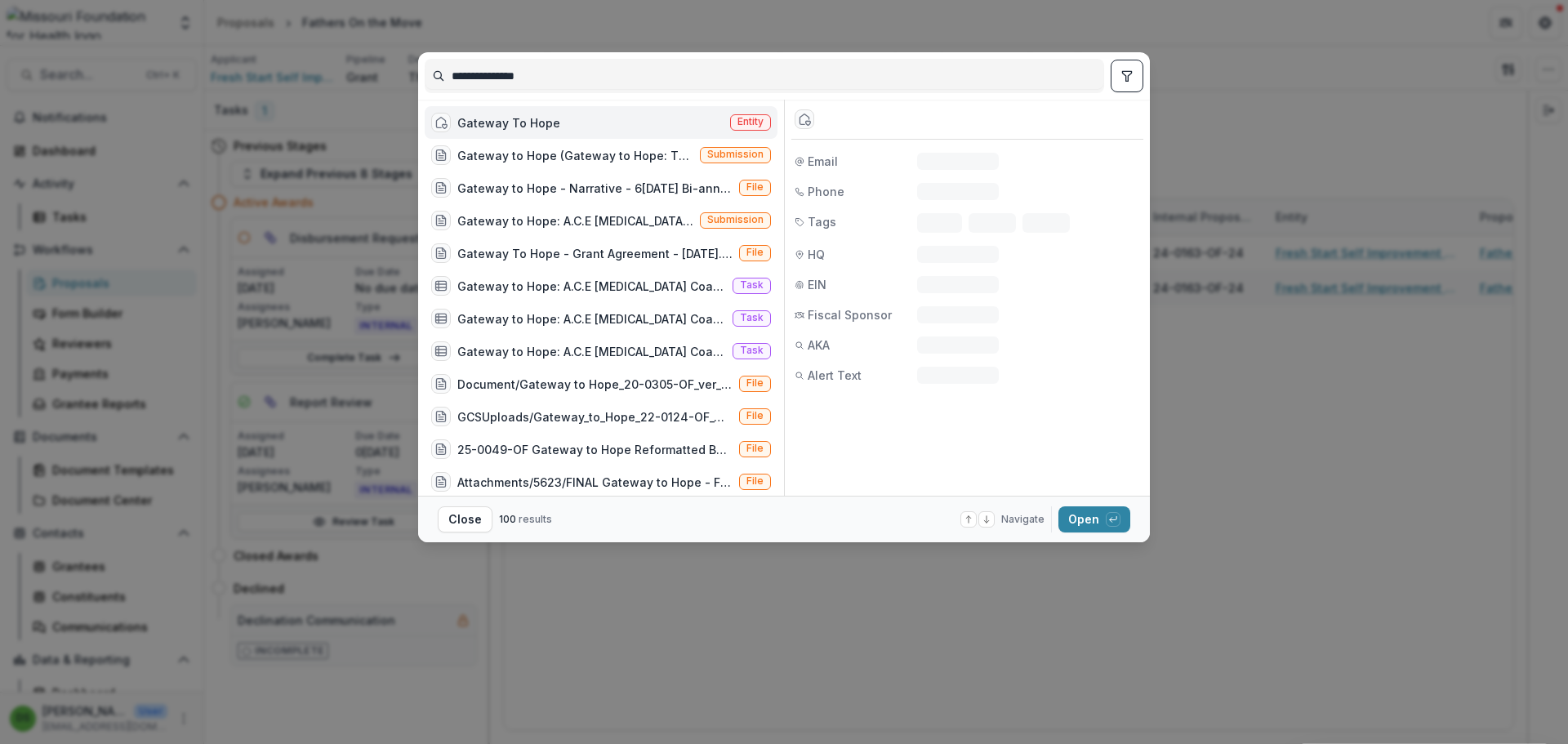
click at [560, 122] on div "Gateway To Hope Entity" at bounding box center [600, 122] width 352 height 33
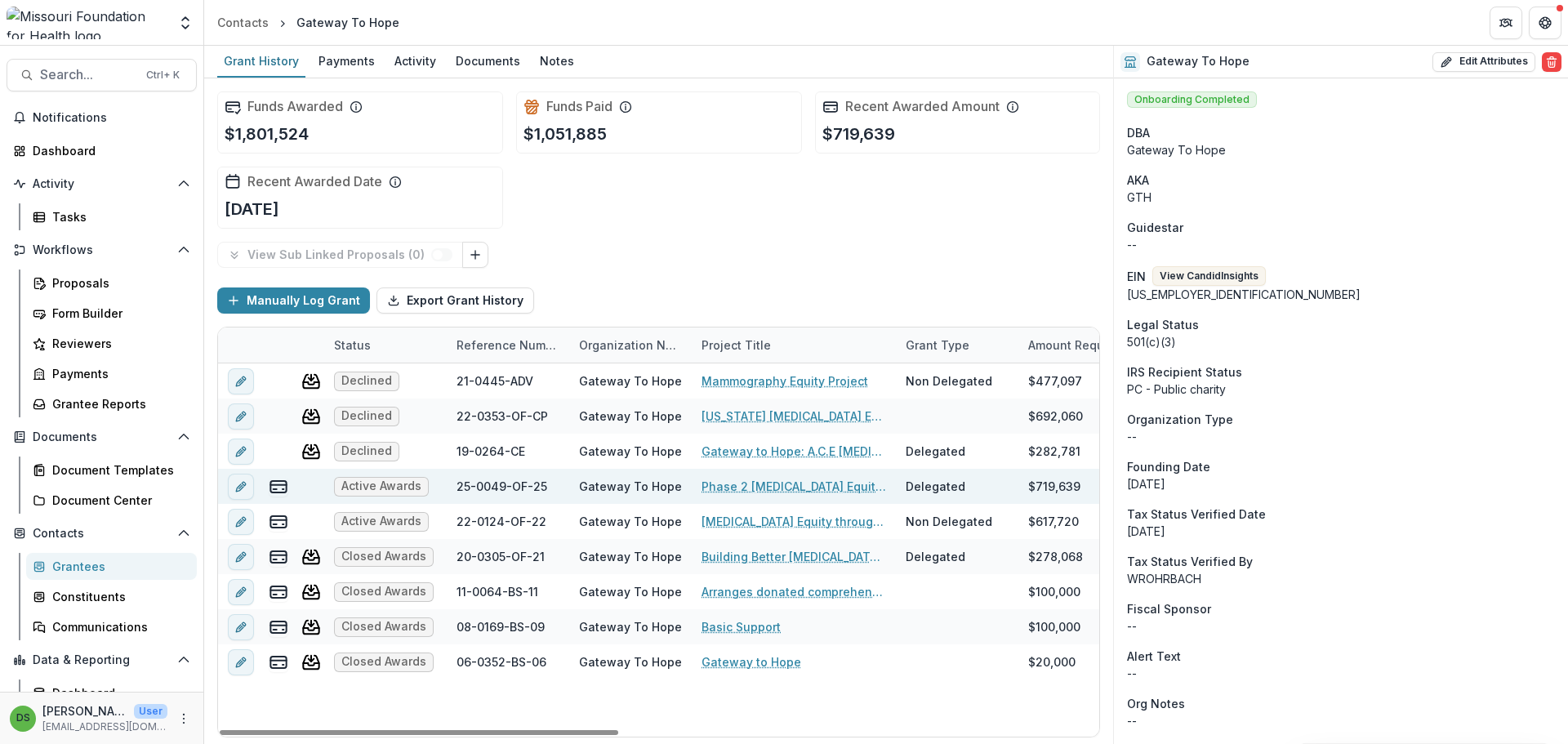
click at [795, 482] on link "Phase 2 Breast Health Equity: Project CLEAR-Q" at bounding box center [793, 485] width 185 height 17
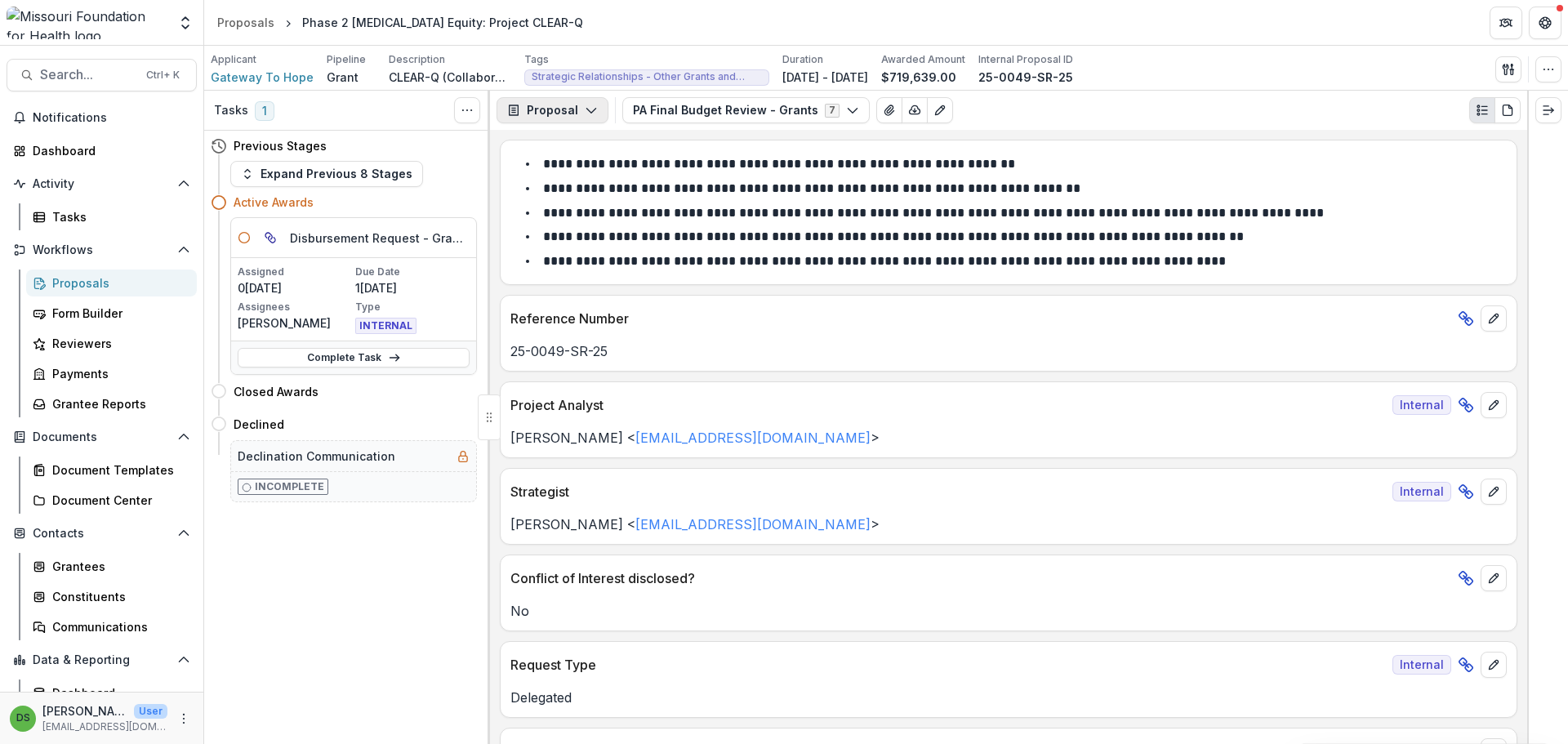
click at [563, 107] on button "Proposal" at bounding box center [552, 110] width 112 height 26
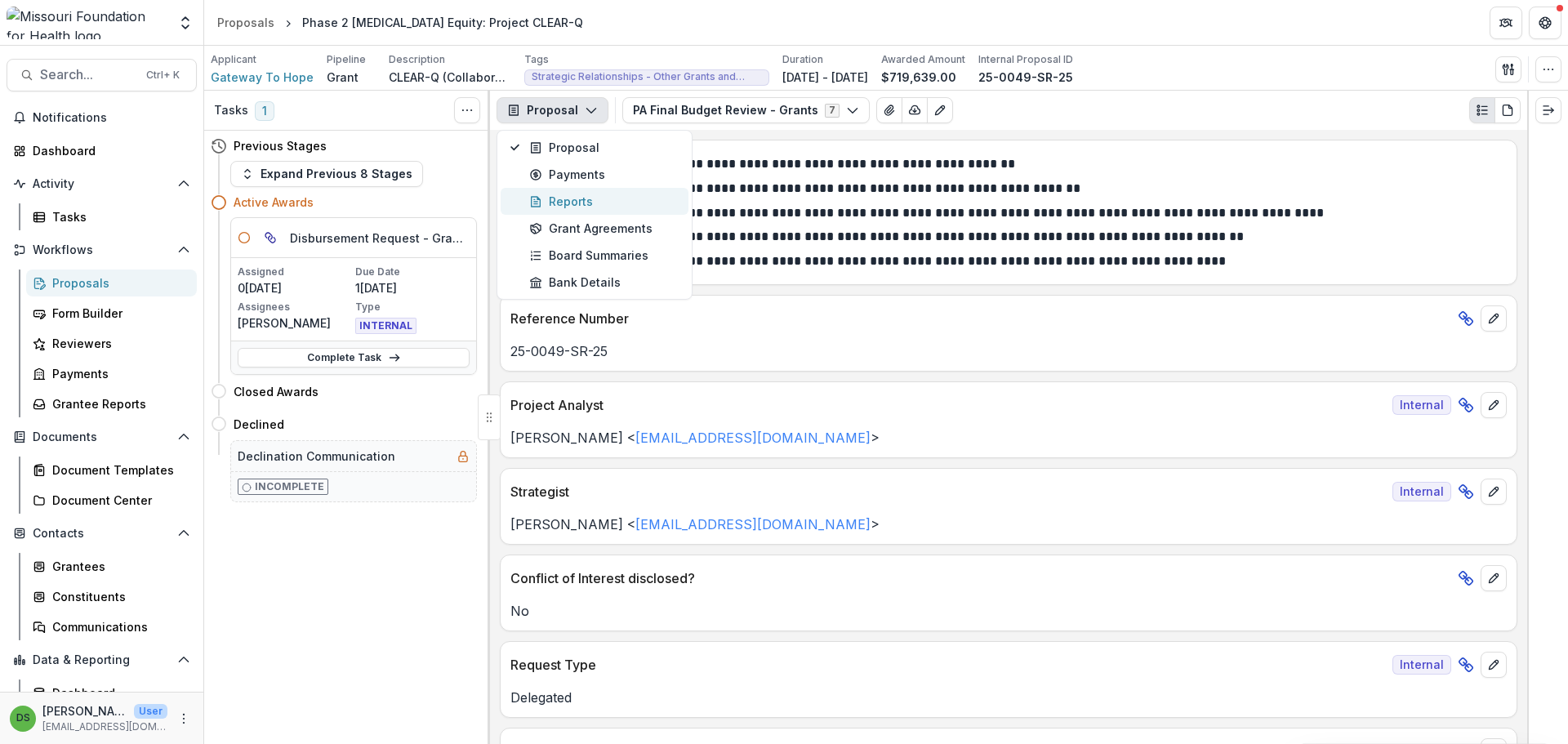
click at [565, 206] on div "Reports" at bounding box center [603, 200] width 149 height 17
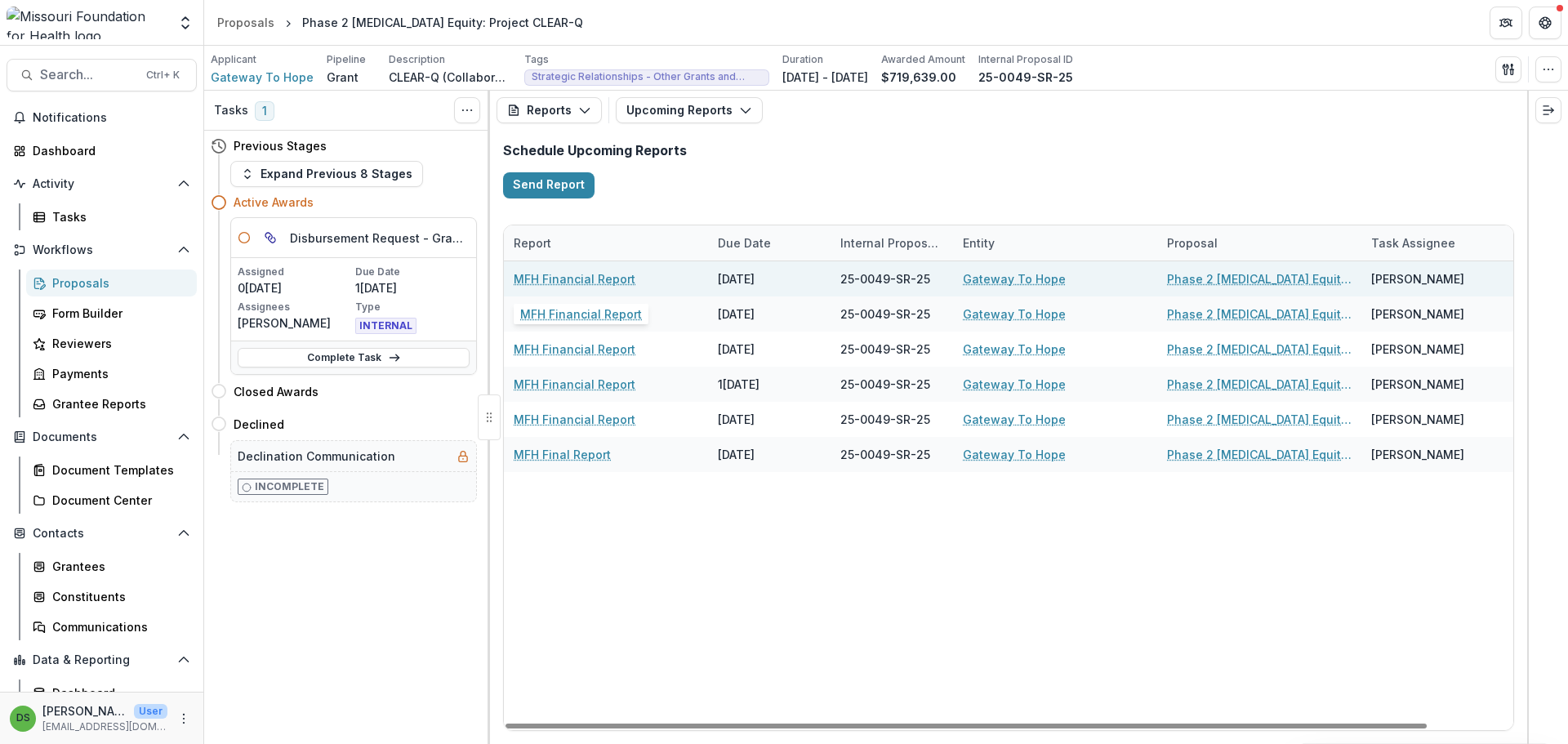
click at [595, 283] on link "MFH Financial Report" at bounding box center [574, 278] width 121 height 17
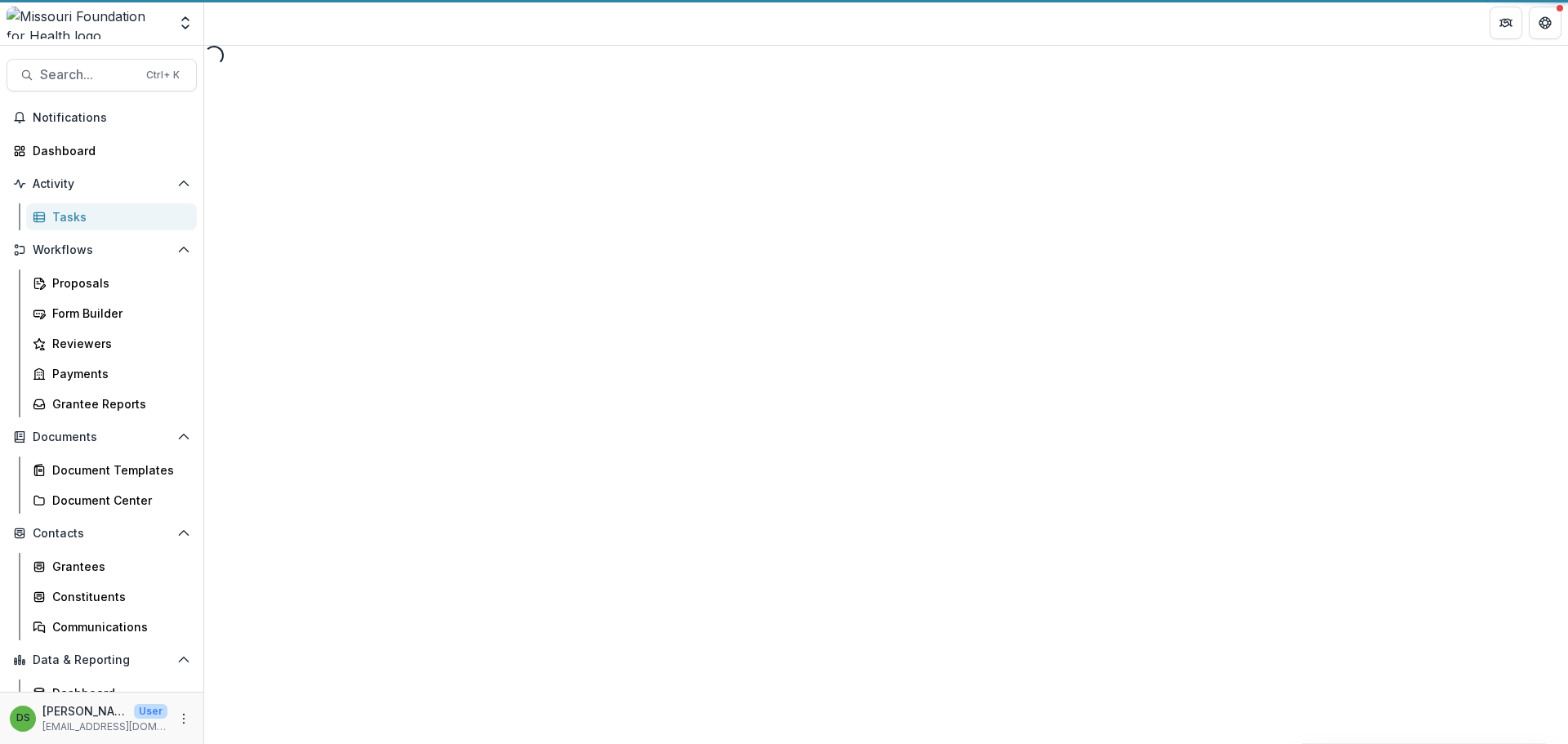
select select "********"
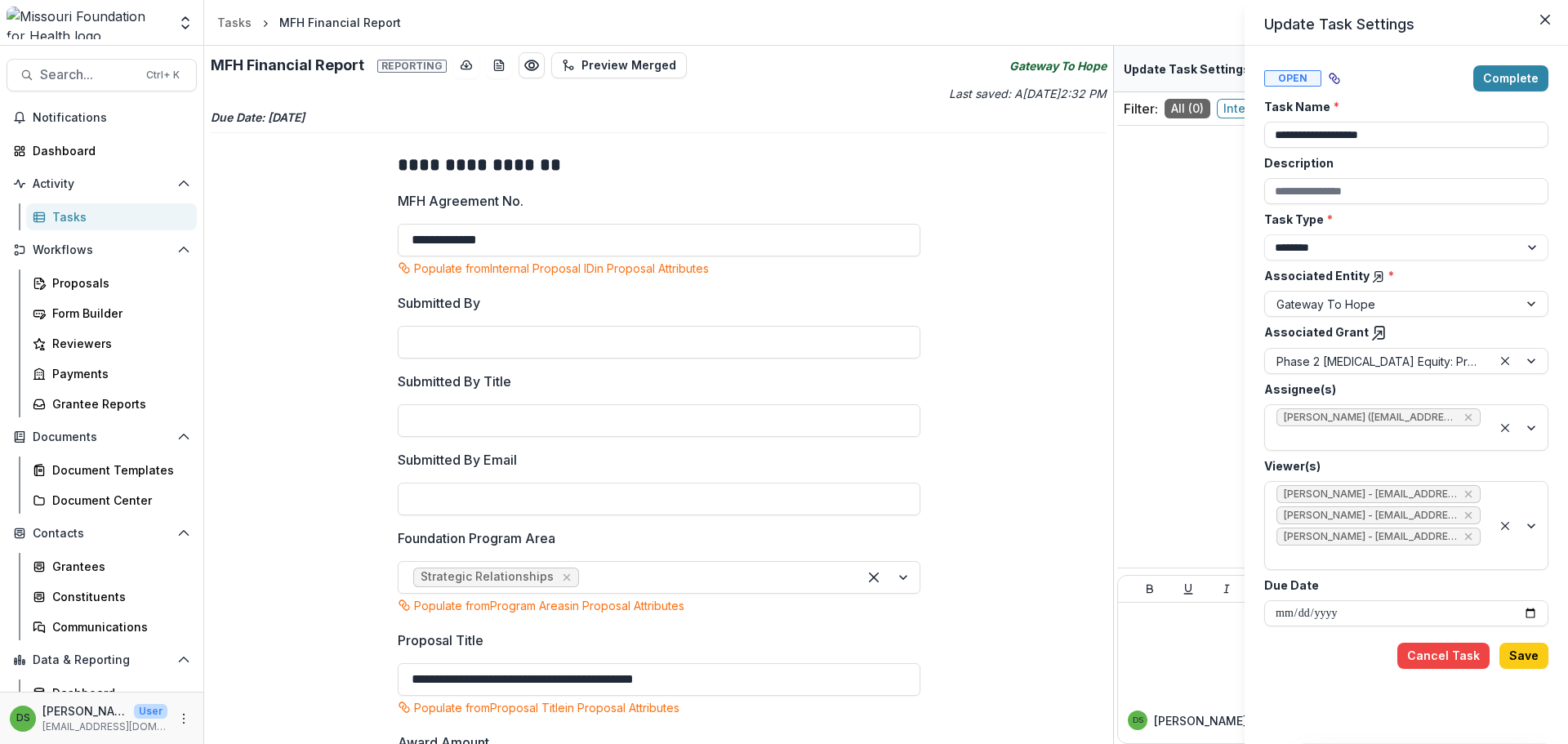
click at [285, 344] on div "**********" at bounding box center [784, 372] width 1568 height 744
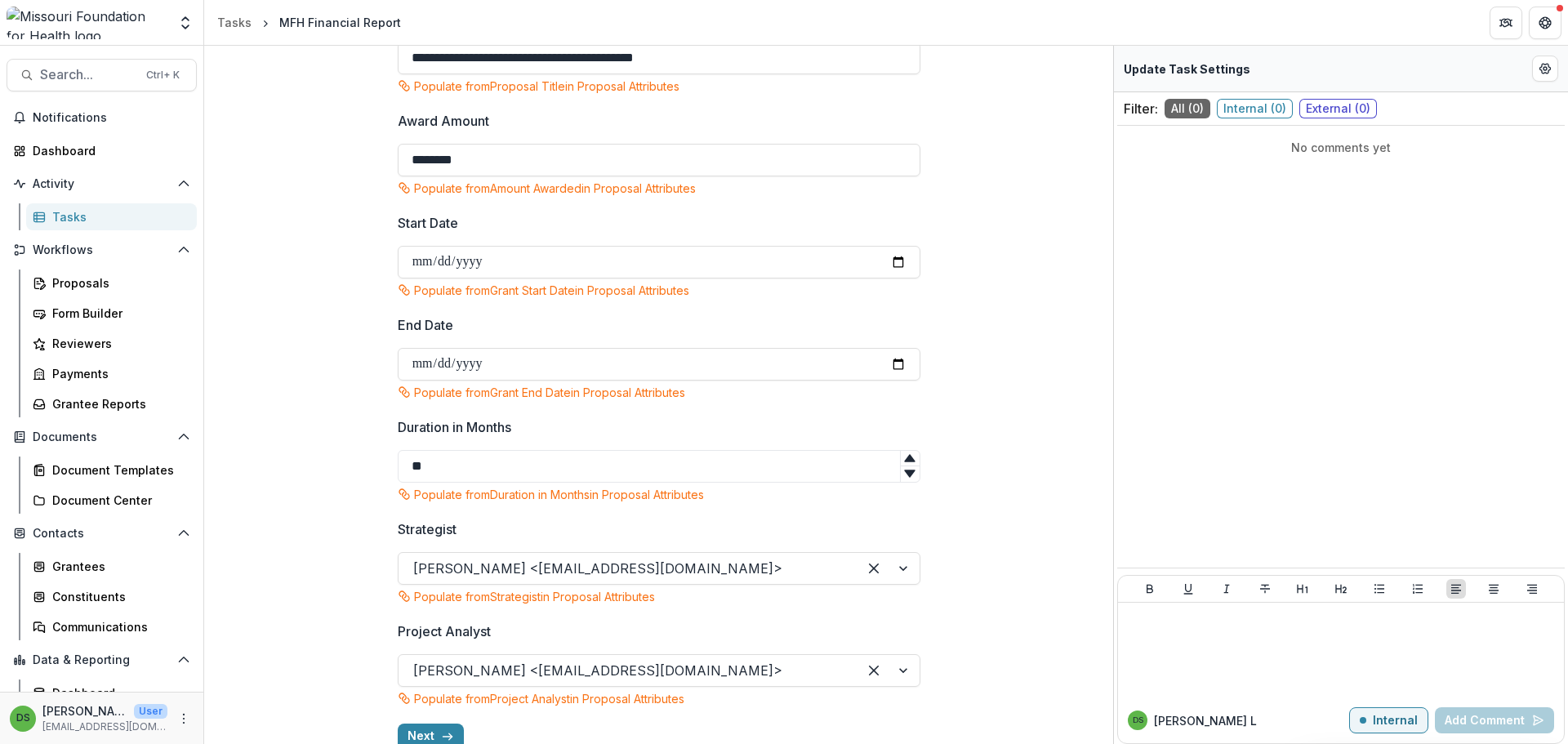
scroll to position [646, 0]
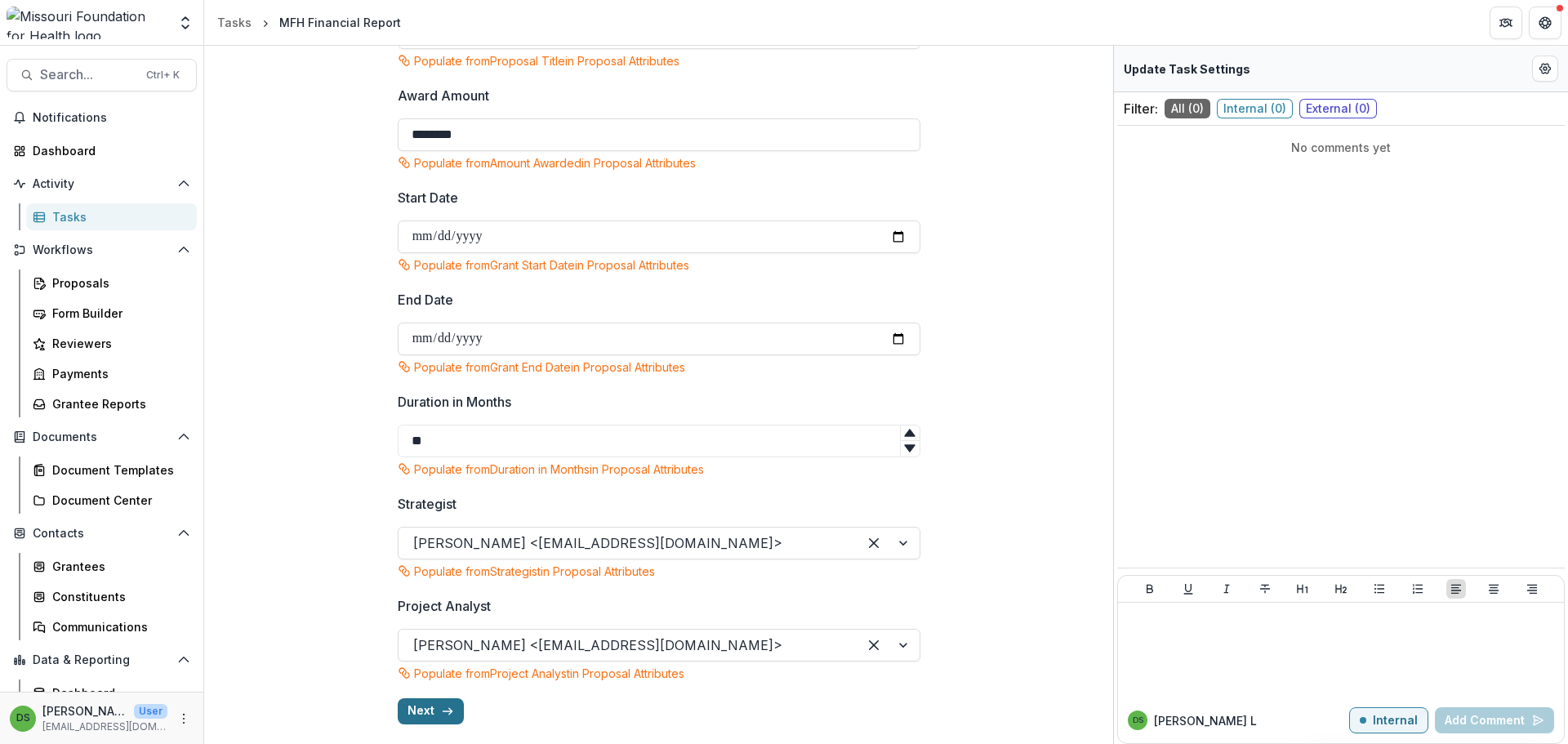
click at [433, 705] on button "Next" at bounding box center [430, 711] width 66 height 26
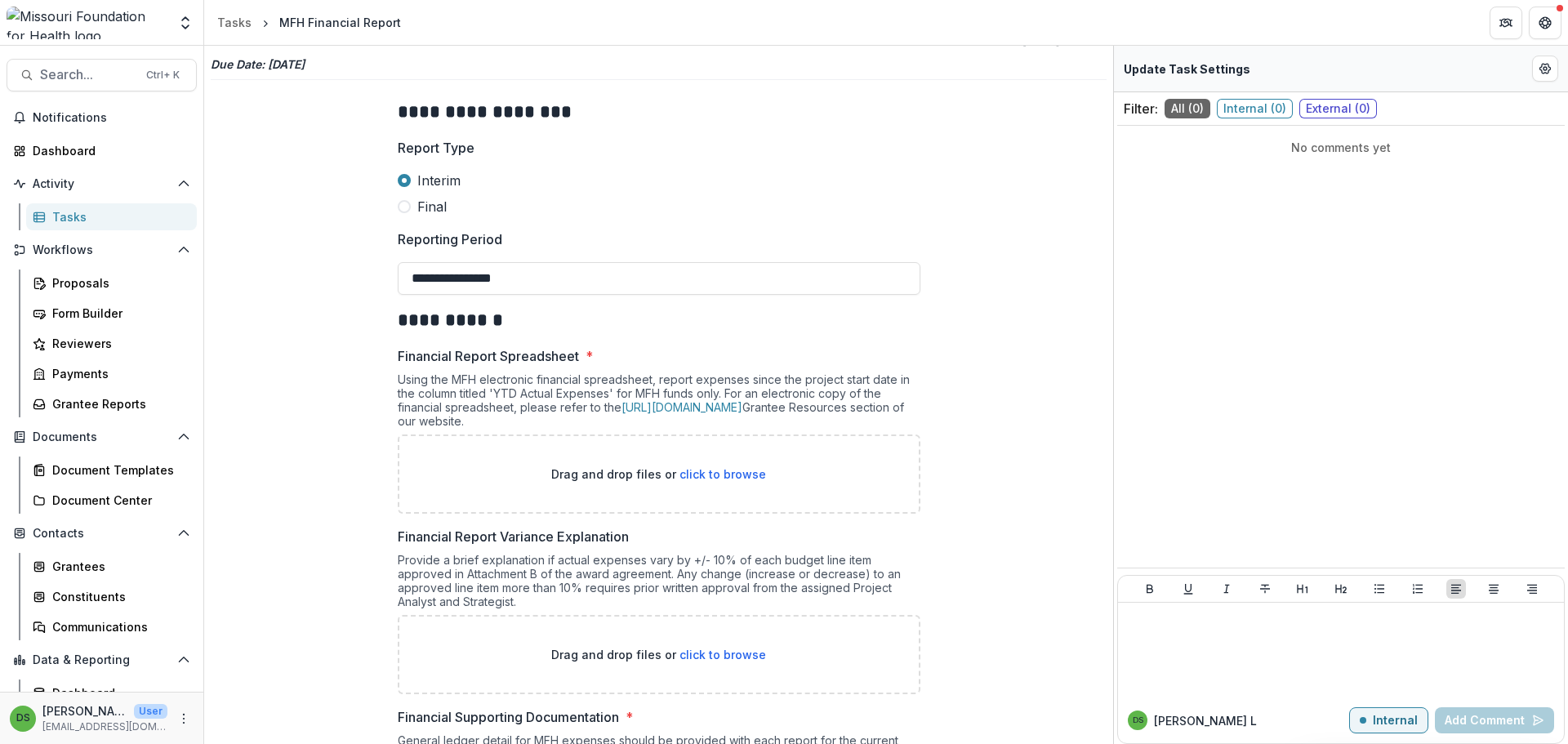
scroll to position [0, 0]
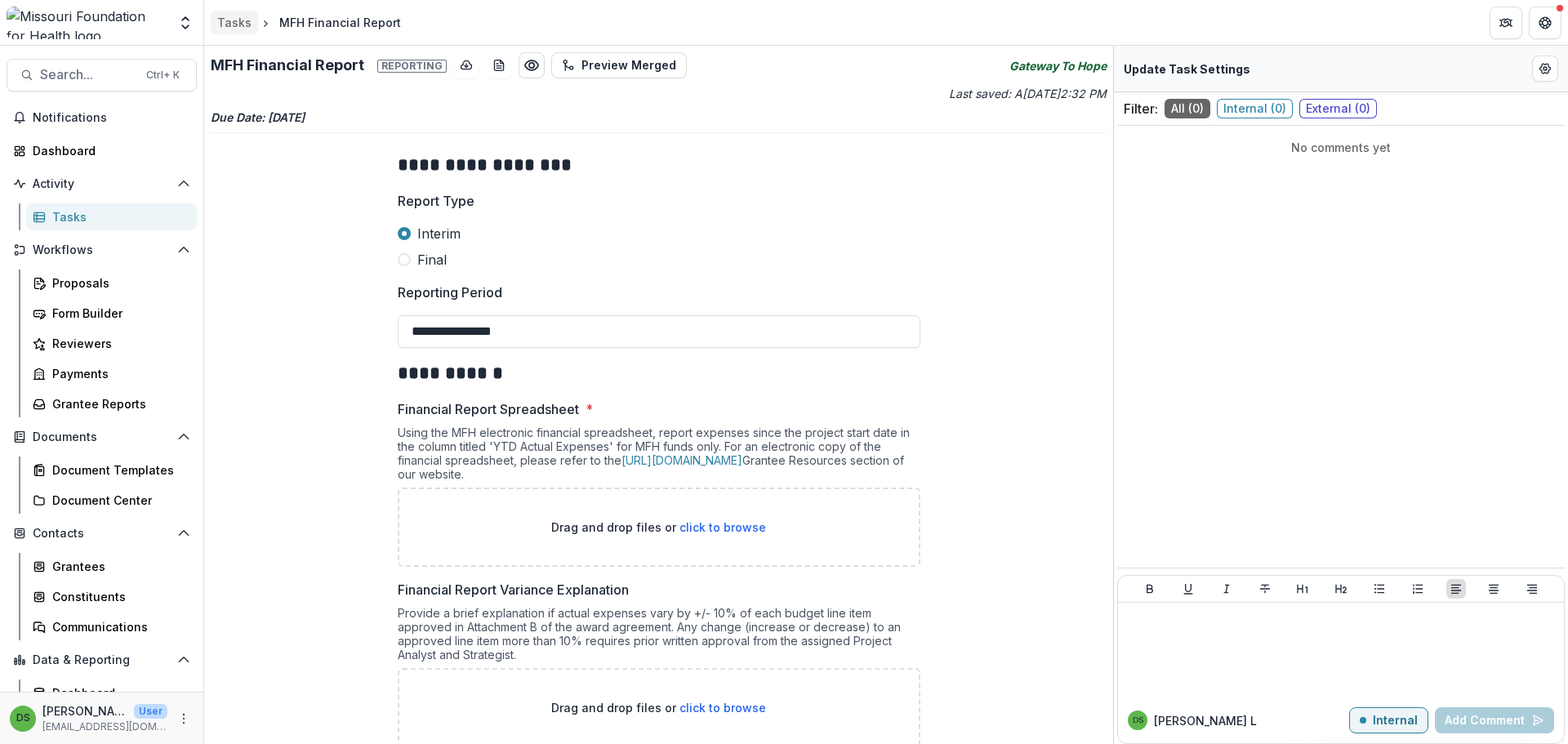
click at [239, 22] on div "Tasks" at bounding box center [234, 22] width 35 height 17
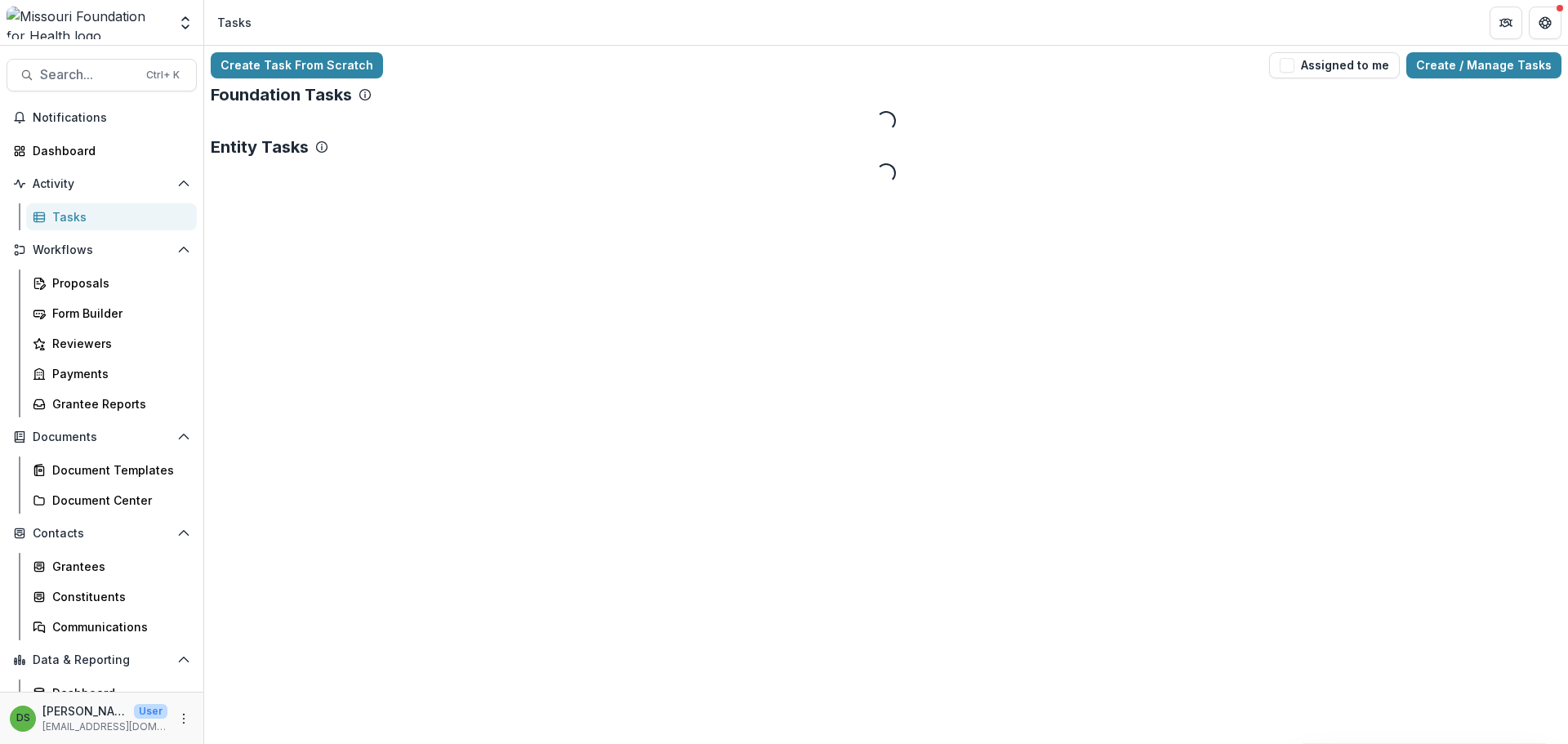
select select "********"
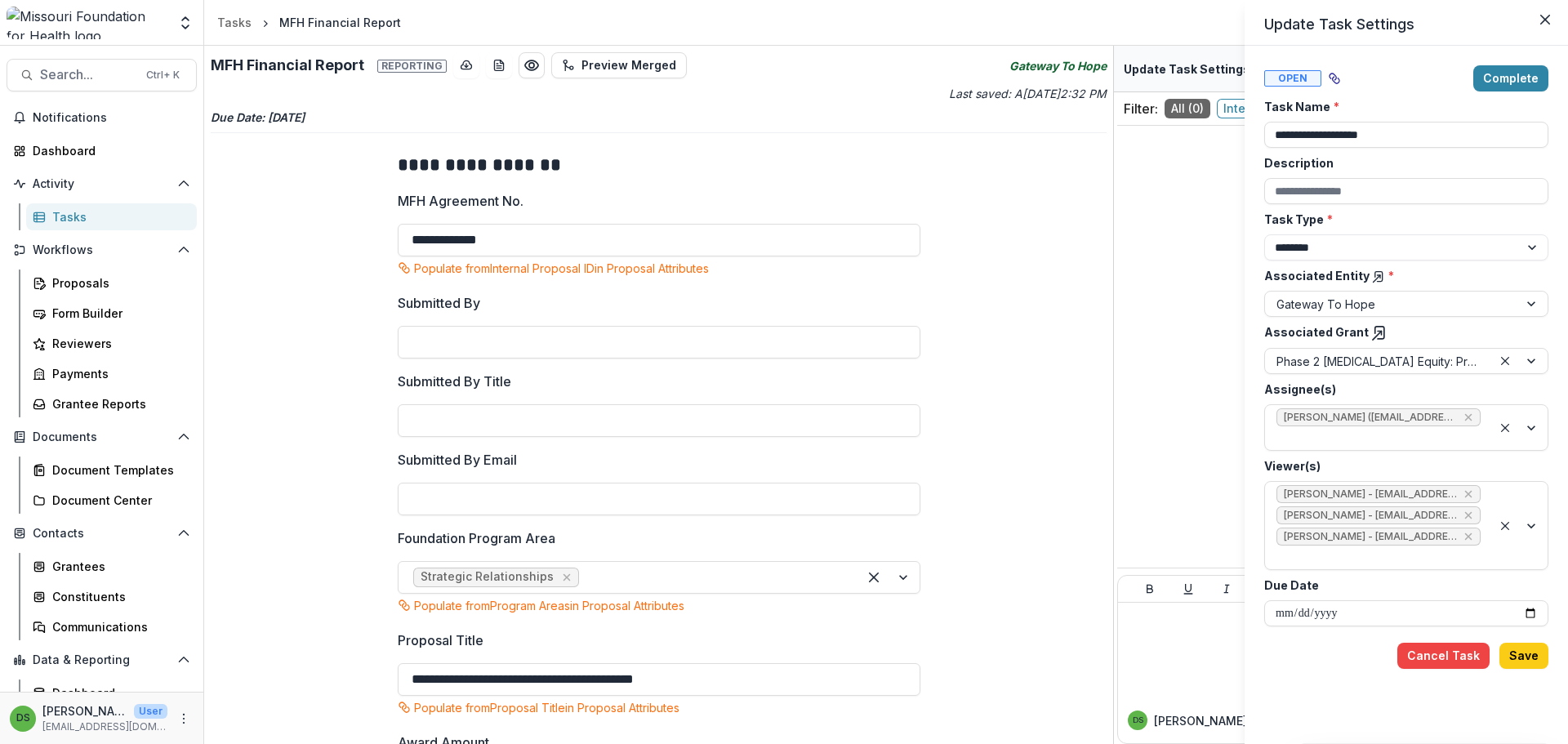
click at [128, 218] on div "**********" at bounding box center [784, 372] width 1568 height 744
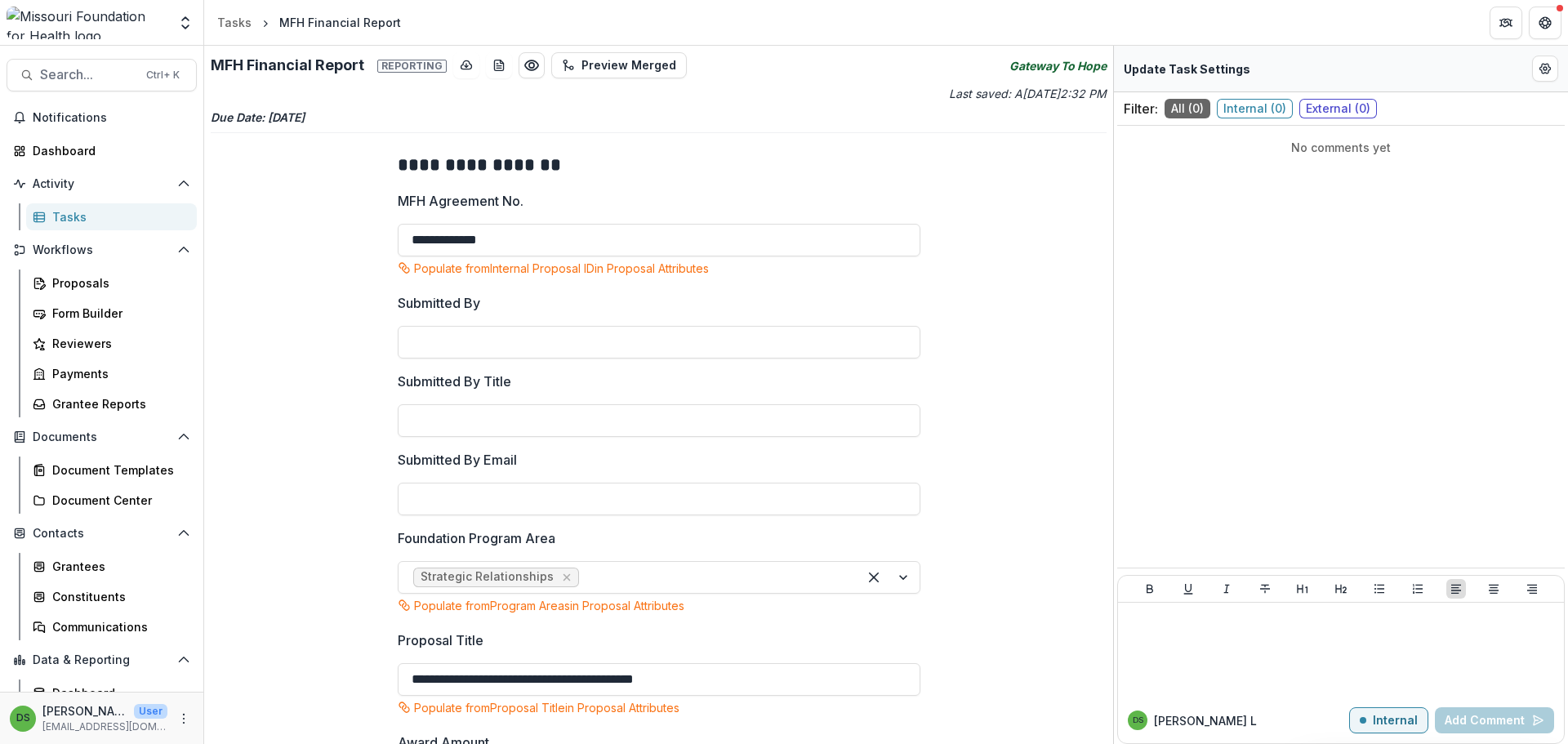
click at [83, 219] on div "Tasks" at bounding box center [117, 216] width 131 height 17
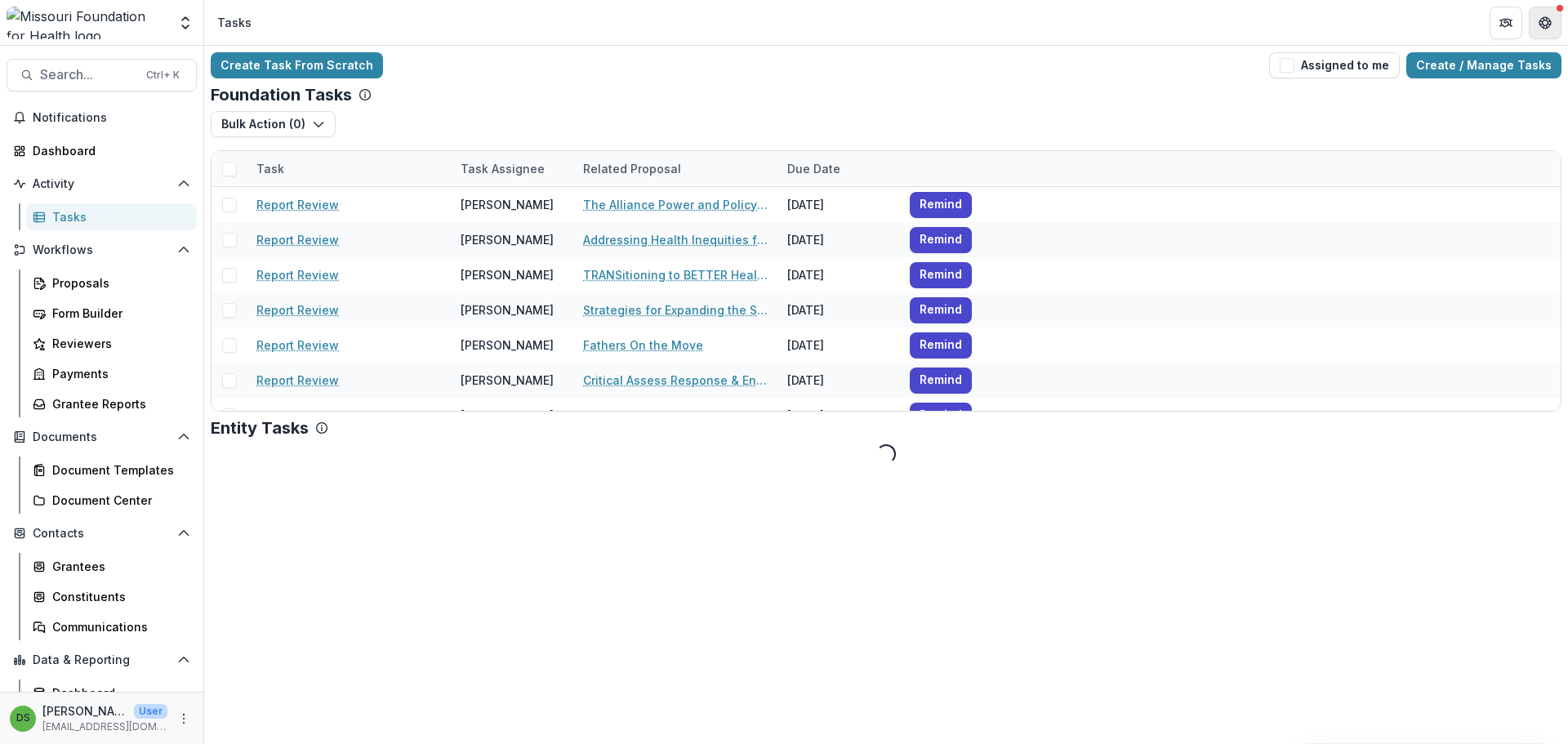
click at [1545, 31] on button "Get Help" at bounding box center [1544, 23] width 33 height 33
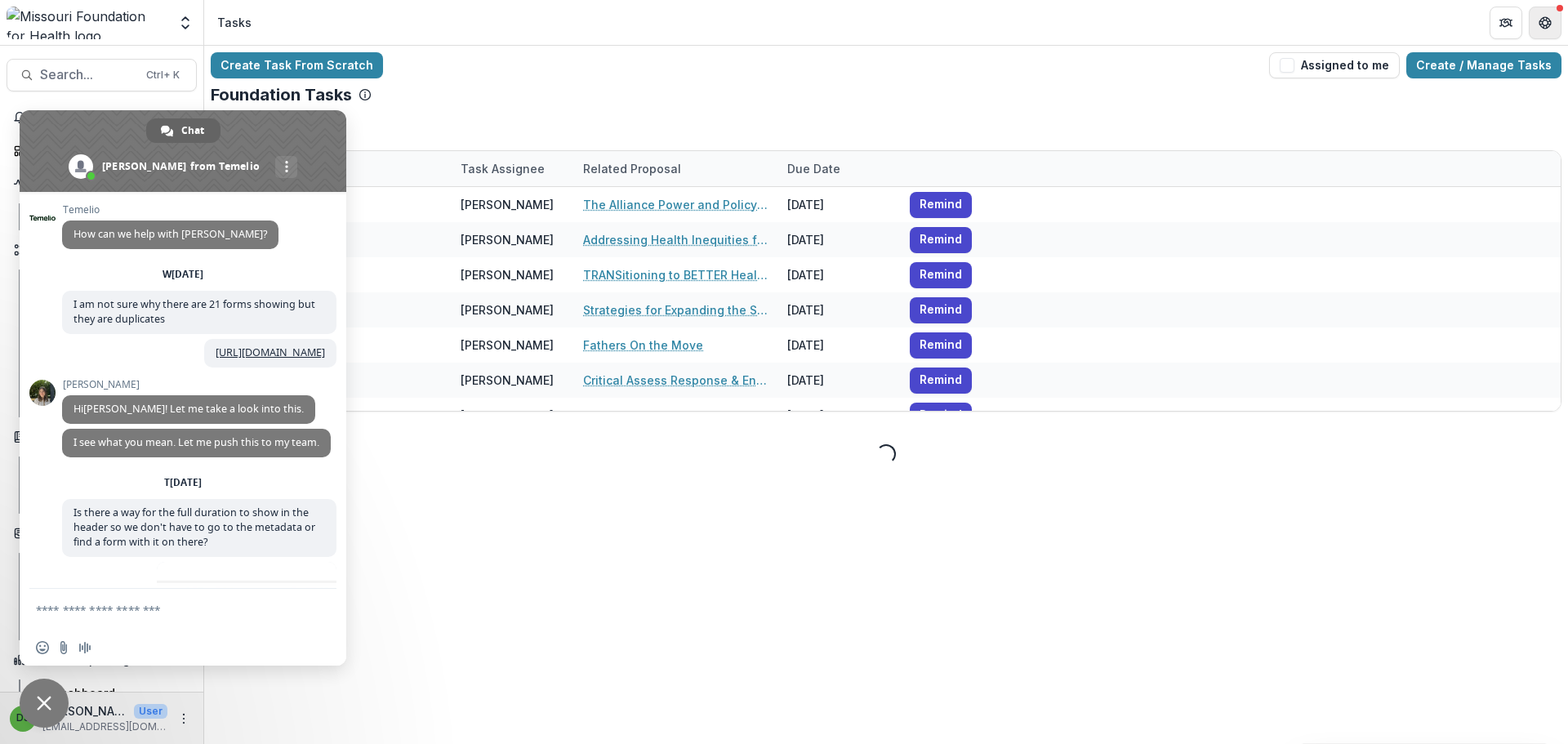
scroll to position [7908, 0]
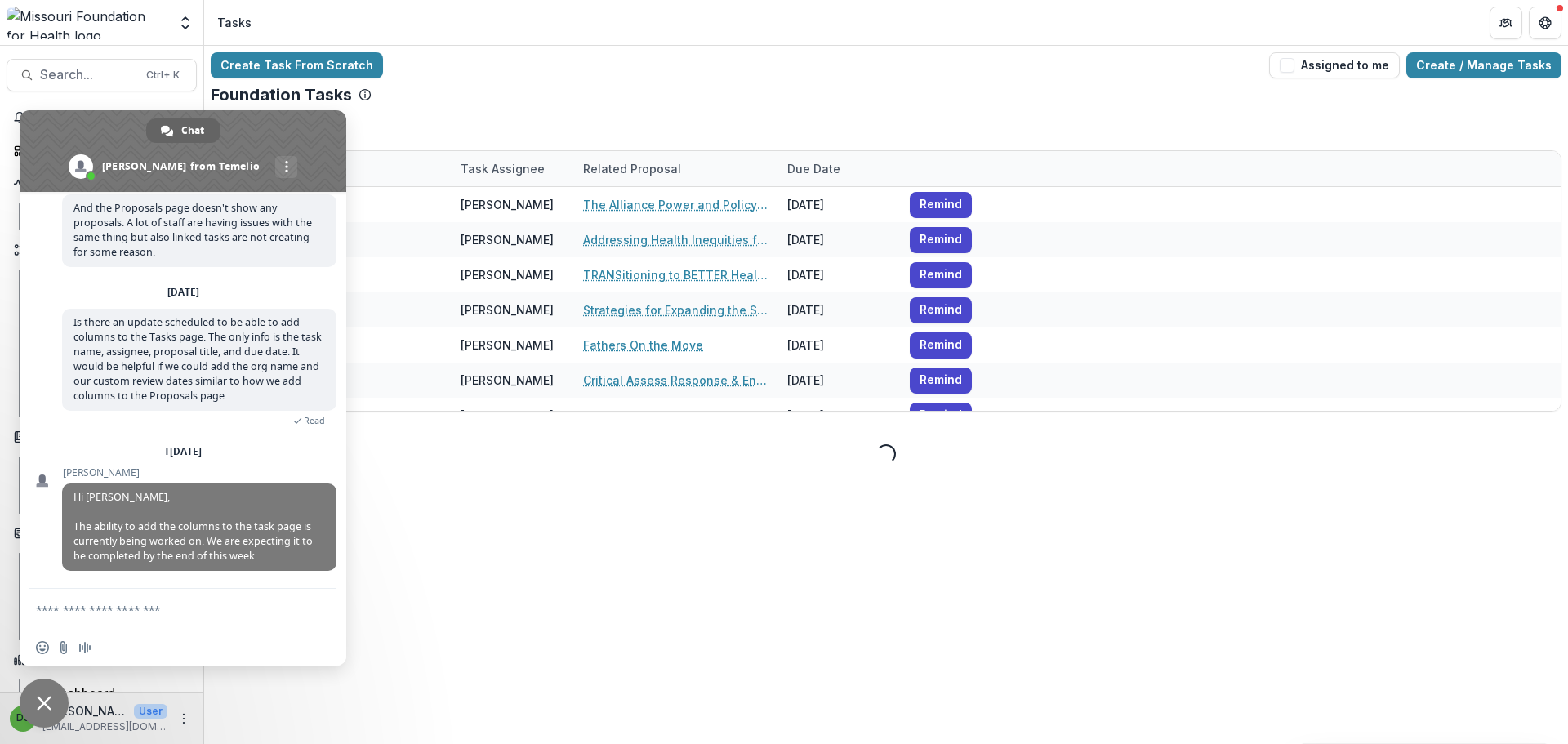
click at [648, 497] on div "Create Task From Scratch Assigned to me Create / Manage Tasks Foundation Tasks …" at bounding box center [886, 395] width 1364 height 699
click at [28, 716] on span "Close chat" at bounding box center [44, 704] width 49 height 49
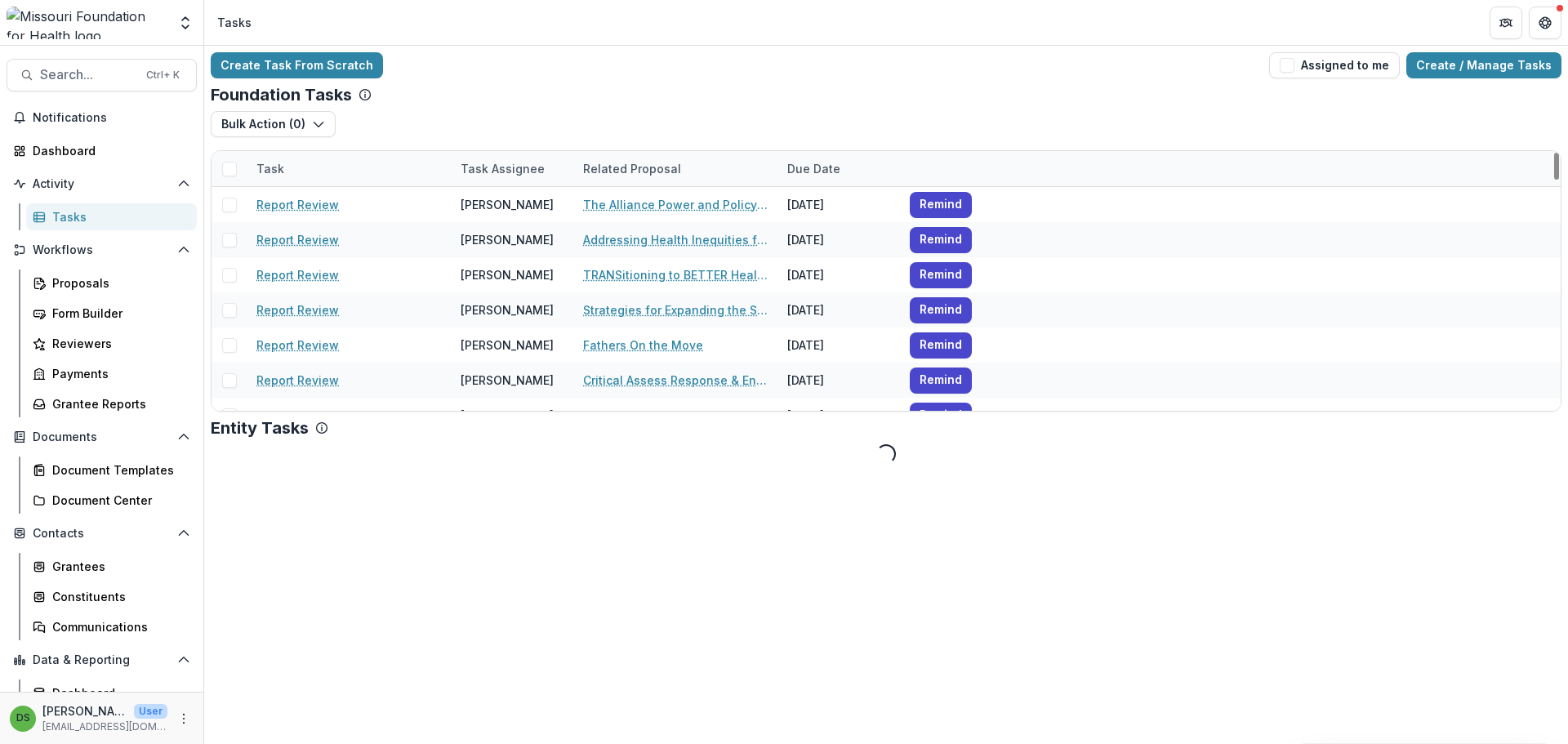
click at [64, 699] on div "DS Deena Lauver Scotti User dlauverscotti@mffh.org" at bounding box center [102, 717] width 203 height 52
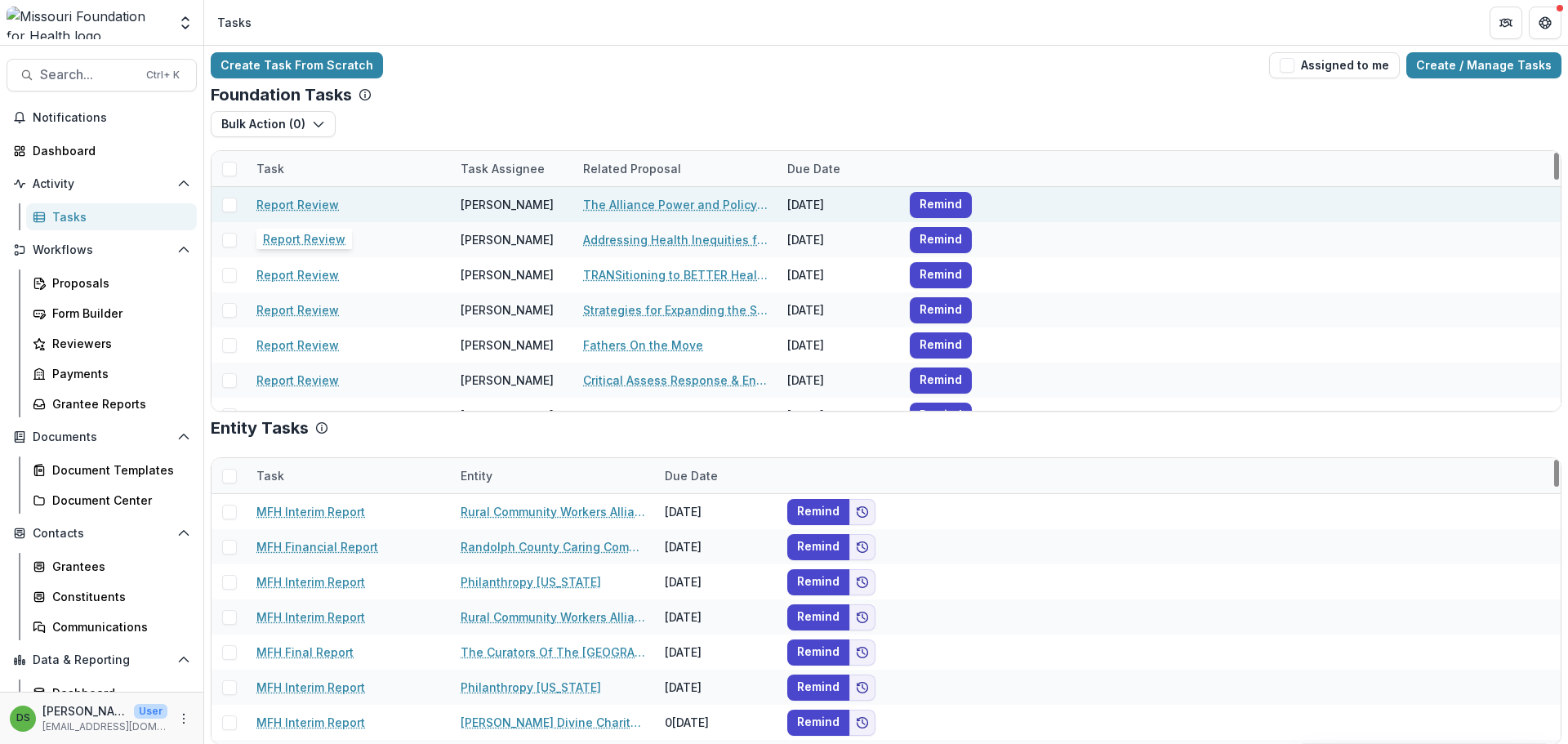
click at [312, 203] on link "Report Review" at bounding box center [298, 204] width 83 height 17
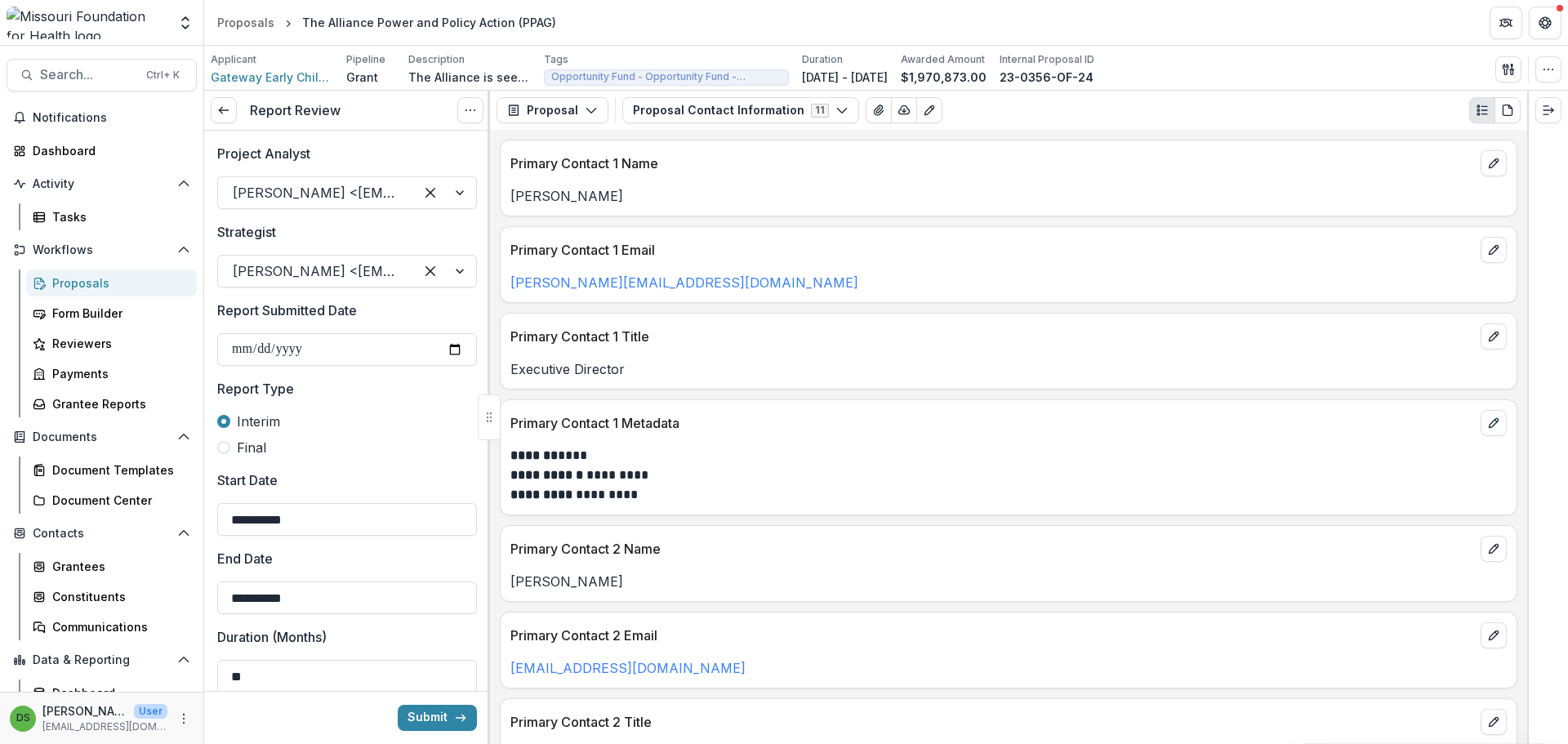
type input "********"
type input "**********"
click at [547, 113] on button "Proposal" at bounding box center [552, 110] width 112 height 26
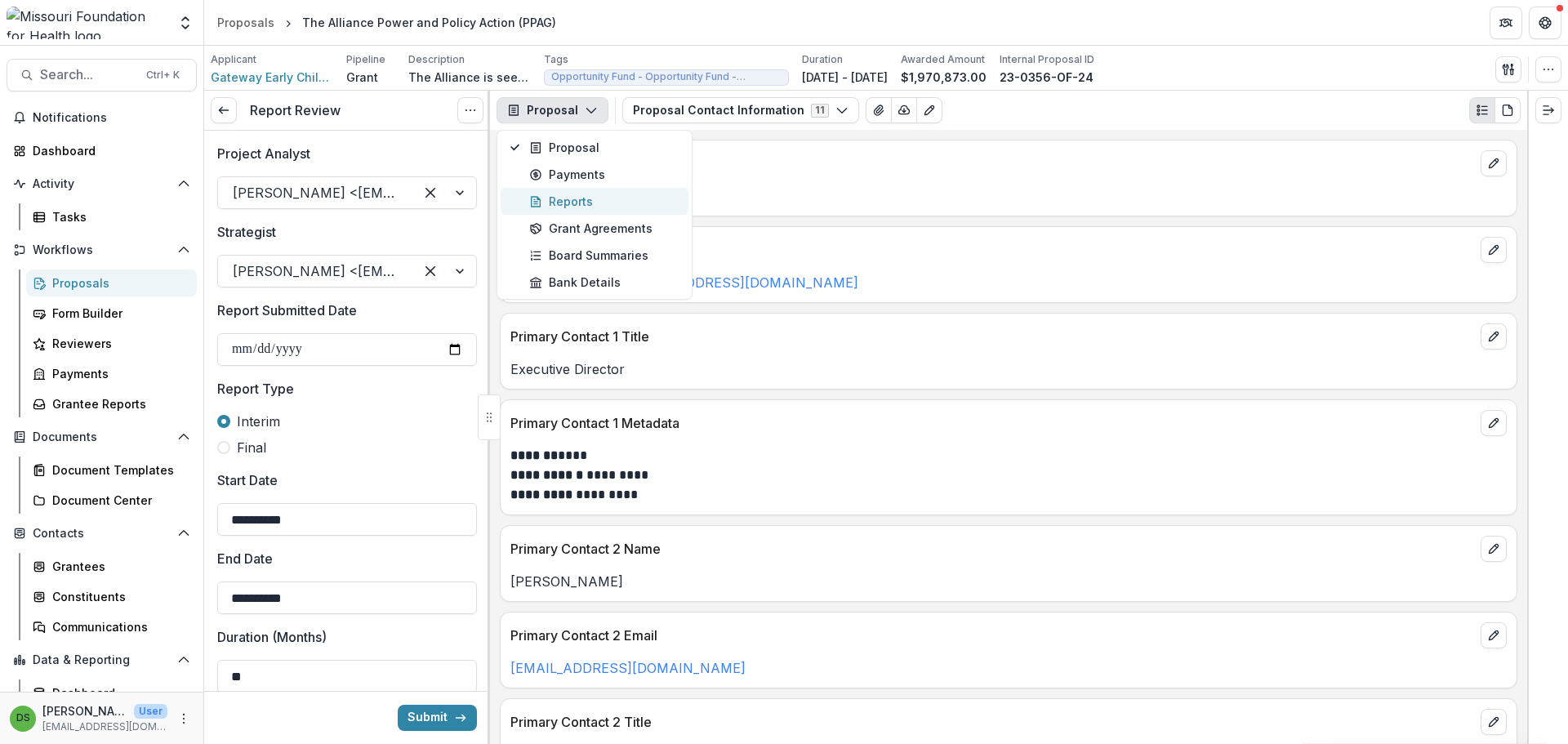
click at [557, 207] on div "Reports" at bounding box center [603, 200] width 149 height 17
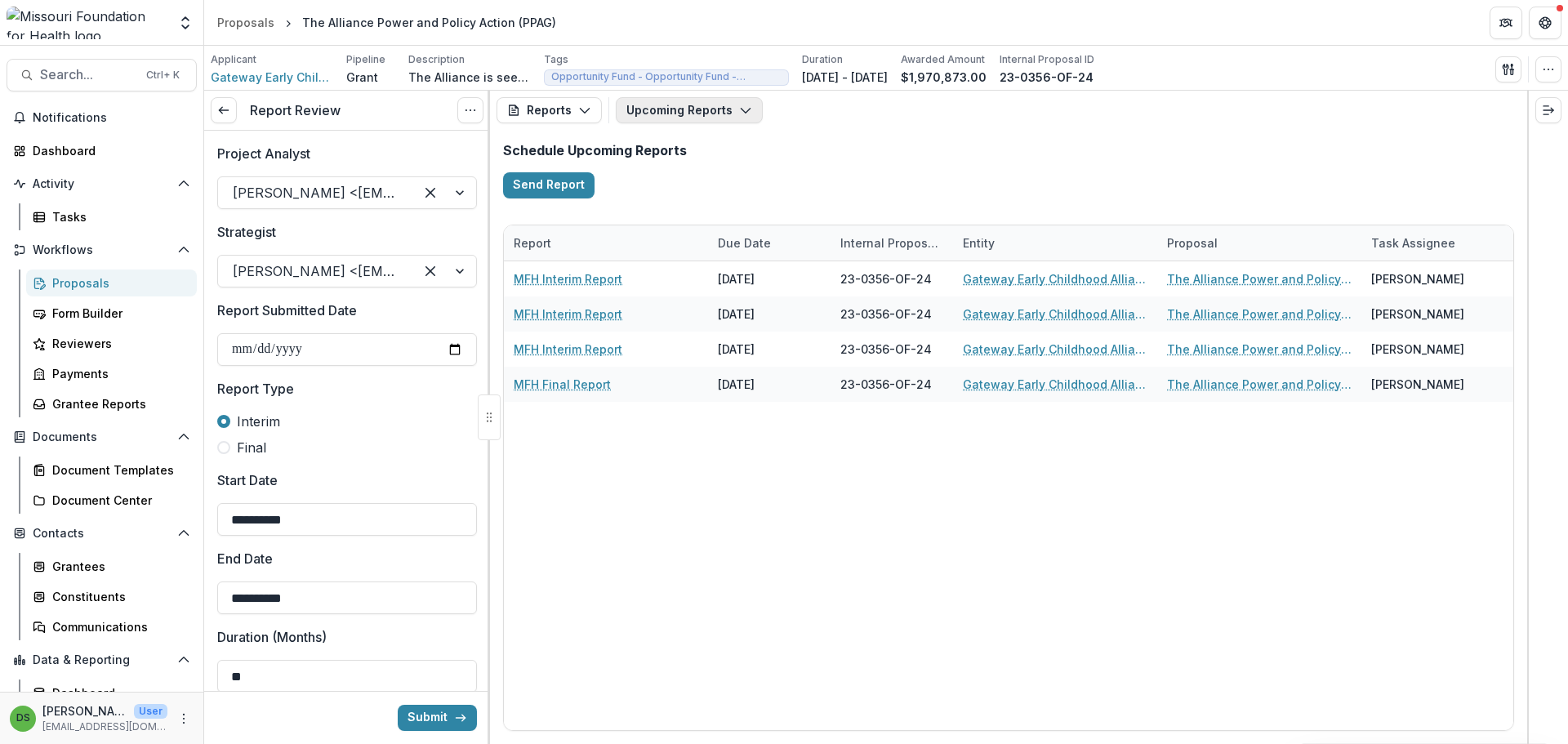
click at [682, 103] on button "Upcoming Reports" at bounding box center [689, 110] width 147 height 26
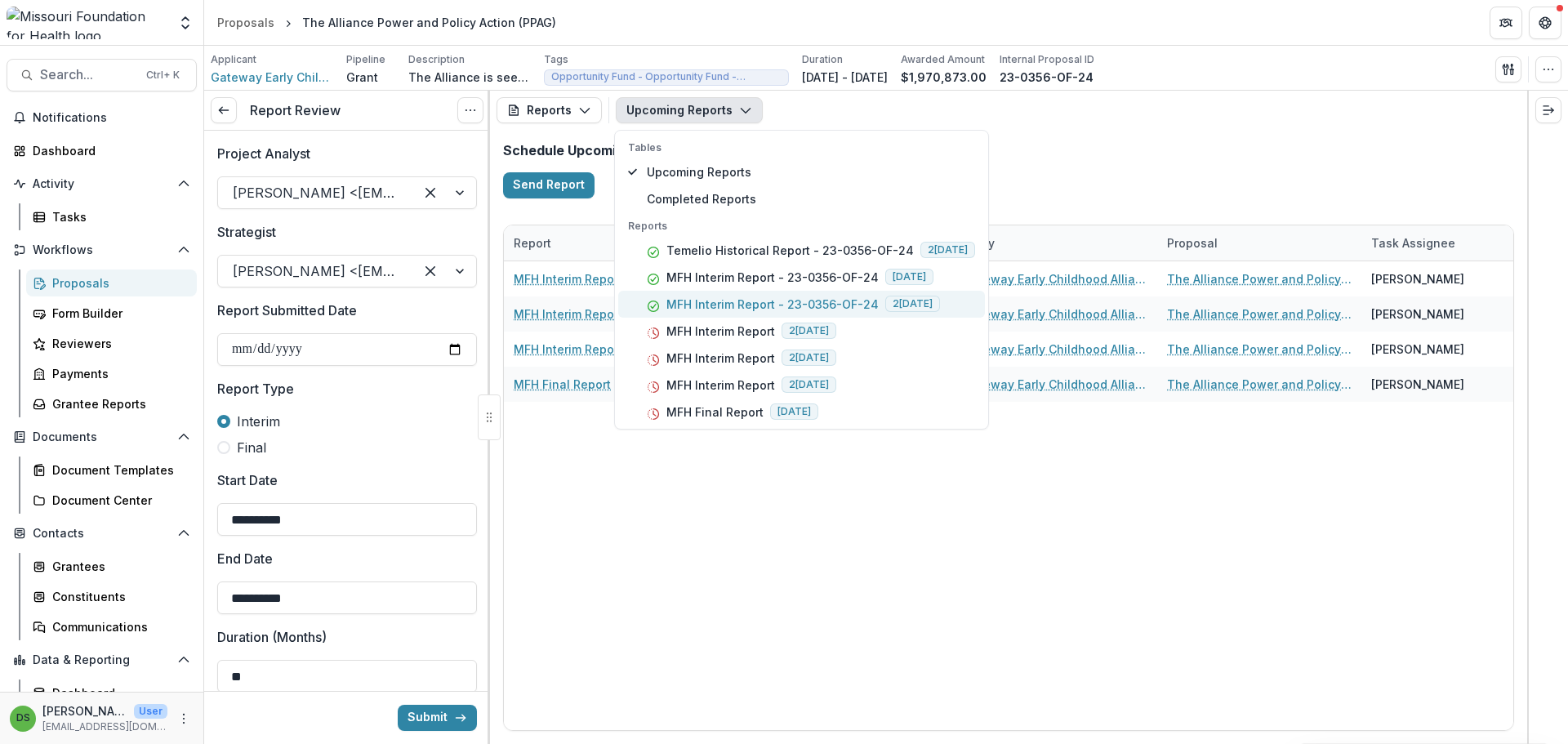
click at [689, 306] on p "MFH Interim Report - 23-0356-OF-24" at bounding box center [772, 304] width 212 height 17
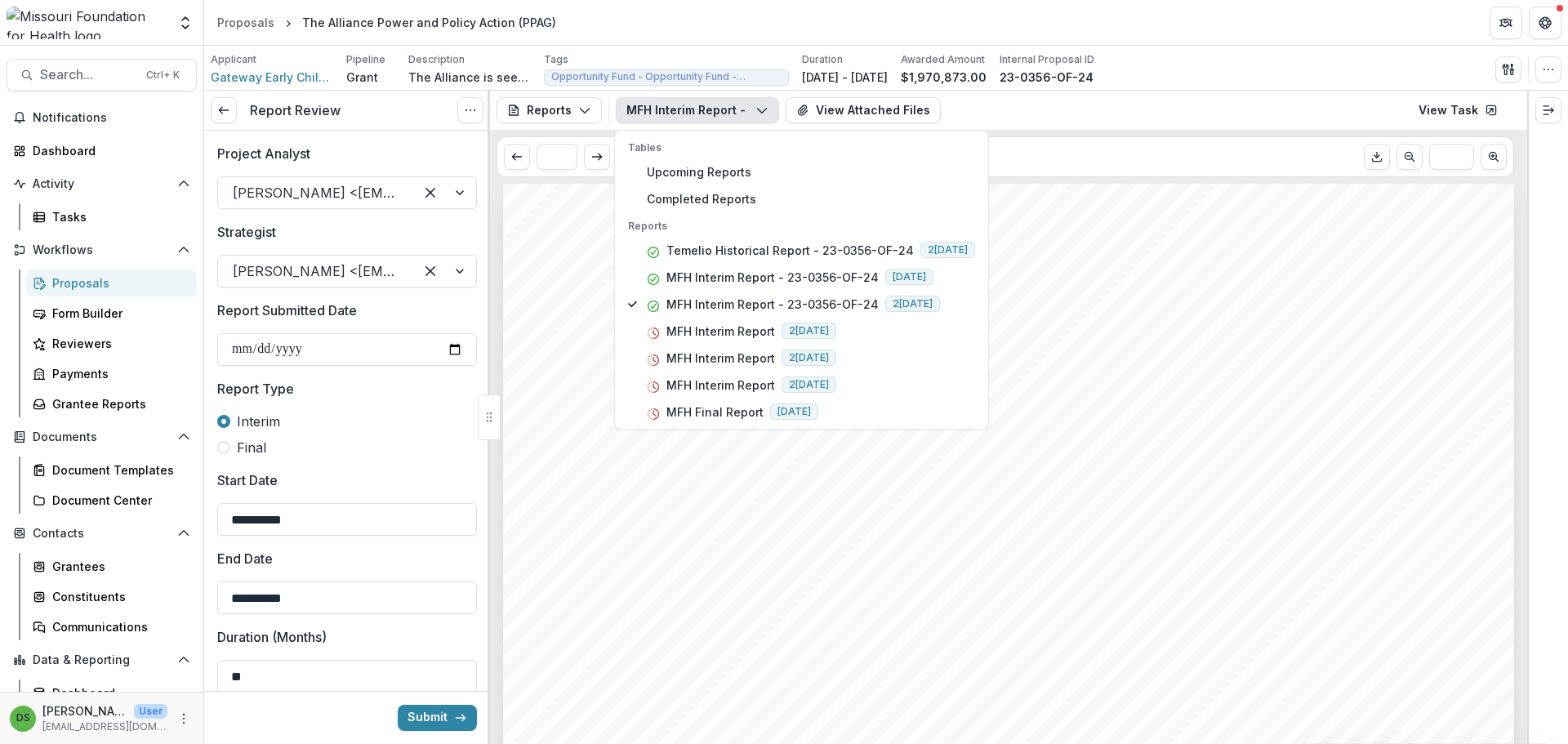
click at [655, 109] on button "MFH Interim Report - 23-0356-OF-24" at bounding box center [698, 110] width 164 height 26
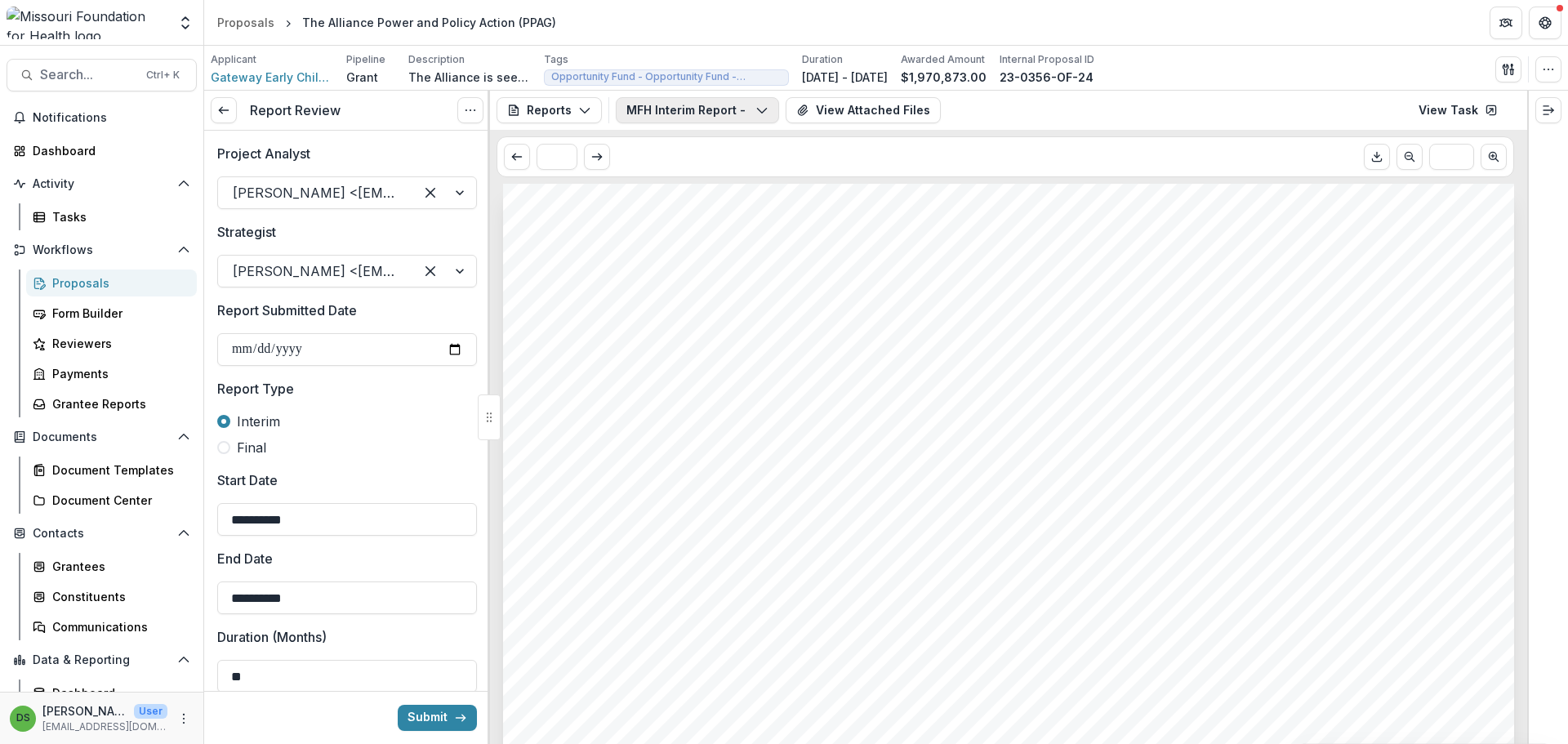
click at [668, 107] on button "MFH Interim Report - 23-0356-OF-24" at bounding box center [698, 110] width 164 height 26
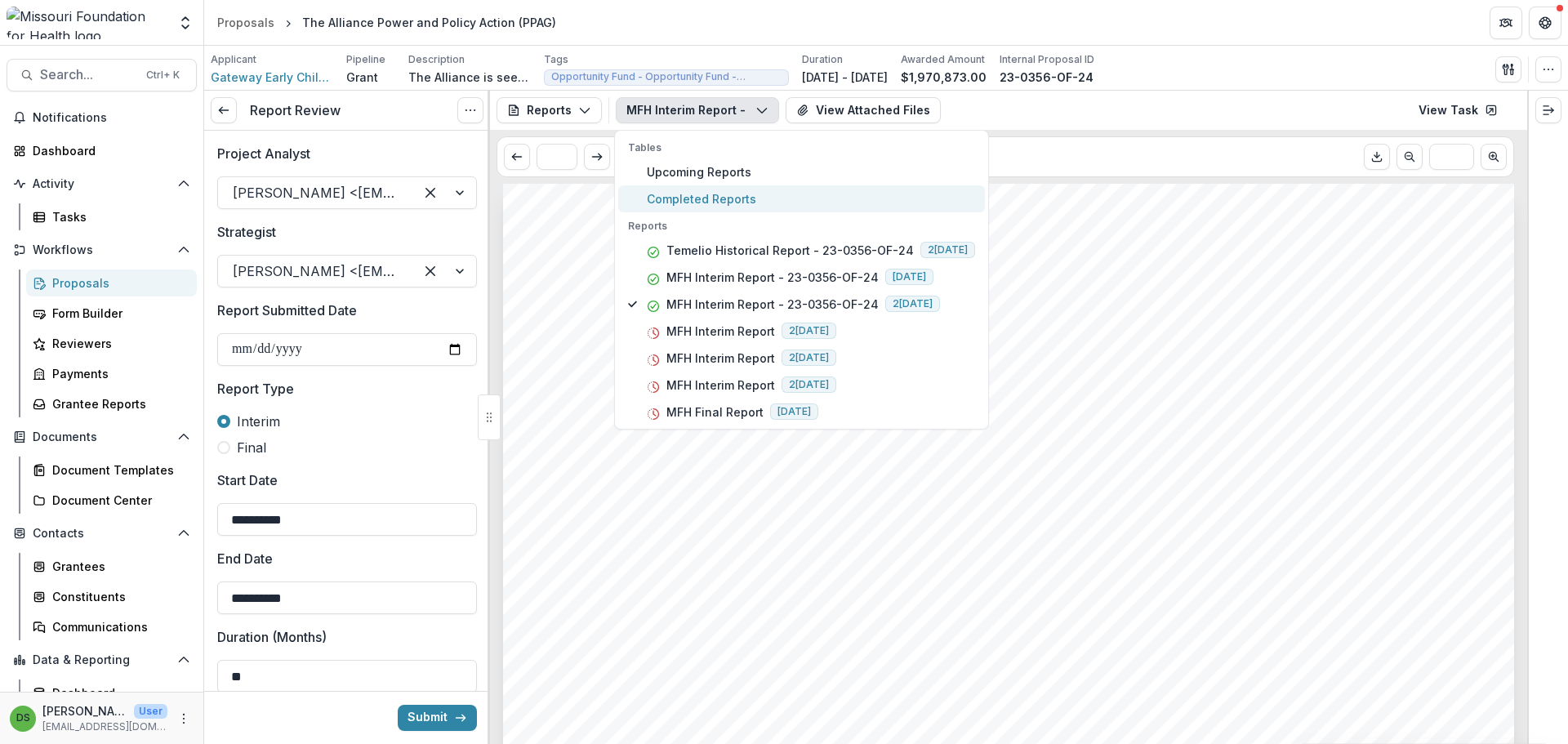
click at [672, 196] on span "Completed Reports" at bounding box center [810, 198] width 329 height 17
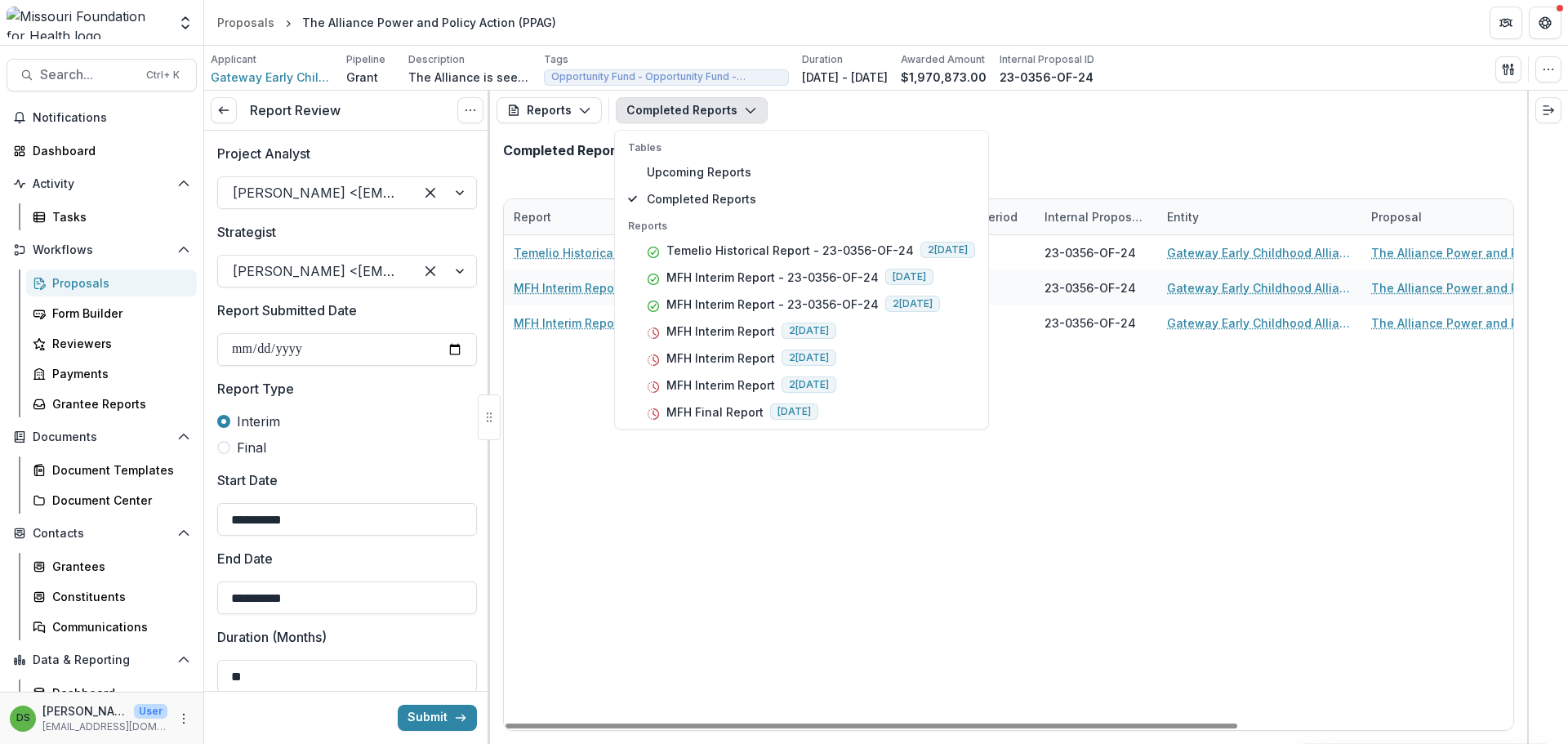
click at [604, 707] on div "Temelio Historical Report - 23-0356-OF-24 06/08/2025 23-0356-OF-24 Gateway Earl…" at bounding box center [1198, 482] width 1388 height 494
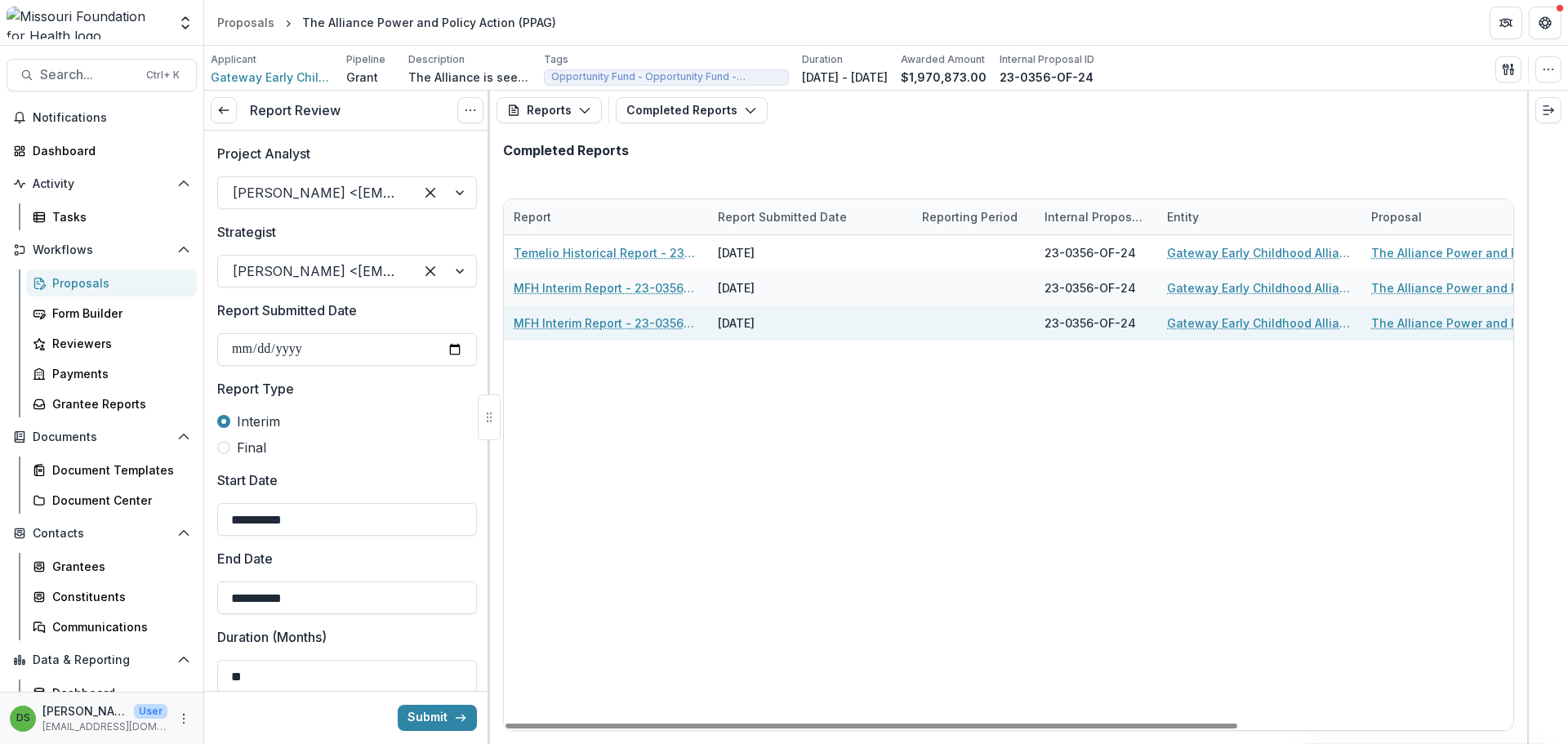
click at [601, 327] on link "MFH Interim Report - 23-0356-OF-24" at bounding box center [606, 323] width 185 height 17
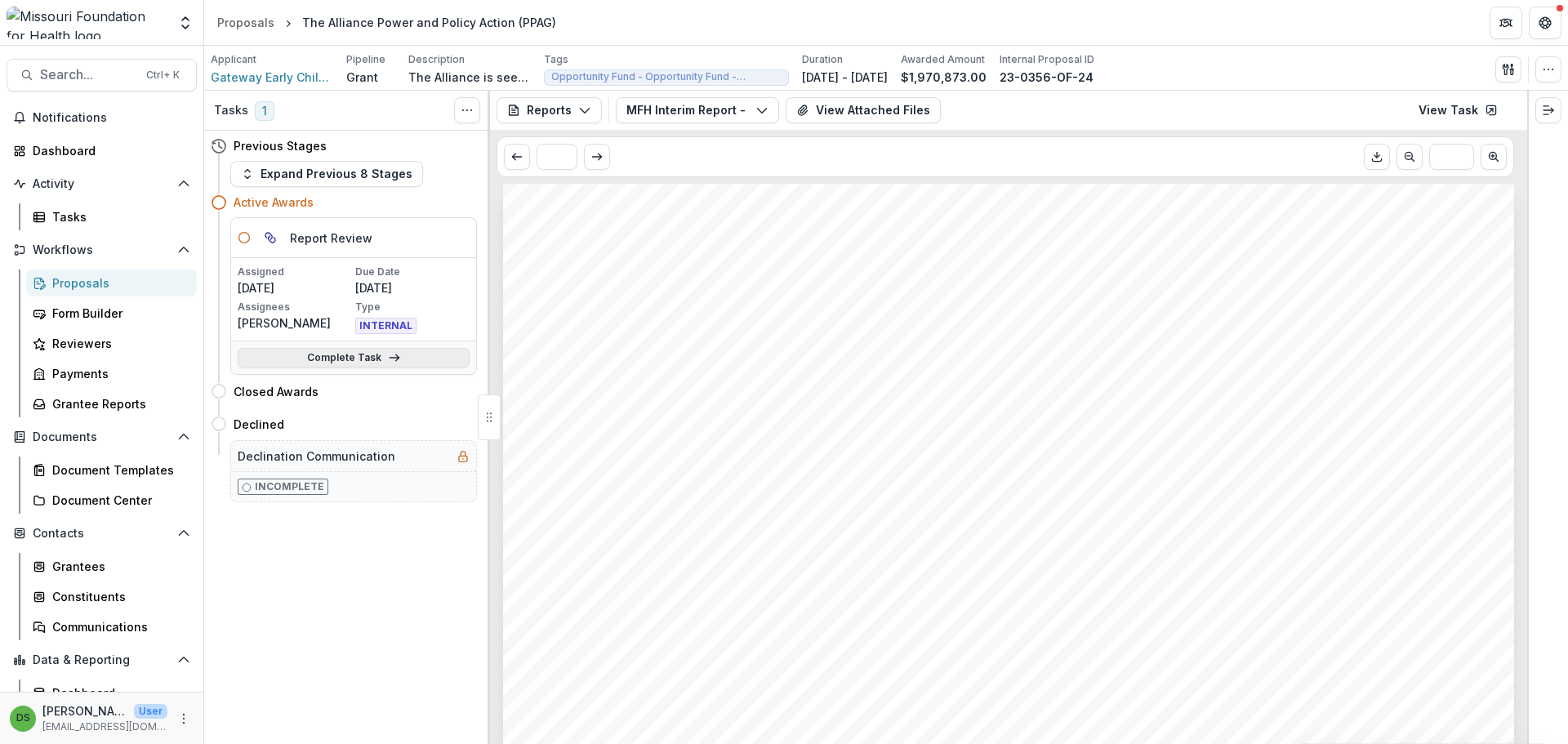
click at [336, 359] on link "Complete Task" at bounding box center [353, 358] width 232 height 20
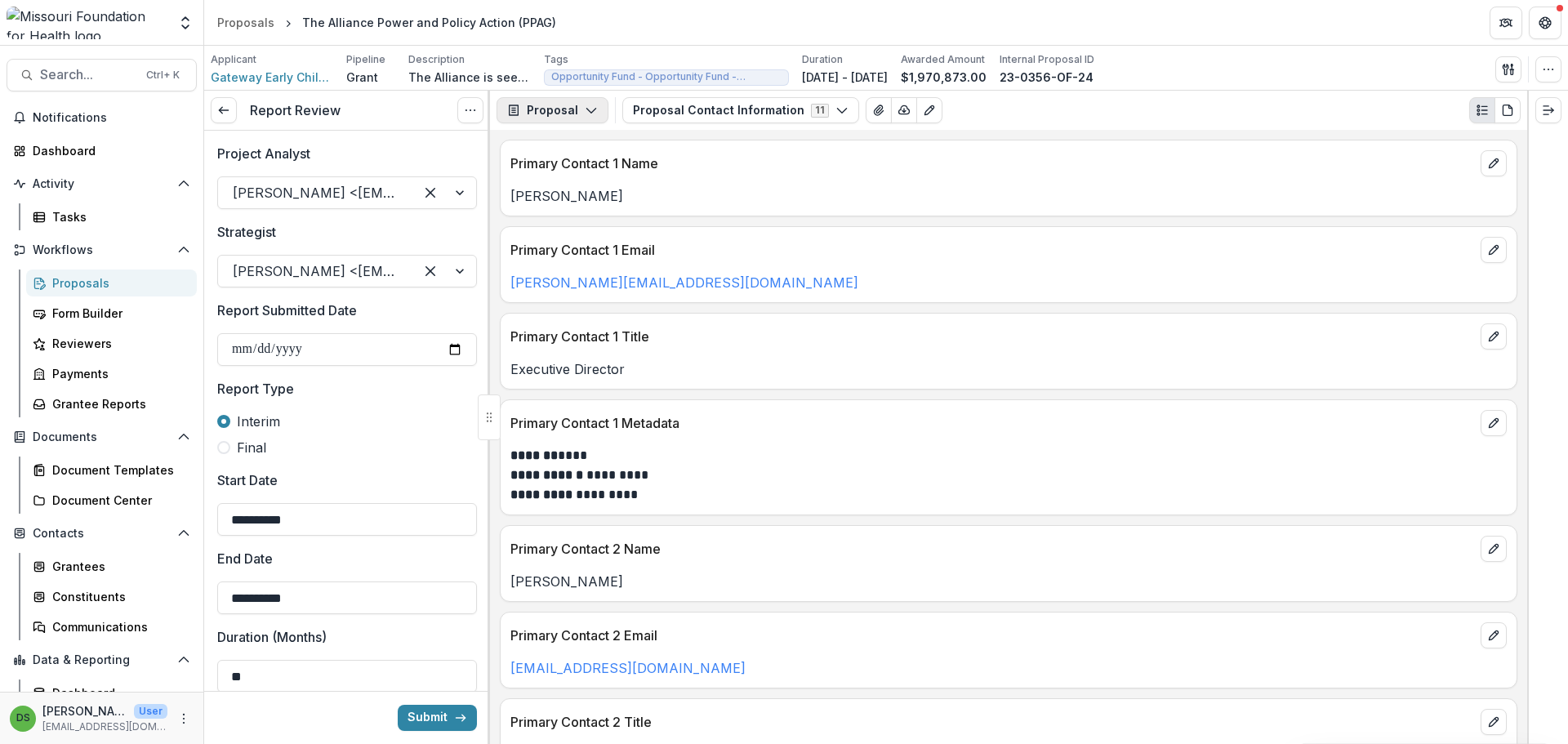
click at [545, 102] on button "Proposal" at bounding box center [552, 110] width 112 height 26
click at [563, 201] on div "Reports" at bounding box center [603, 200] width 149 height 17
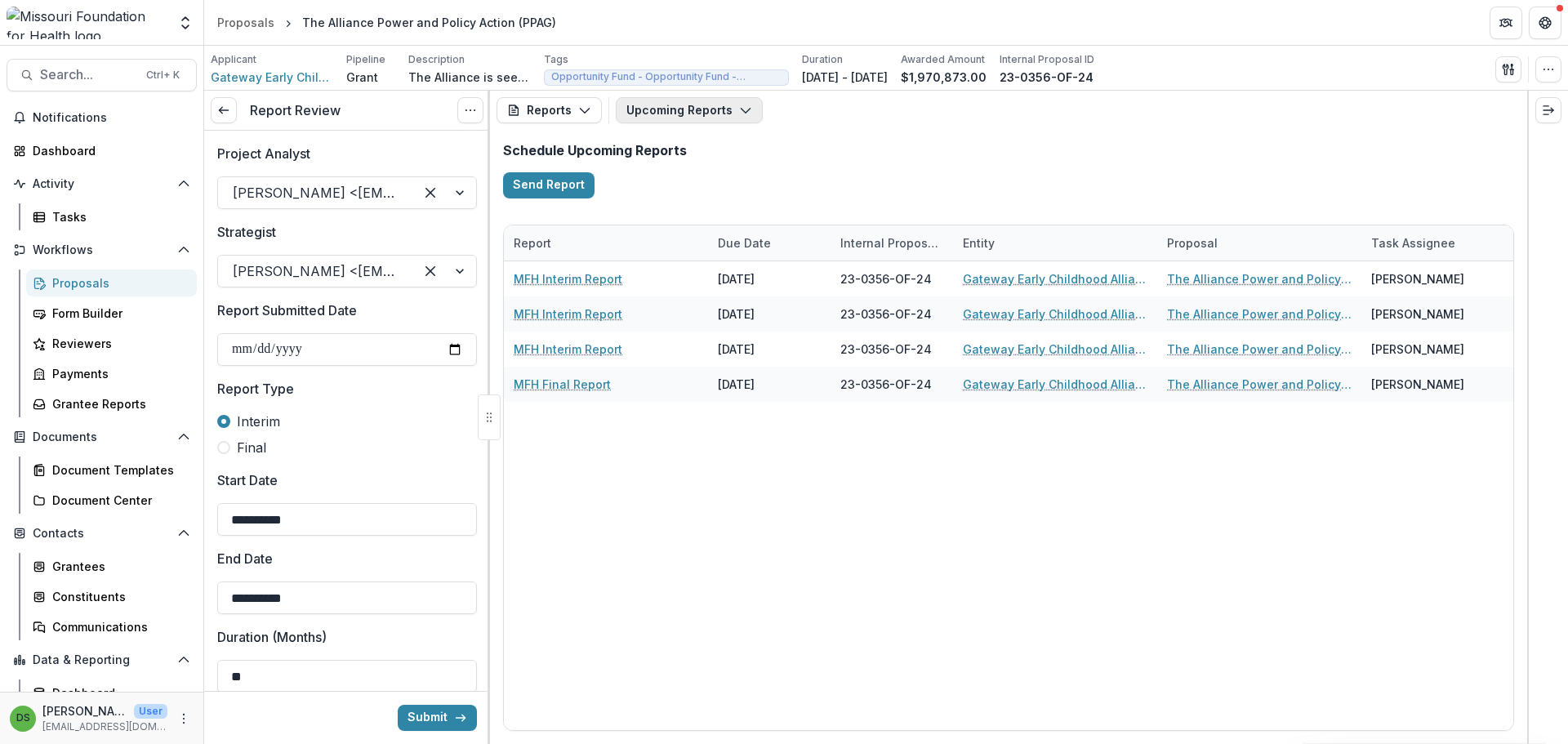
click at [710, 119] on button "Upcoming Reports" at bounding box center [689, 110] width 147 height 26
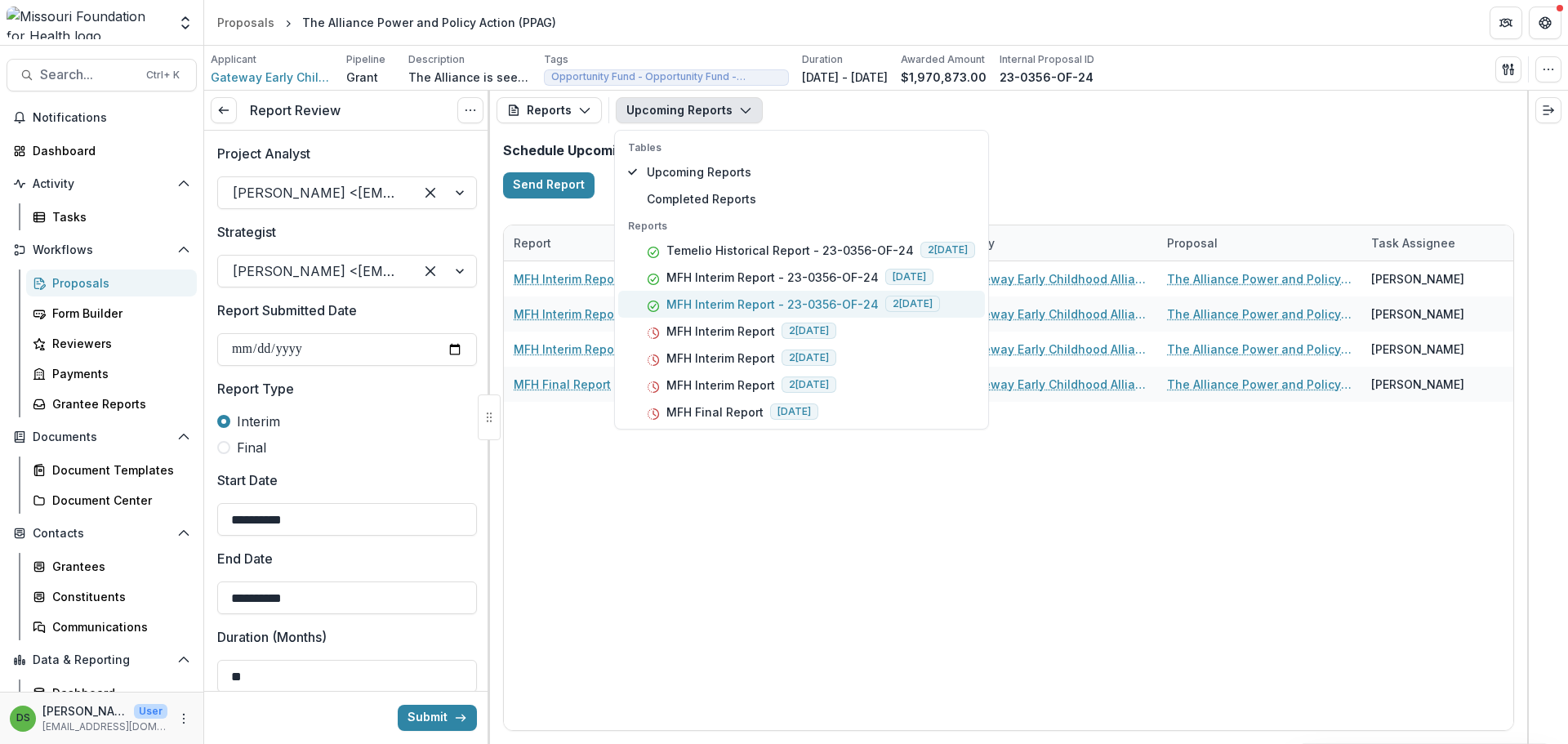
click at [712, 293] on button "MFH Interim Report - 23-0356-OF-24 2025-06-30" at bounding box center [801, 304] width 367 height 27
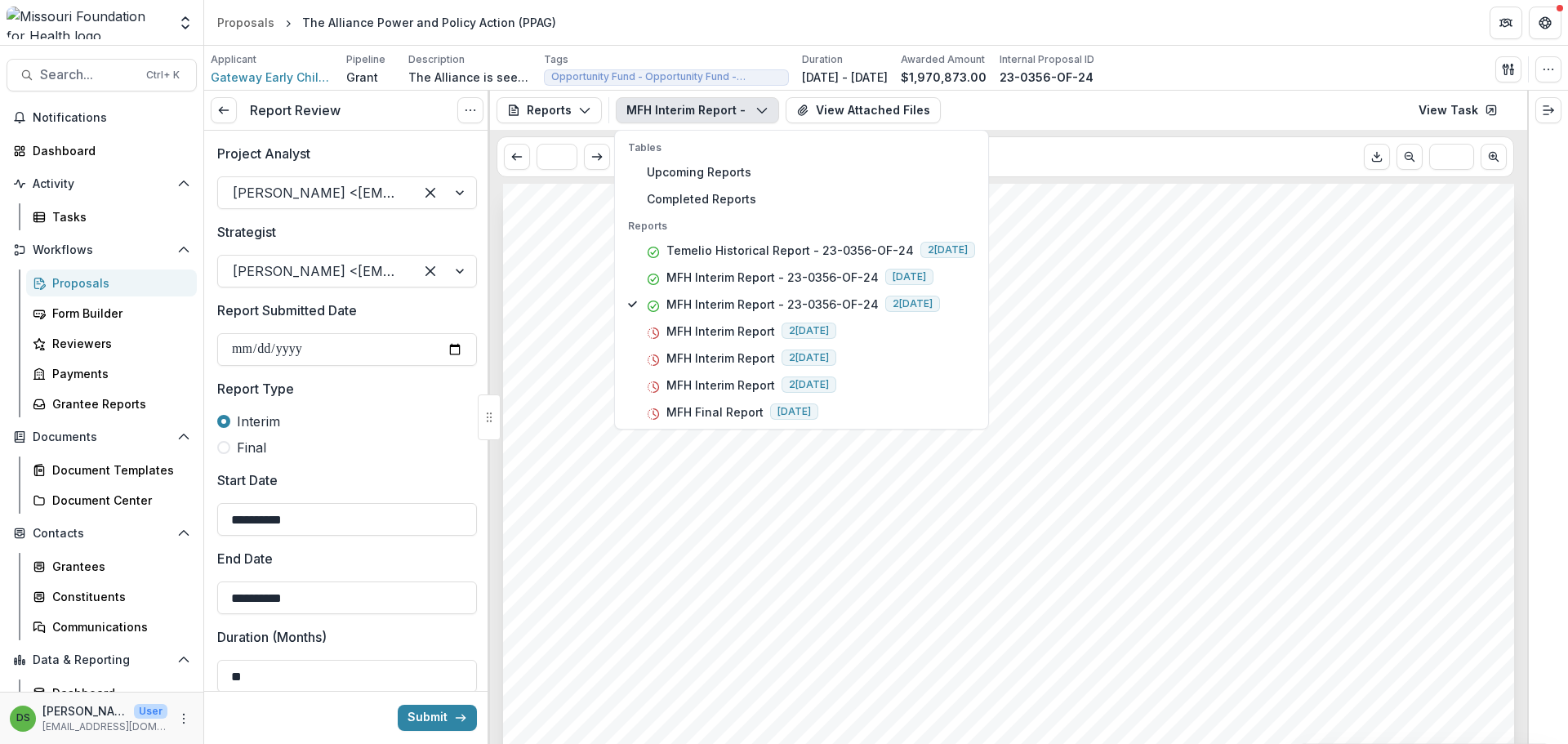
click at [670, 99] on button "MFH Interim Report - 23-0356-OF-24" at bounding box center [698, 110] width 164 height 26
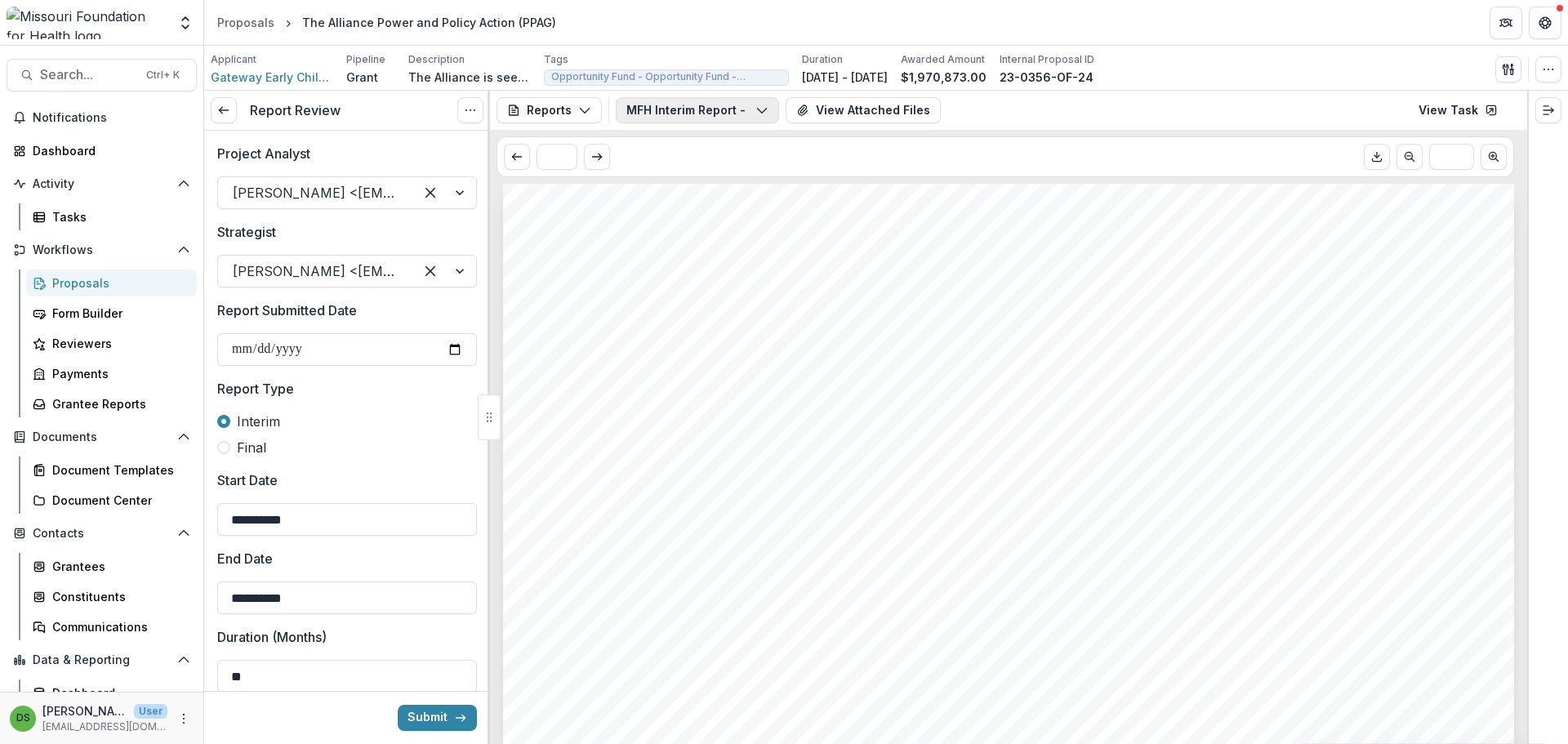
click at [684, 116] on button "MFH Interim Report - 23-0356-OF-24" at bounding box center [698, 110] width 164 height 26
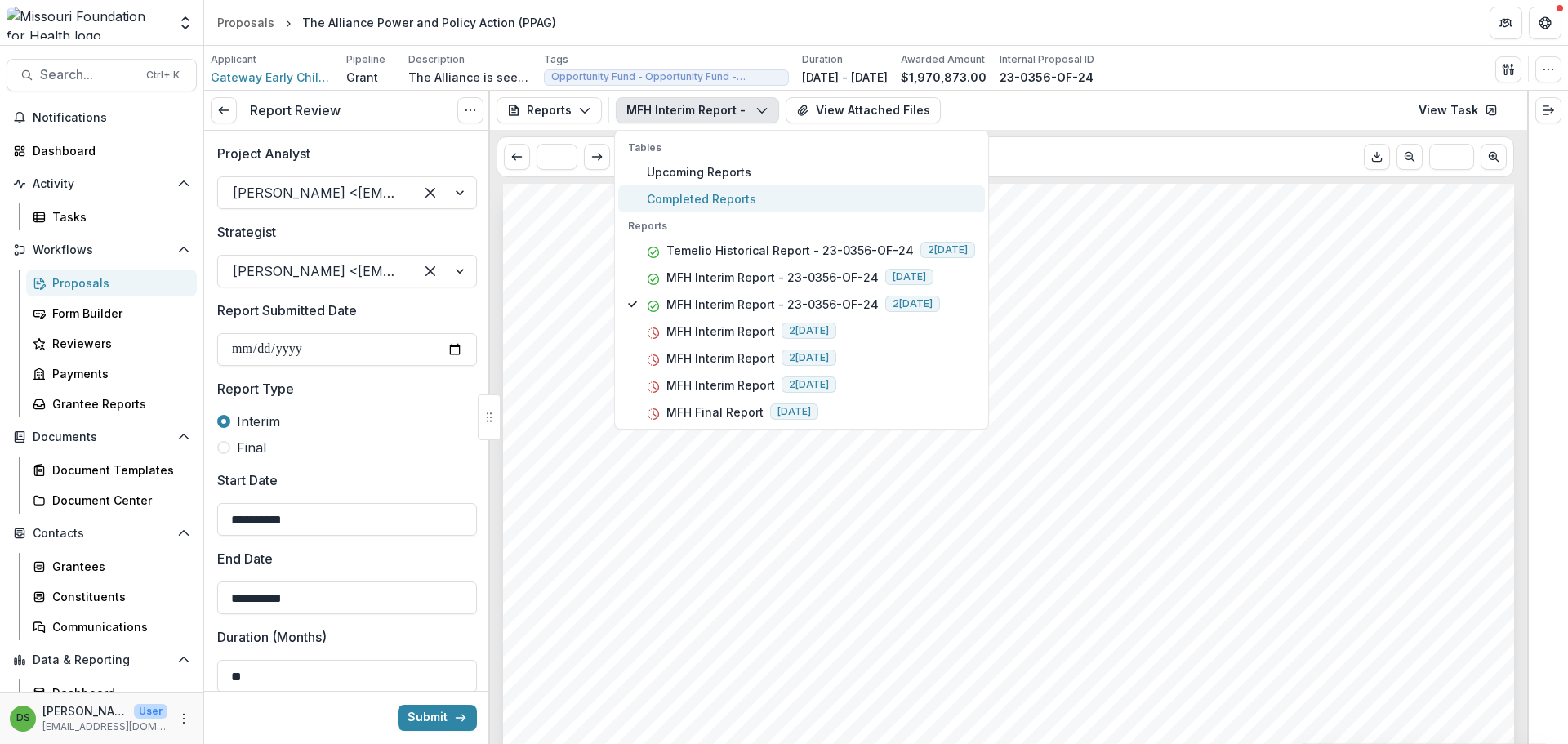
click at [709, 195] on span "Completed Reports" at bounding box center [810, 198] width 329 height 17
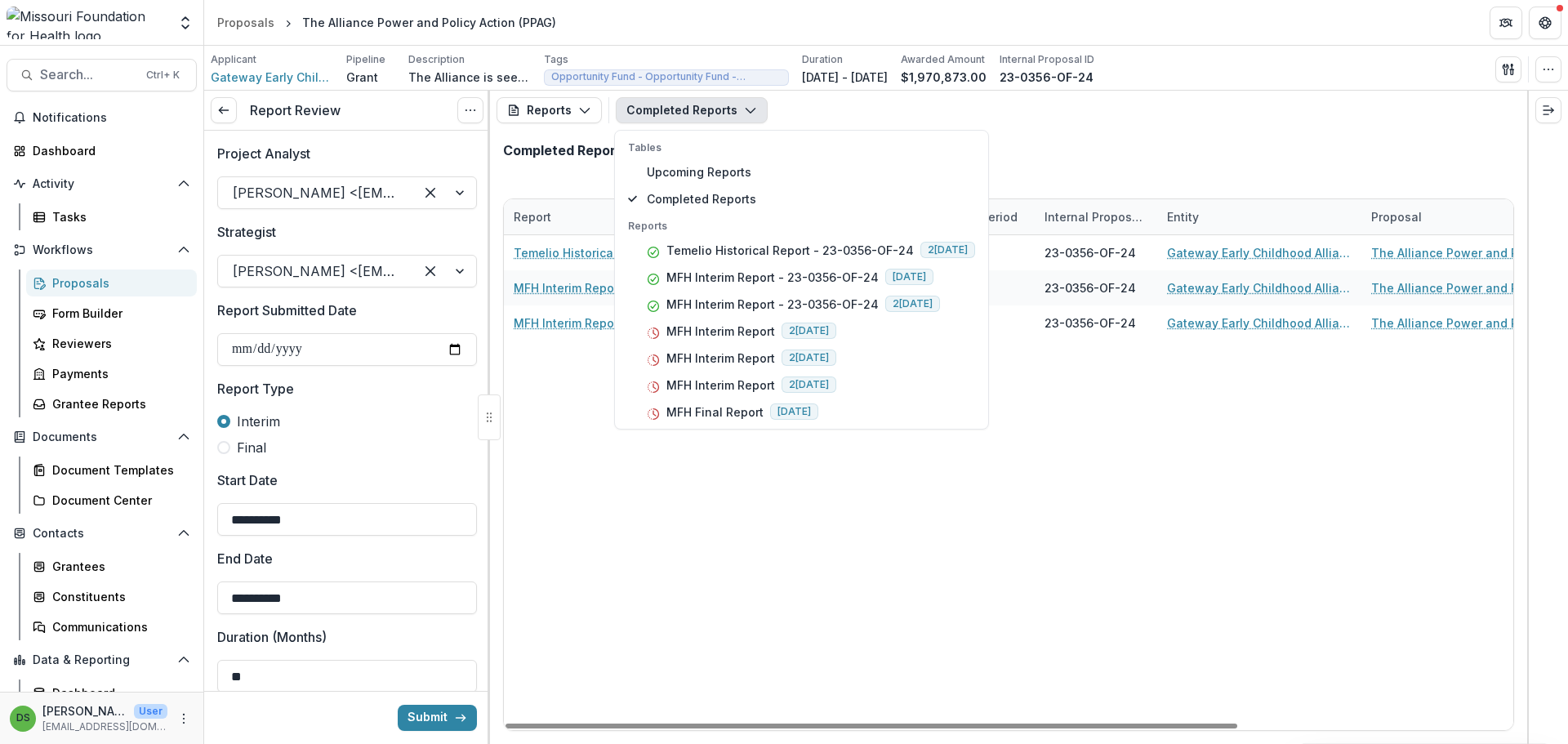
click at [1295, 603] on div "Temelio Historical Report - 23-0356-OF-24 06/08/2025 23-0356-OF-24 Gateway Earl…" at bounding box center [1198, 482] width 1388 height 494
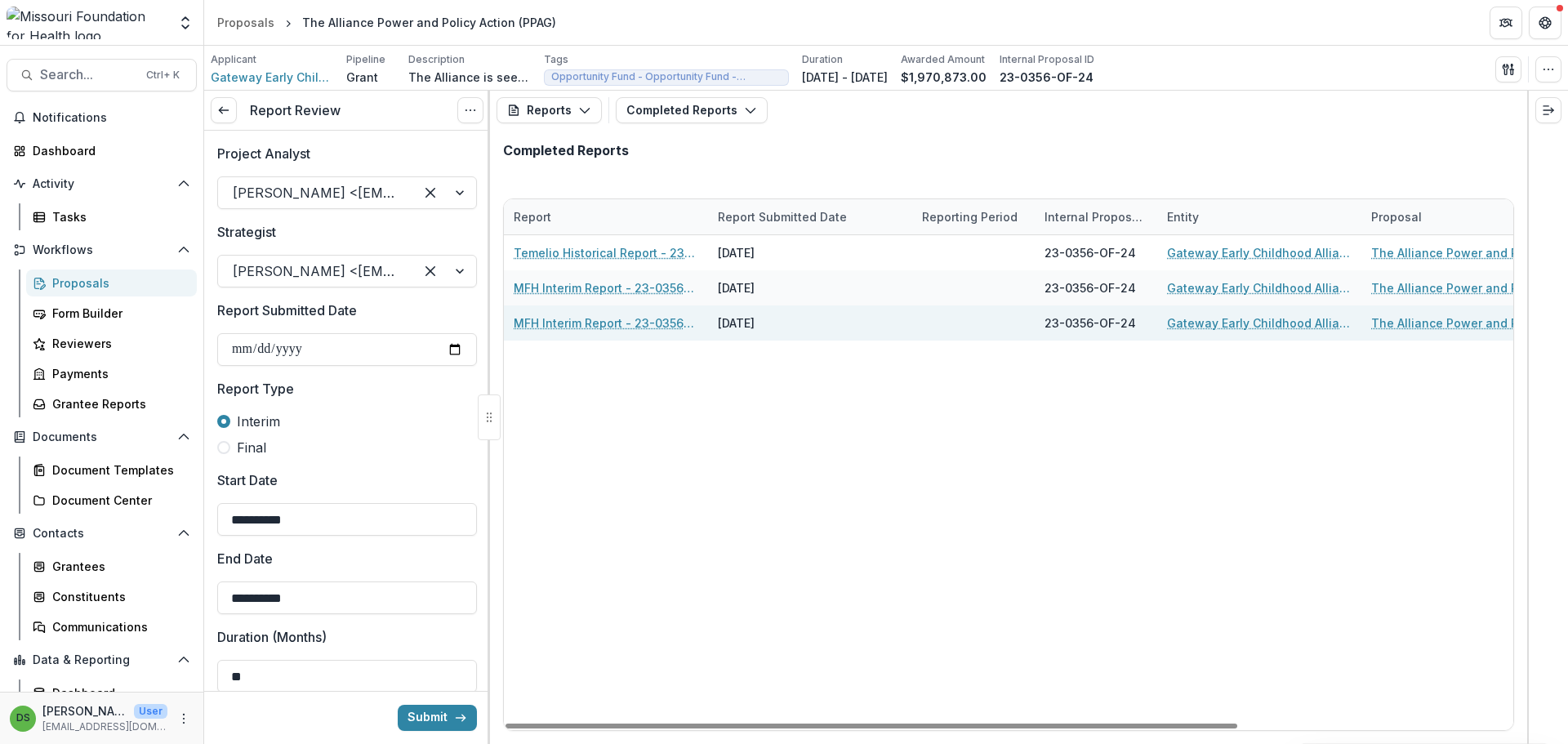
click at [617, 322] on link "MFH Interim Report - 23-0356-OF-24" at bounding box center [606, 323] width 185 height 17
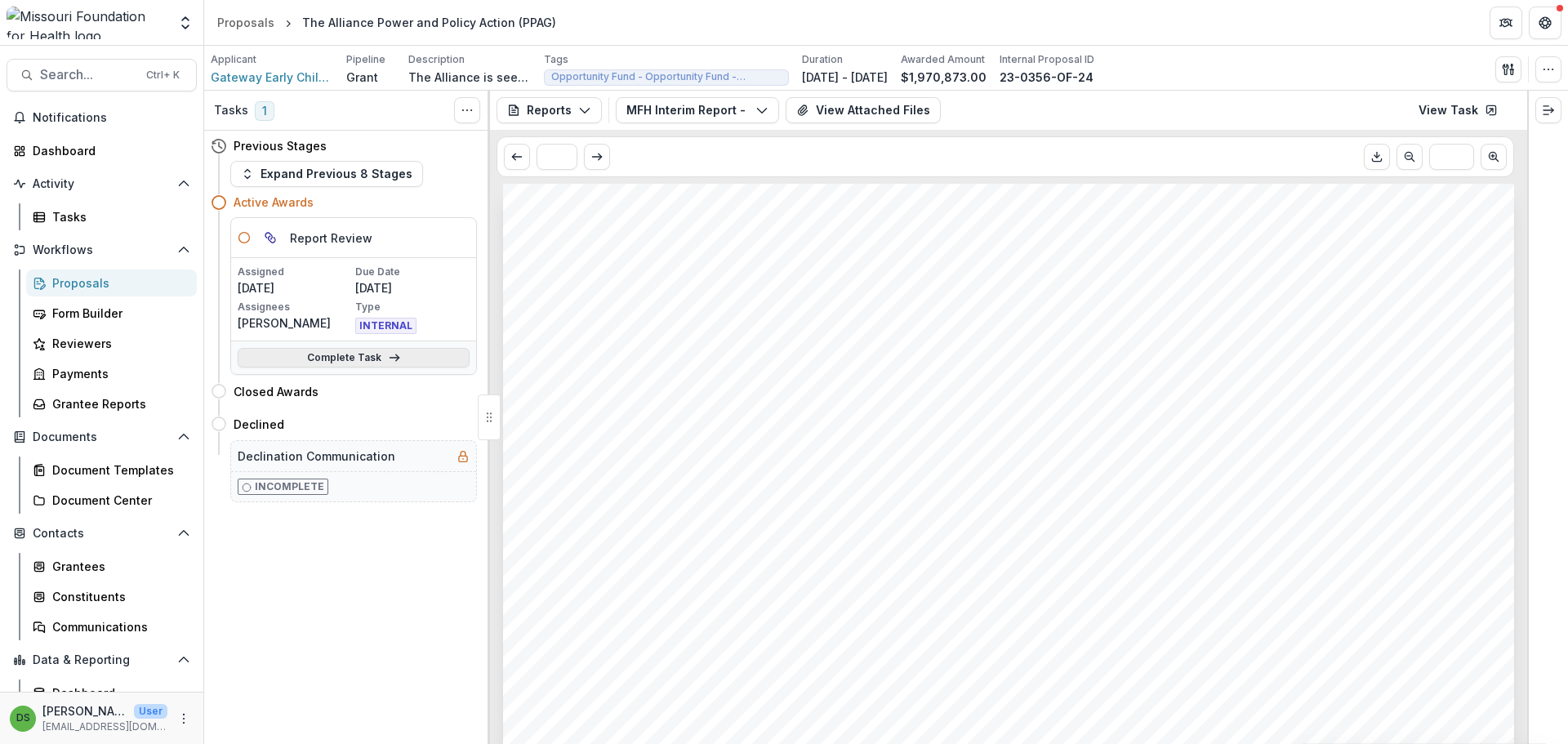
click at [412, 358] on link "Complete Task" at bounding box center [353, 358] width 232 height 20
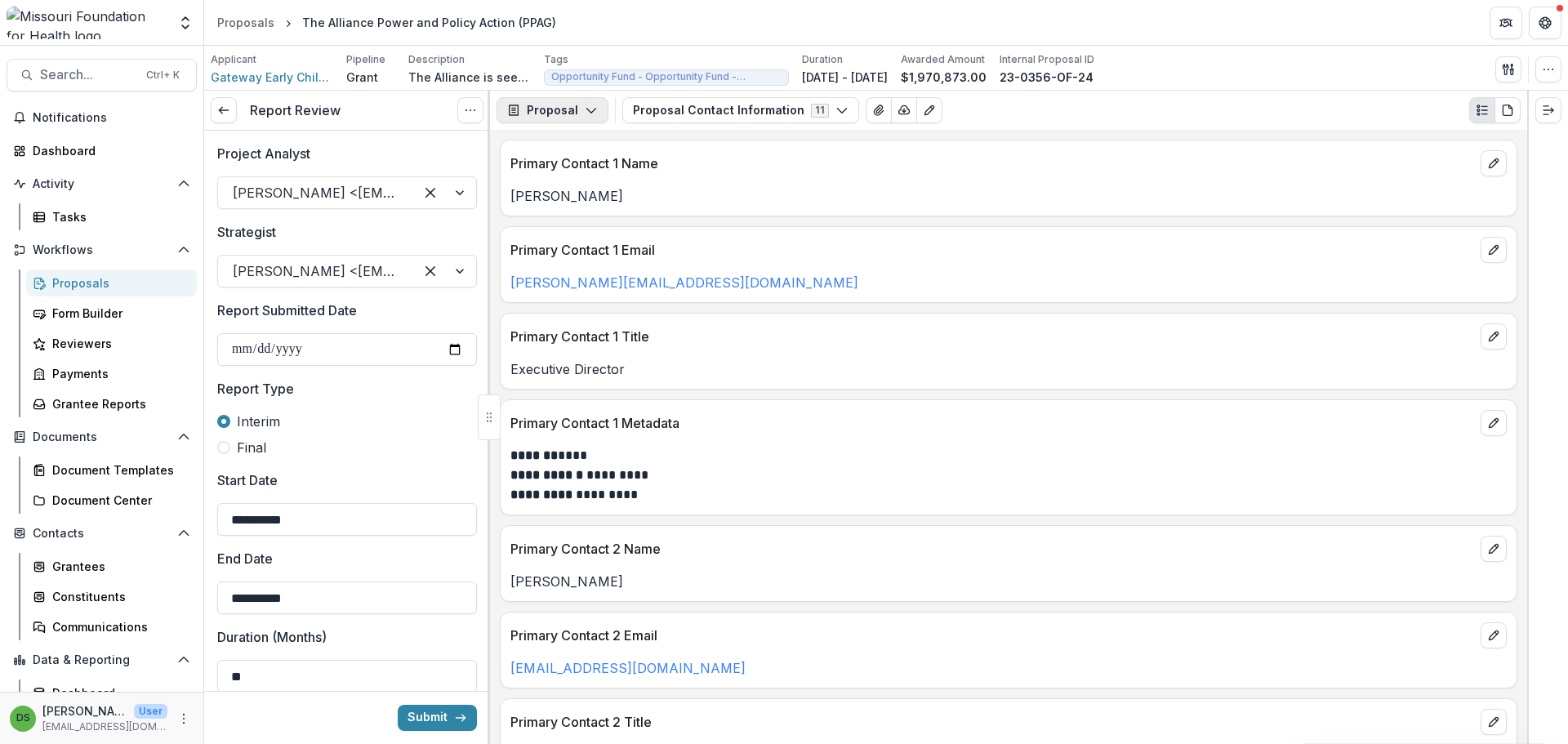
click at [585, 103] on button "Proposal" at bounding box center [552, 110] width 112 height 26
click at [590, 192] on div "Reports" at bounding box center [603, 200] width 149 height 17
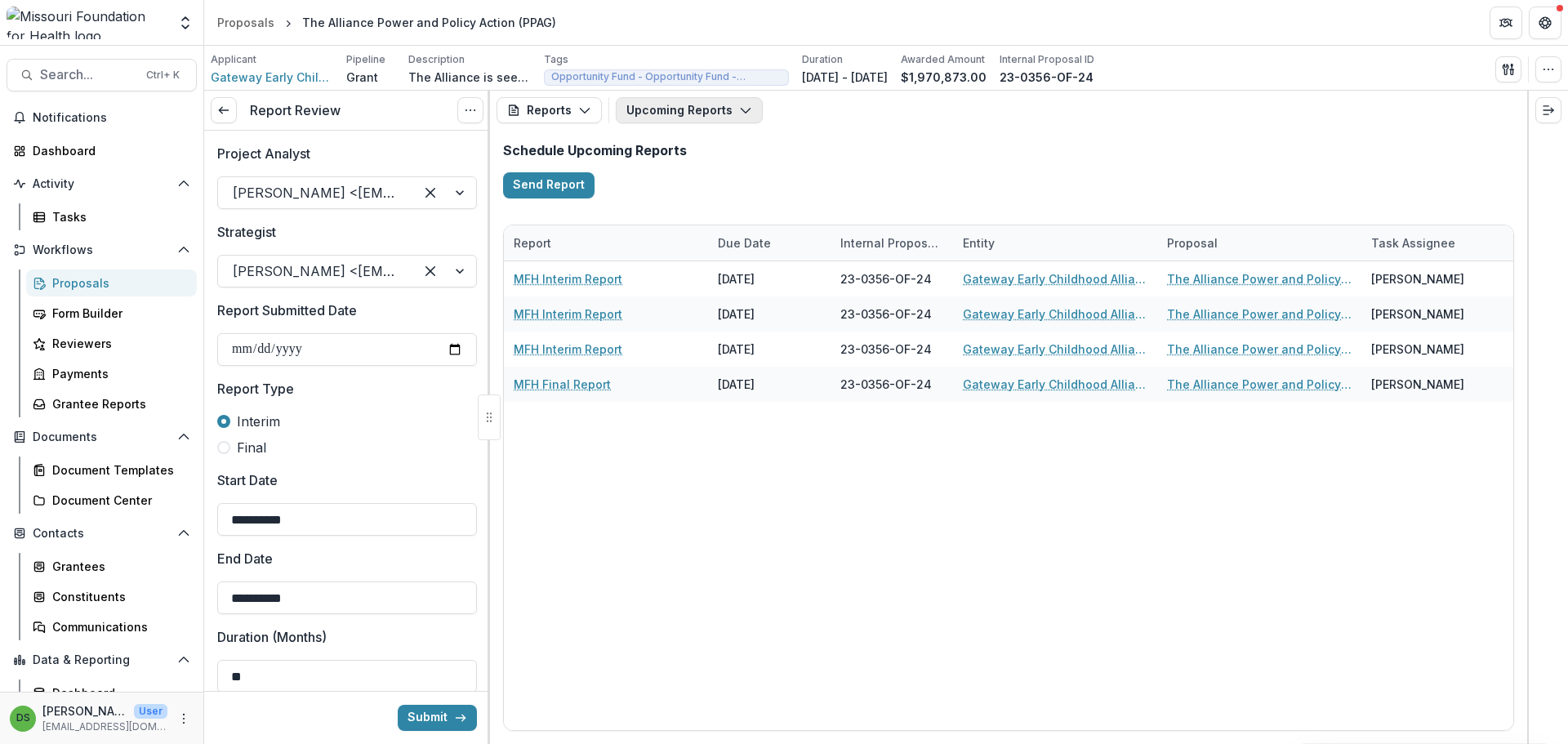
click at [644, 114] on button "Upcoming Reports" at bounding box center [689, 110] width 147 height 26
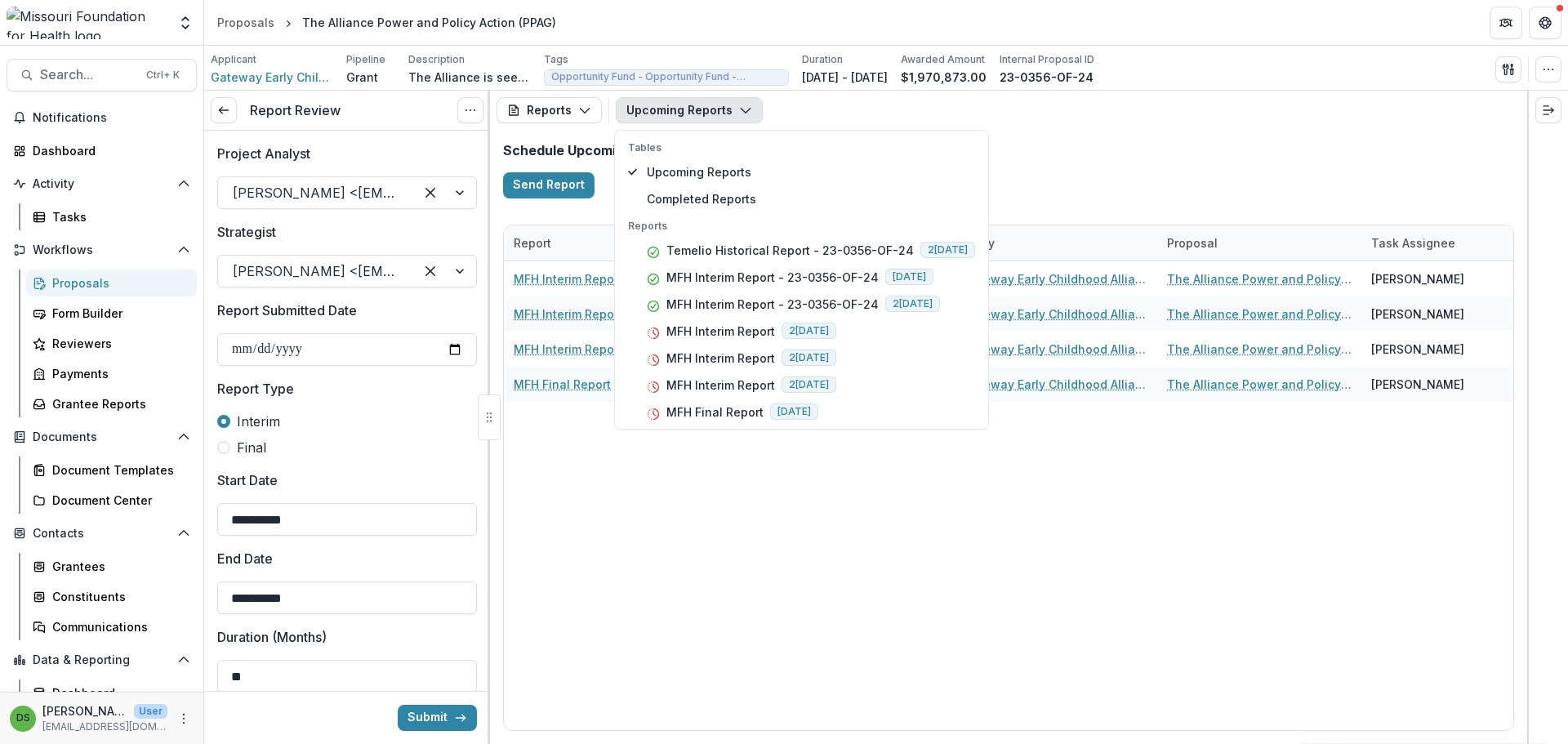
click at [1086, 166] on div "Schedule Upcoming Reports Send Report" at bounding box center [1008, 171] width 1037 height 81
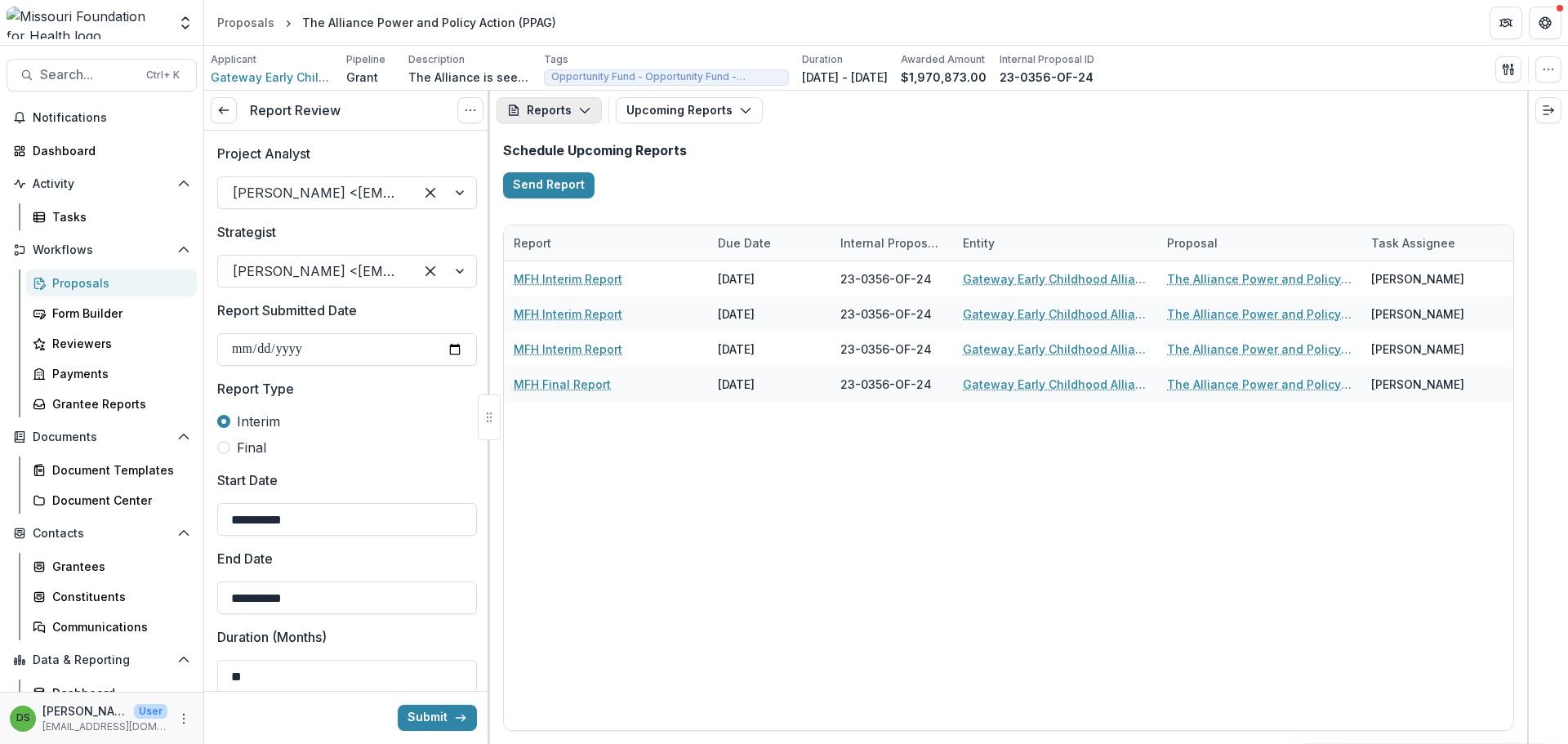
click at [554, 119] on button "Reports" at bounding box center [549, 110] width 106 height 26
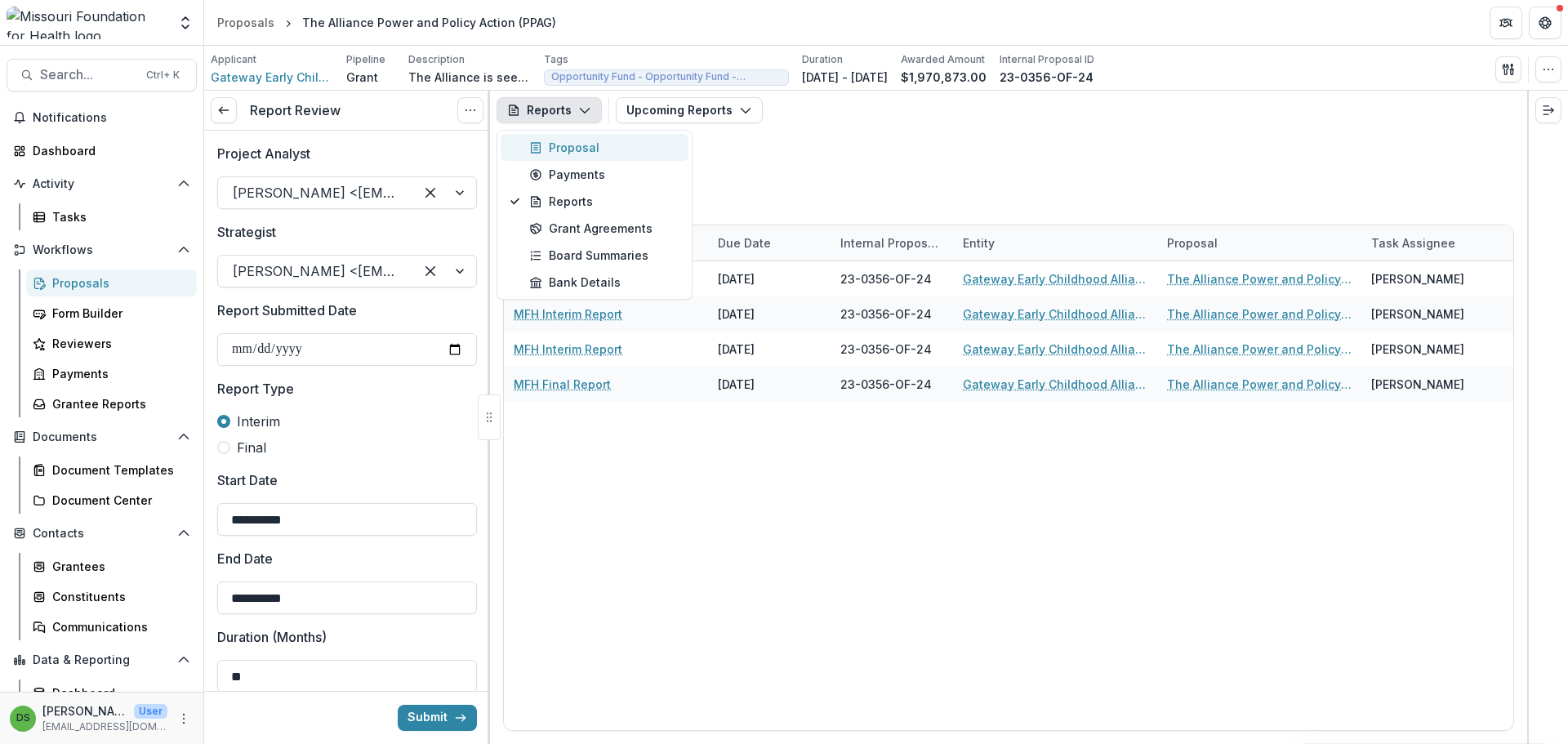
click at [553, 143] on div "Proposal" at bounding box center [603, 147] width 149 height 17
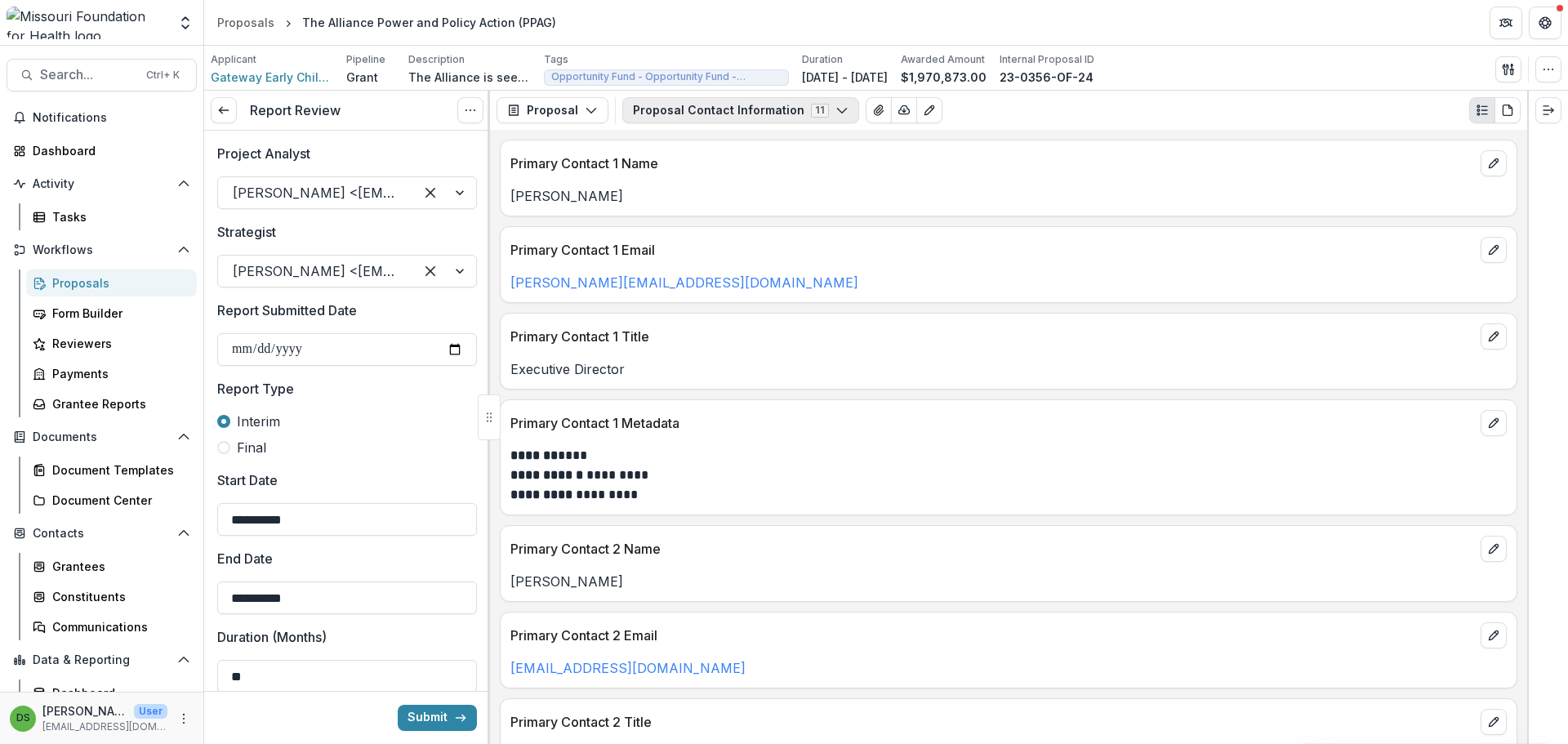
click at [664, 116] on button "Proposal Contact Information 11" at bounding box center [741, 110] width 237 height 26
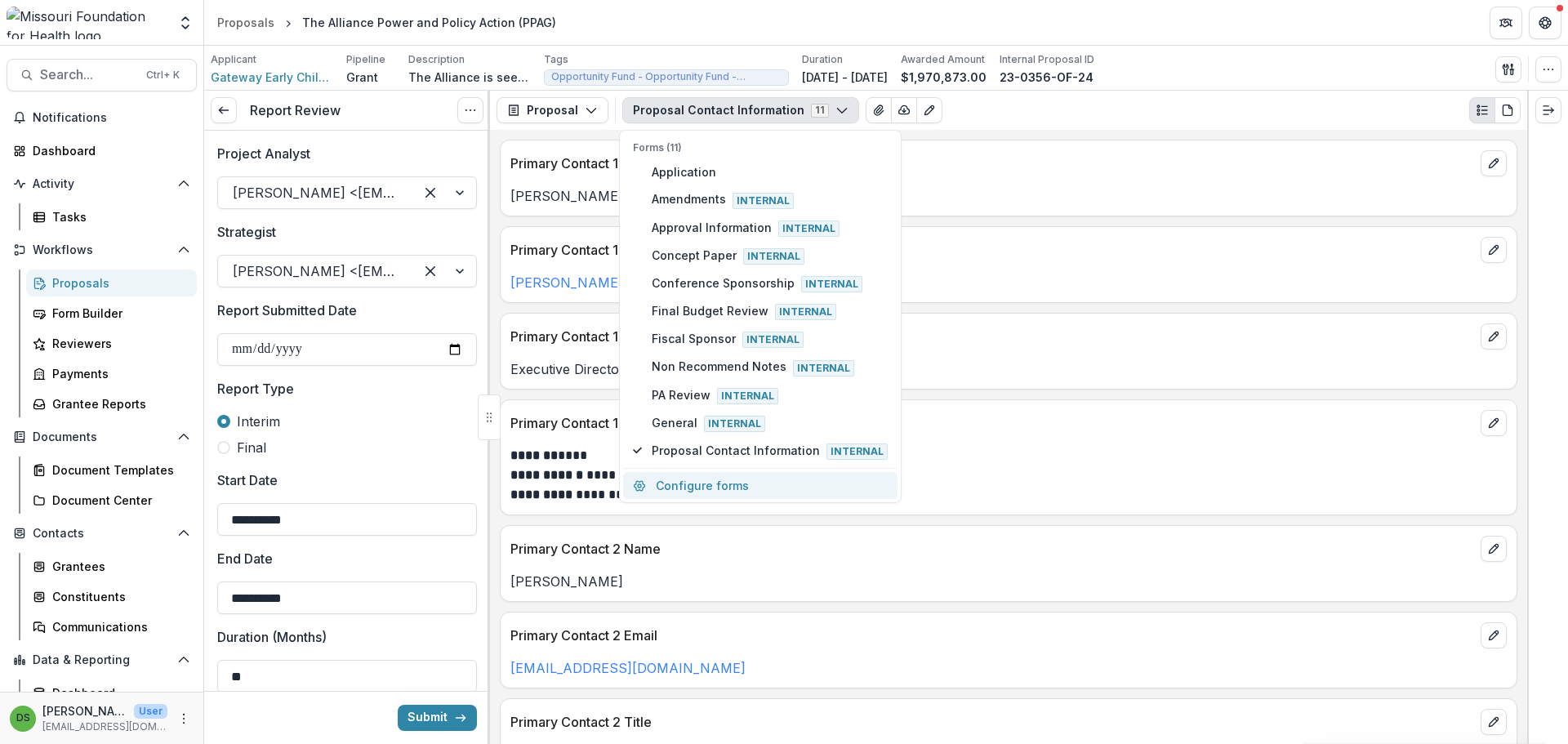
click at [746, 495] on button "Configure forms" at bounding box center [760, 484] width 274 height 27
select select "****"
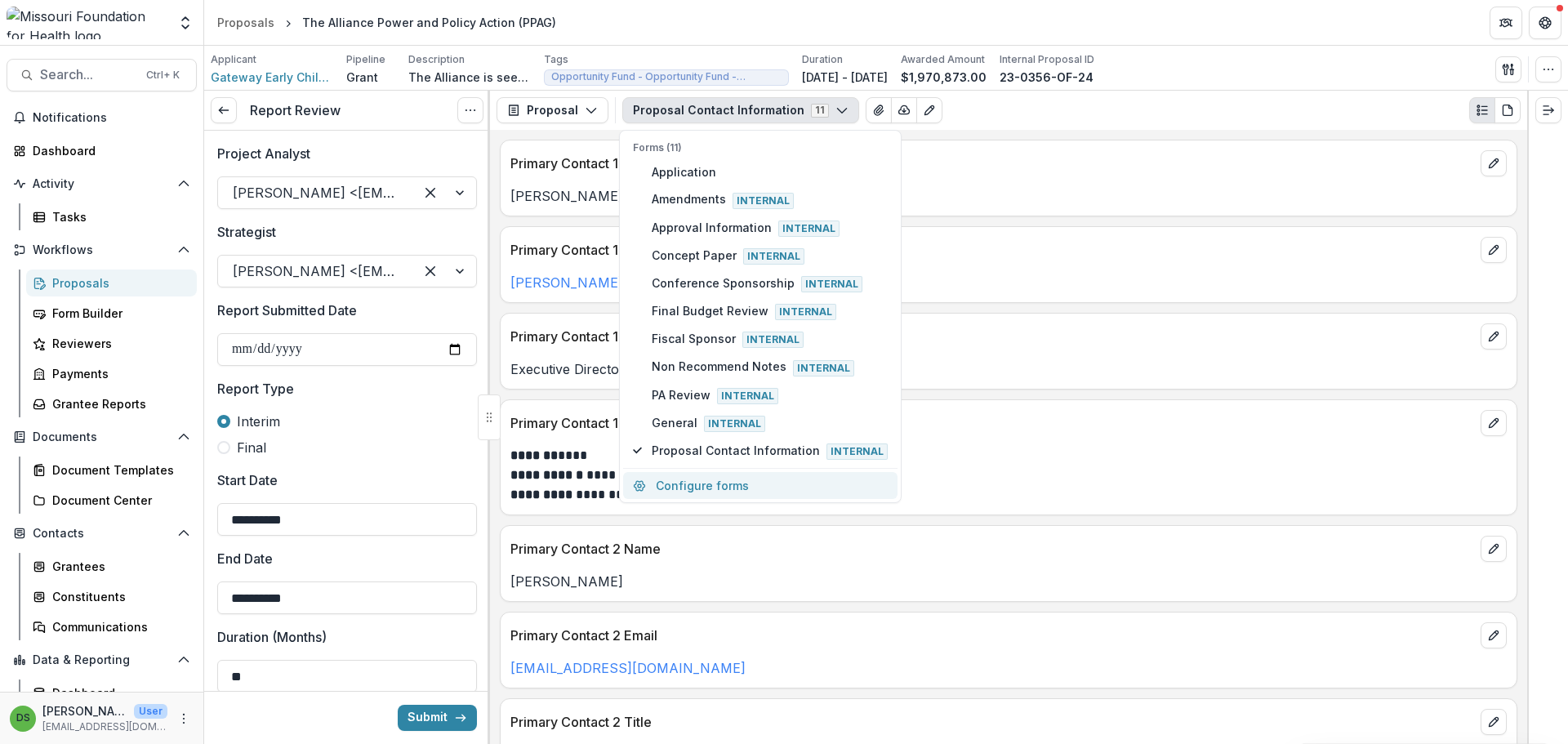
select select "****"
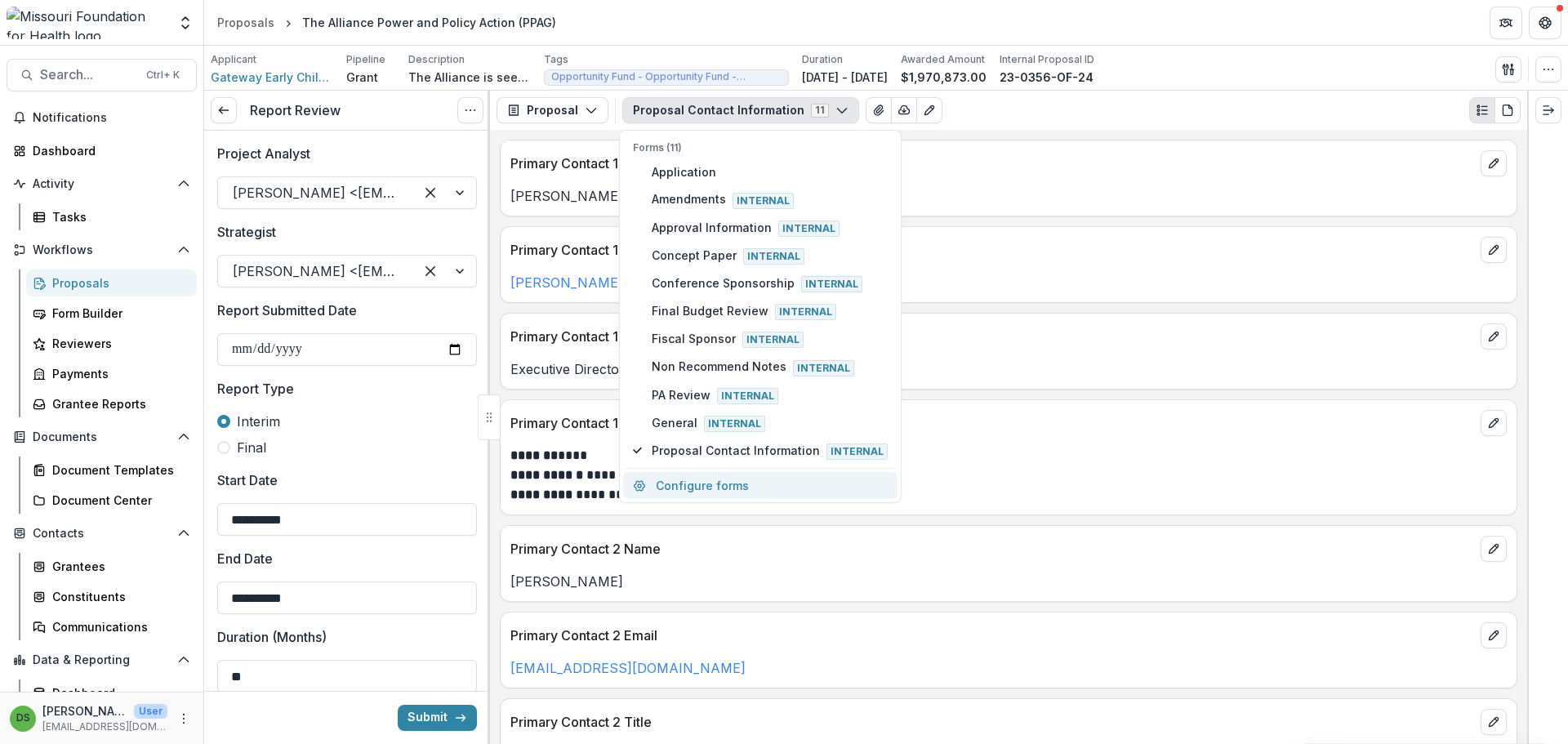
select select "****"
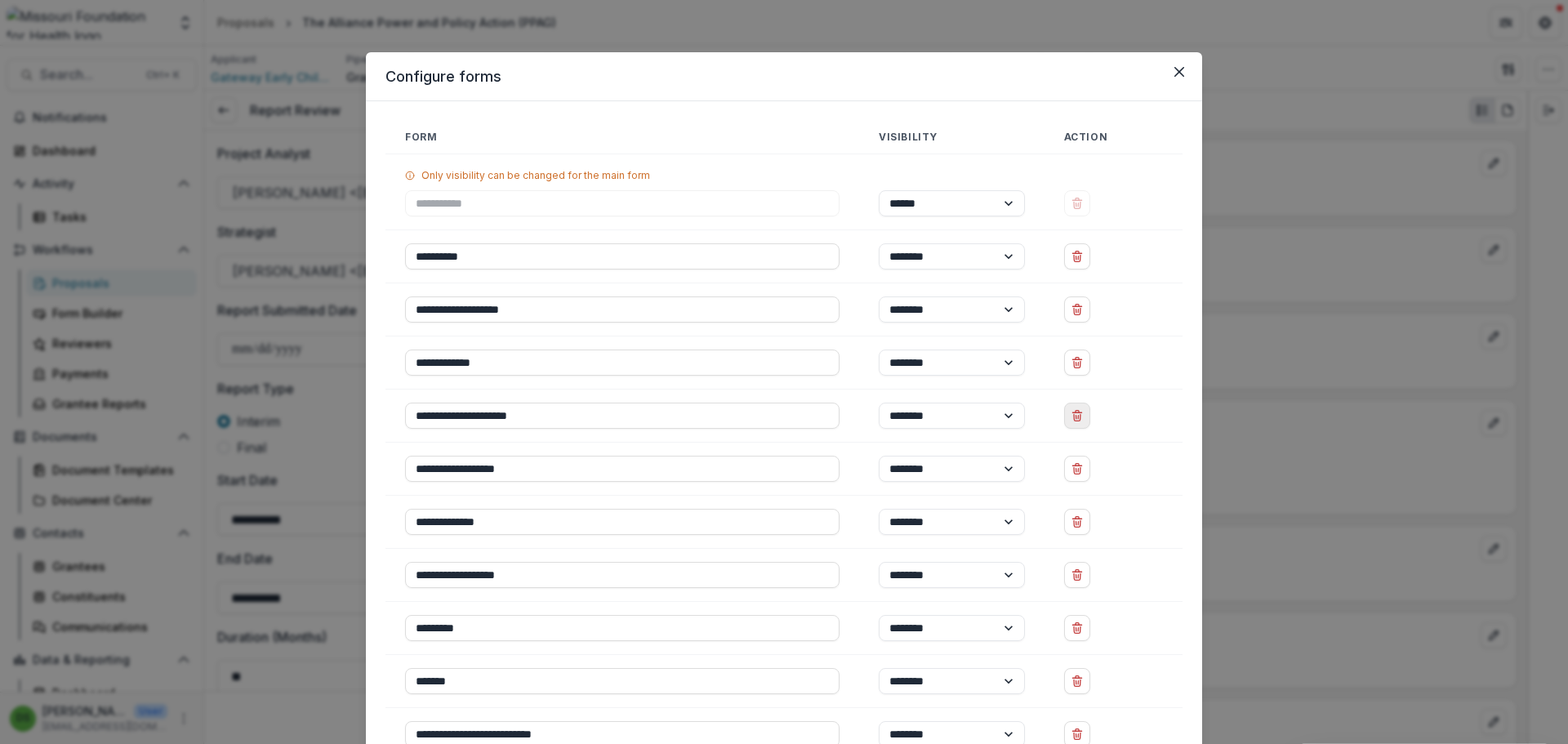
click at [1082, 423] on button "Delete Conference Sponsorship" at bounding box center [1077, 415] width 26 height 26
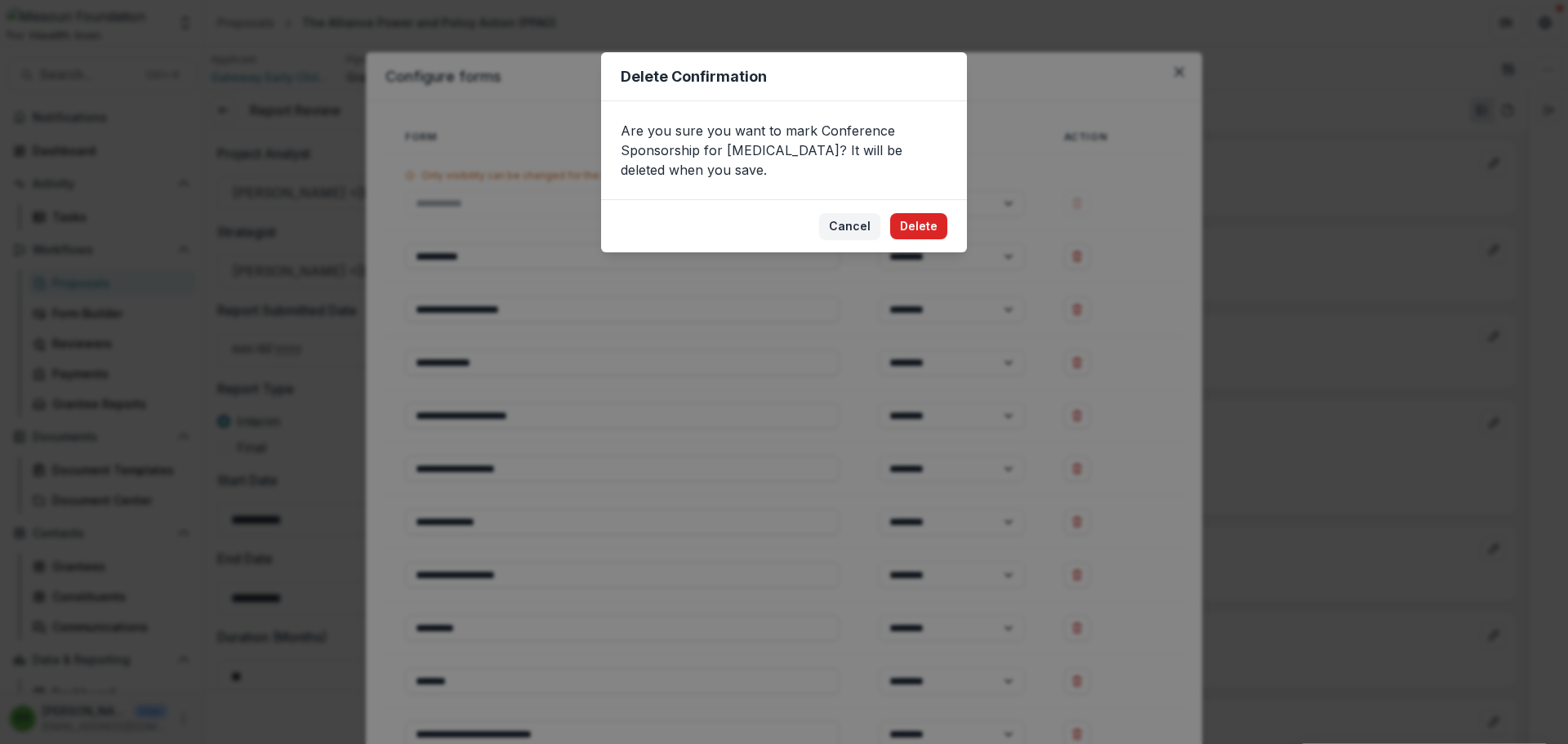
click at [920, 216] on button "Delete" at bounding box center [919, 226] width 57 height 26
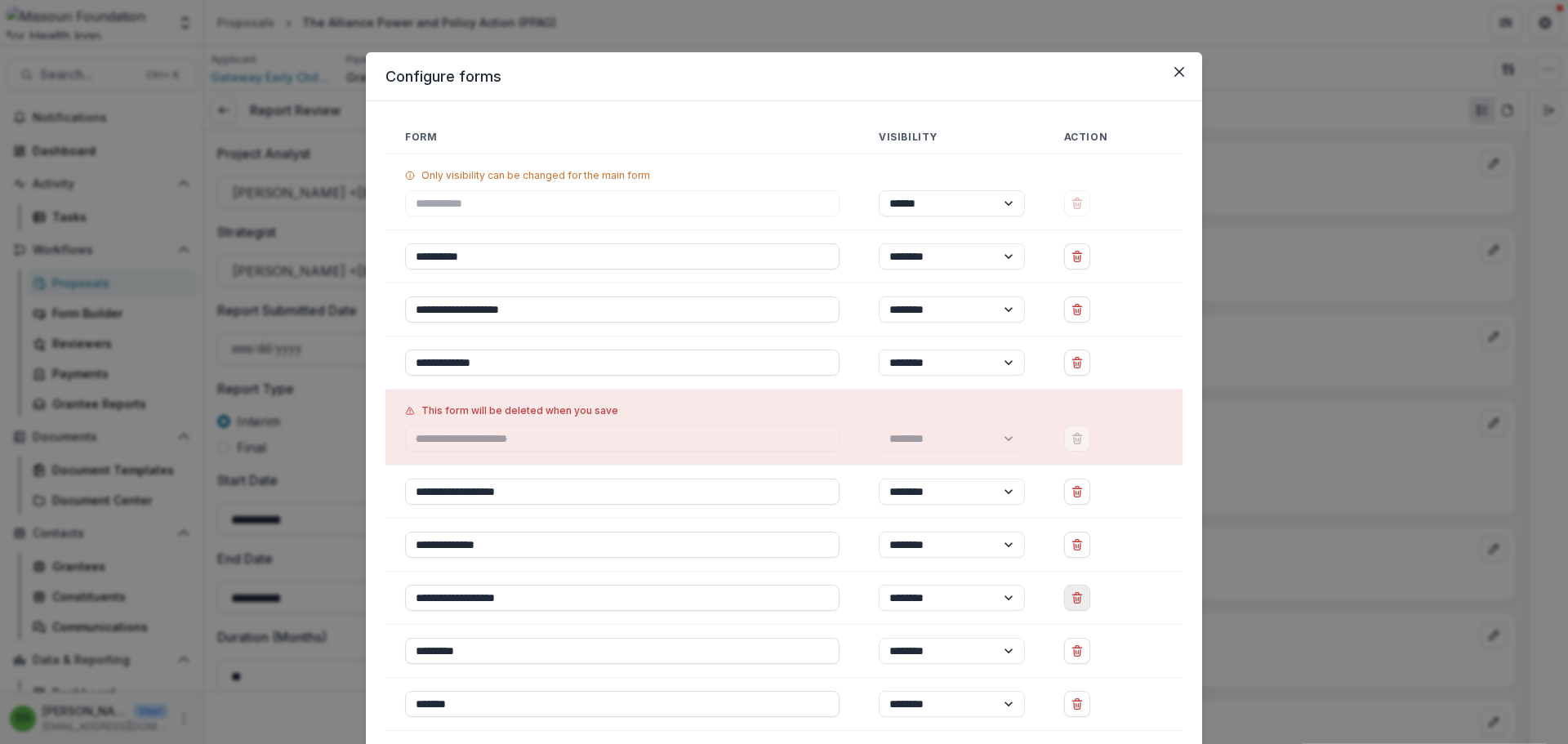
click at [1074, 600] on icon "Delete Non Recommend Notes" at bounding box center [1077, 599] width 7 height 7
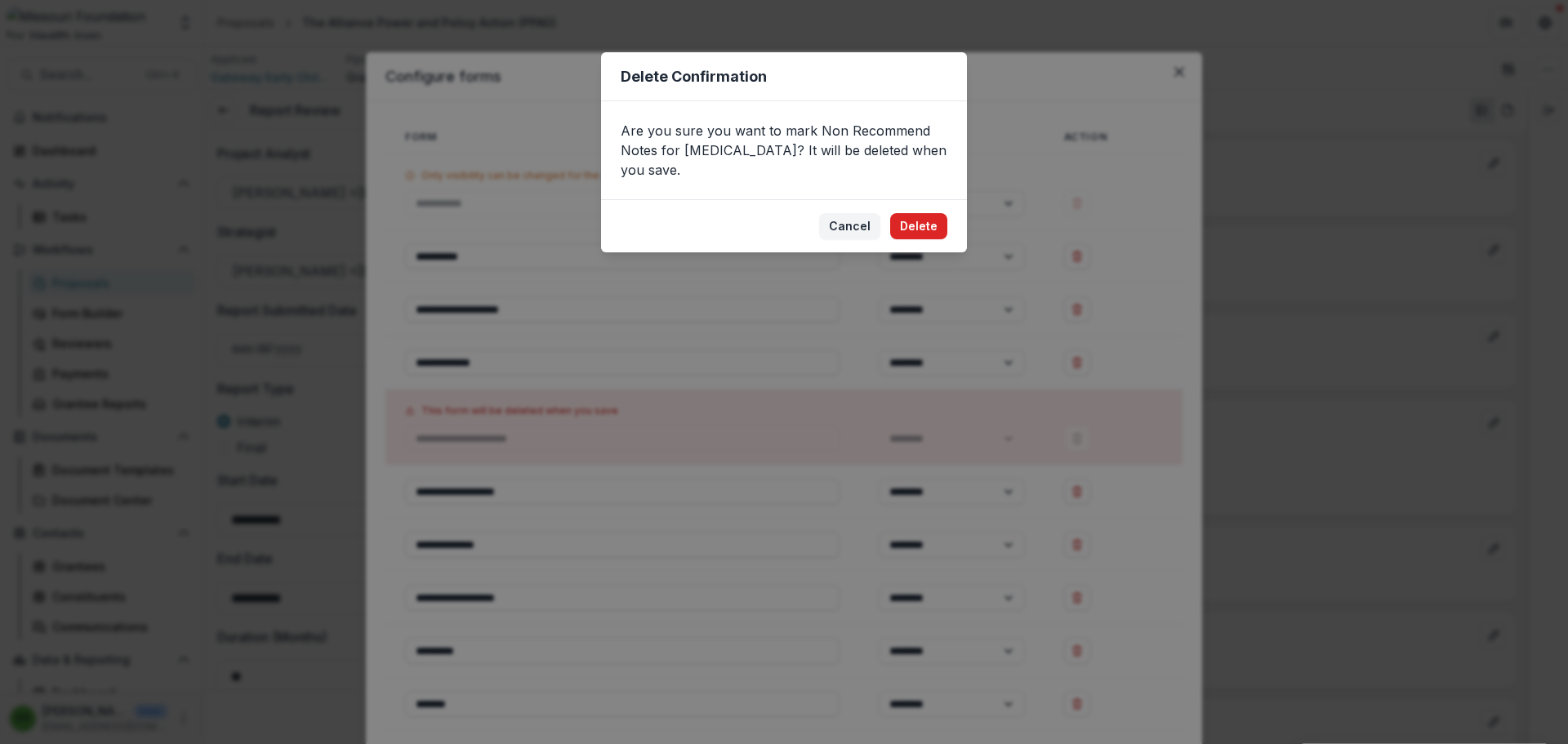
click at [933, 213] on button "Delete" at bounding box center [919, 226] width 57 height 26
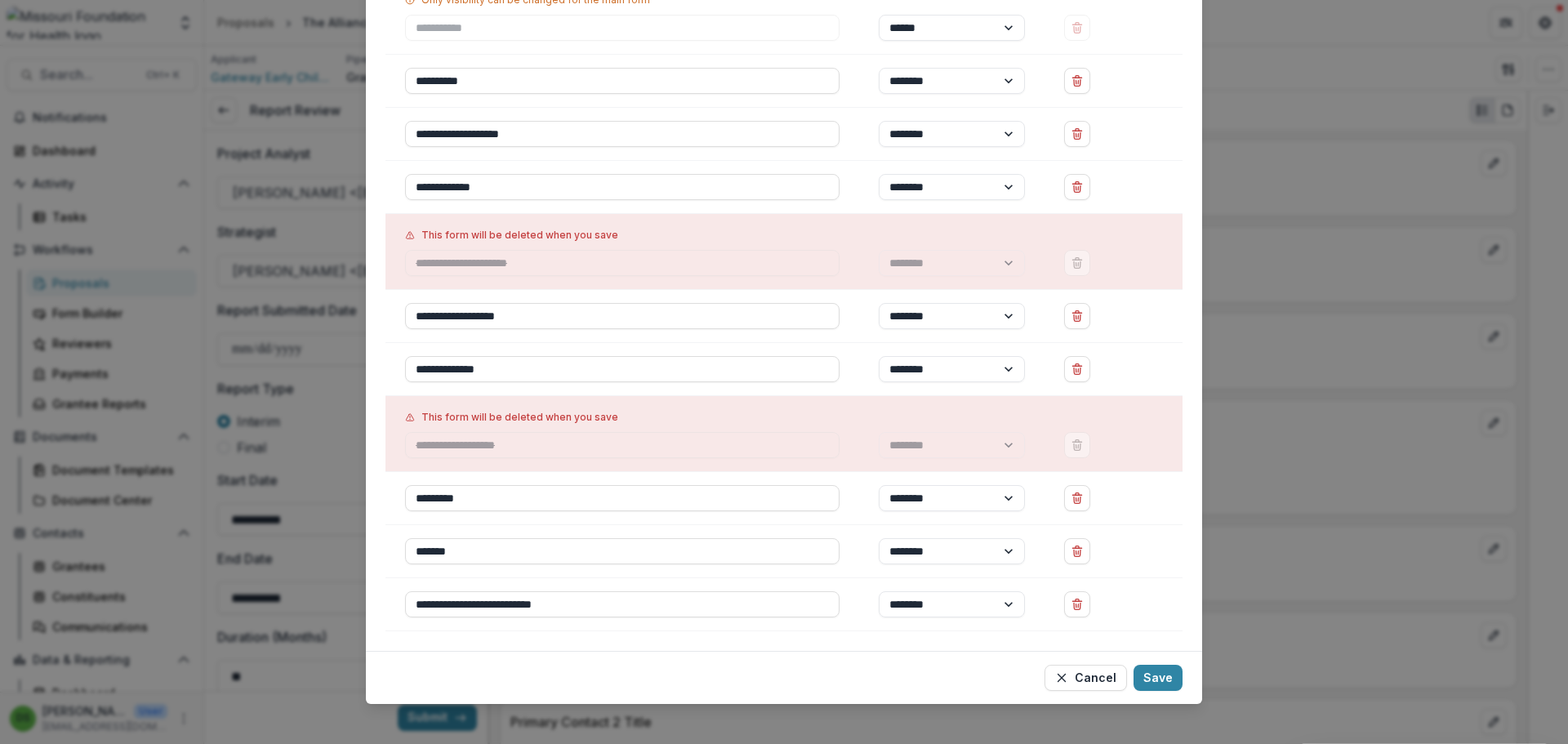
scroll to position [187, 0]
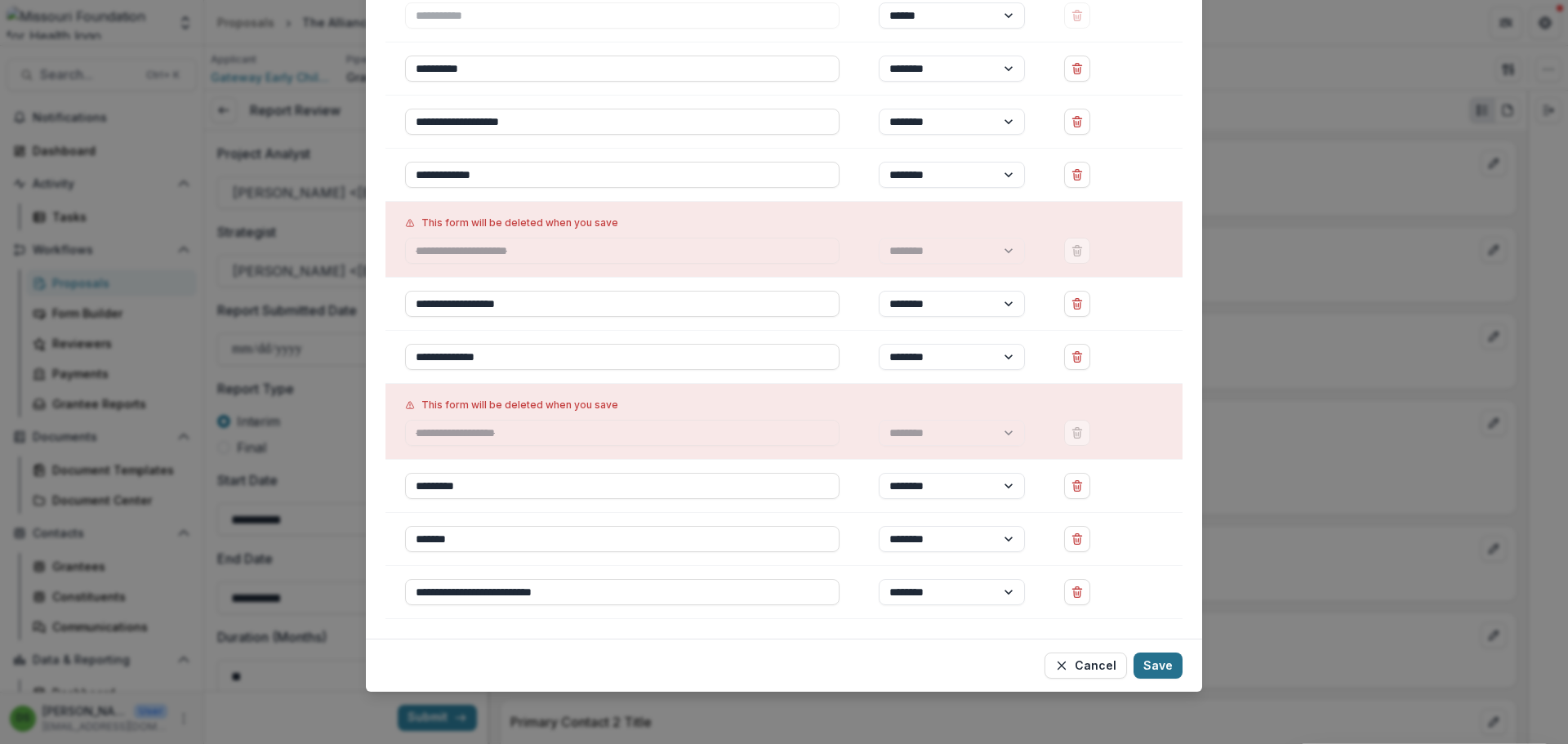
click at [1166, 669] on button "Save" at bounding box center [1158, 665] width 49 height 26
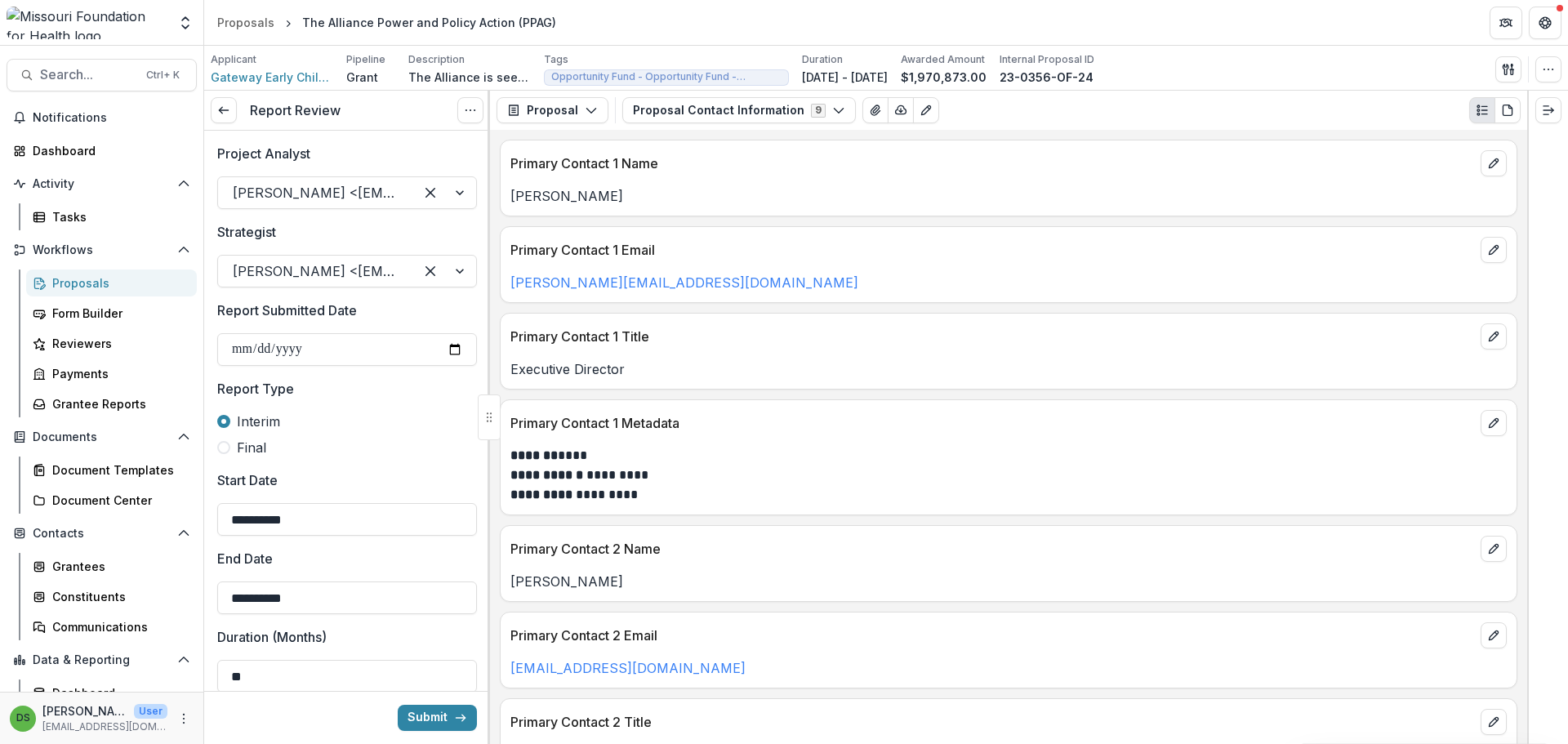
click at [870, 170] on p "Primary Contact 1 Name" at bounding box center [992, 164] width 963 height 20
click at [555, 106] on button "Proposal" at bounding box center [552, 110] width 112 height 26
click at [555, 107] on button "Proposal" at bounding box center [552, 110] width 112 height 26
click at [1555, 28] on button "Get Help" at bounding box center [1544, 23] width 33 height 33
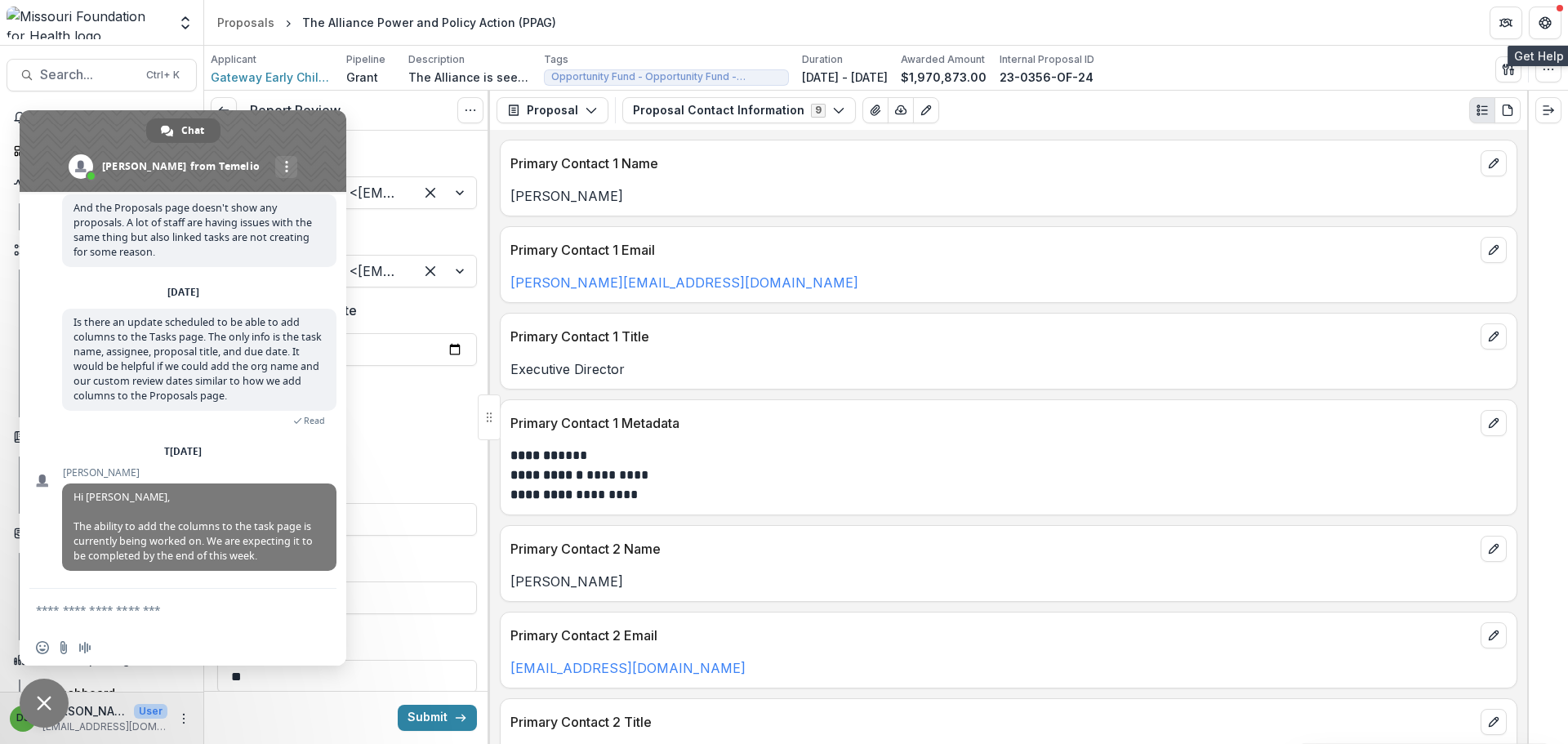
click at [171, 610] on textarea "Compose your message..." at bounding box center [166, 609] width 261 height 40
click at [171, 609] on textarea "Compose your message..." at bounding box center [166, 609] width 261 height 40
type textarea "******"
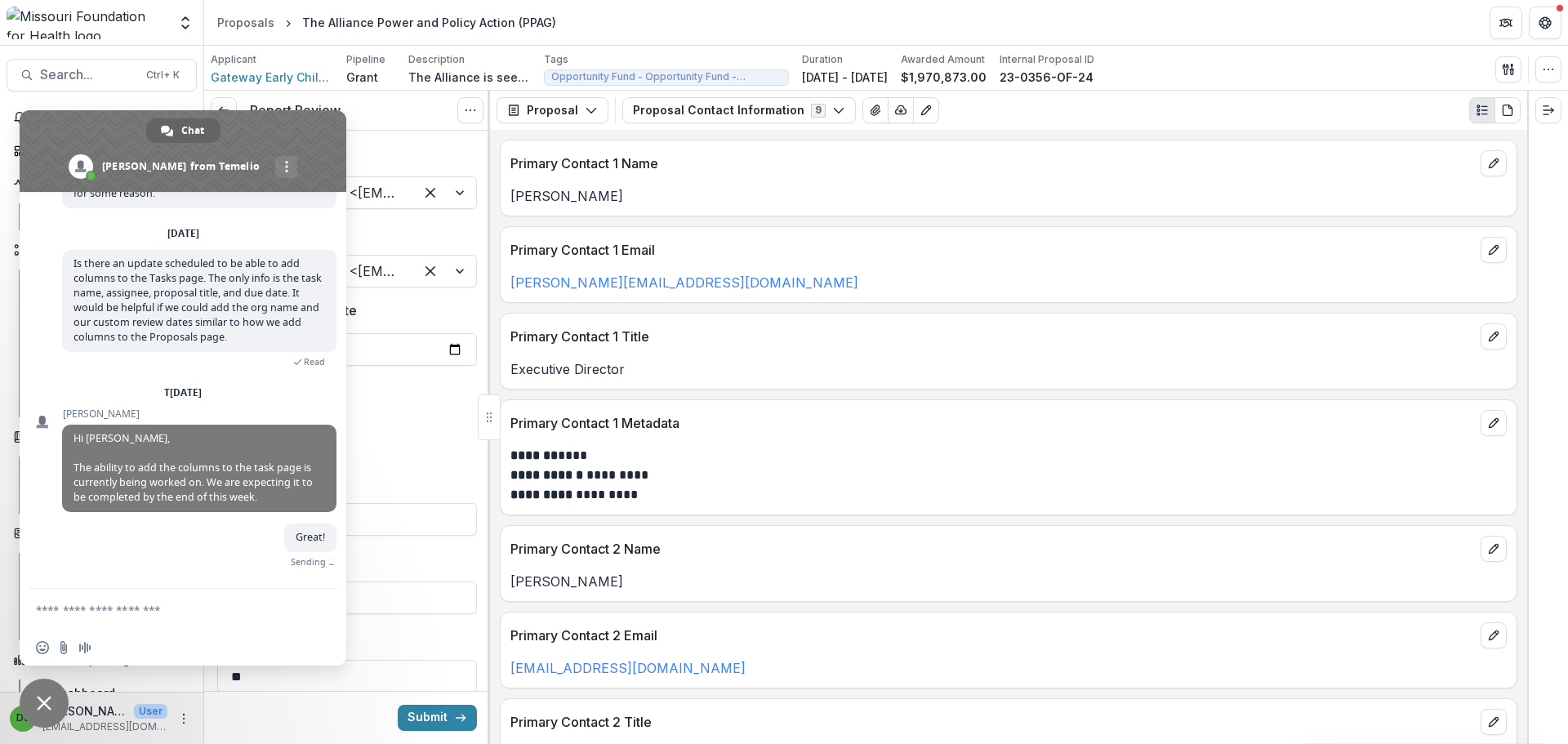
scroll to position [7947, 0]
click at [40, 698] on span "Close chat" at bounding box center [43, 703] width 15 height 15
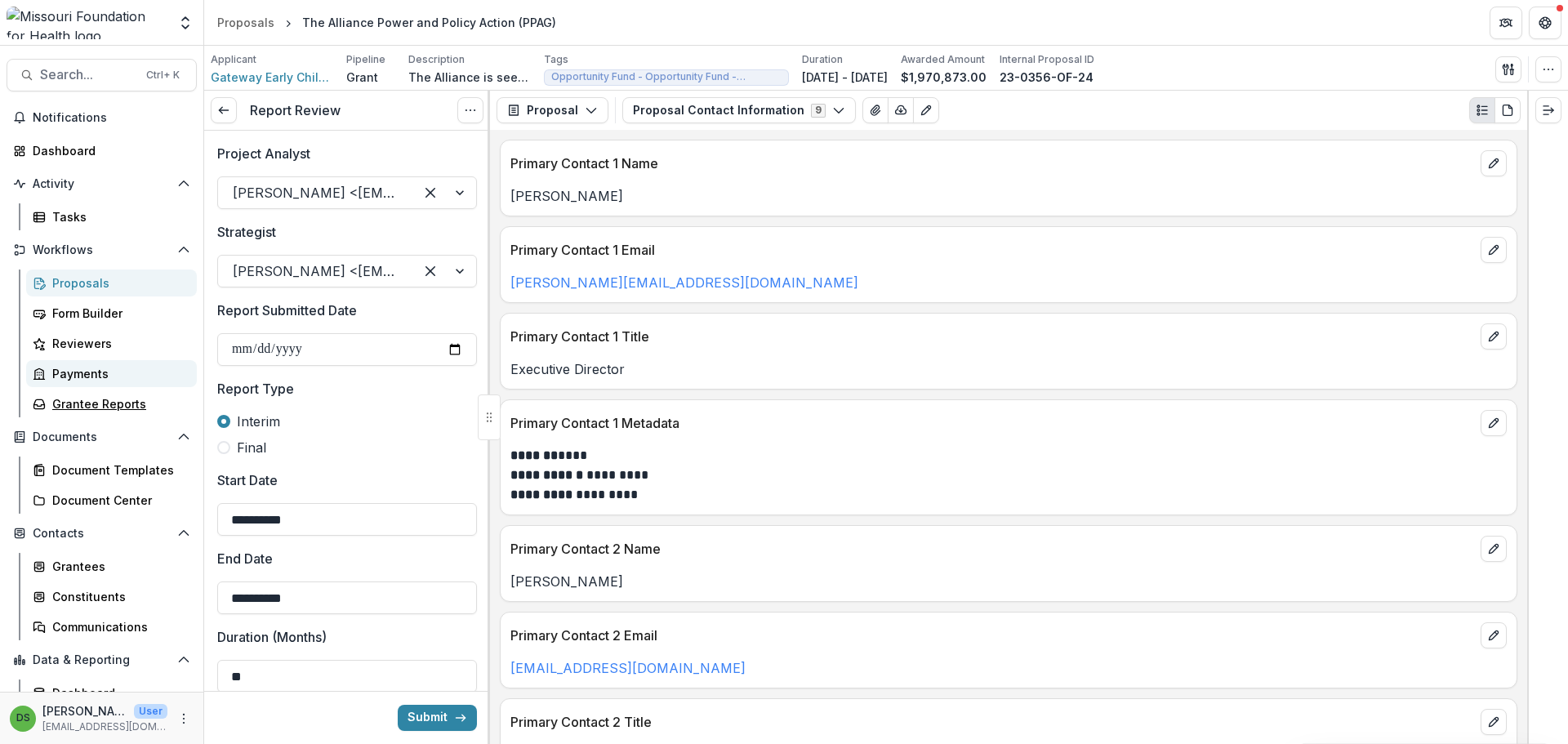
drag, startPoint x: 75, startPoint y: 401, endPoint x: 78, endPoint y: 382, distance: 19.2
click at [75, 401] on div "Grantee Reports" at bounding box center [117, 404] width 131 height 17
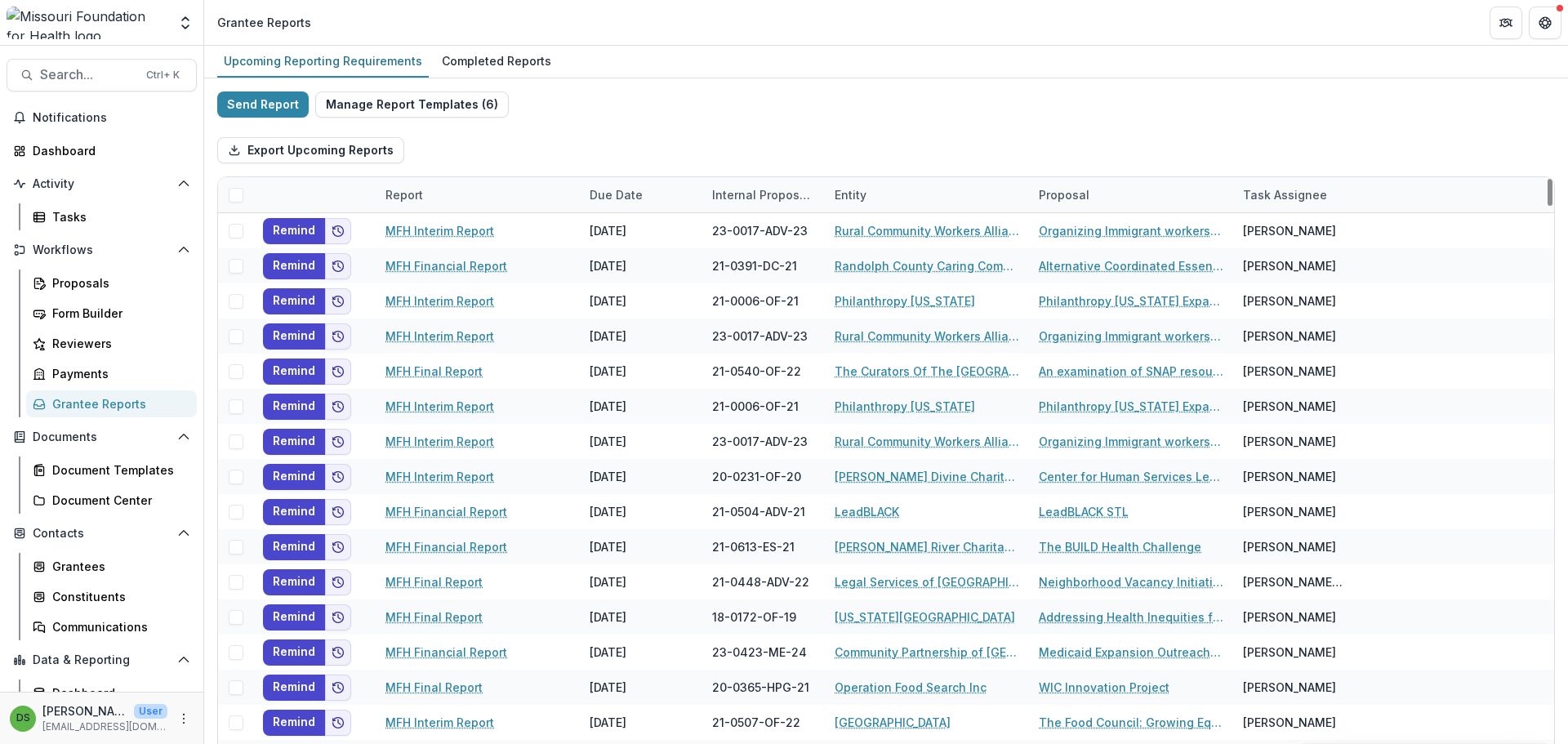
click at [399, 190] on div "Report" at bounding box center [405, 194] width 57 height 17
click at [419, 240] on input at bounding box center [477, 232] width 196 height 26
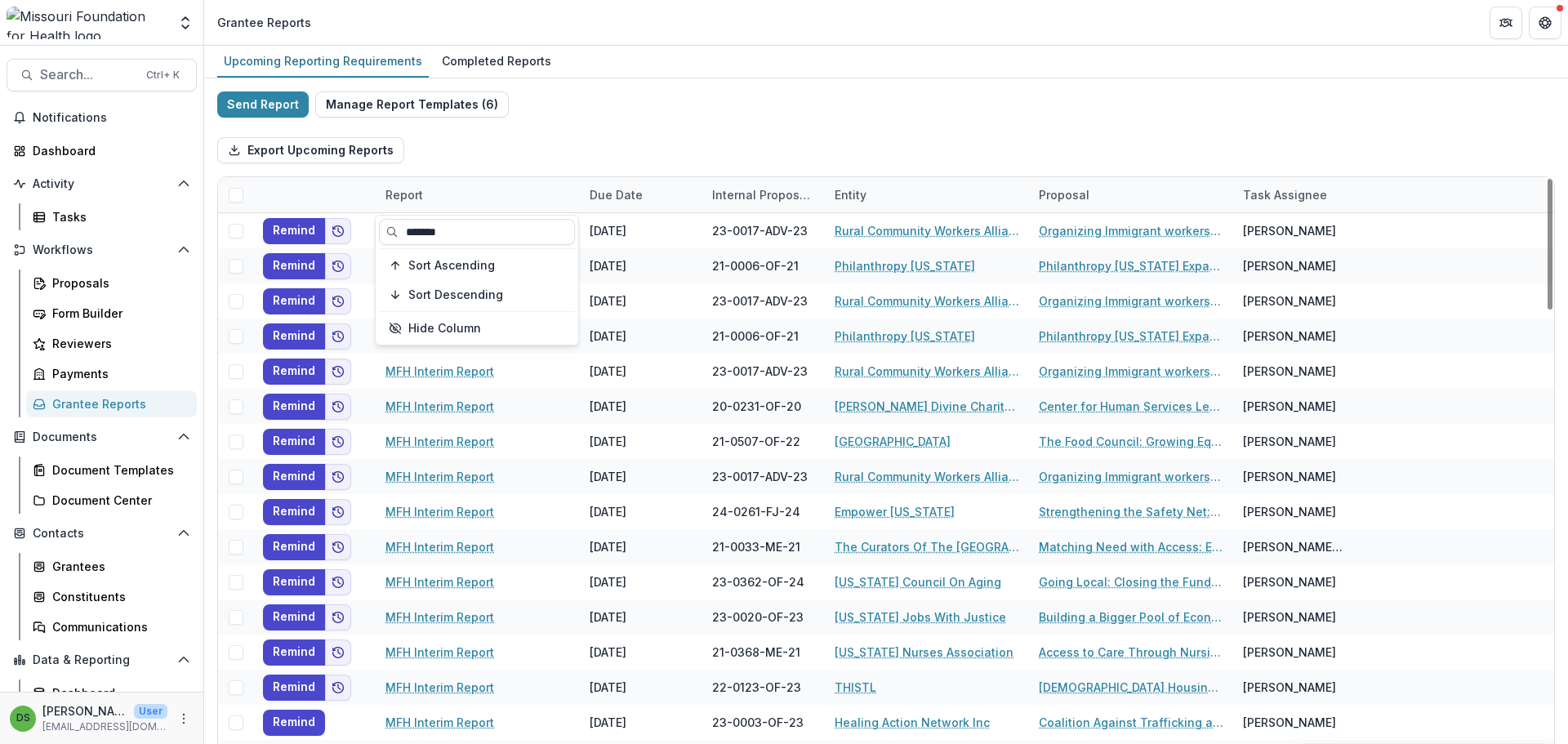
type input "*******"
click at [237, 192] on span at bounding box center [236, 194] width 15 height 15
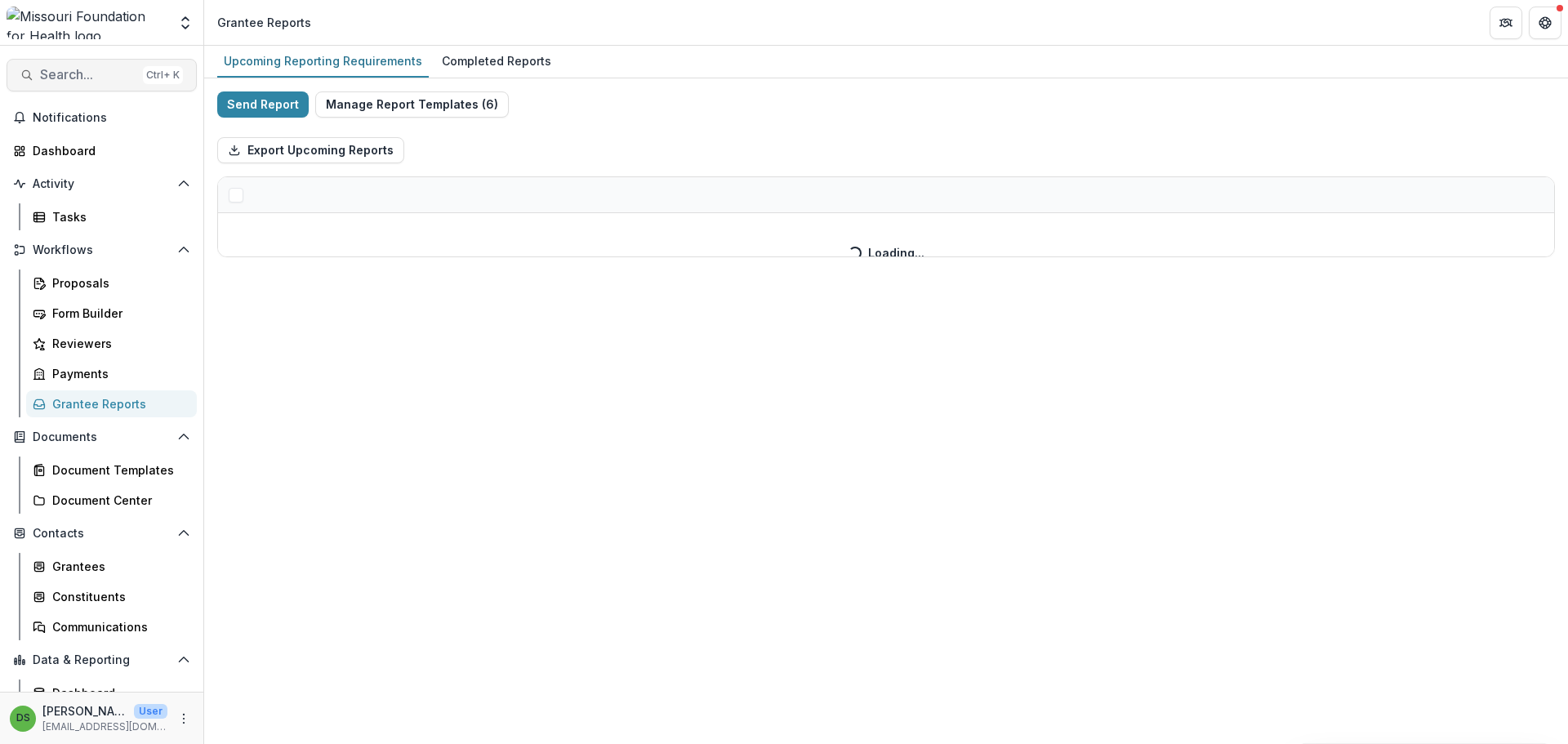
click at [120, 77] on span "Search..." at bounding box center [89, 75] width 97 height 16
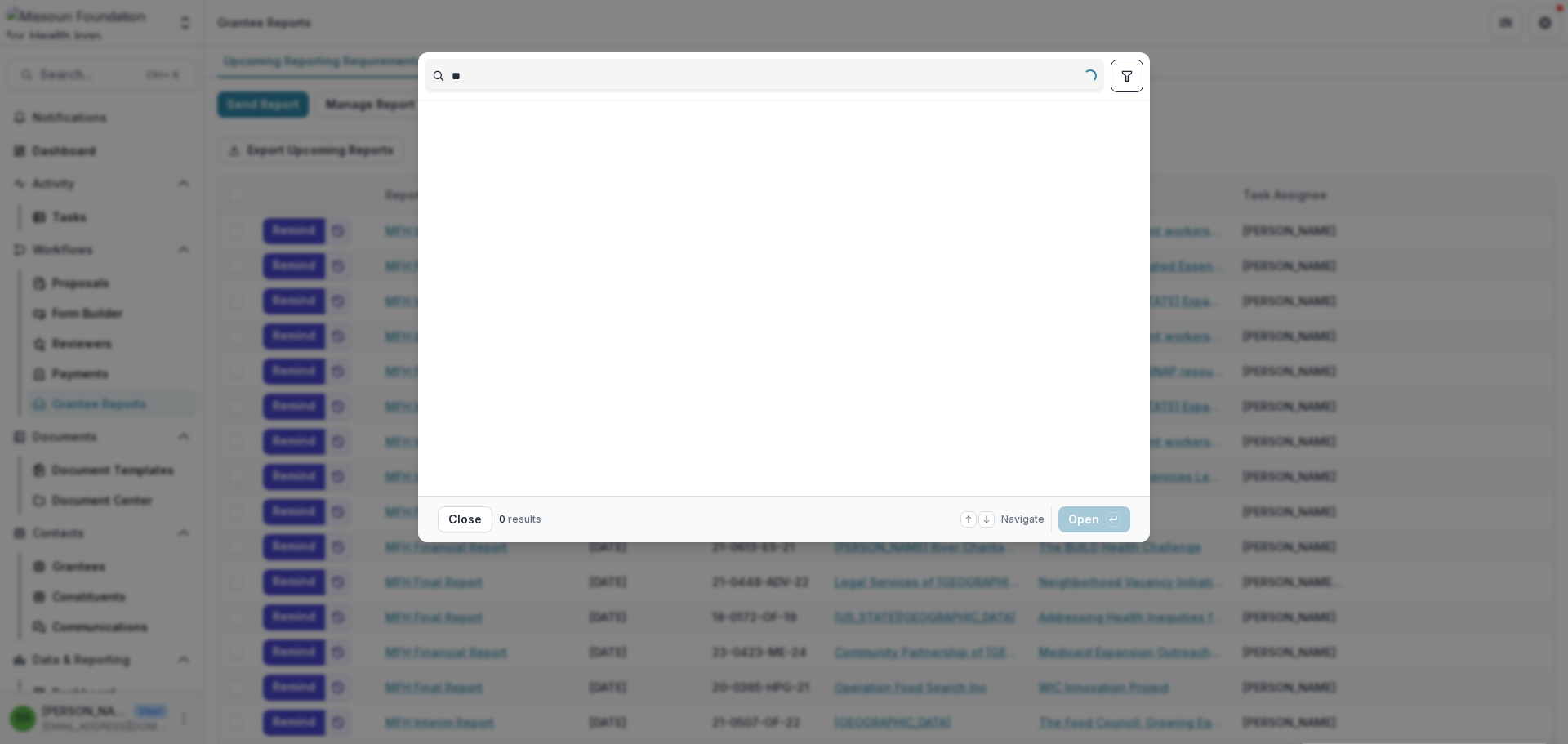
type input "*"
type input "********"
click at [810, 307] on button "Clear results and try again" at bounding box center [781, 311] width 177 height 26
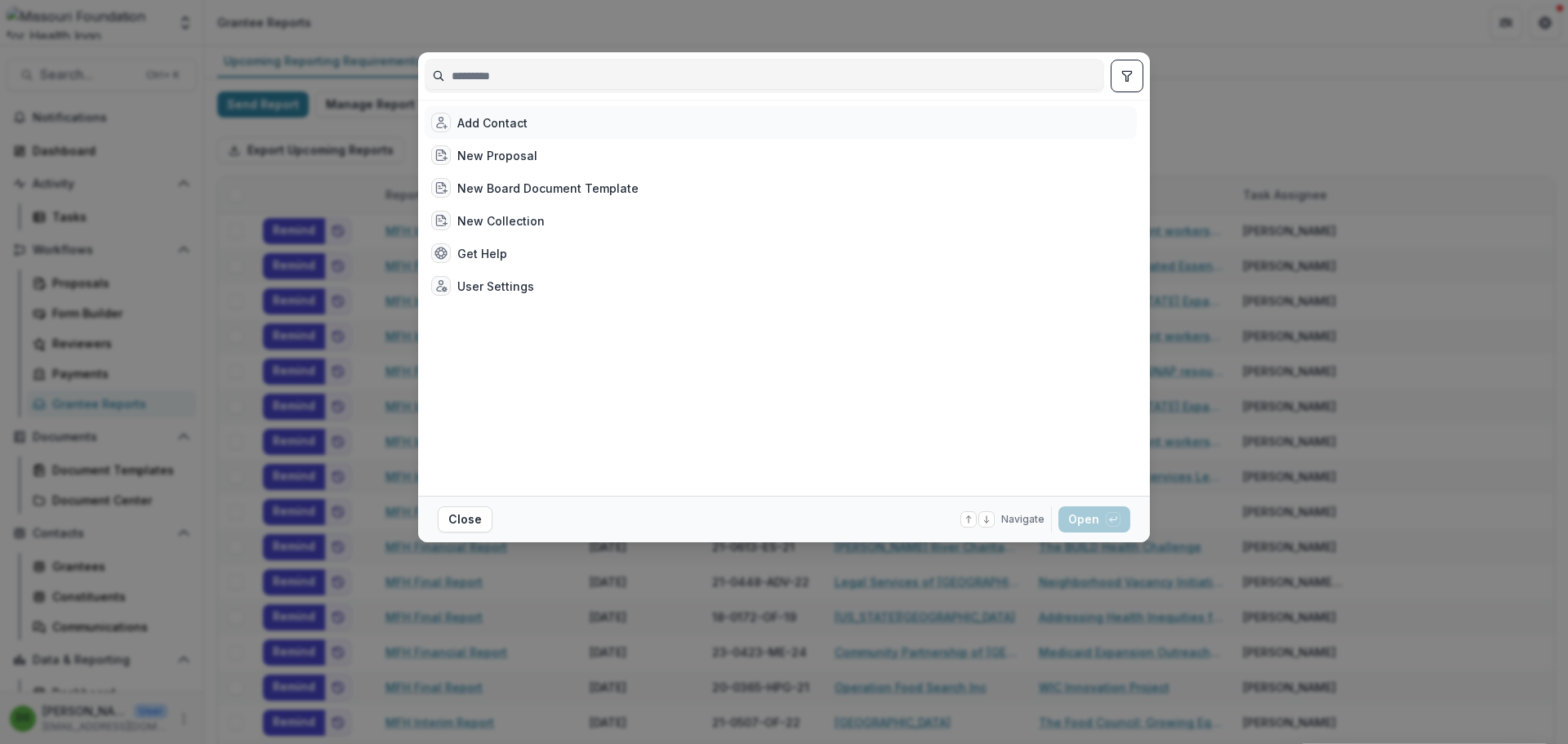
click at [509, 136] on div "Add Contact" at bounding box center [781, 122] width 712 height 33
click at [517, 168] on div "New Proposal" at bounding box center [781, 155] width 712 height 33
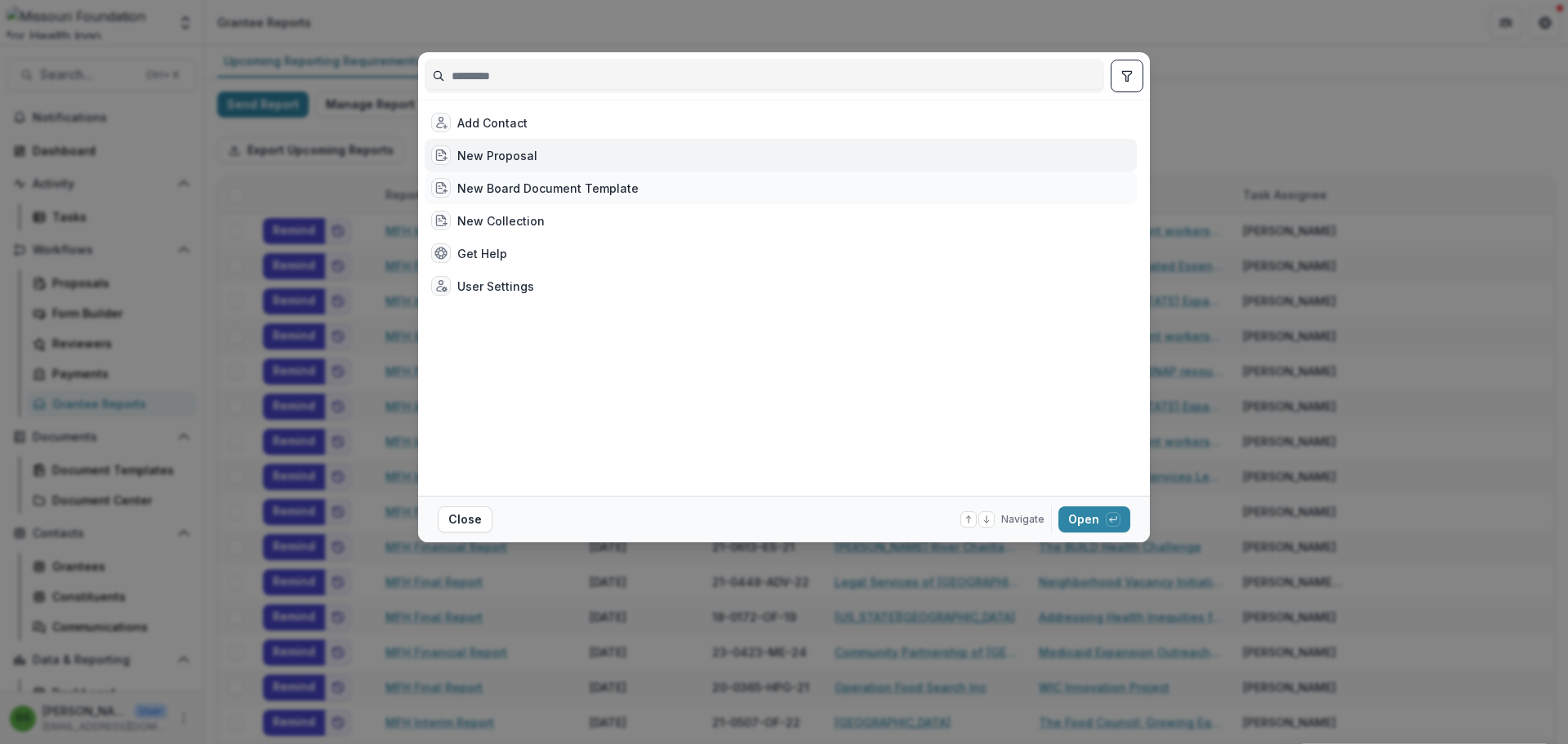
click at [523, 194] on div "New Board Document Template" at bounding box center [548, 187] width 182 height 17
click at [513, 215] on div "New Collection" at bounding box center [500, 220] width 88 height 17
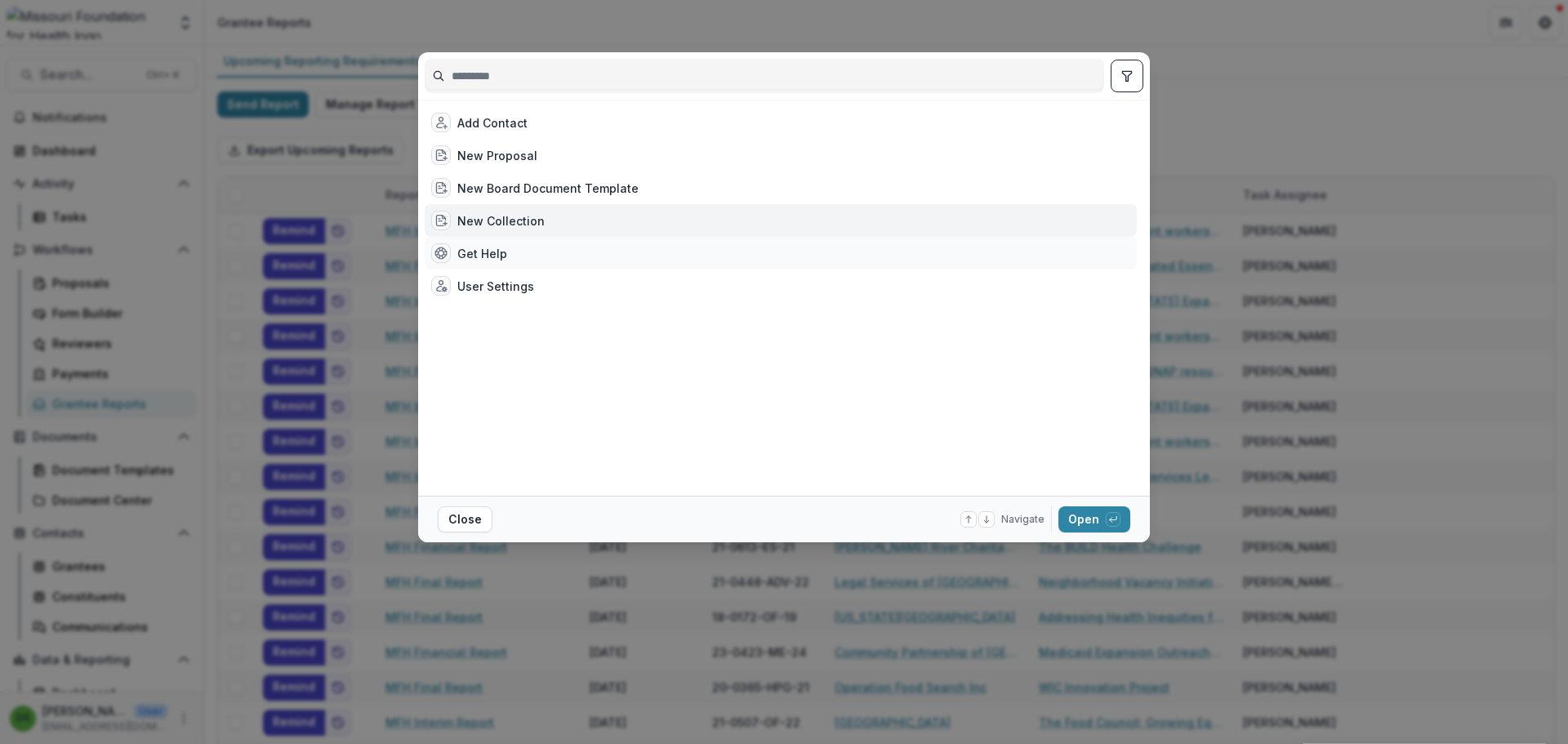
drag, startPoint x: 488, startPoint y: 267, endPoint x: 580, endPoint y: 267, distance: 92.0
click at [488, 267] on div "Get Help" at bounding box center [781, 253] width 712 height 33
click at [1126, 80] on icon "toggle filters" at bounding box center [1126, 76] width 9 height 10
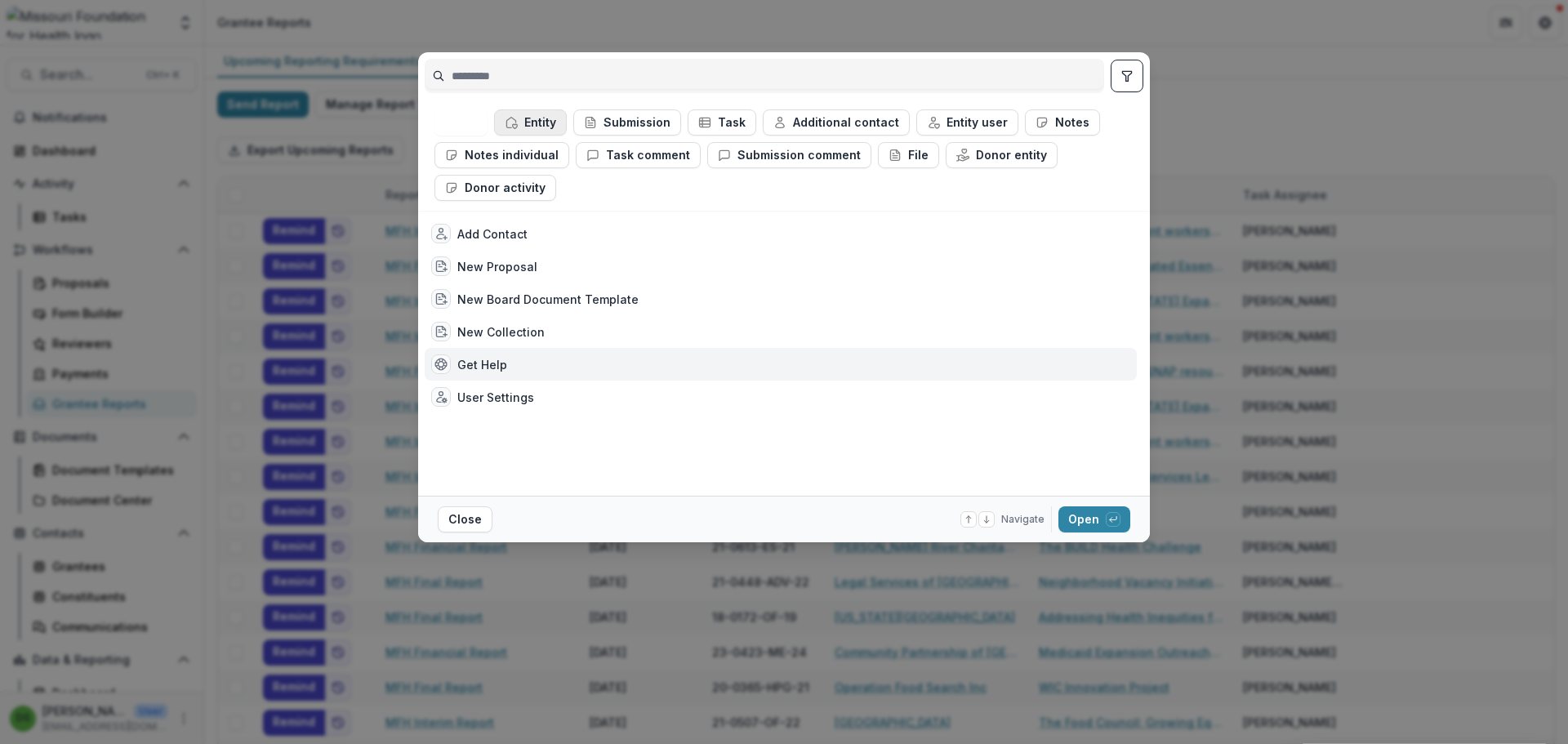
click at [513, 112] on button "Entity" at bounding box center [531, 122] width 73 height 26
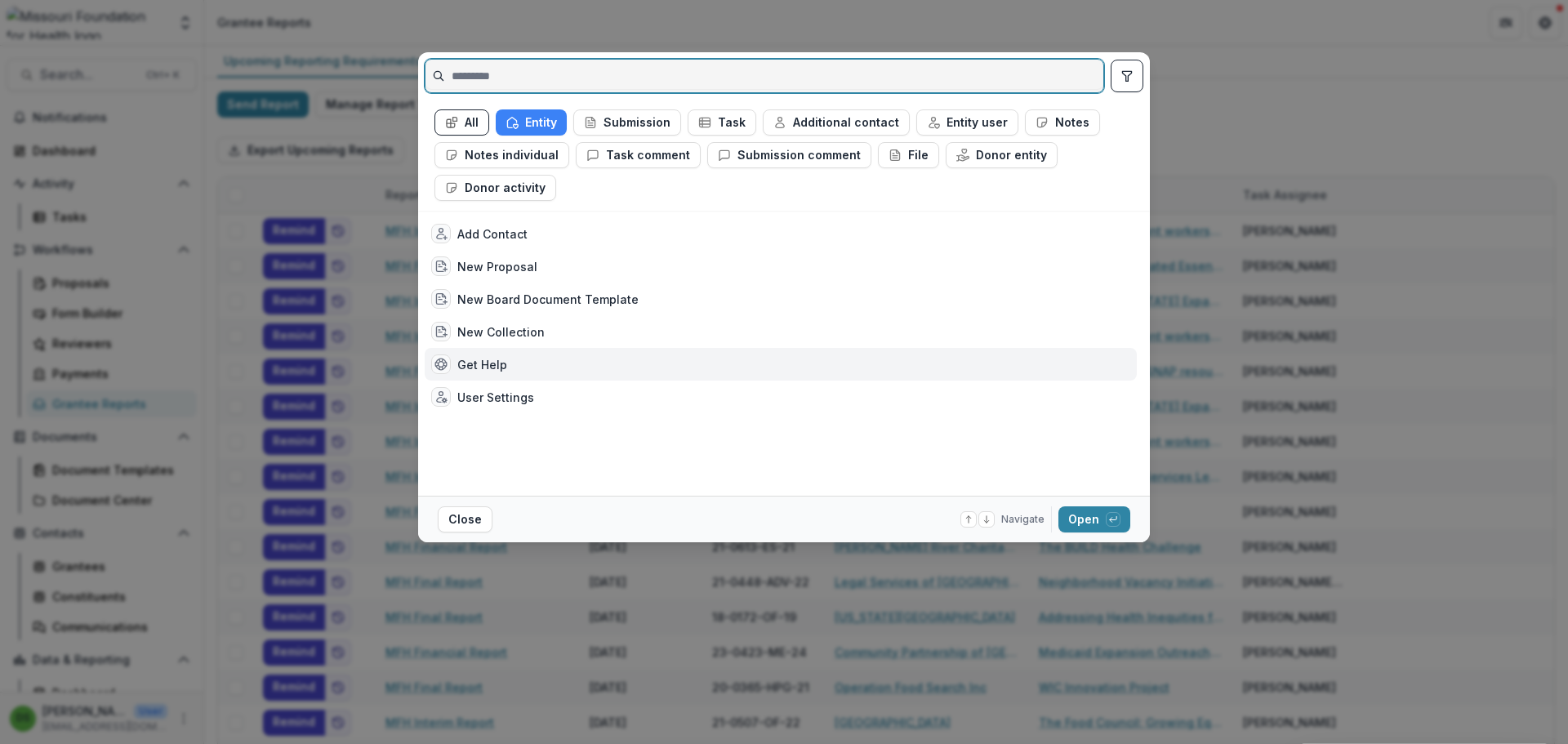
click at [515, 76] on input at bounding box center [764, 76] width 678 height 26
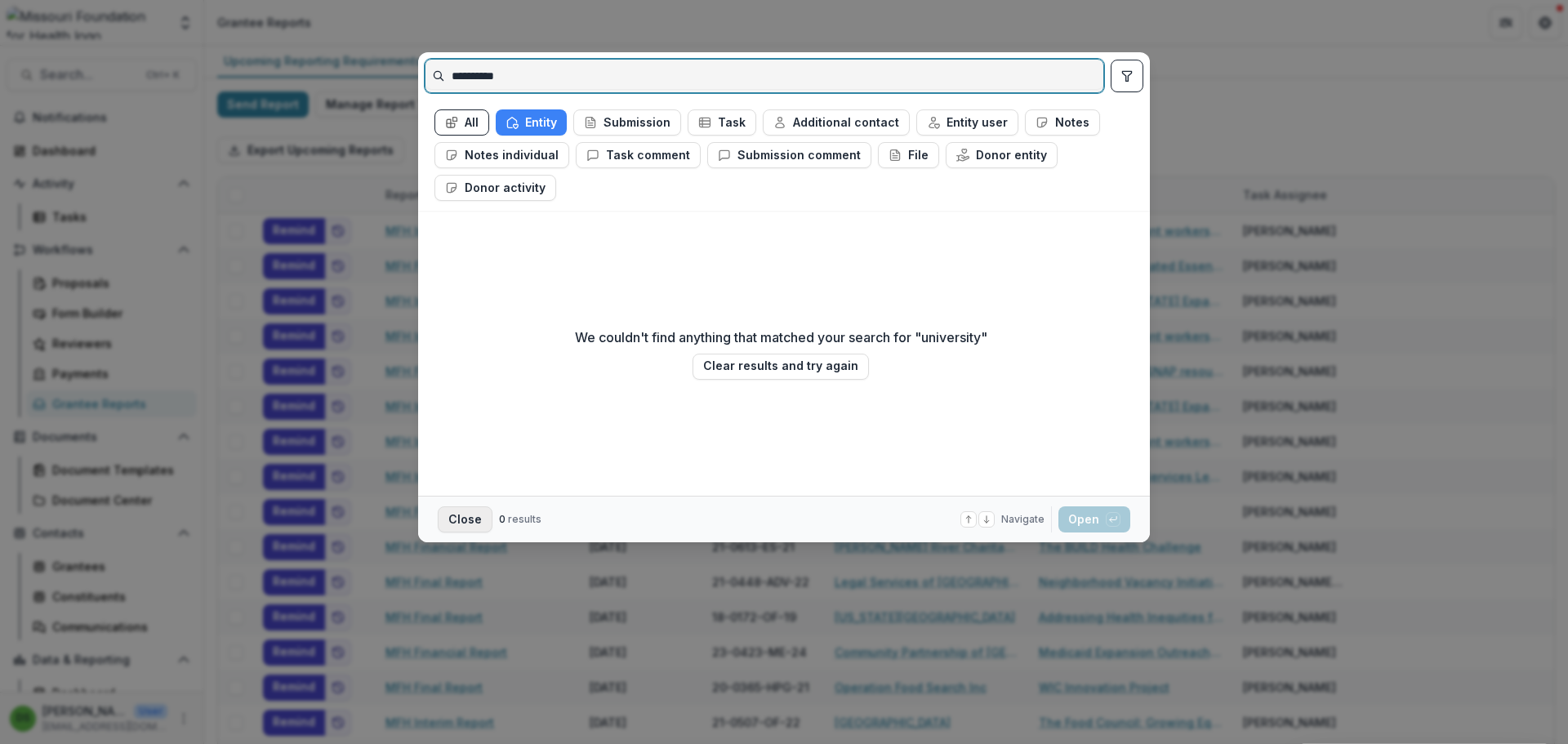
type input "**********"
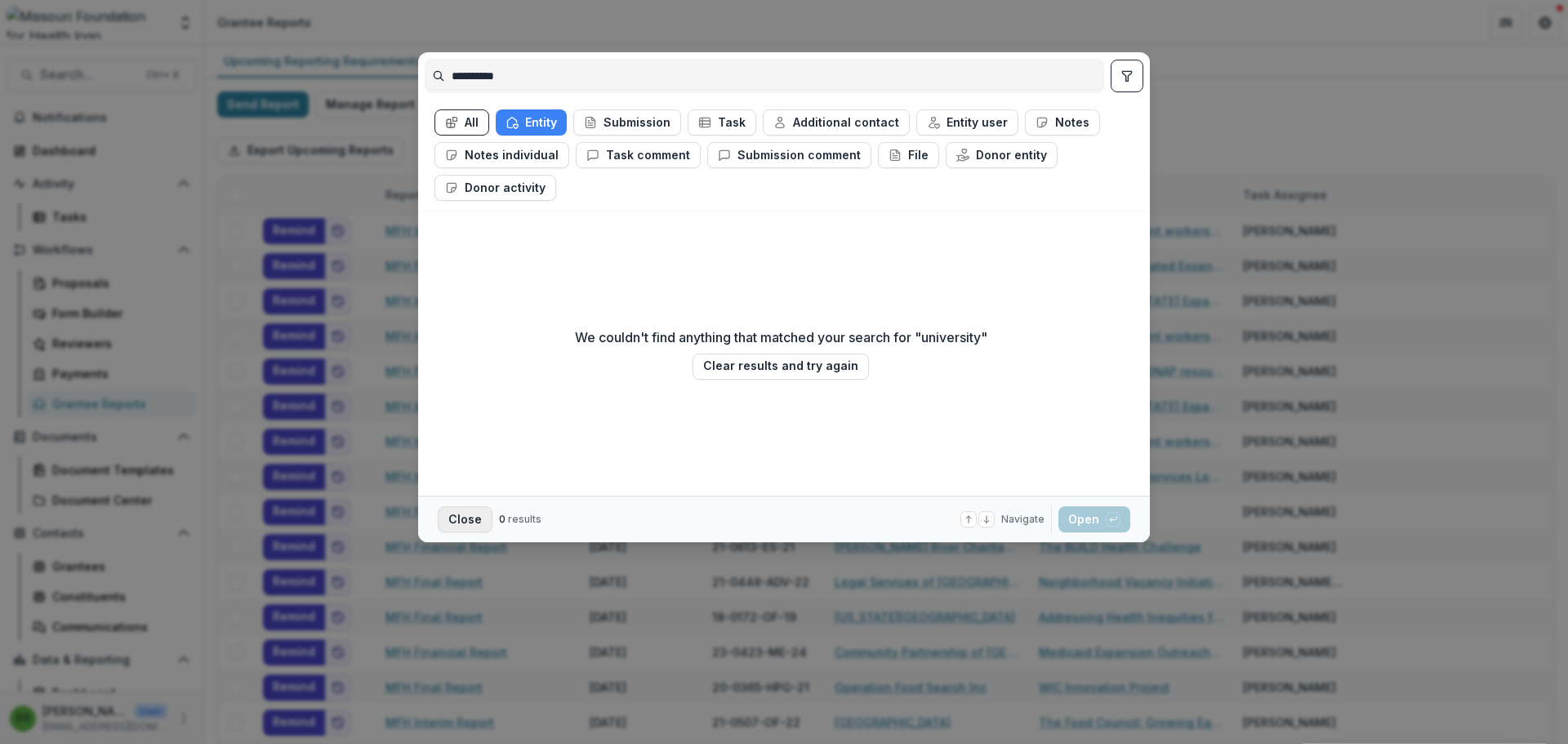
click at [469, 518] on button "Close" at bounding box center [465, 519] width 54 height 26
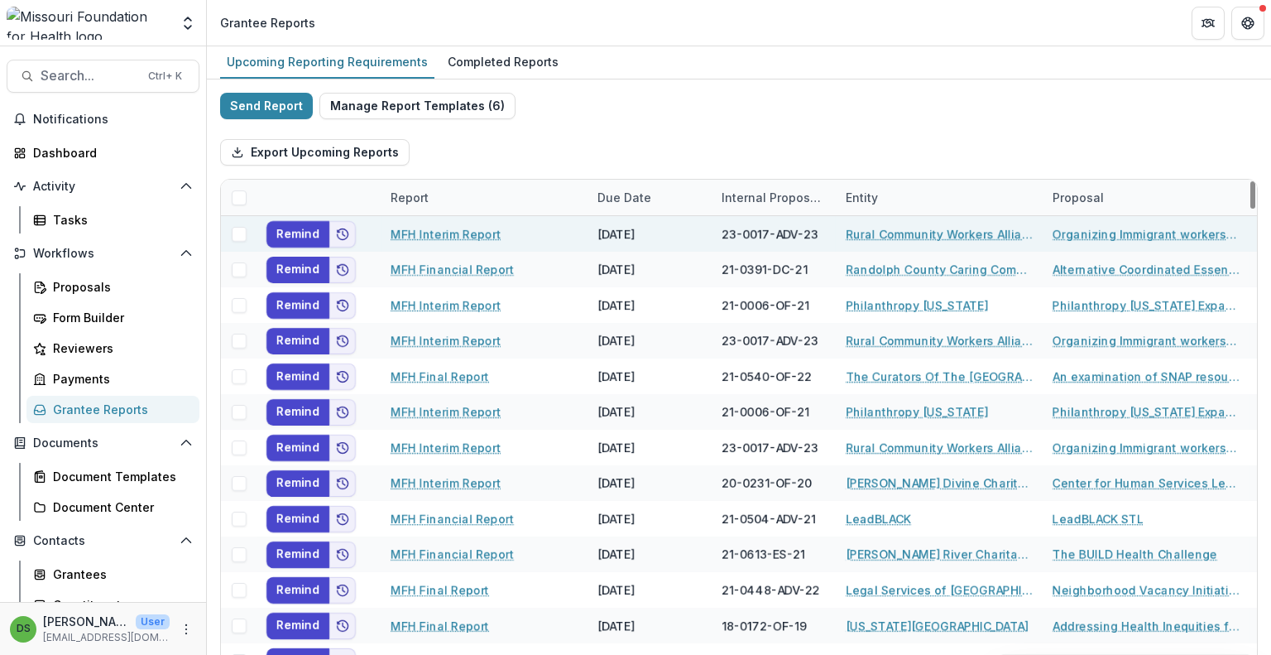
click at [776, 234] on div "23-0017-ADV-23" at bounding box center [770, 233] width 97 height 17
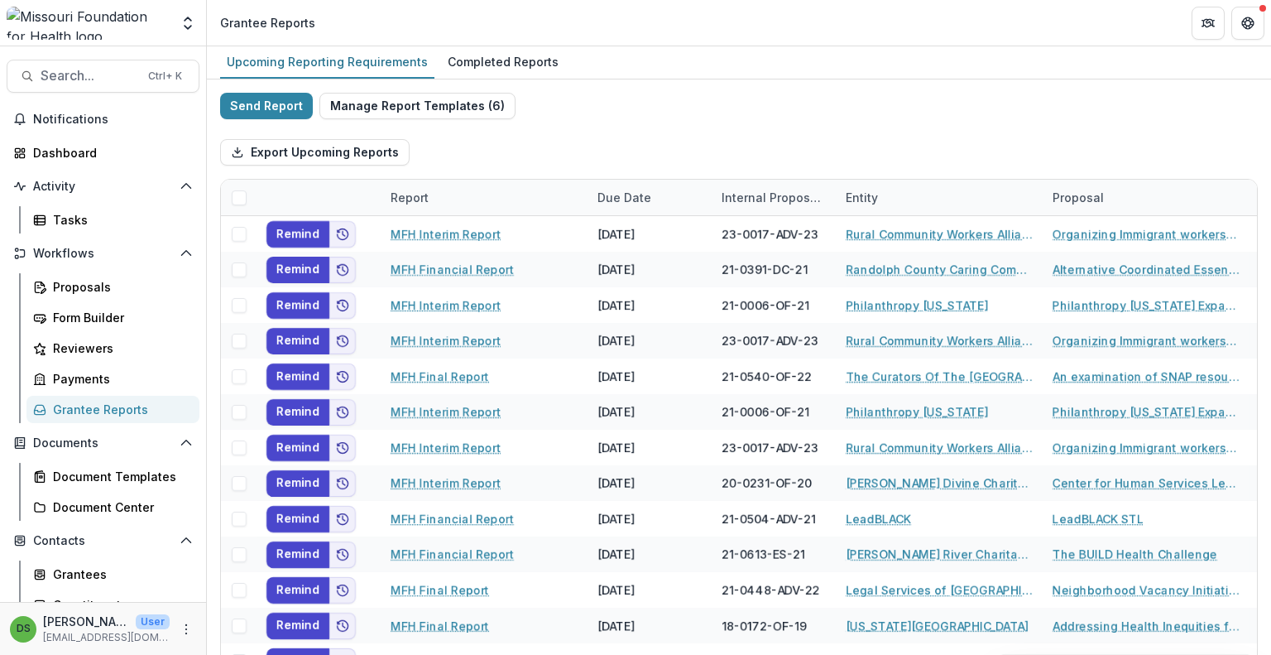
click at [568, 70] on div "Upcoming Reporting Requirements Completed Reports" at bounding box center [739, 62] width 1064 height 33
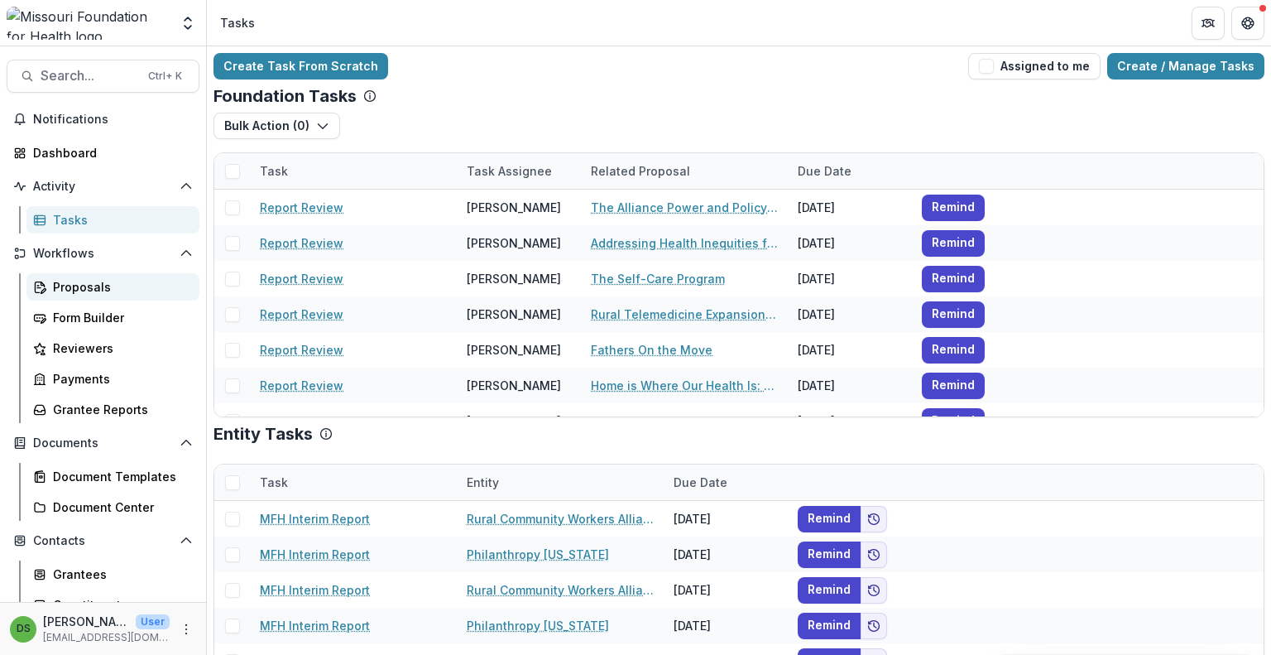
click at [66, 291] on div "Proposals" at bounding box center [119, 286] width 133 height 17
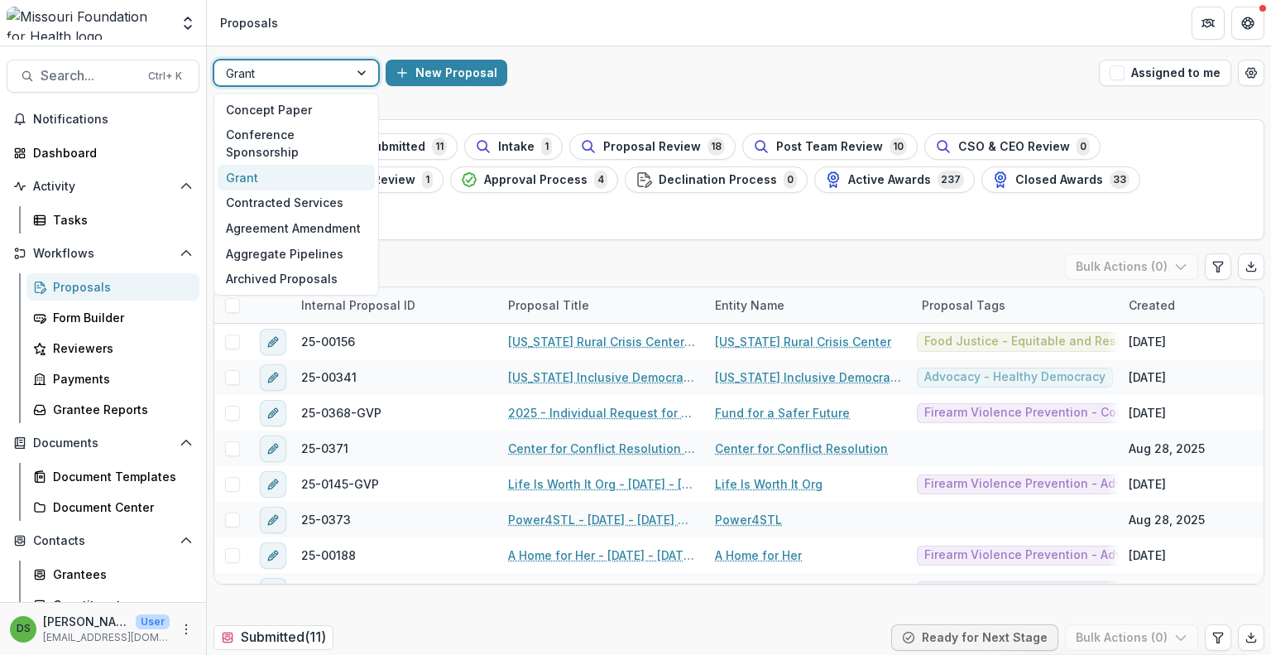
click at [288, 74] on div at bounding box center [281, 73] width 111 height 21
click at [327, 241] on div "Aggregate Pipelines" at bounding box center [296, 254] width 157 height 26
